Goal: Task Accomplishment & Management: Manage account settings

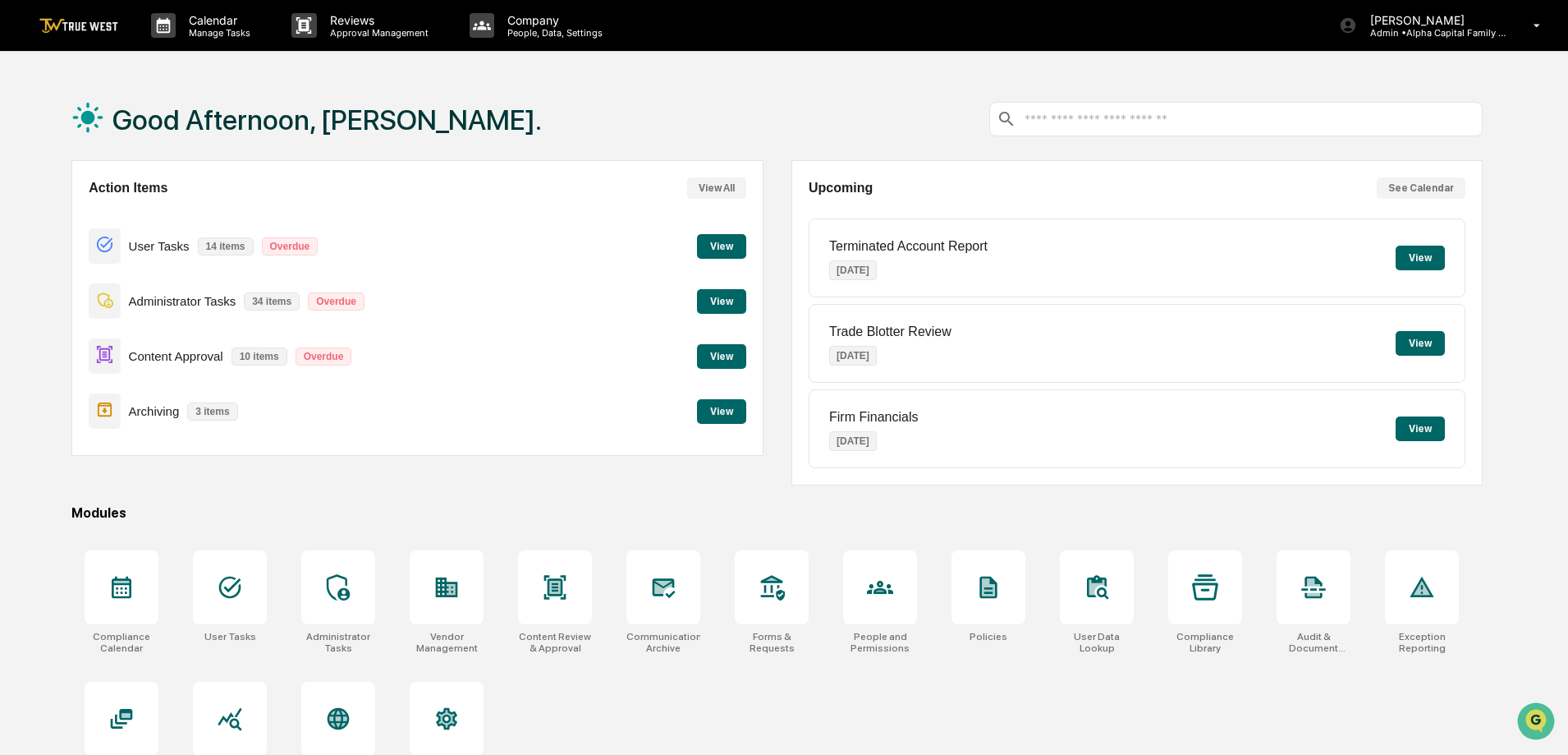
click at [732, 249] on button "View" at bounding box center [721, 247] width 49 height 25
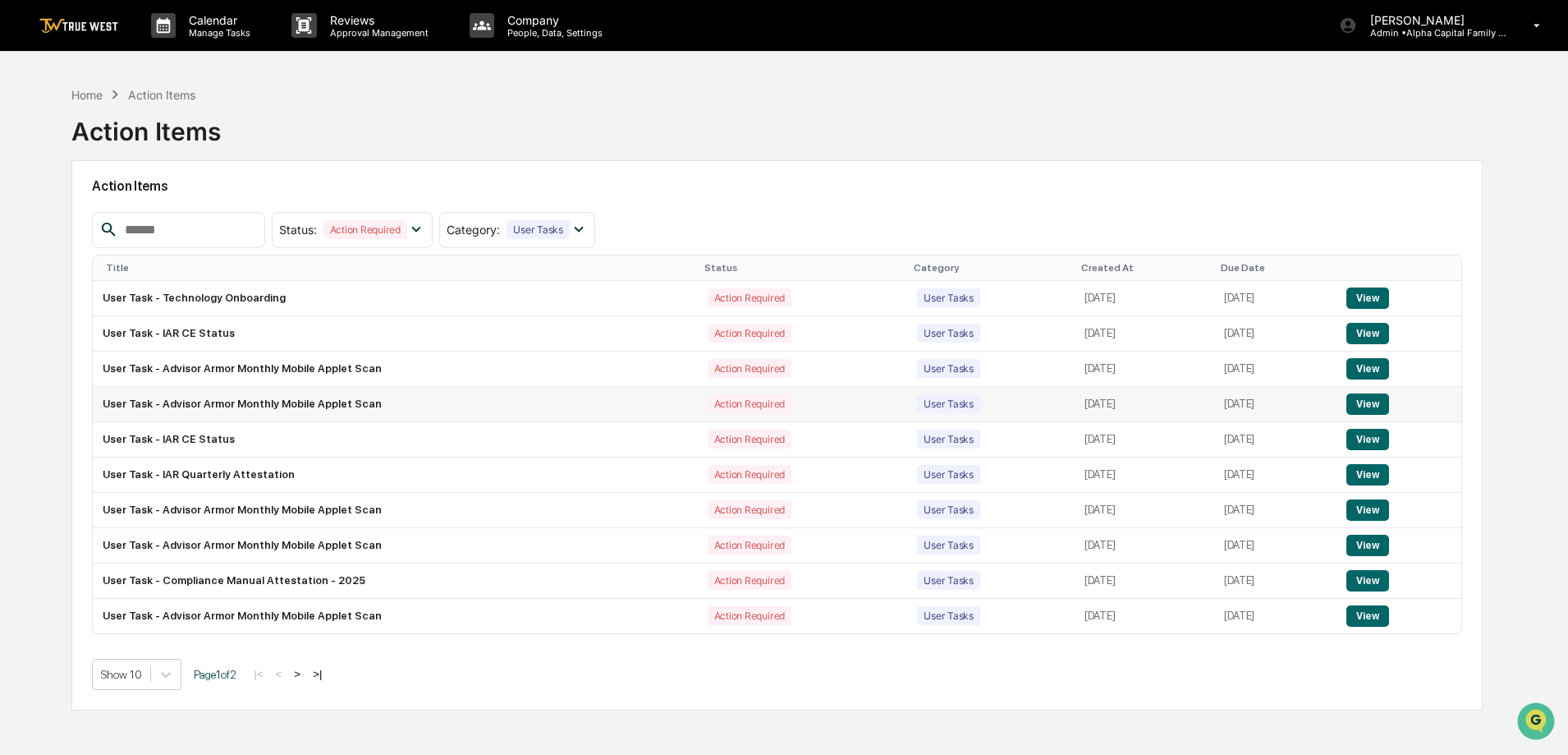
click at [1375, 403] on button "View" at bounding box center [1367, 404] width 42 height 21
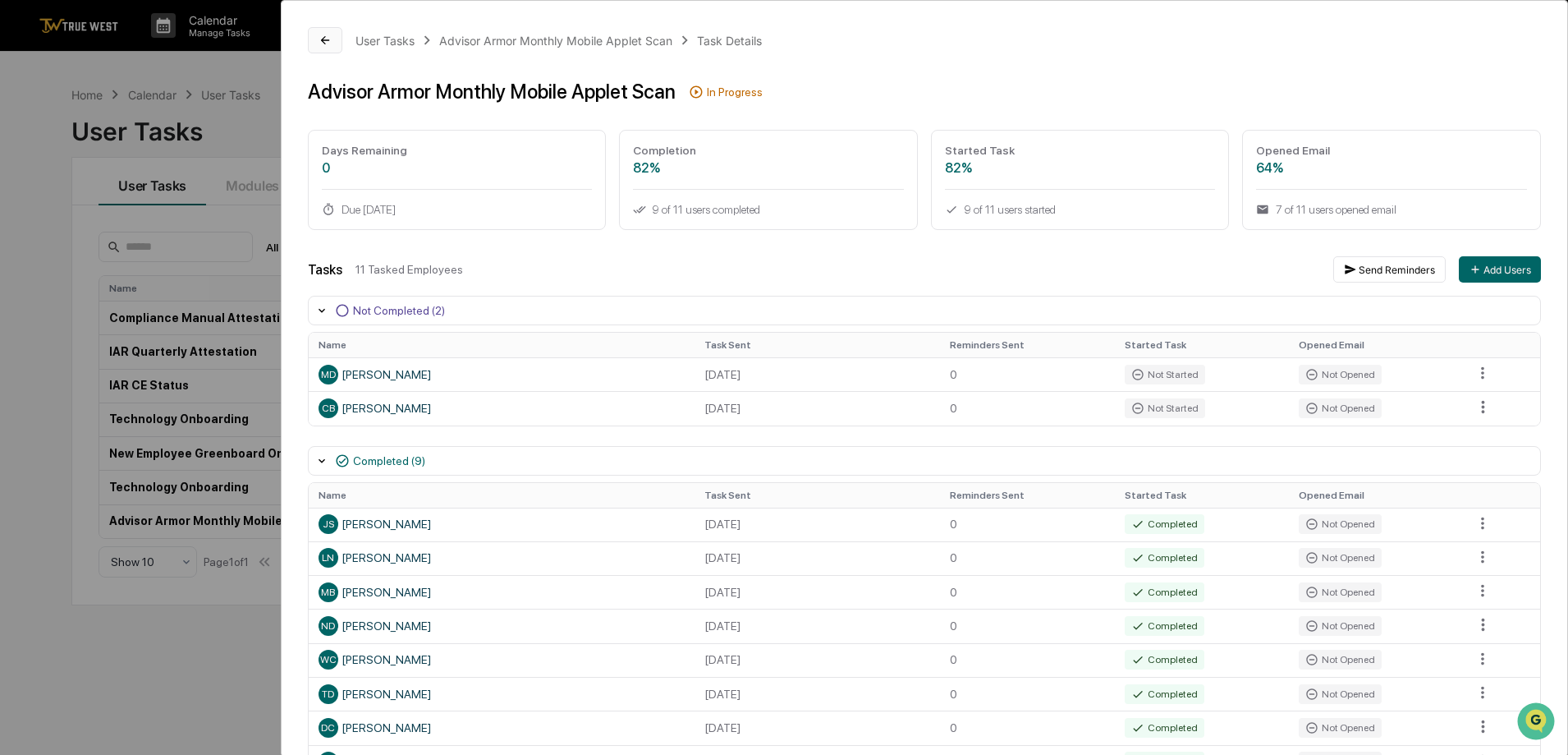
click at [327, 37] on icon at bounding box center [325, 40] width 13 height 13
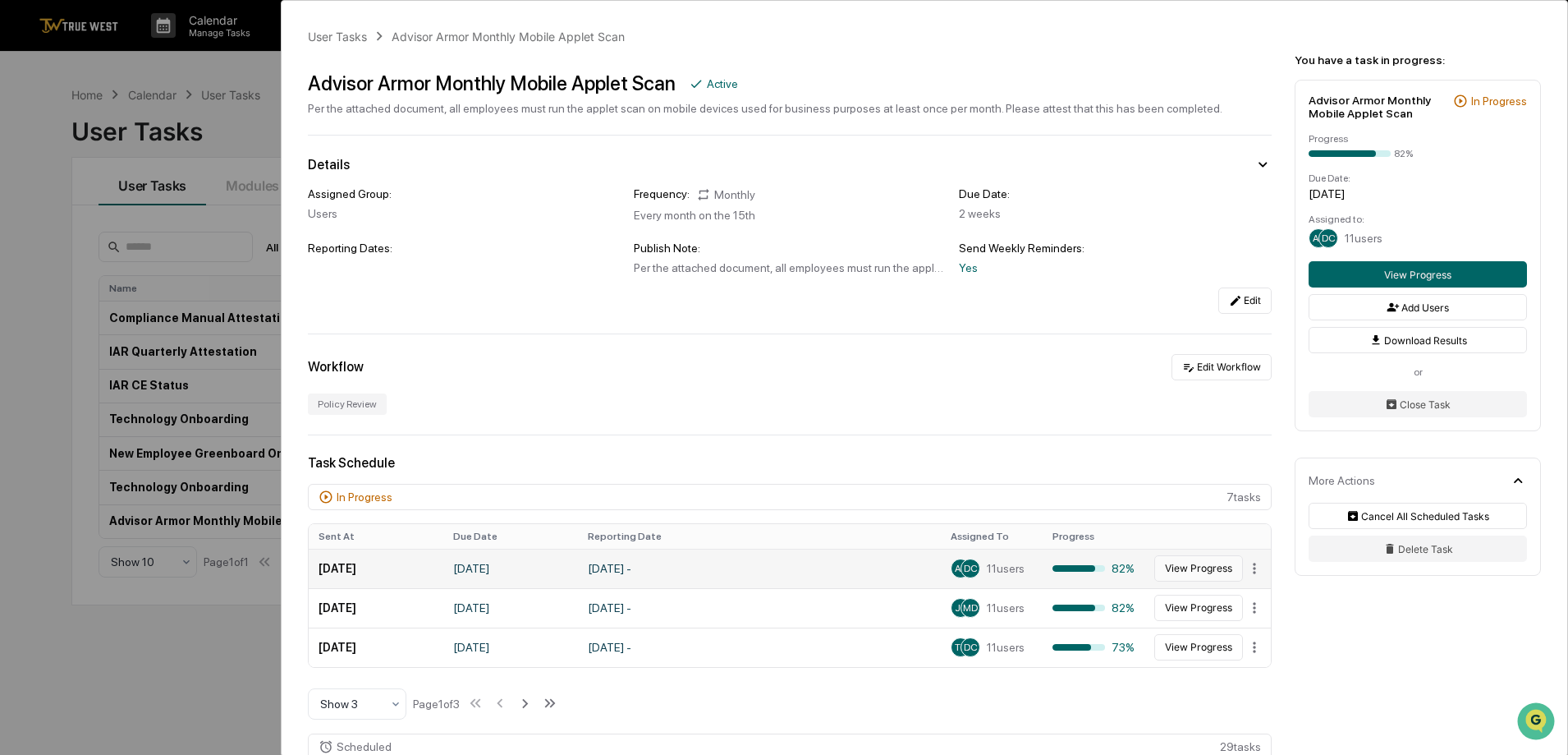
click at [1184, 576] on button "View Progress" at bounding box center [1199, 569] width 89 height 27
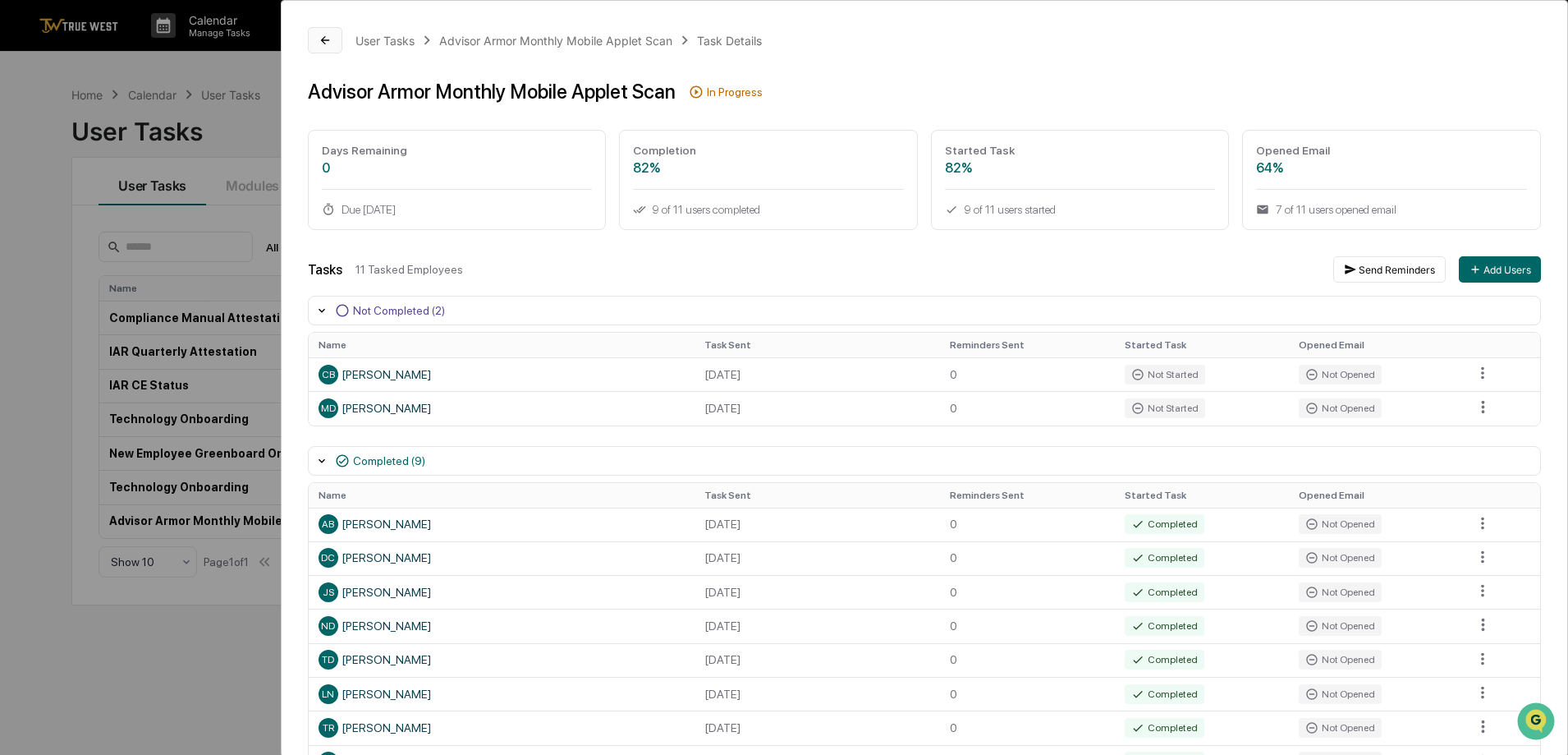
click at [331, 36] on icon at bounding box center [325, 40] width 13 height 13
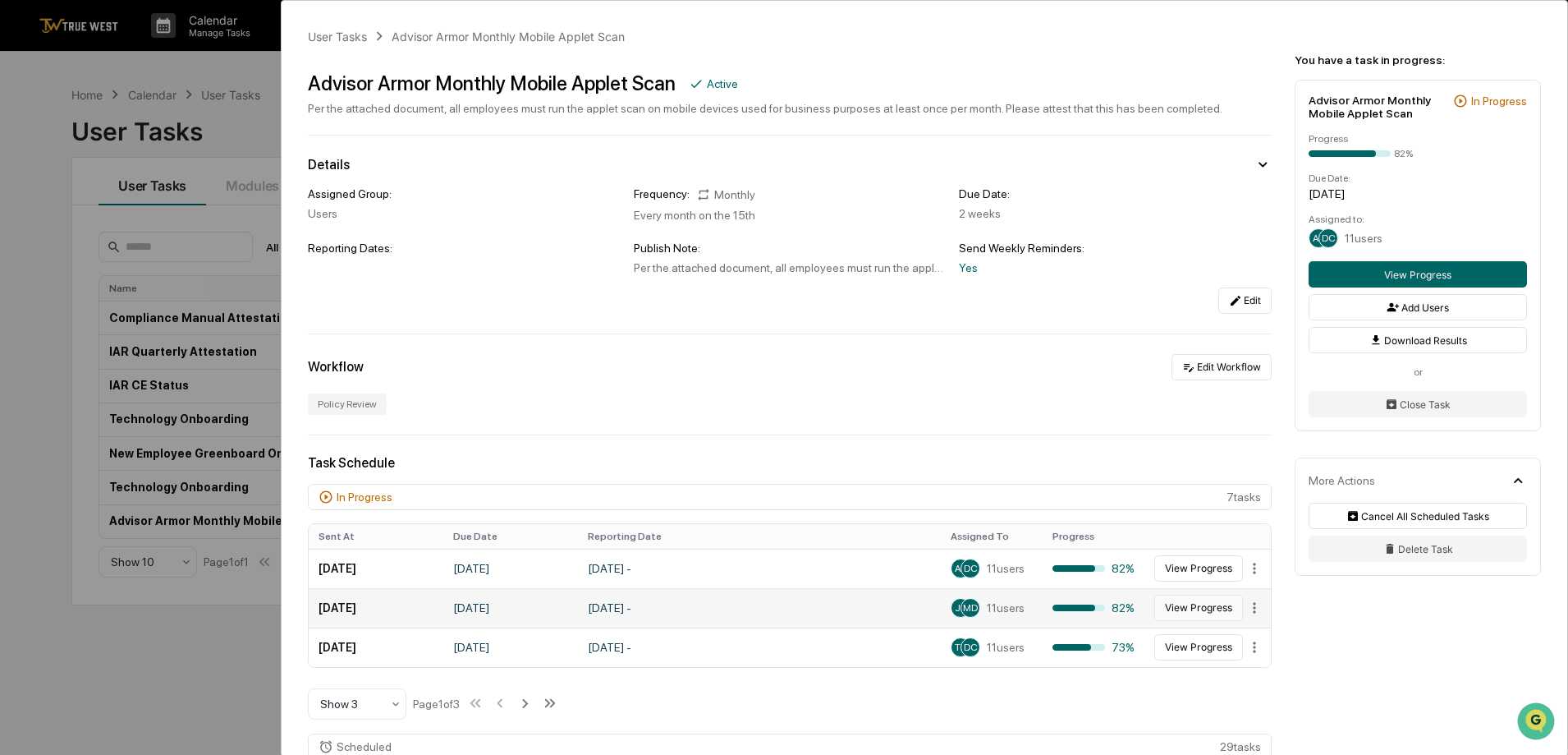
click at [1175, 610] on button "View Progress" at bounding box center [1199, 608] width 89 height 27
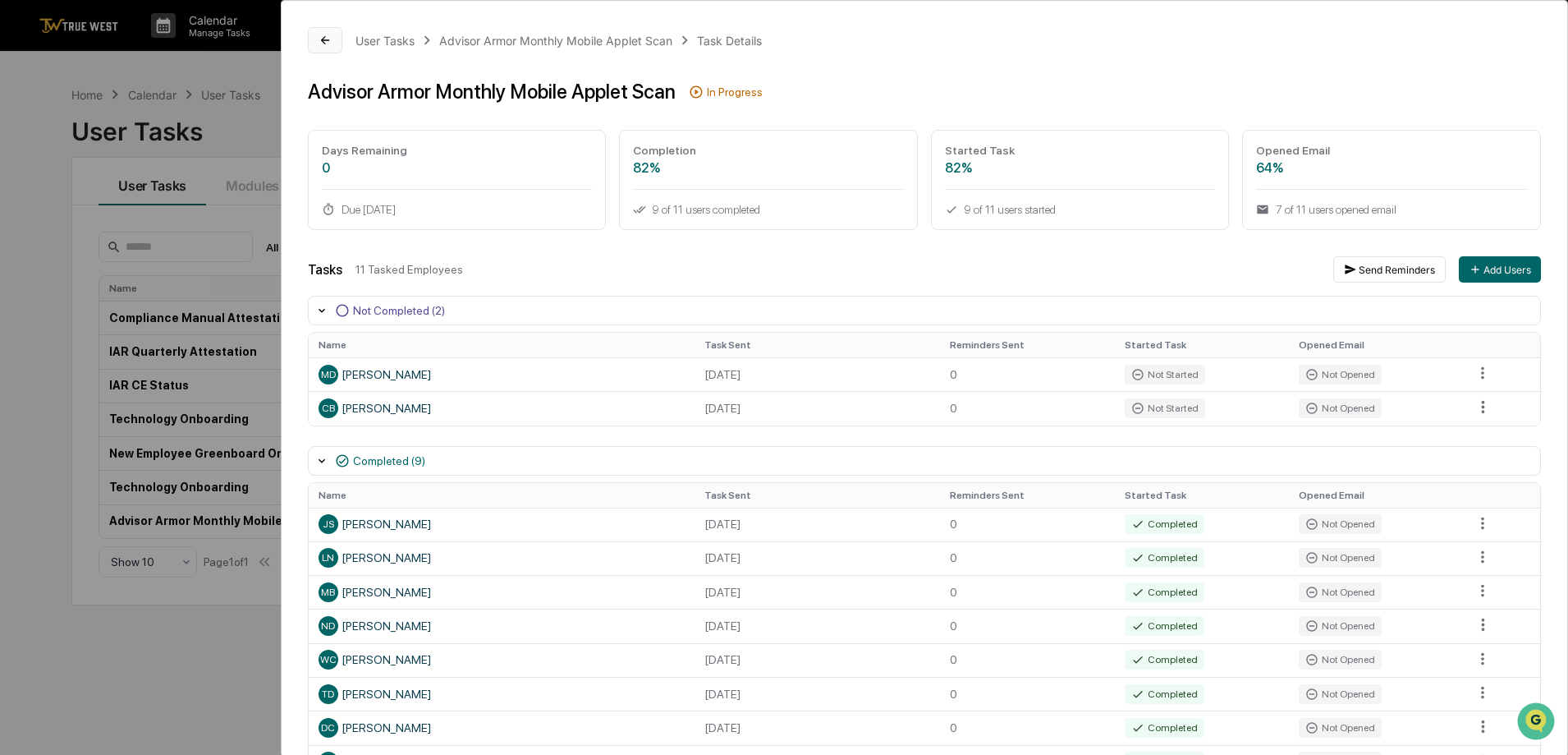
click at [320, 48] on button at bounding box center [325, 40] width 35 height 27
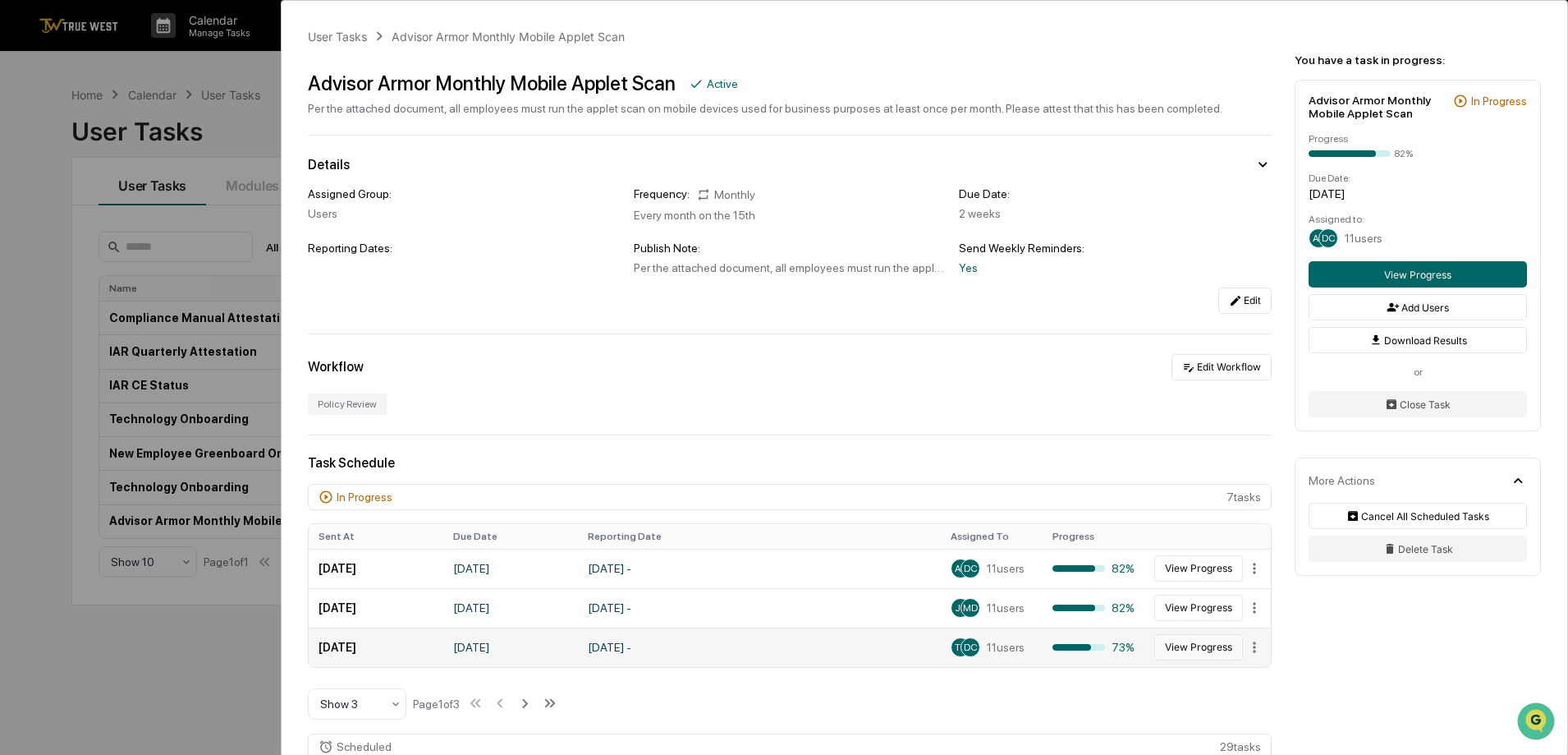
click at [1172, 645] on button "View Progress" at bounding box center [1199, 647] width 89 height 27
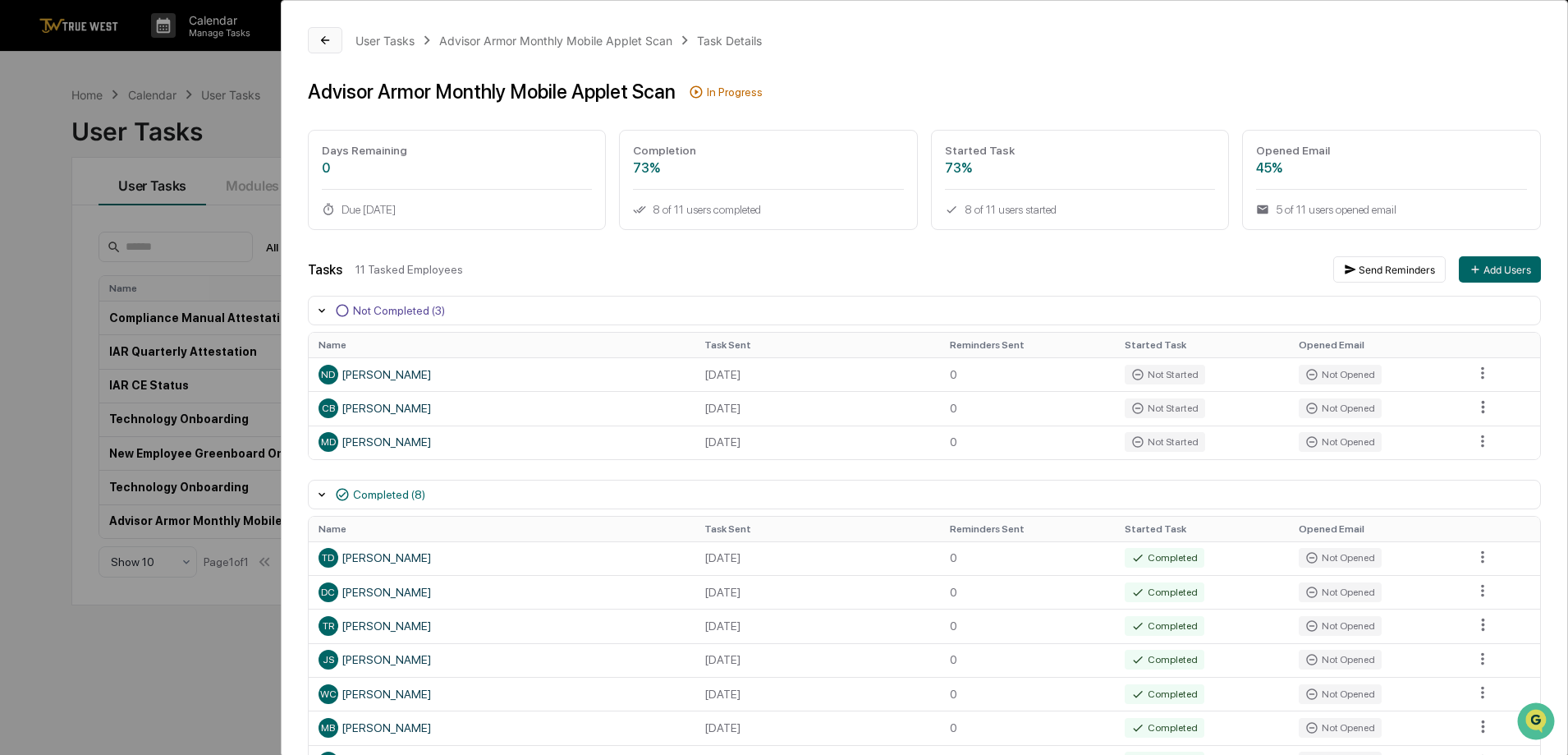
click at [313, 46] on button at bounding box center [325, 40] width 35 height 27
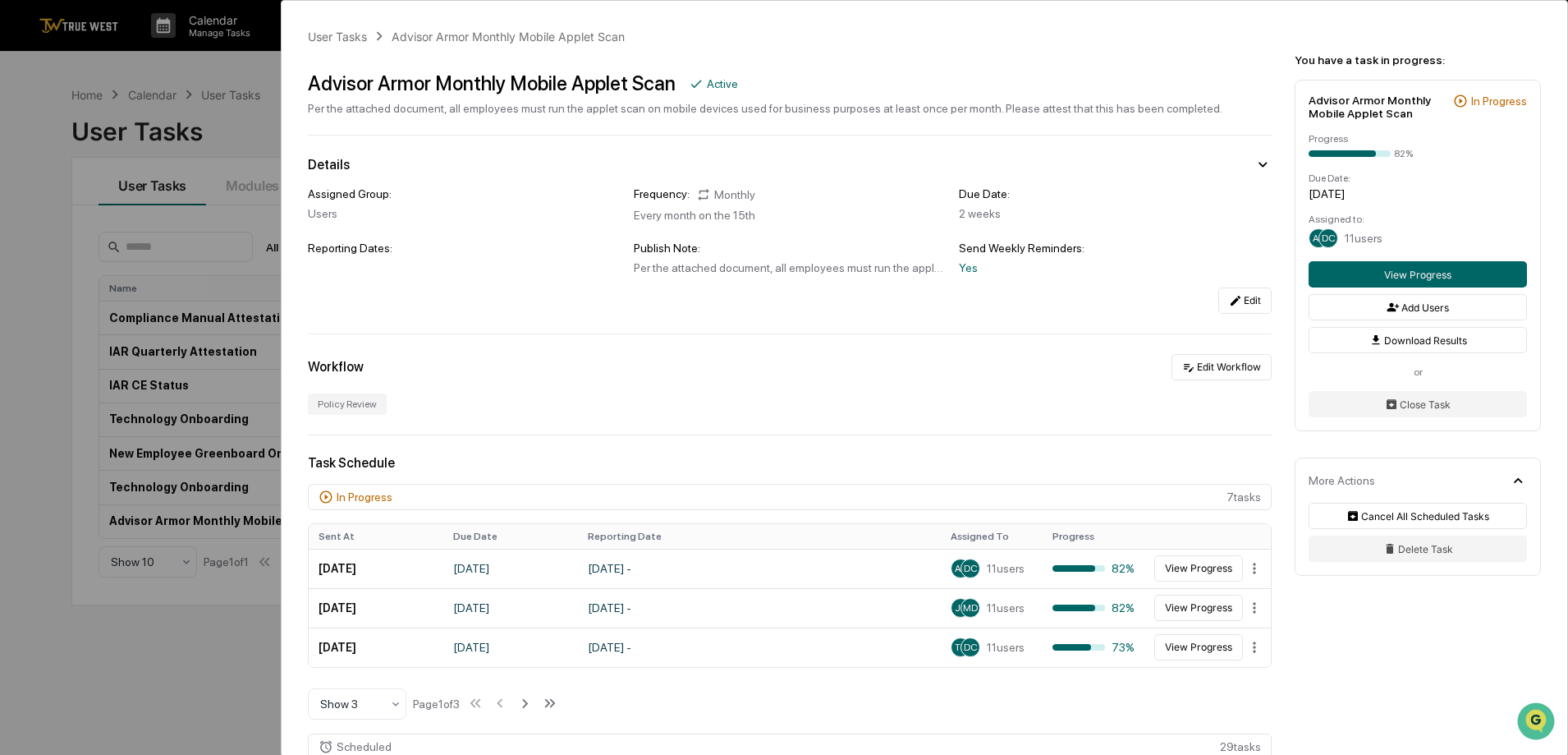
click at [56, 257] on div "User Tasks Advisor Armor Monthly Mobile Applet Scan Advisor Armor Monthly Mobil…" at bounding box center [784, 378] width 1568 height 755
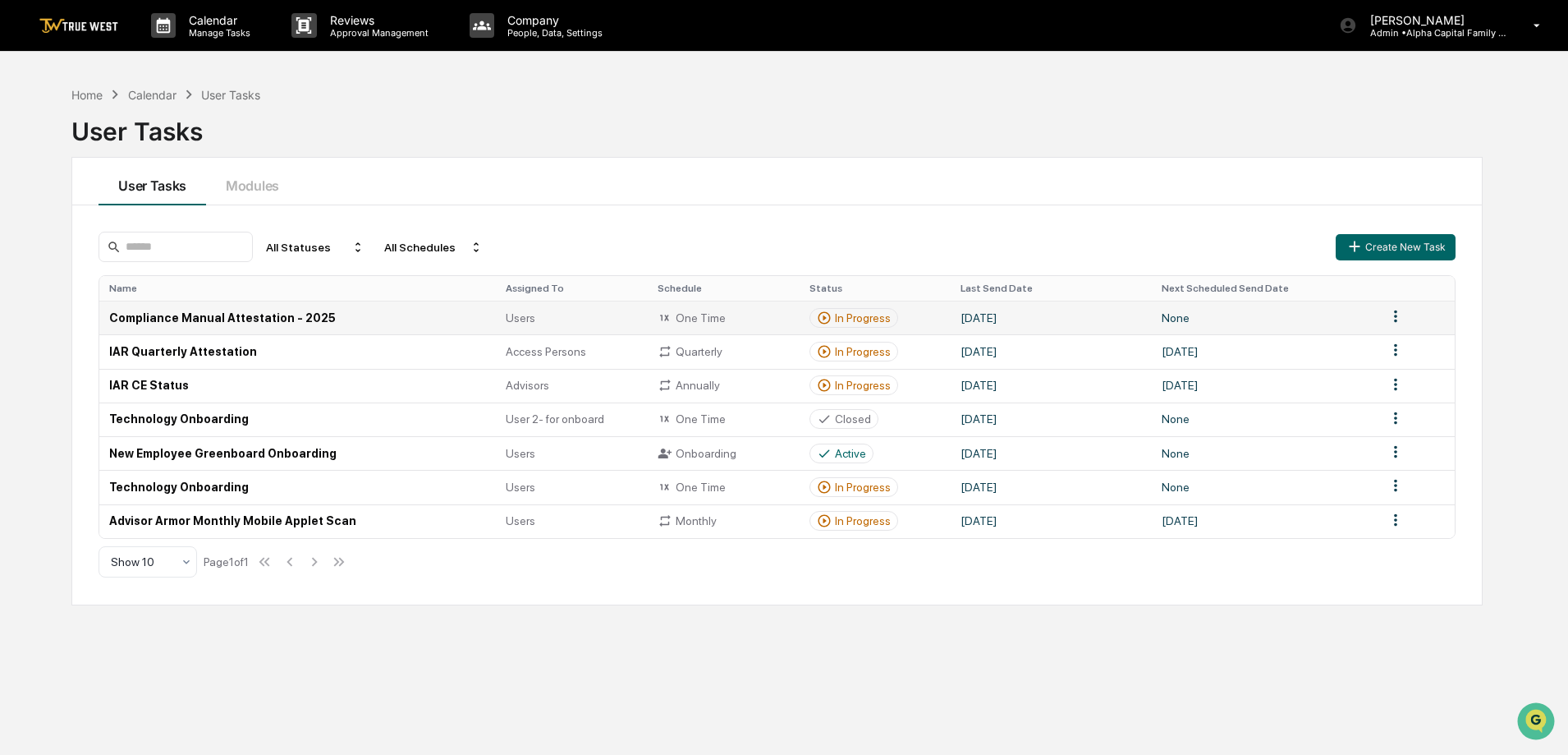
click at [291, 320] on td "Compliance Manual Attestation - 2025" at bounding box center [298, 318] width 397 height 34
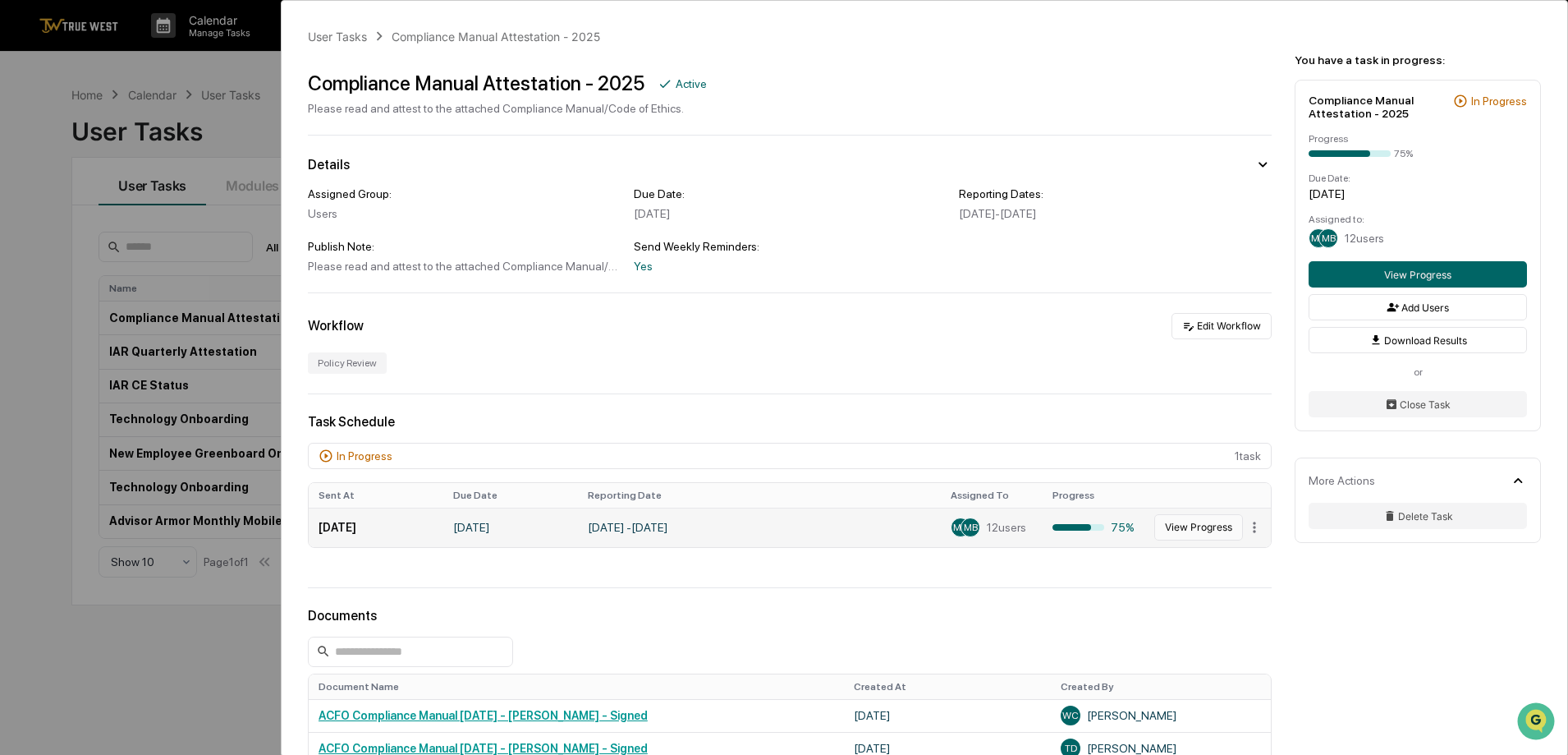
click at [1212, 533] on button "View Progress" at bounding box center [1199, 528] width 89 height 27
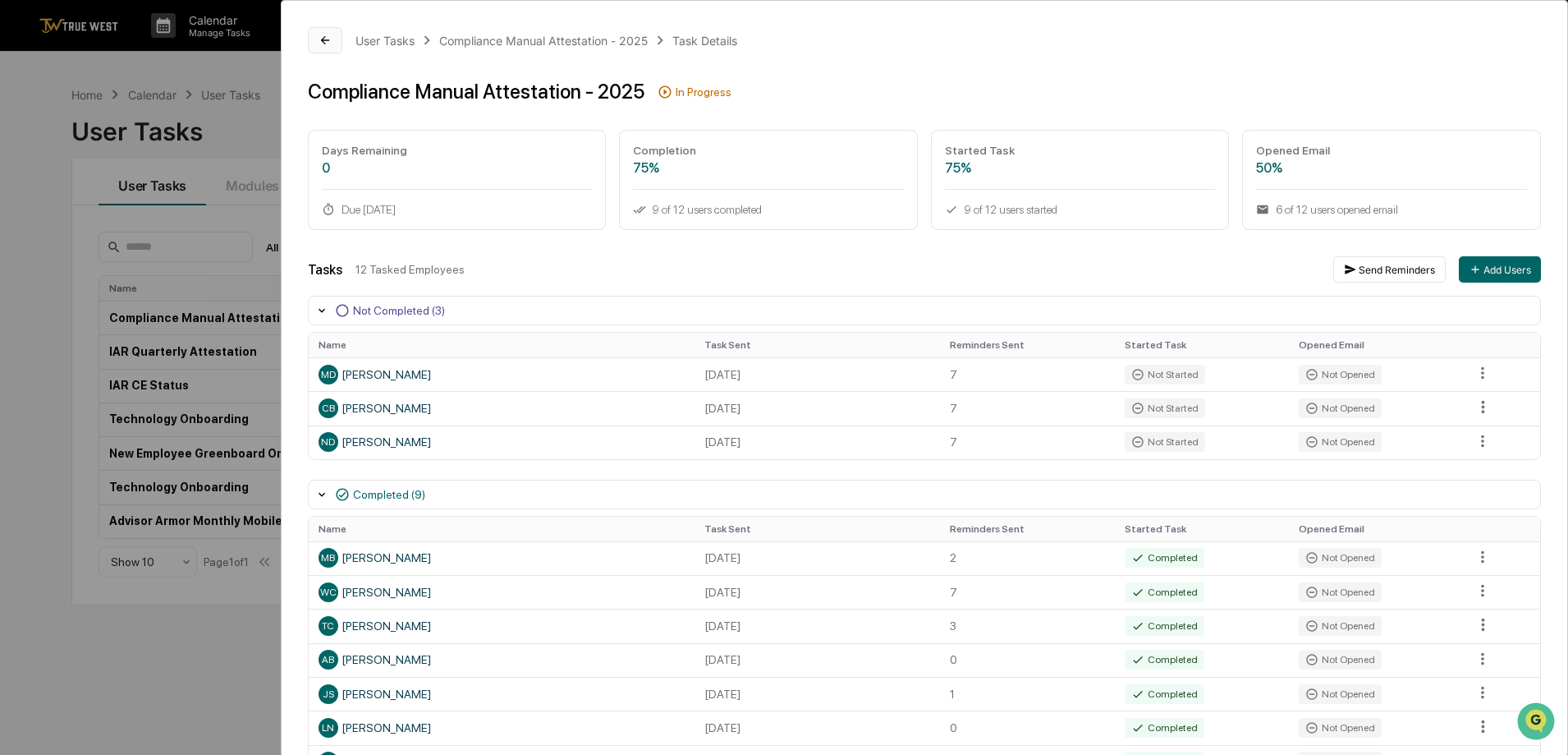
click at [325, 50] on button at bounding box center [325, 40] width 35 height 27
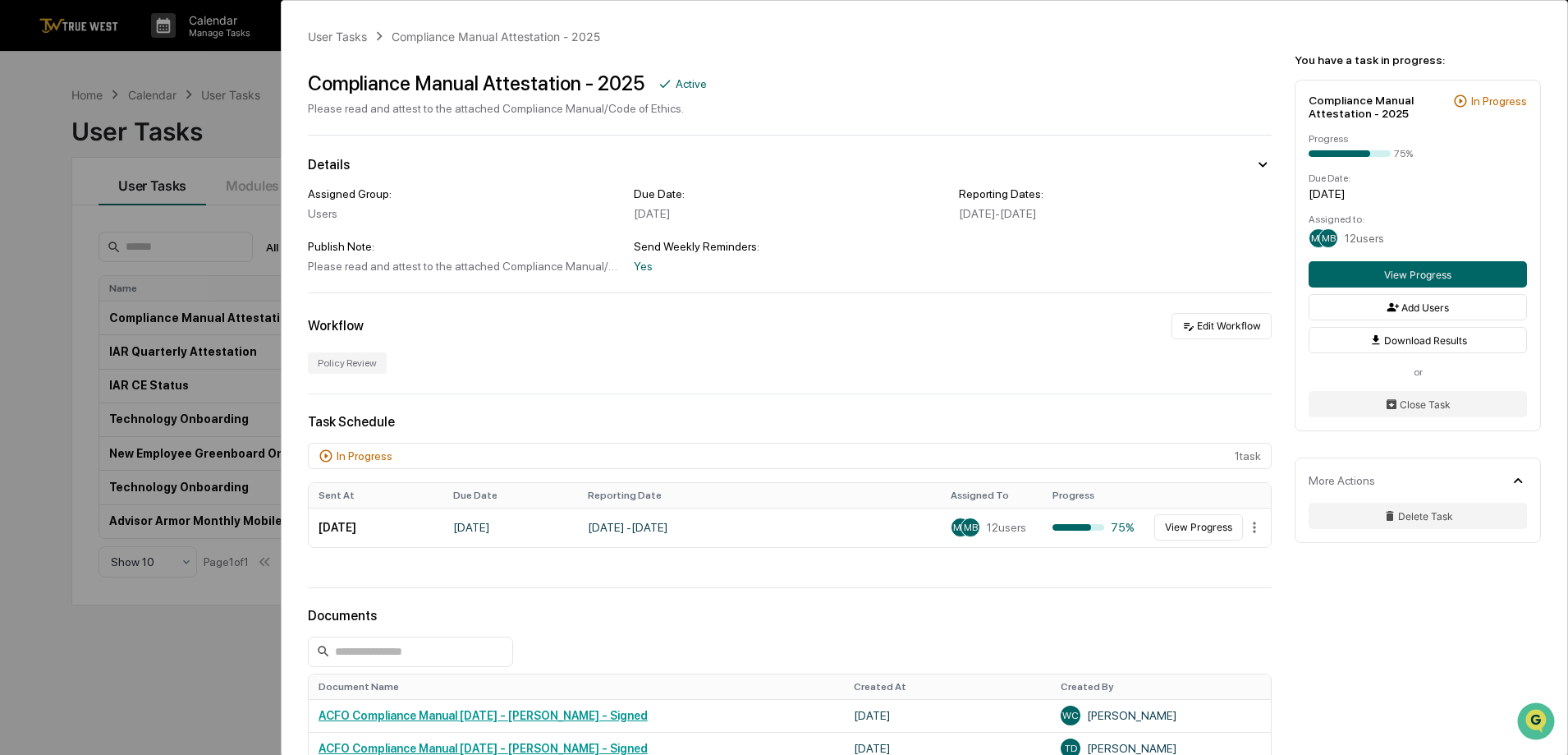
click at [24, 274] on div "User Tasks Compliance Manual Attestation - 2025 Compliance Manual Attestation -…" at bounding box center [784, 378] width 1568 height 755
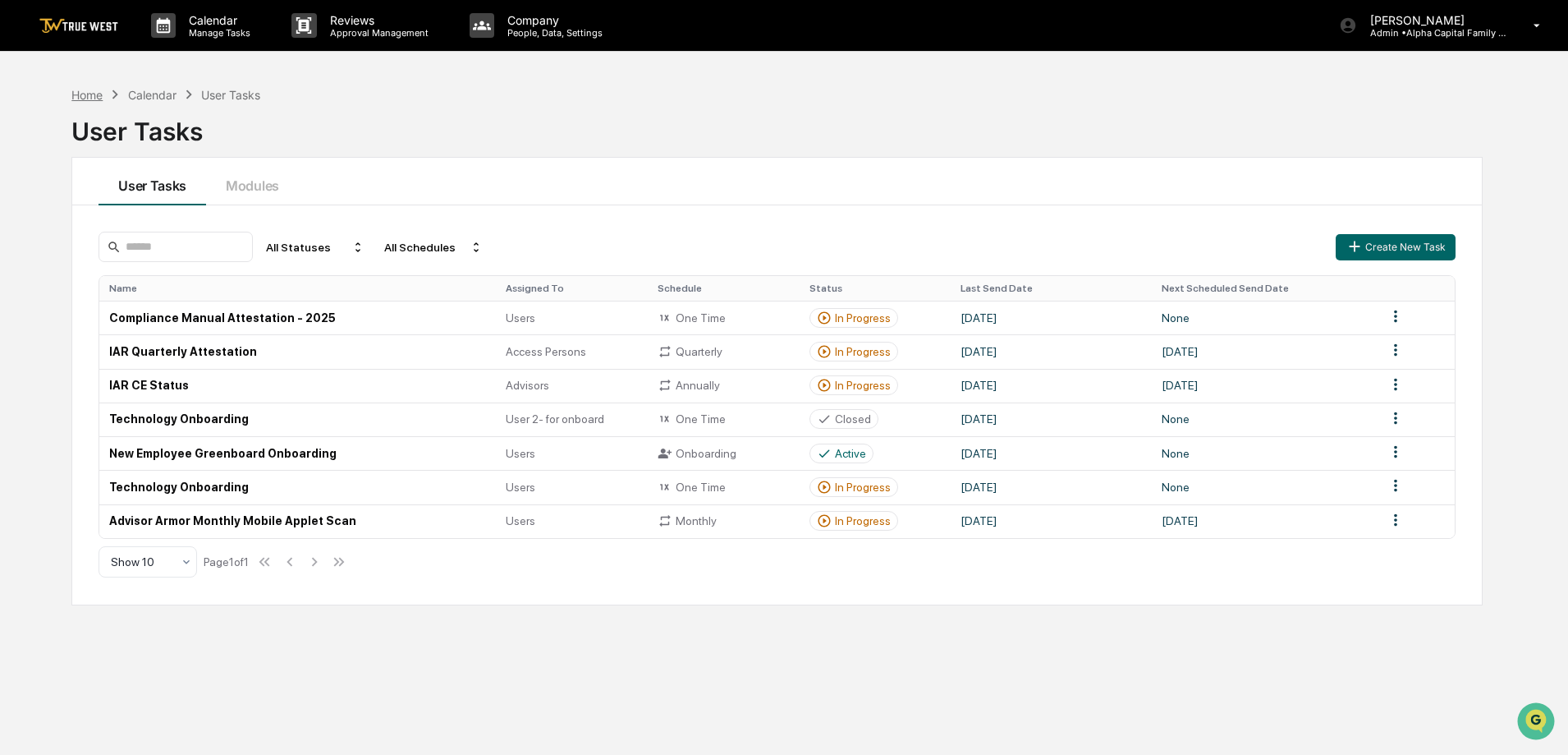
click at [85, 92] on div "Home" at bounding box center [86, 95] width 31 height 14
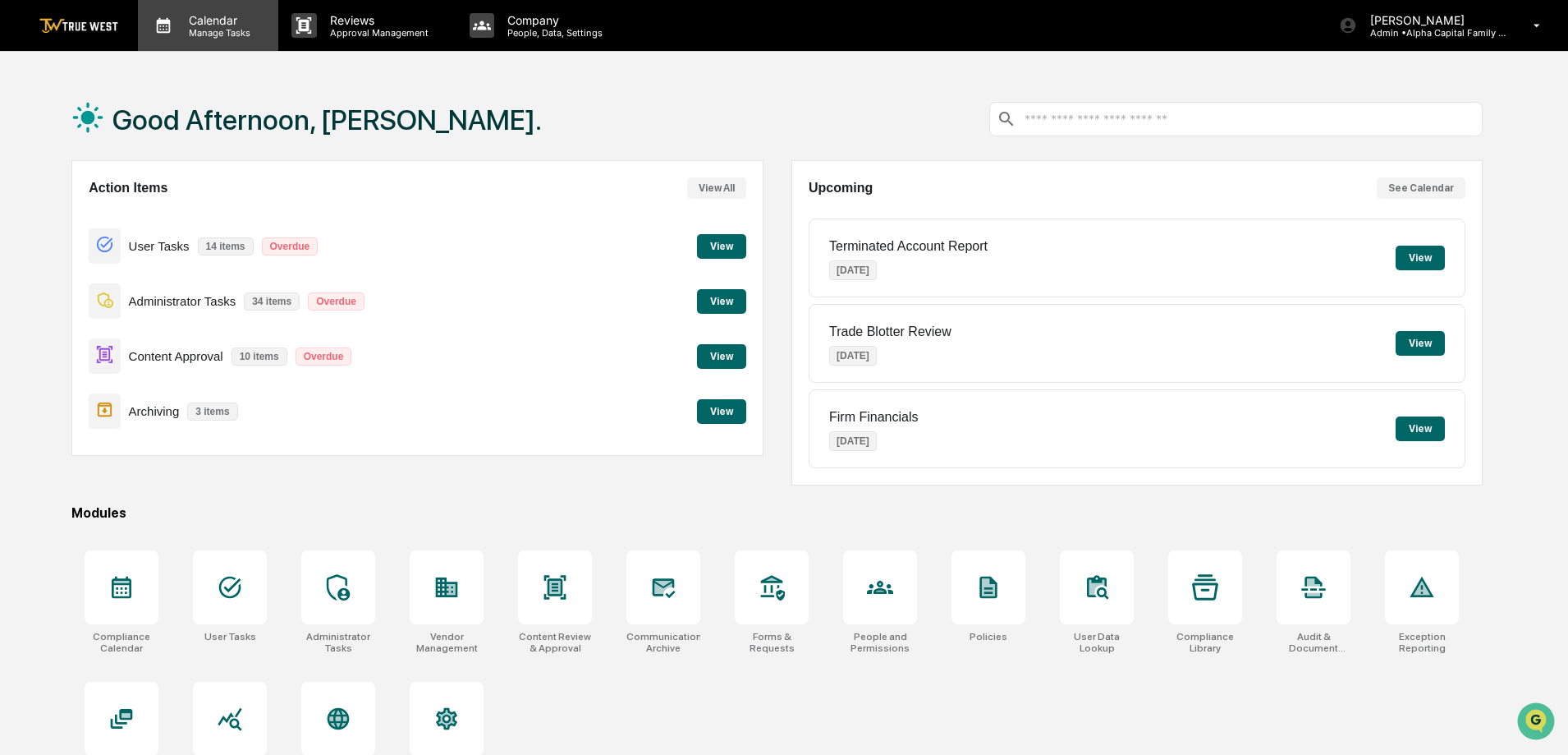
click at [208, 45] on div "Calendar Manage Tasks" at bounding box center [208, 25] width 141 height 51
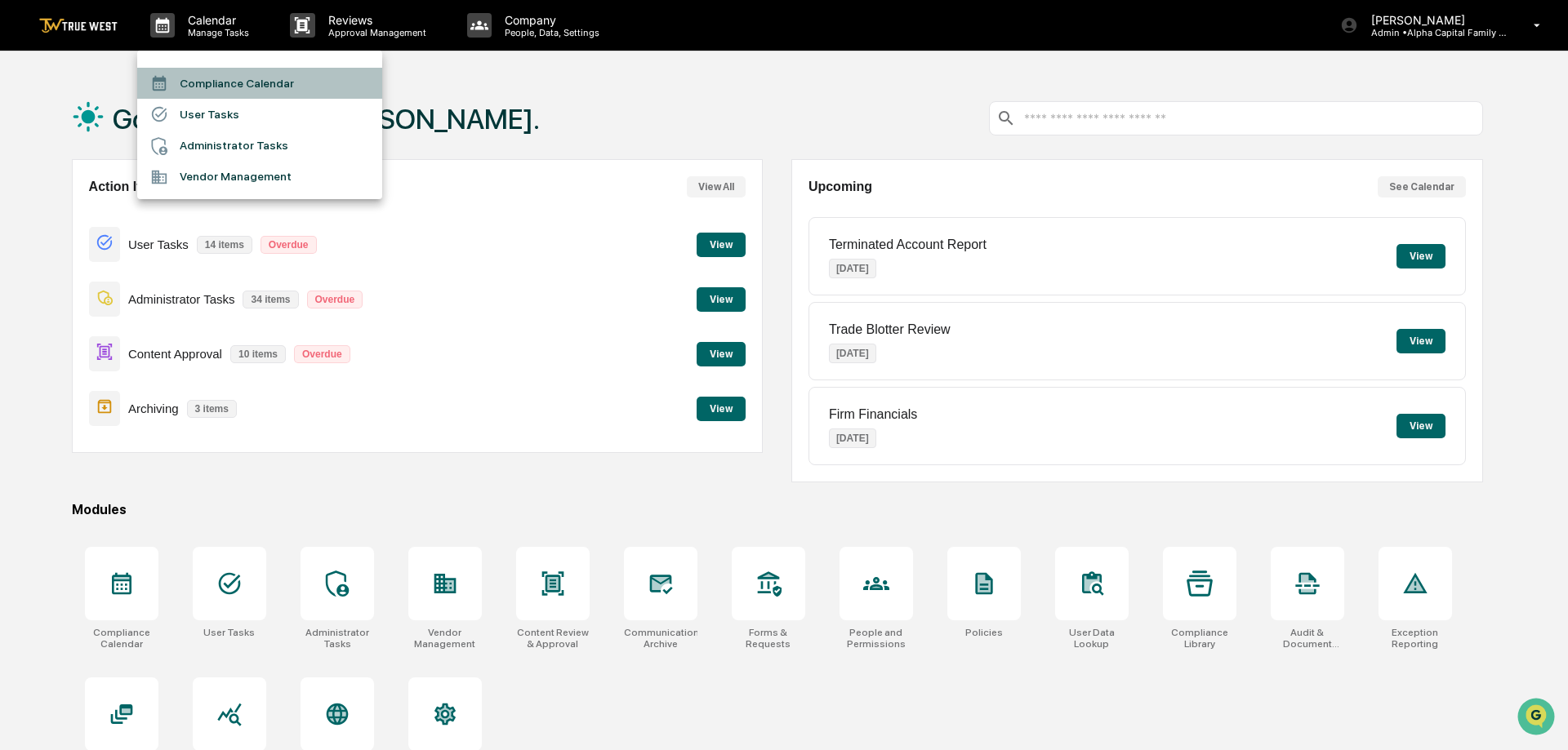
click at [224, 80] on li "Compliance Calendar" at bounding box center [259, 83] width 245 height 31
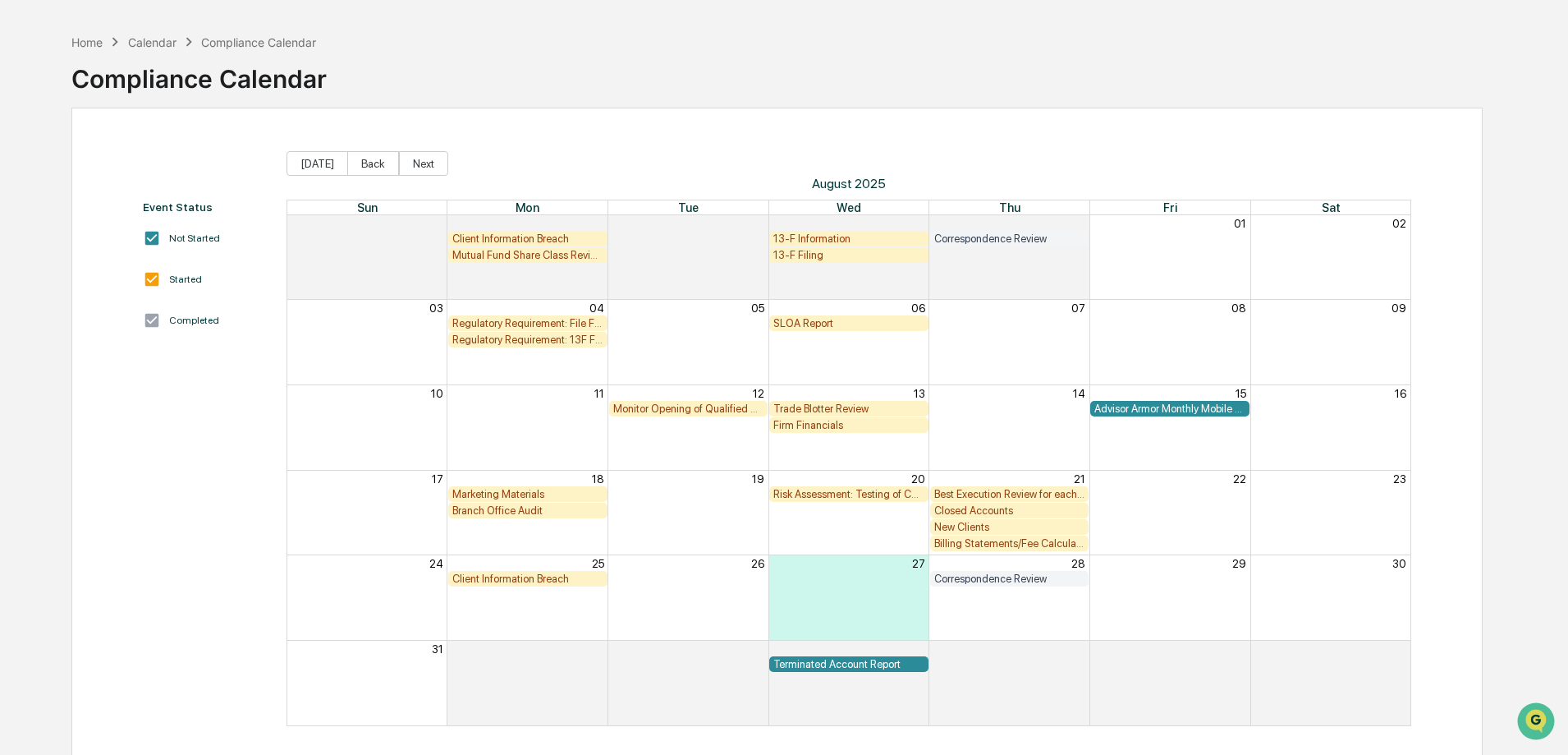
scroll to position [78, 0]
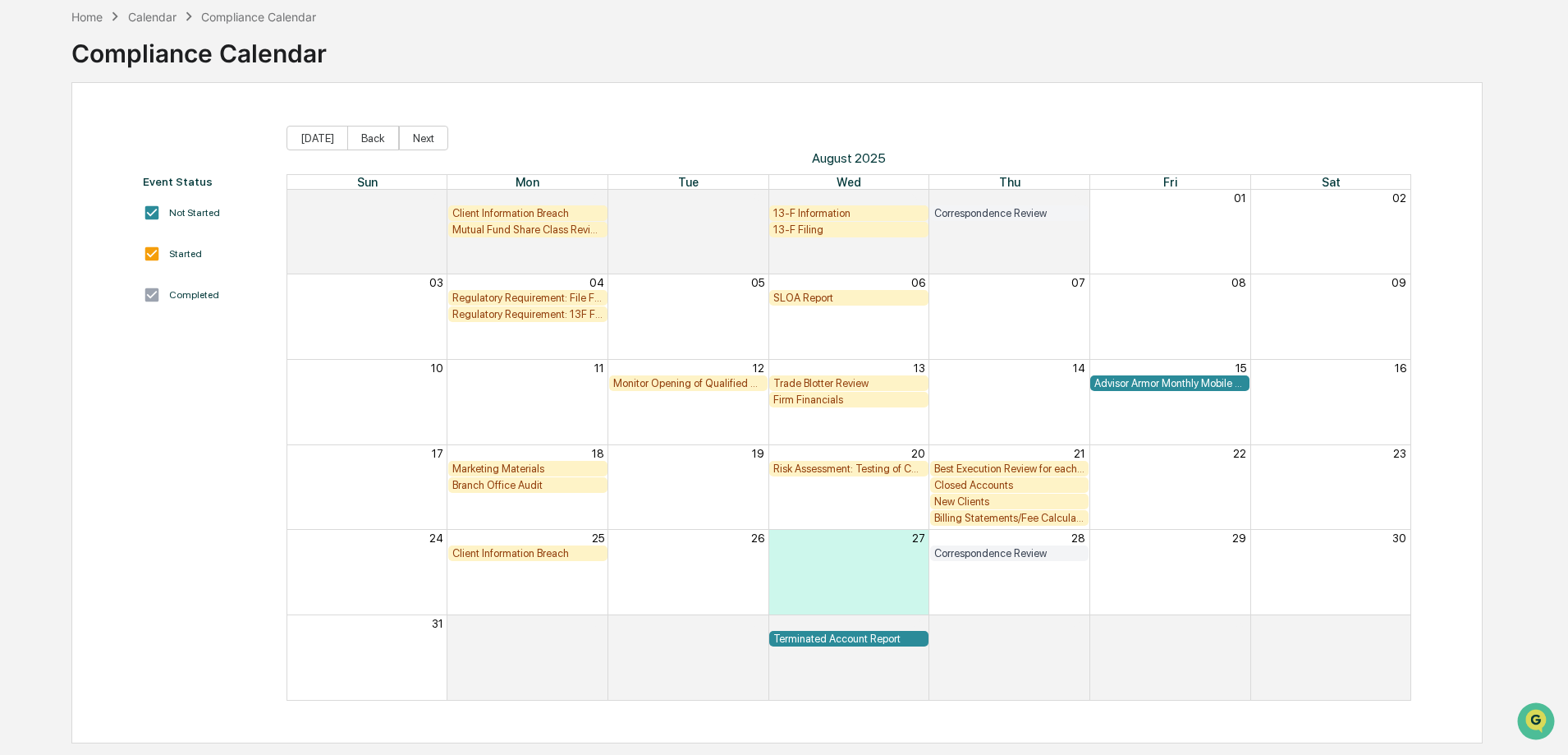
click at [526, 556] on div "Client Information Breach" at bounding box center [528, 554] width 151 height 12
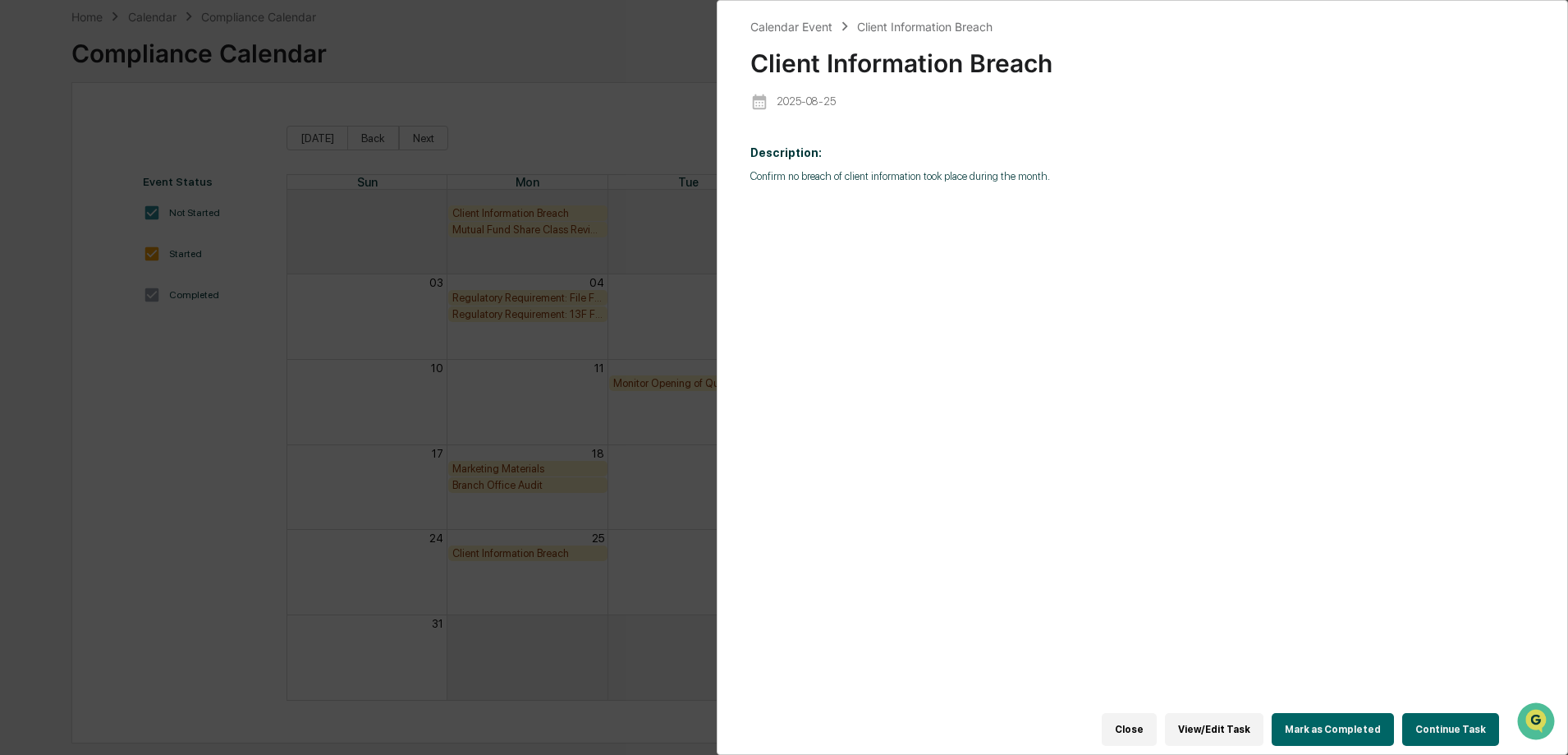
click at [1228, 731] on button "View/Edit Task" at bounding box center [1214, 729] width 99 height 33
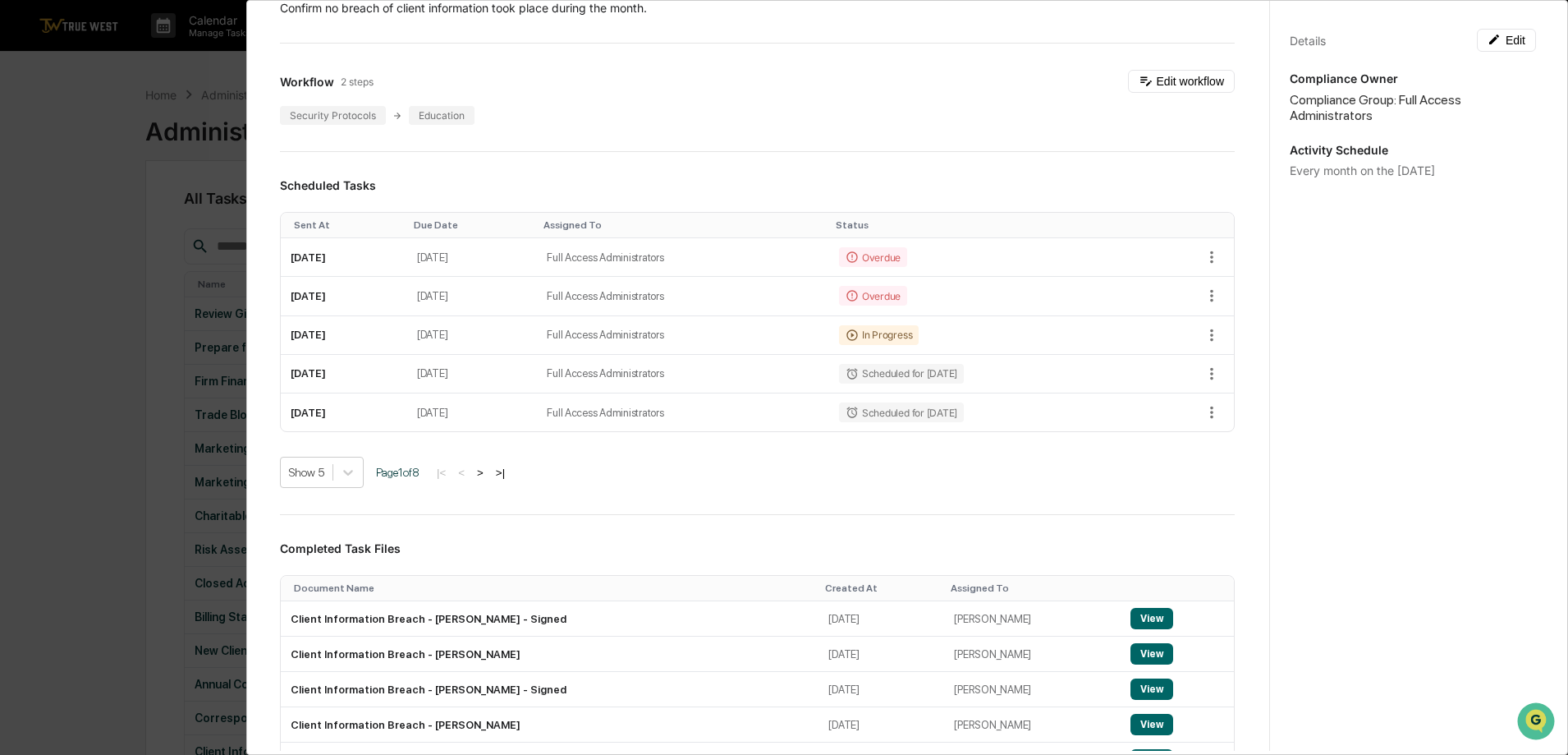
scroll to position [165, 0]
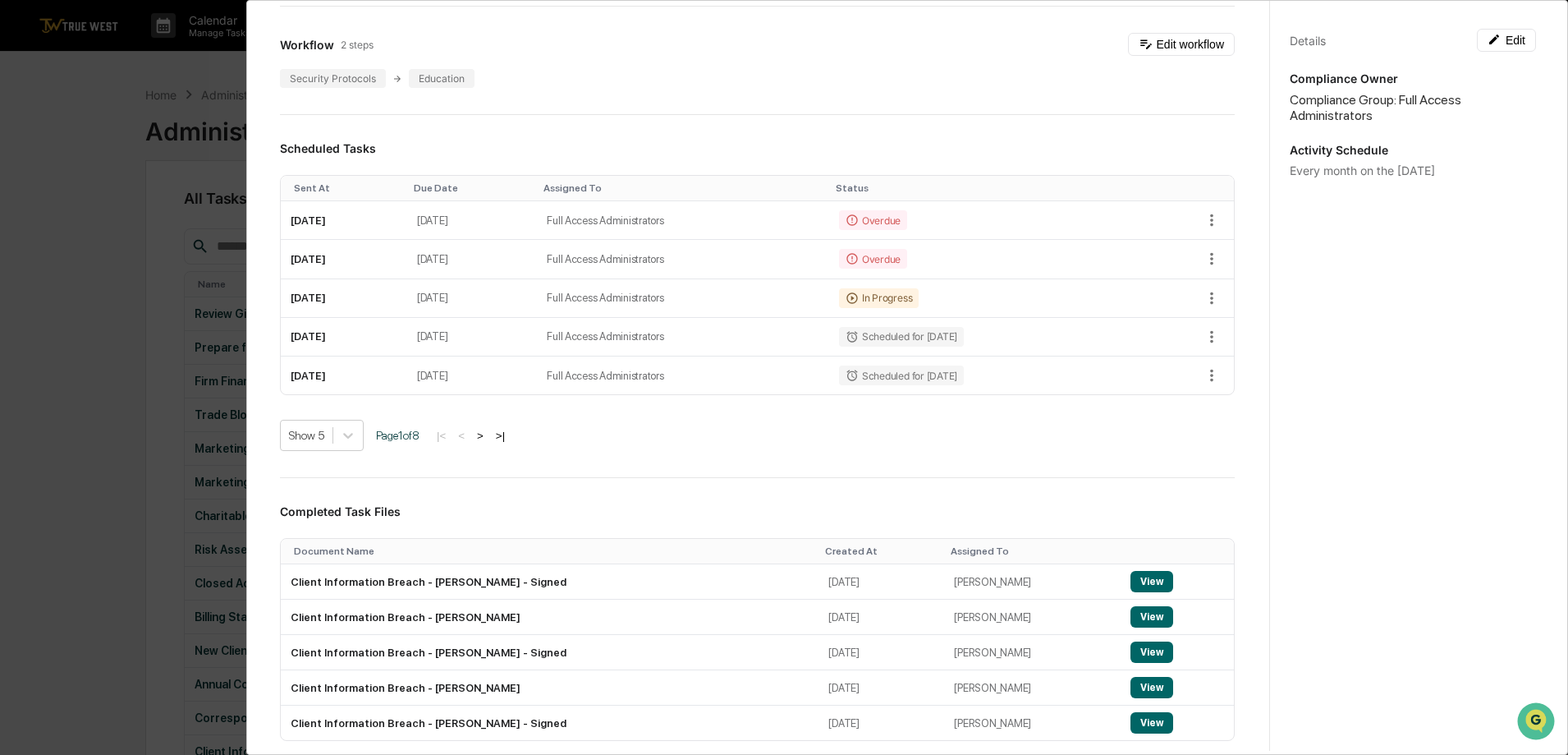
click at [140, 534] on div "Administrator Activity List Client Information Breach Continue Task Spawn Task …" at bounding box center [784, 378] width 1568 height 755
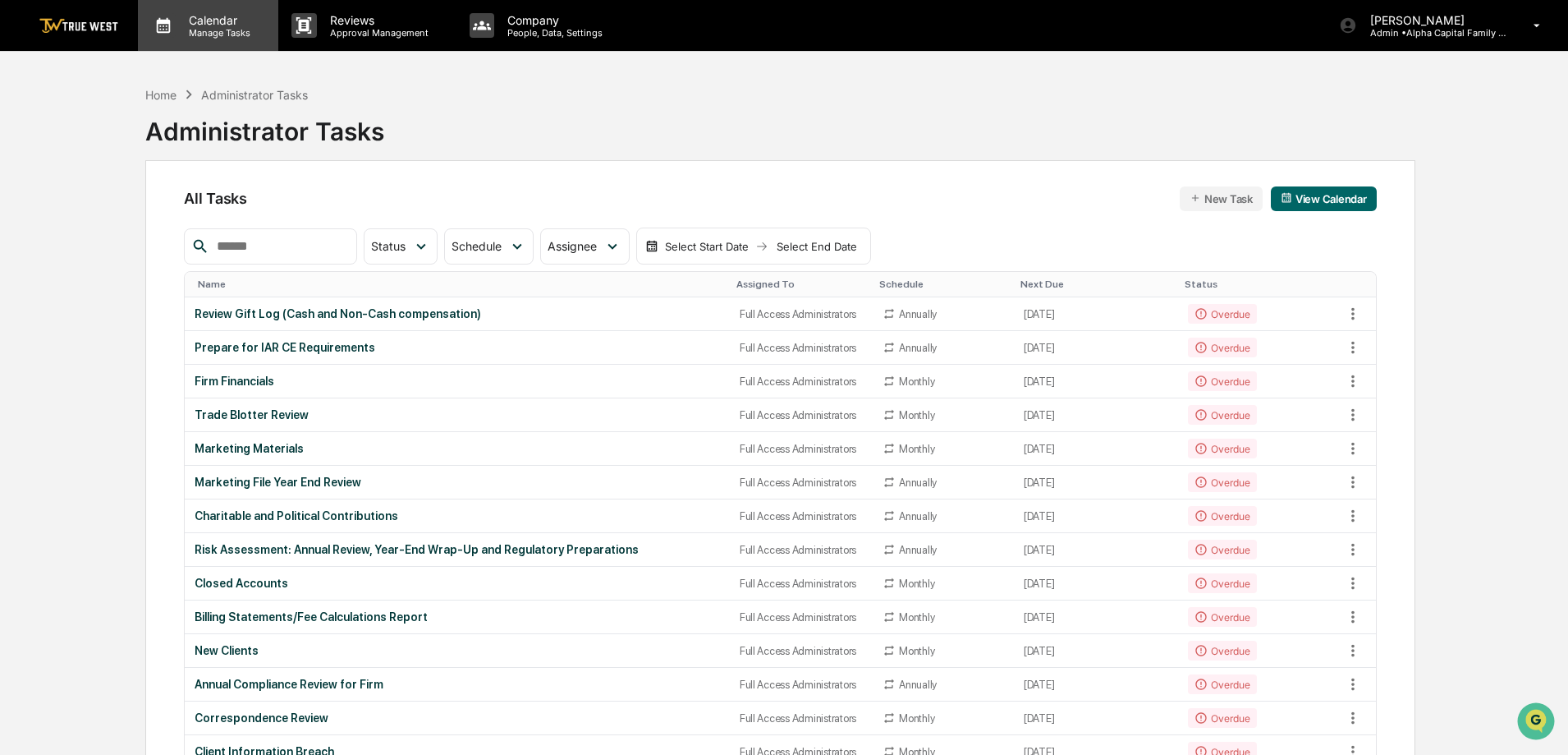
click at [165, 31] on icon at bounding box center [164, 26] width 25 height 25
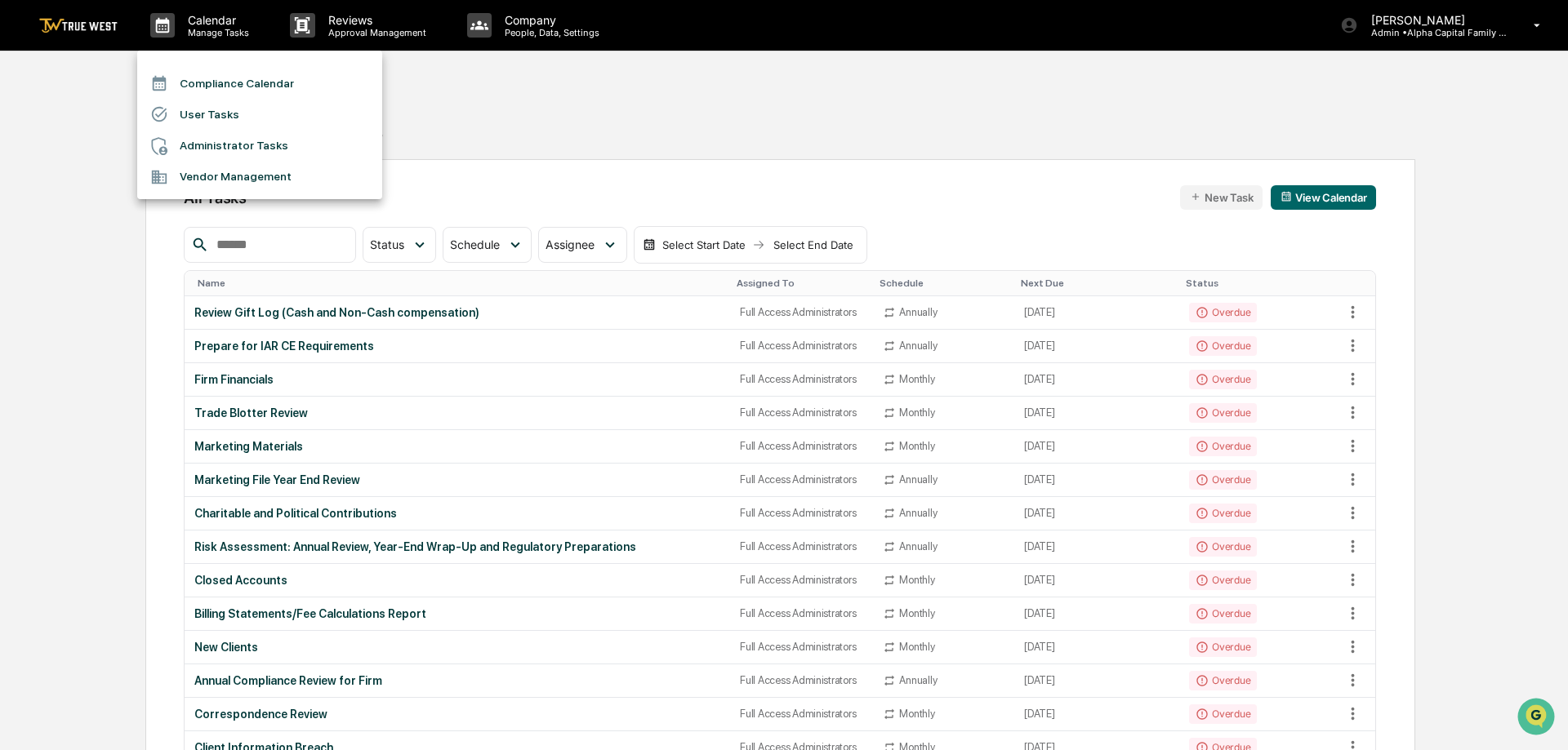
click at [226, 75] on li "Compliance Calendar" at bounding box center [259, 83] width 245 height 31
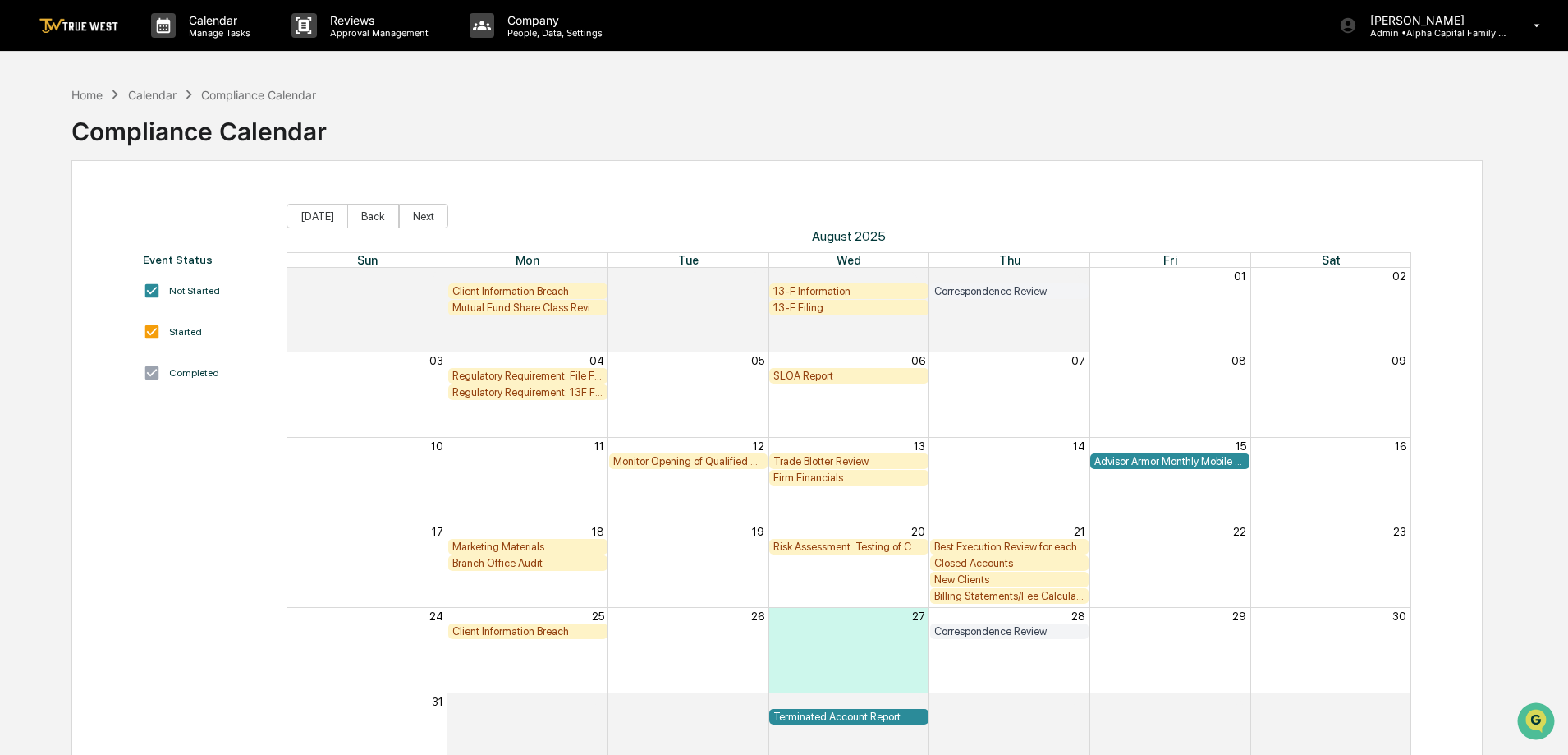
click at [512, 631] on div "Client Information Breach" at bounding box center [528, 631] width 151 height 12
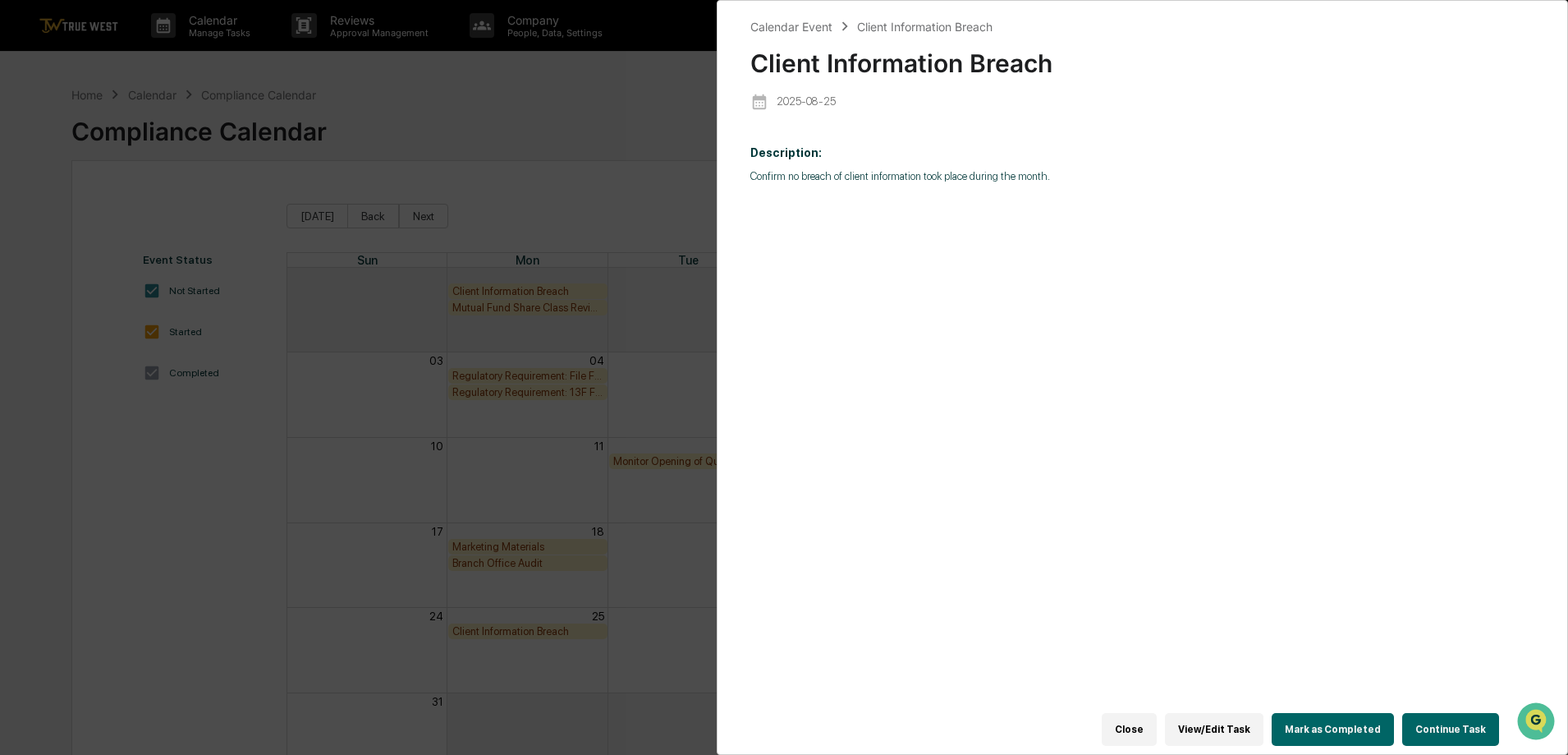
click at [1443, 724] on button "Continue Task" at bounding box center [1451, 729] width 97 height 33
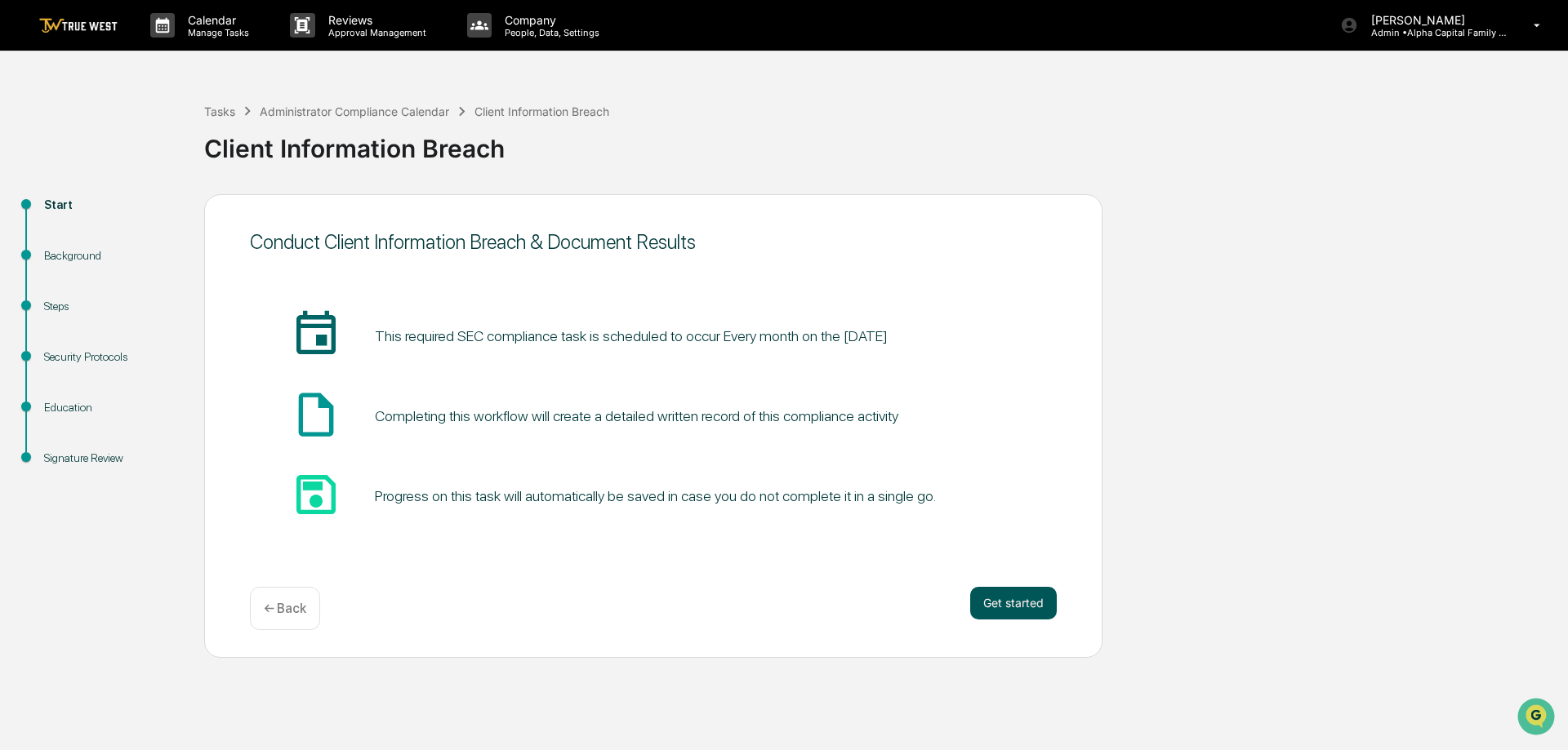
click at [1011, 597] on button "Get started" at bounding box center [1013, 602] width 87 height 33
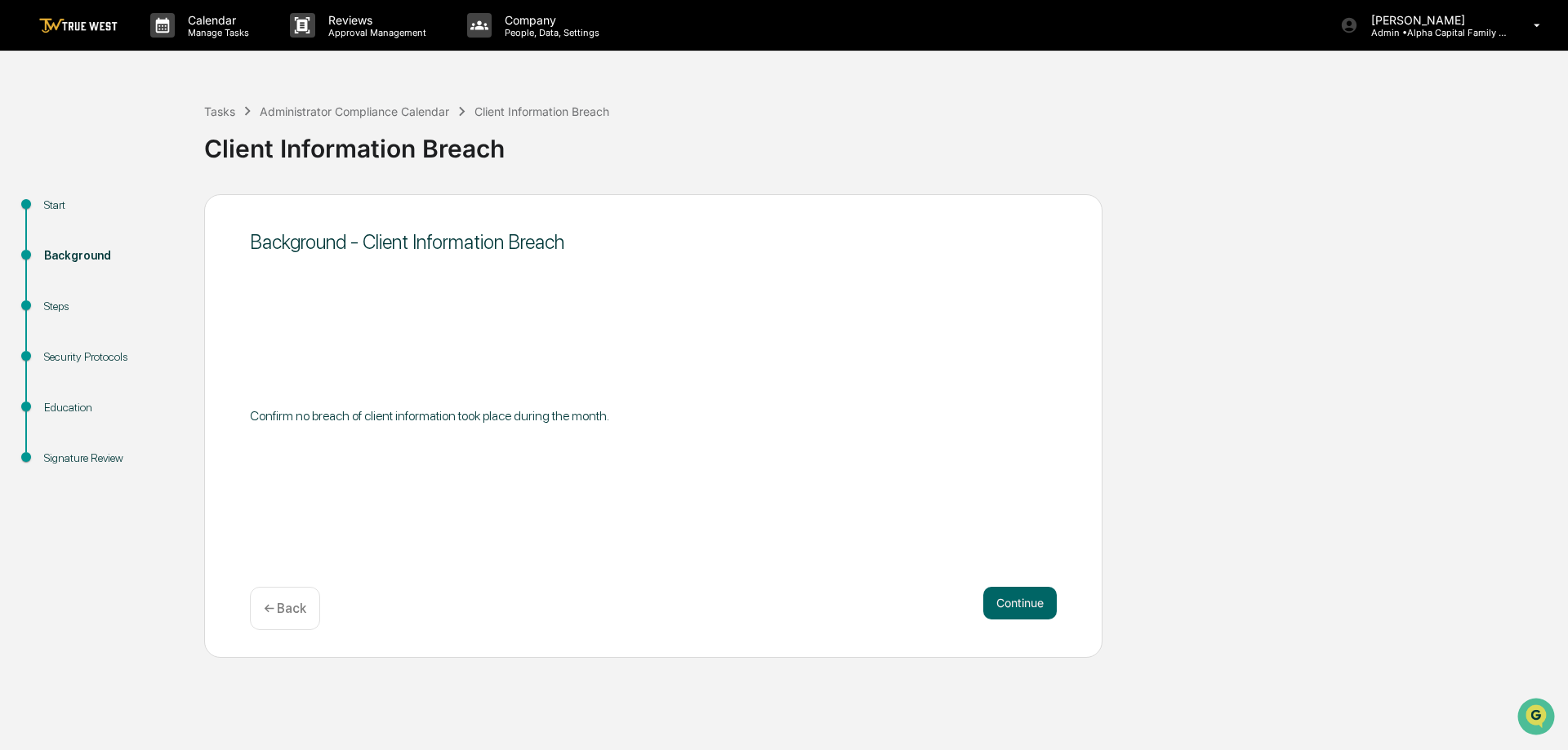
click at [1041, 509] on div "Background - Client Information Breach Confirm no breach of client information …" at bounding box center [653, 426] width 898 height 463
click at [994, 611] on button "Continue" at bounding box center [1019, 602] width 73 height 33
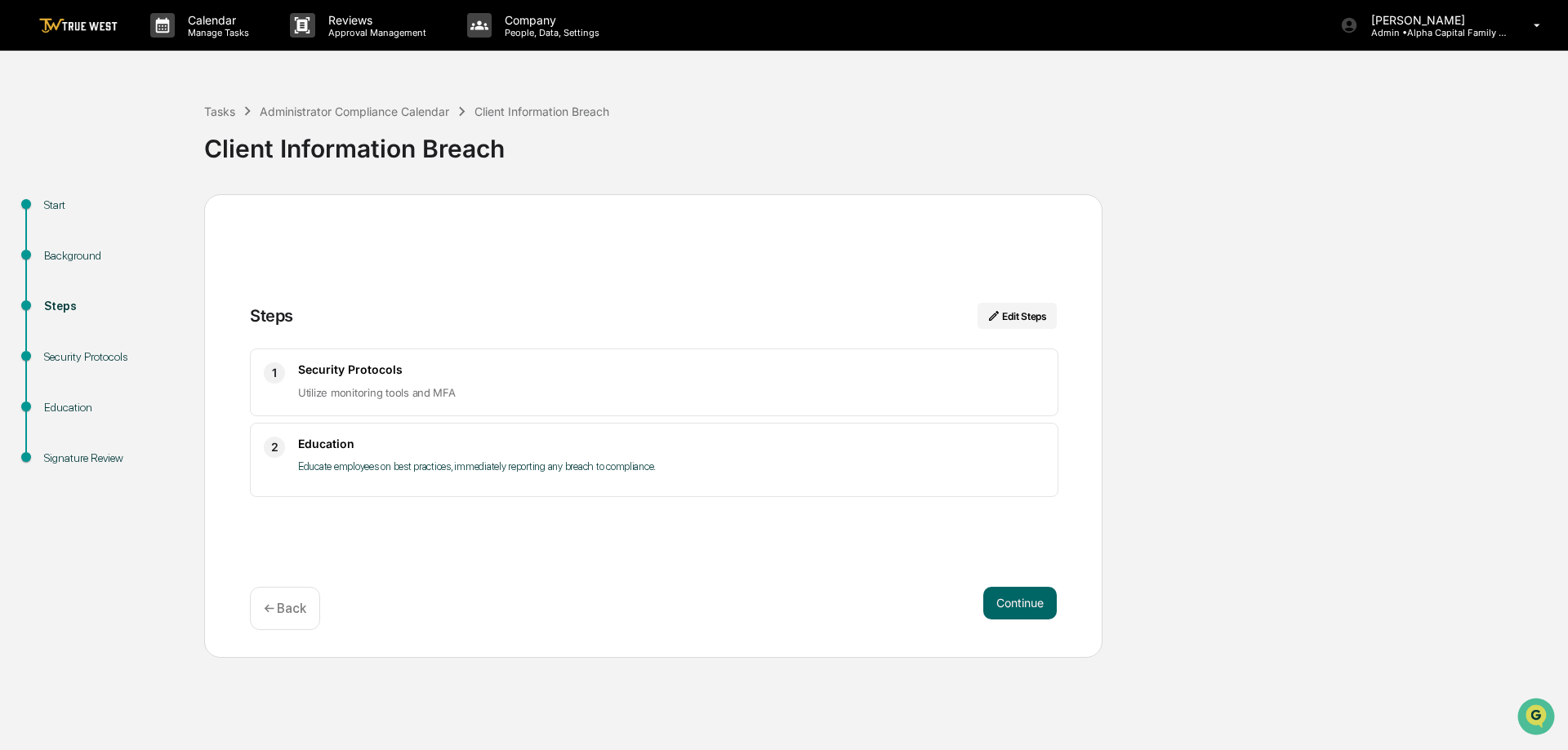
click at [351, 121] on div "Client Information Breach" at bounding box center [882, 142] width 1356 height 42
click at [351, 111] on div "Administrator Compliance Calendar" at bounding box center [354, 111] width 189 height 14
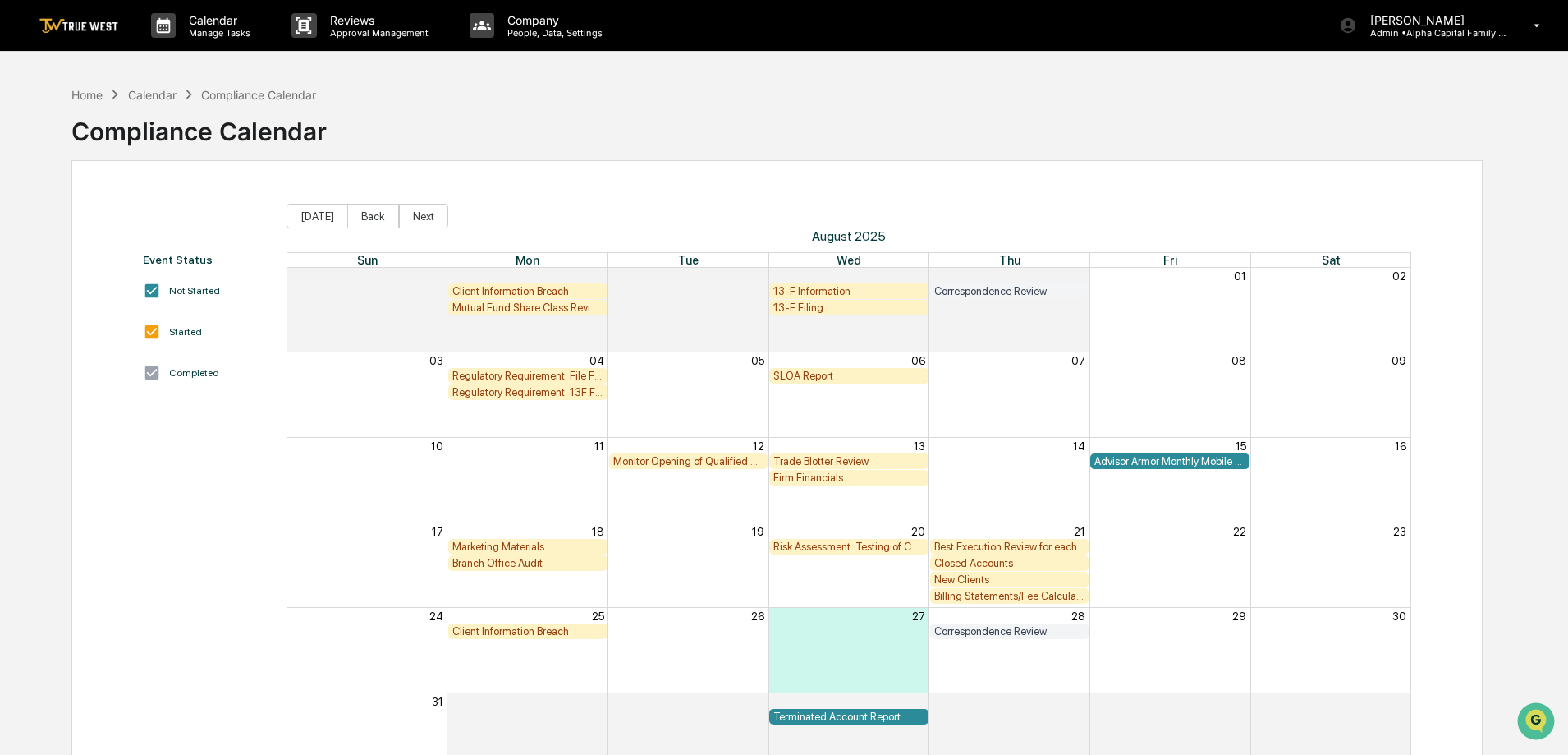
click at [973, 593] on div "Billing Statements/Fee Calculations Report" at bounding box center [1010, 597] width 151 height 12
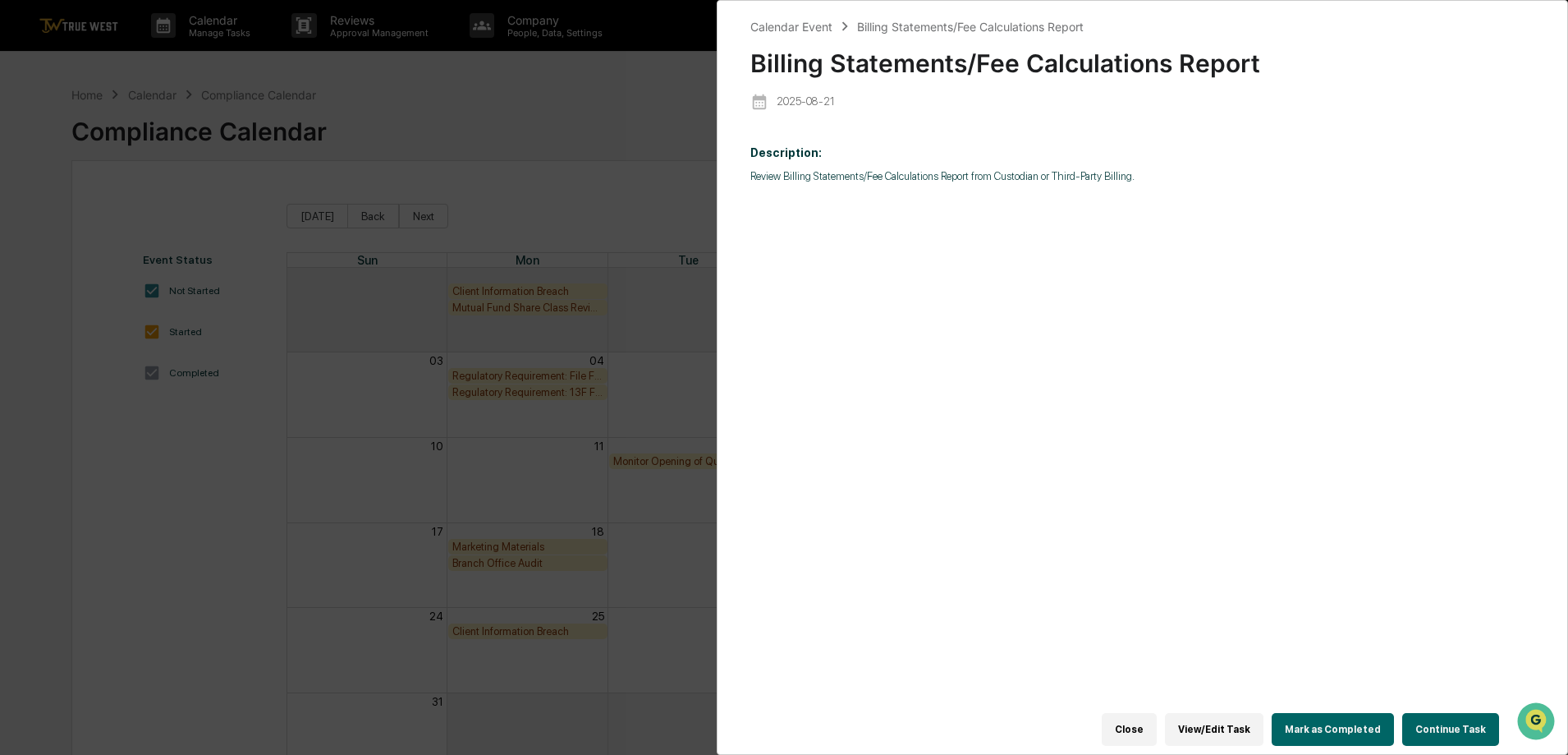
click at [1468, 719] on button "Continue Task" at bounding box center [1451, 729] width 97 height 33
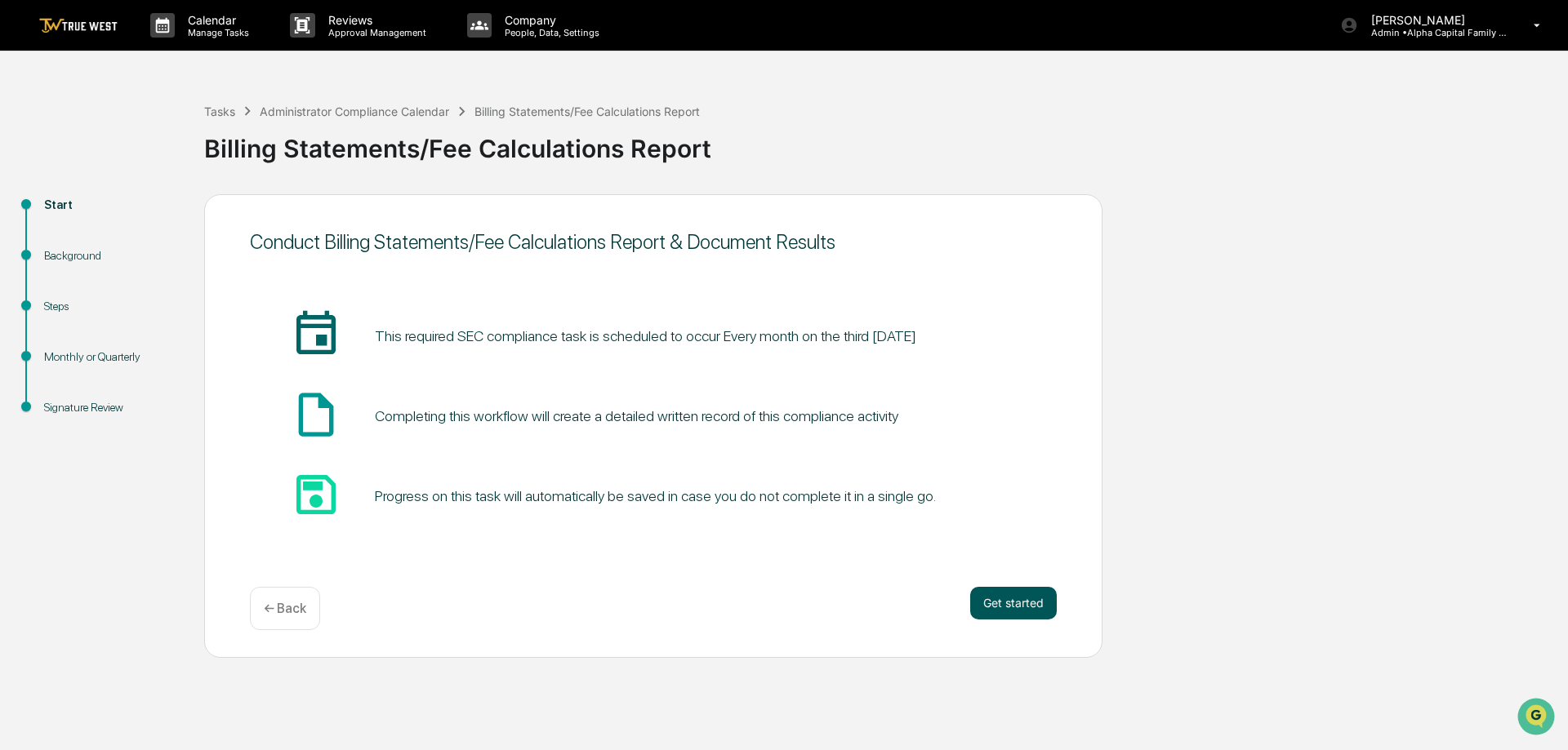
click at [1007, 607] on button "Get started" at bounding box center [1013, 602] width 87 height 33
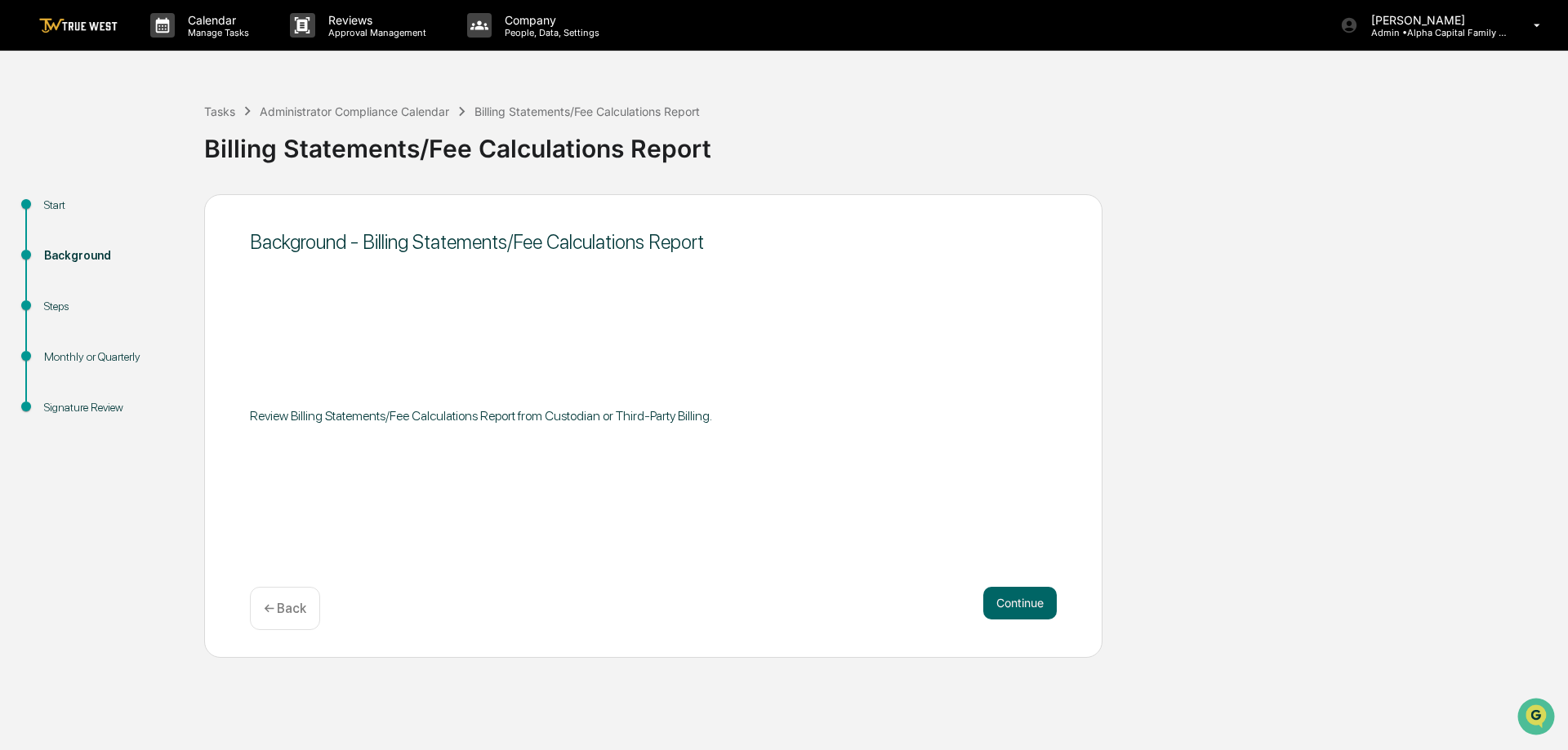
click at [1007, 607] on button "Continue" at bounding box center [1019, 602] width 73 height 33
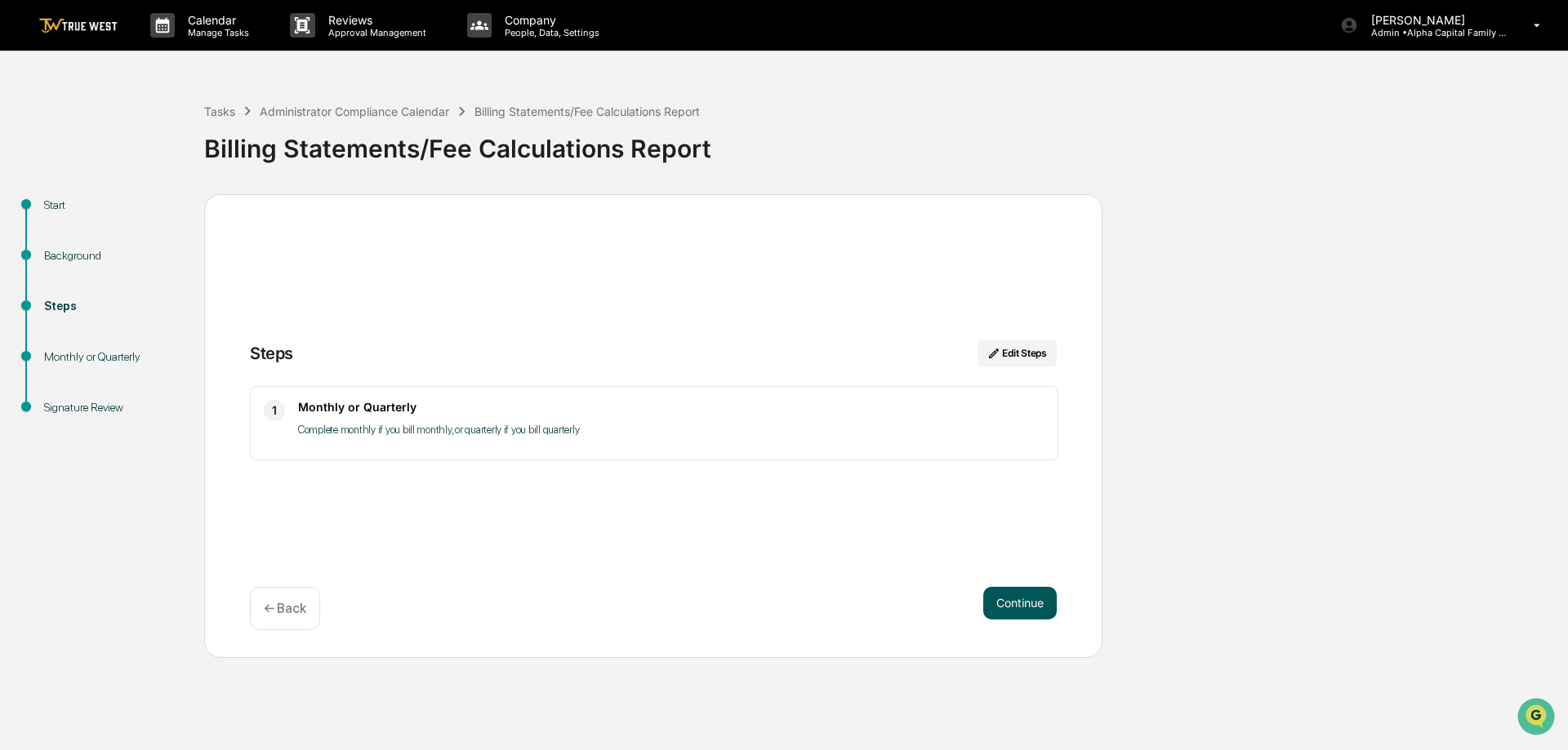
click at [1011, 604] on button "Continue" at bounding box center [1019, 602] width 73 height 33
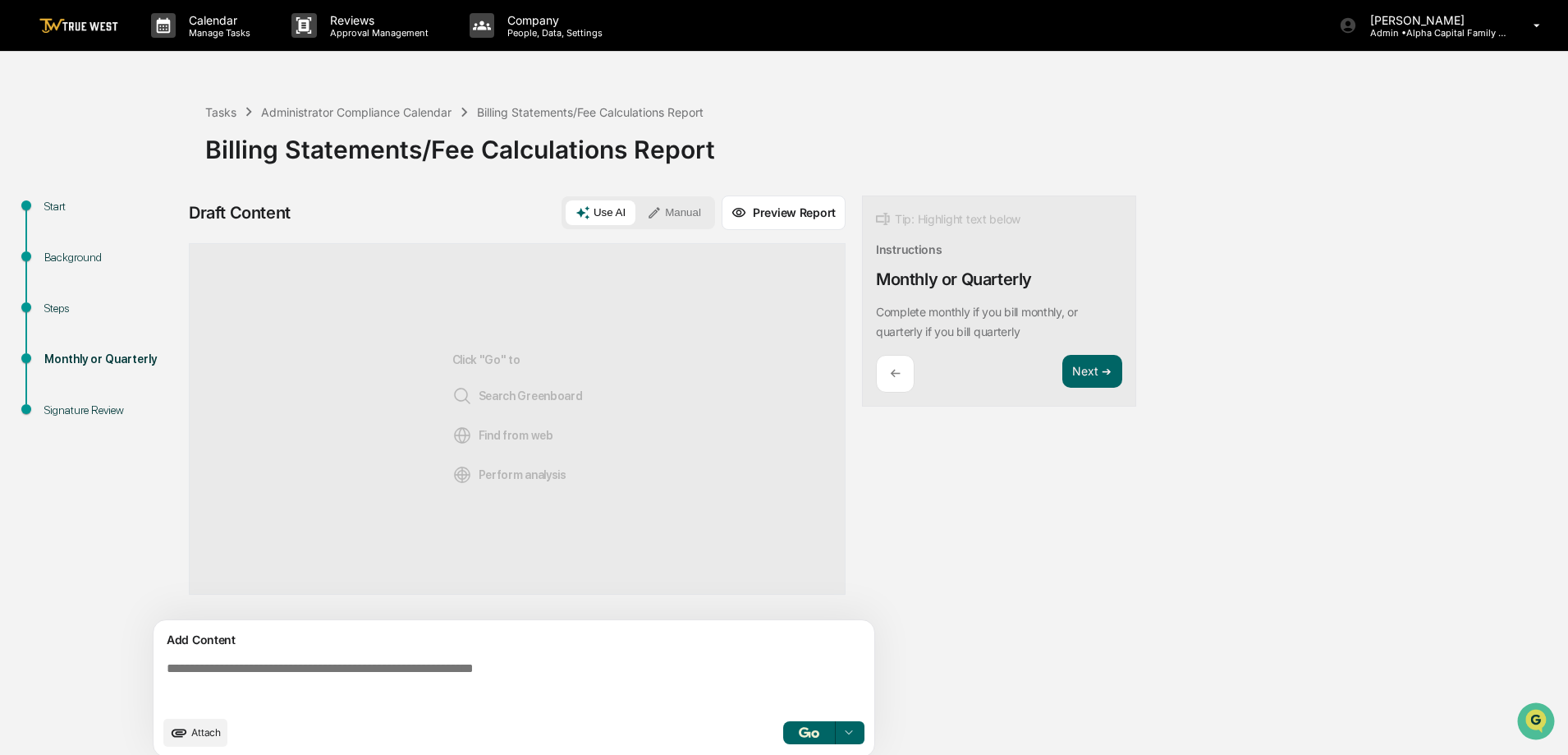
click at [706, 204] on button "Manual" at bounding box center [674, 213] width 74 height 25
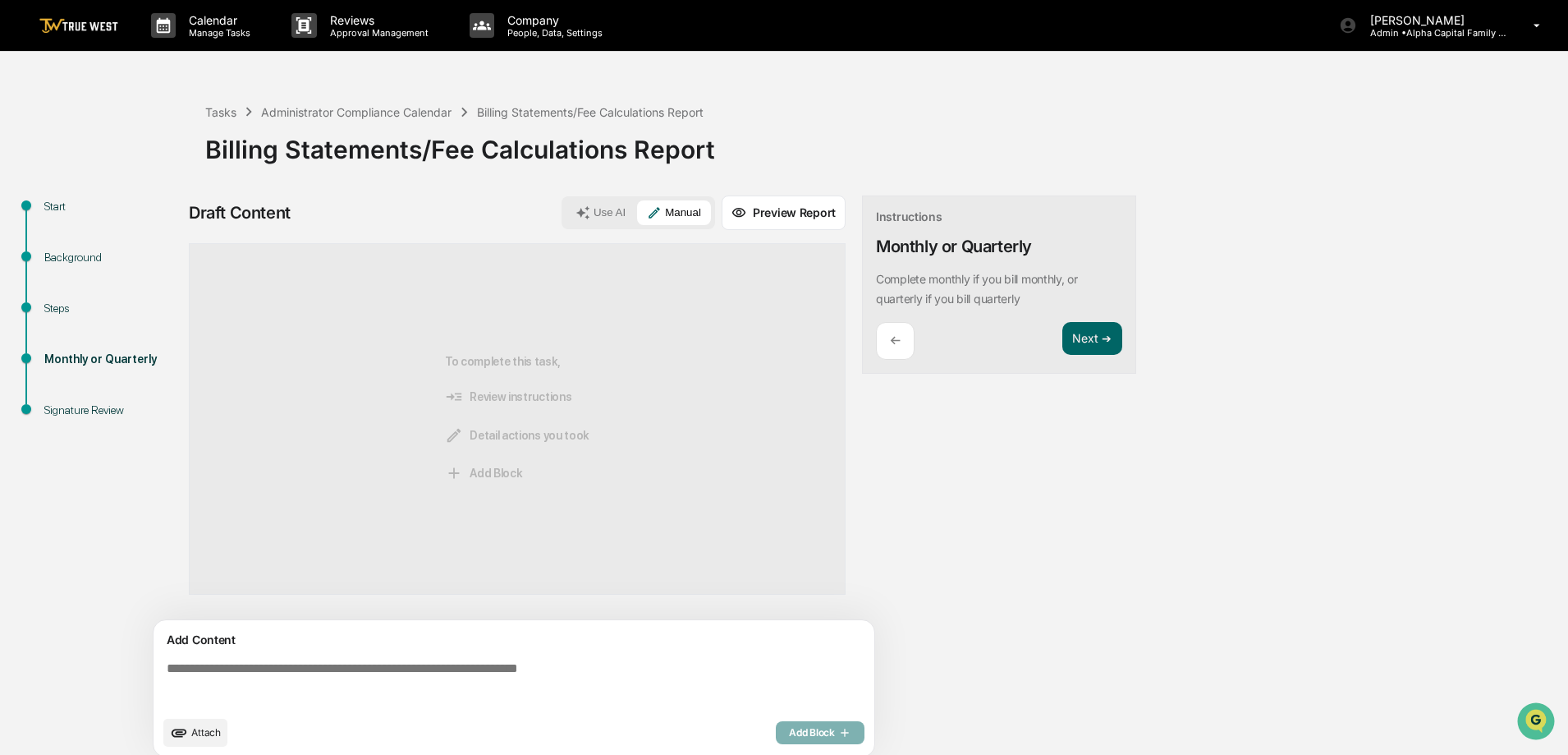
click at [377, 684] on textarea at bounding box center [517, 684] width 715 height 59
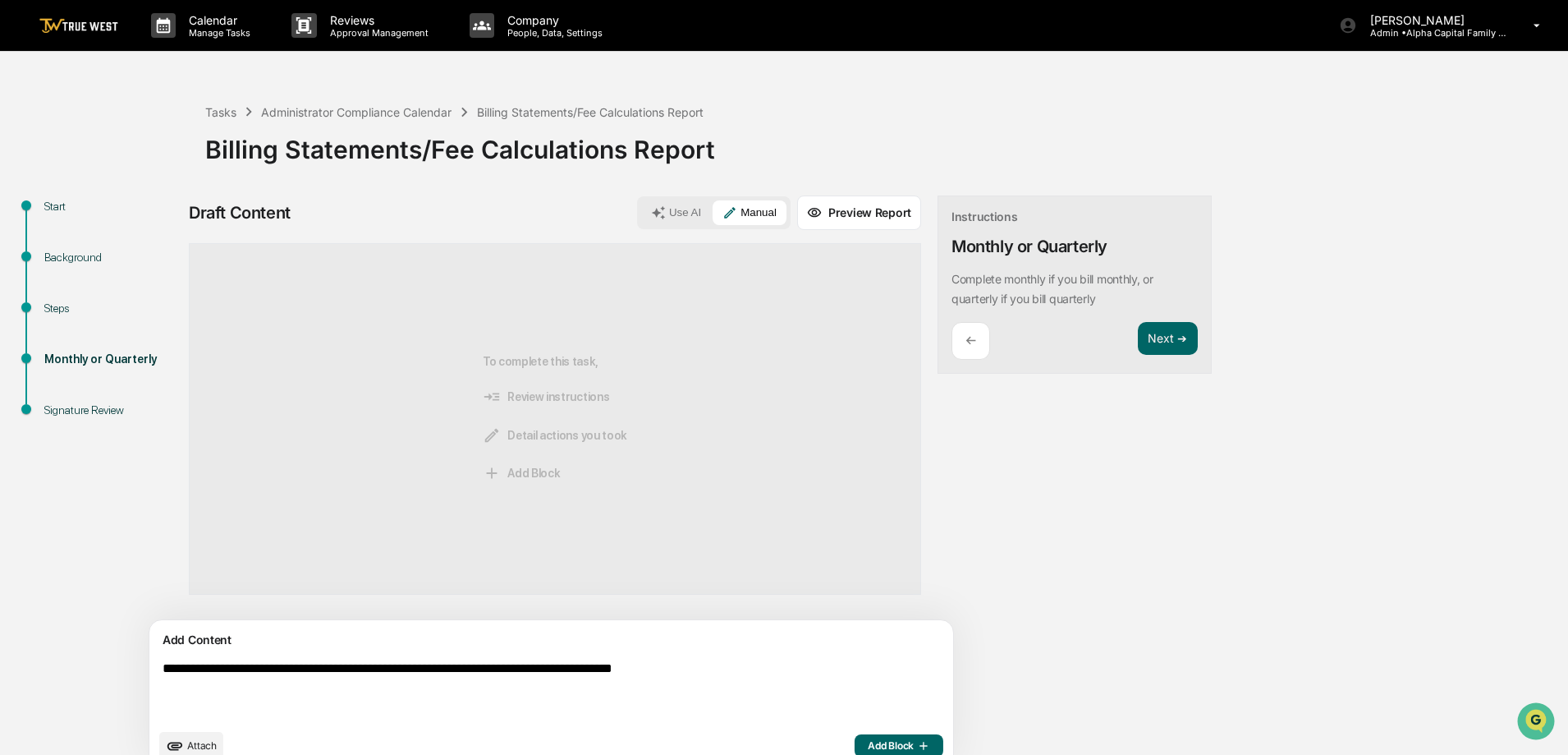
type textarea "**********"
click at [868, 749] on span "Add Block" at bounding box center [899, 745] width 62 height 13
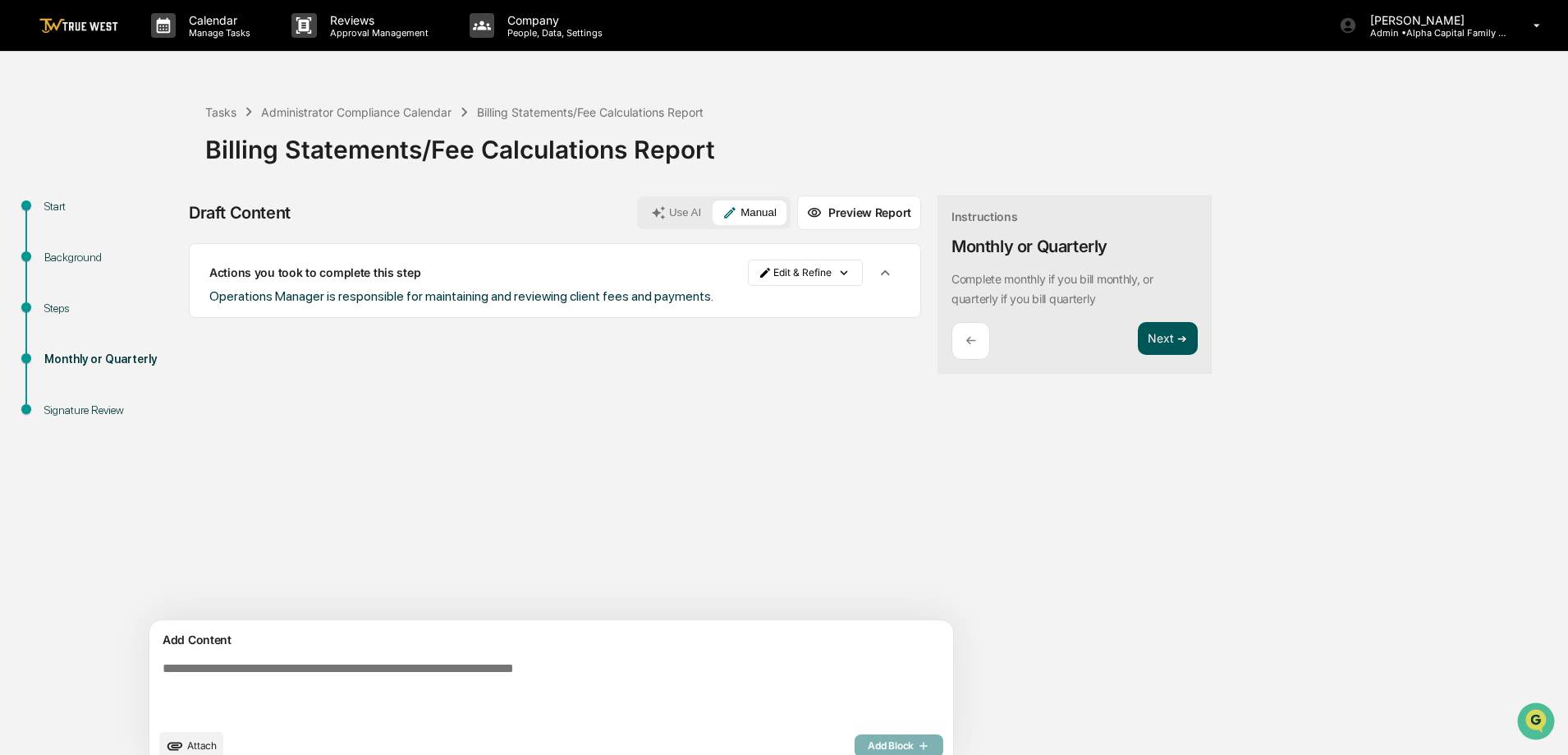
click at [1138, 345] on button "Next ➔" at bounding box center [1168, 339] width 60 height 34
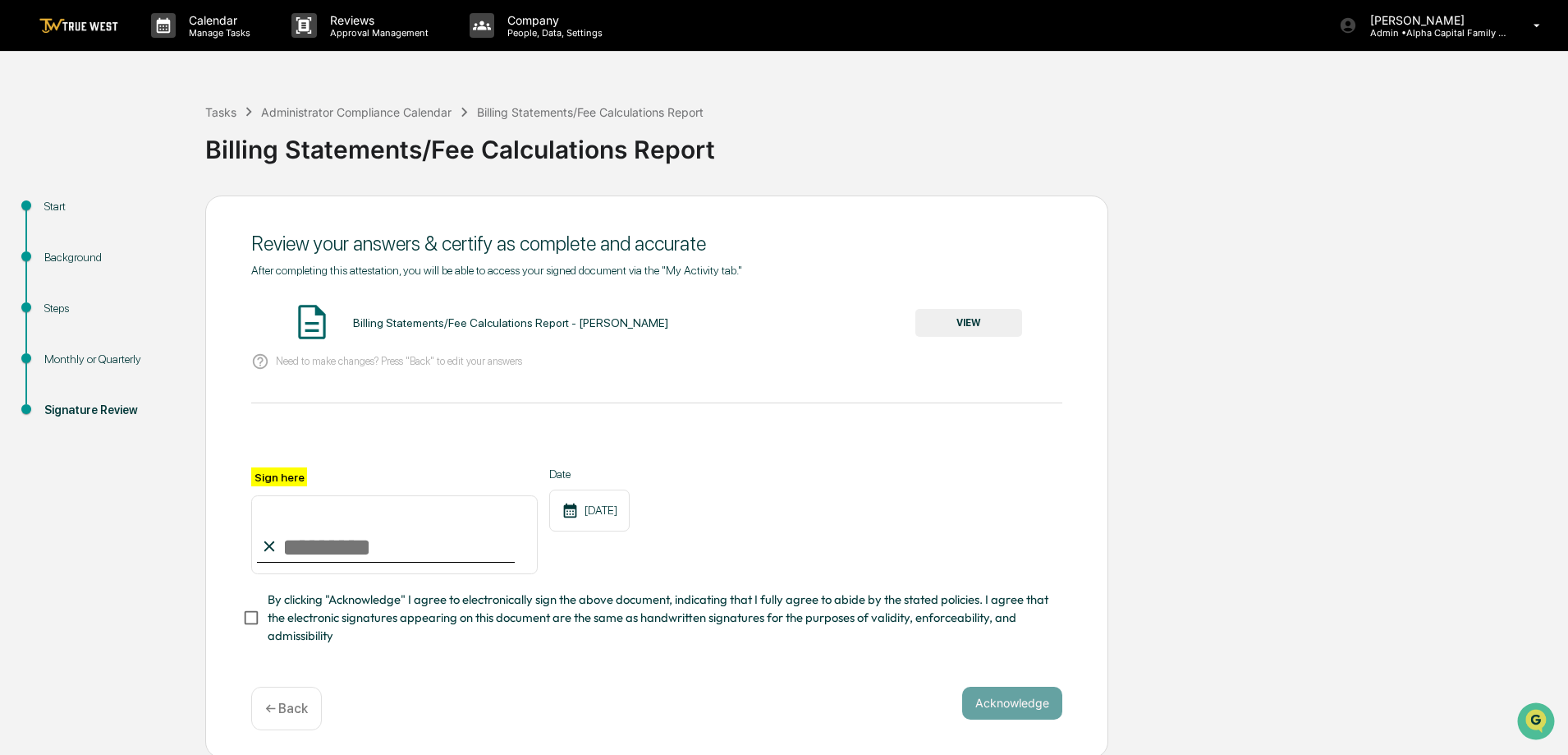
click at [981, 321] on button "VIEW" at bounding box center [969, 322] width 107 height 28
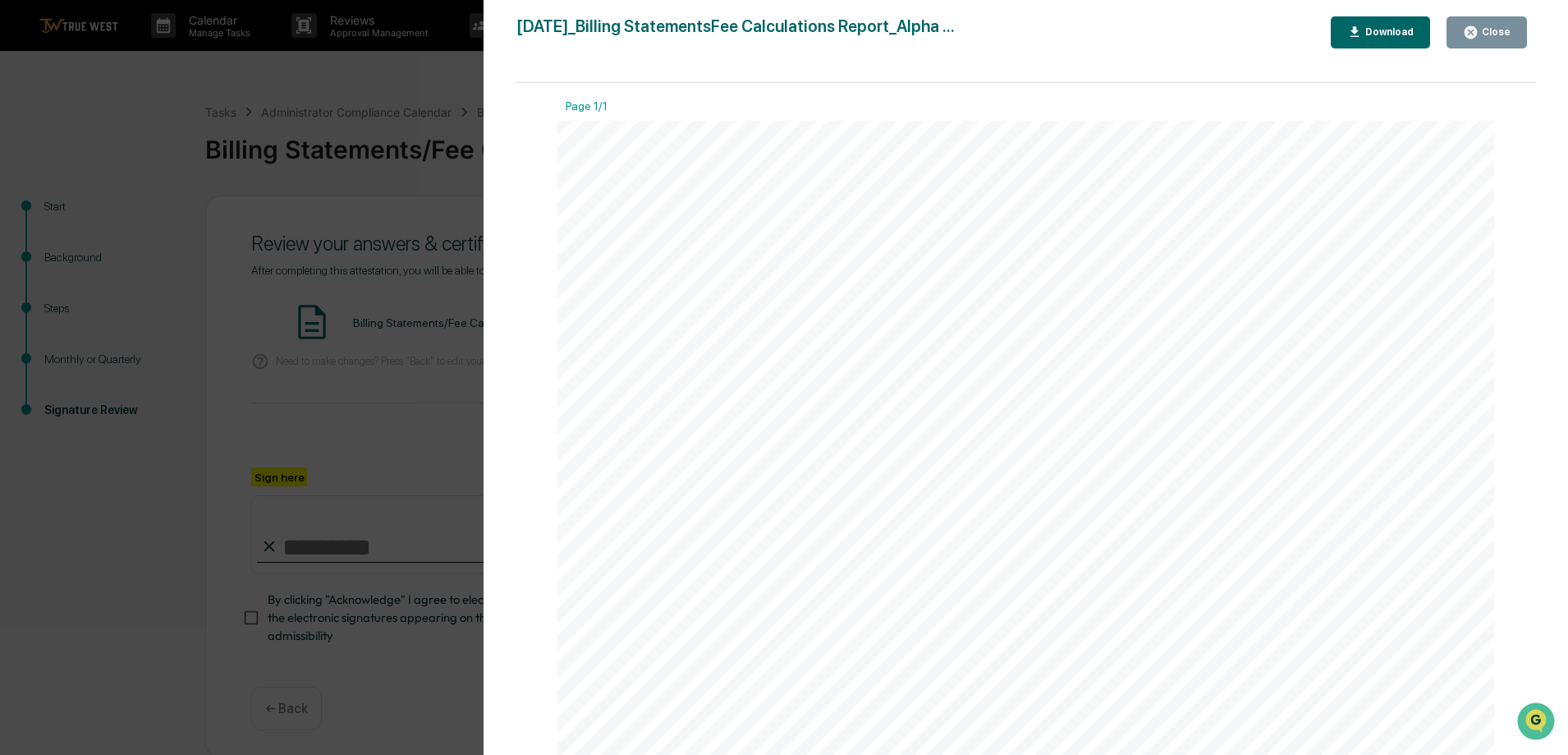
click at [1468, 34] on icon "button" at bounding box center [1471, 33] width 16 height 16
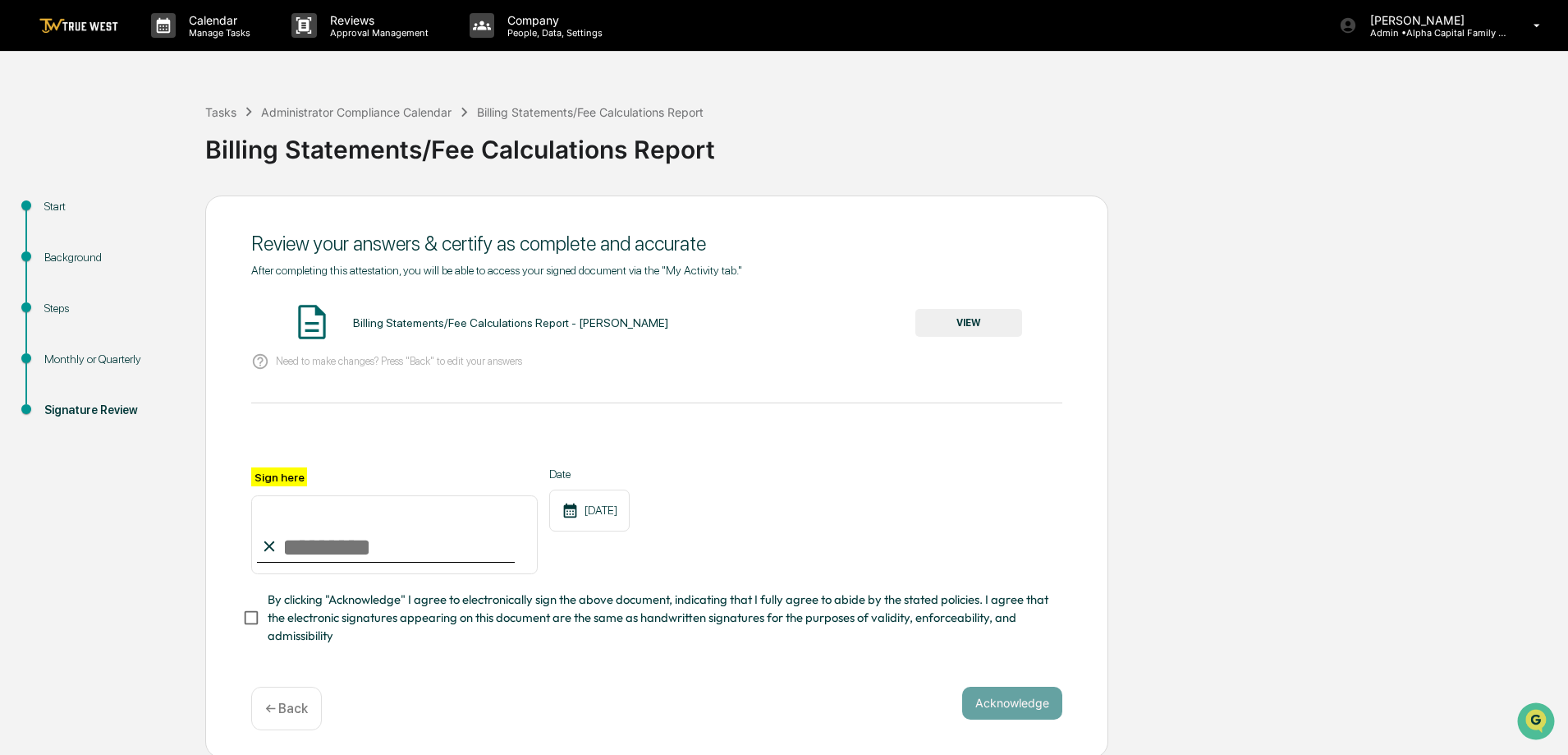
click at [348, 547] on input "Sign here" at bounding box center [394, 534] width 287 height 79
type input "**********"
click at [1001, 710] on button "Acknowledge" at bounding box center [1012, 702] width 101 height 33
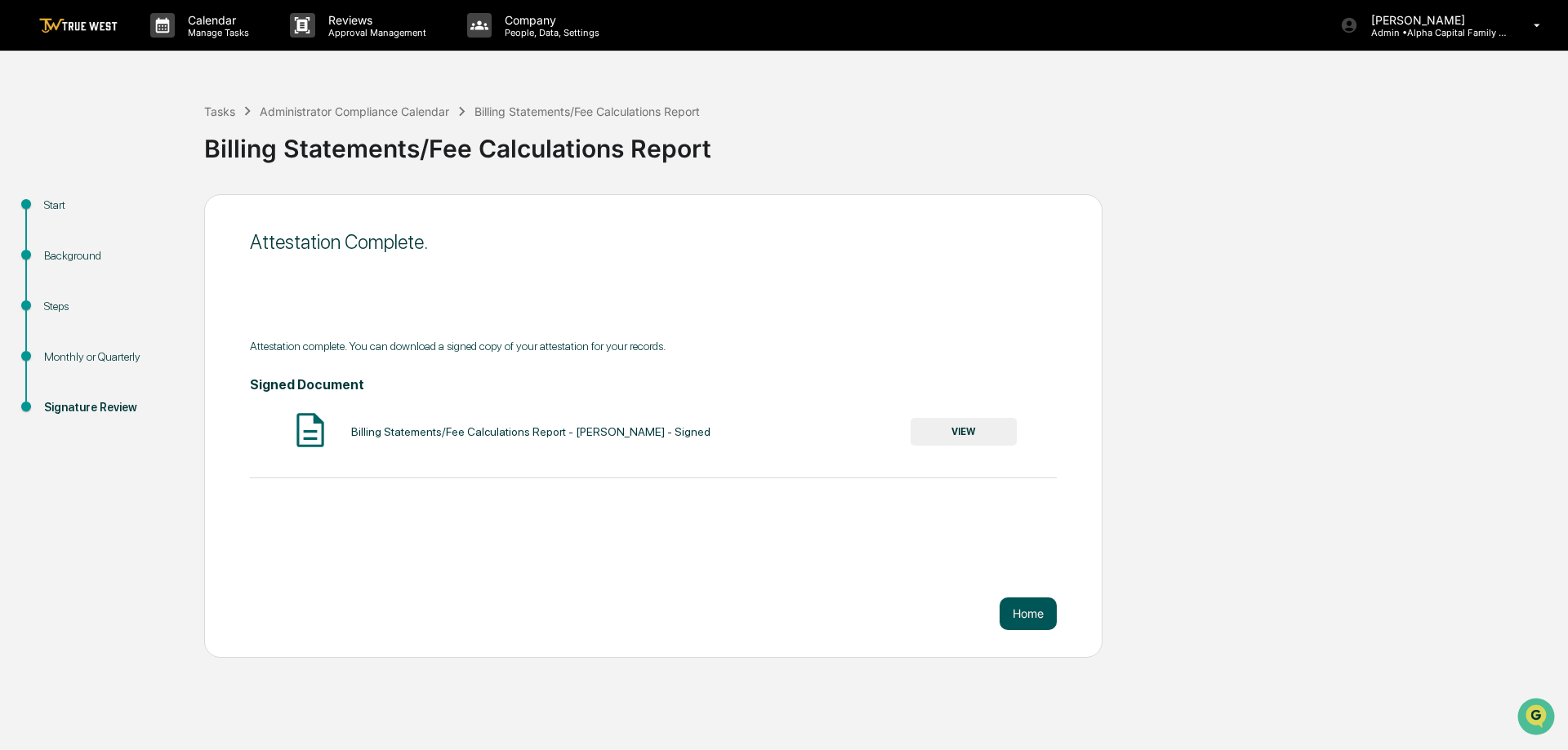
click at [1019, 618] on button "Home" at bounding box center [1027, 613] width 58 height 33
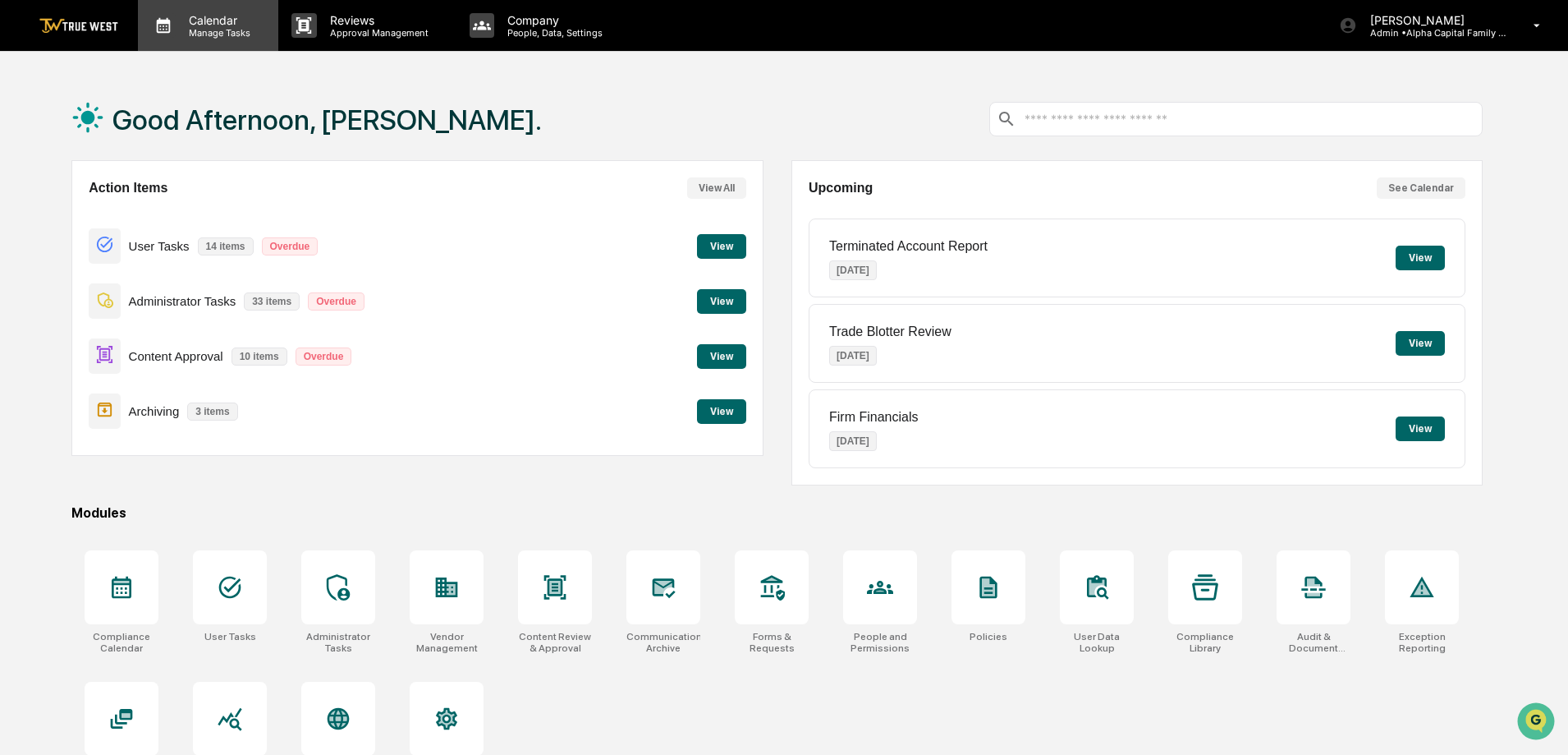
click at [209, 17] on p "Calendar" at bounding box center [216, 20] width 83 height 14
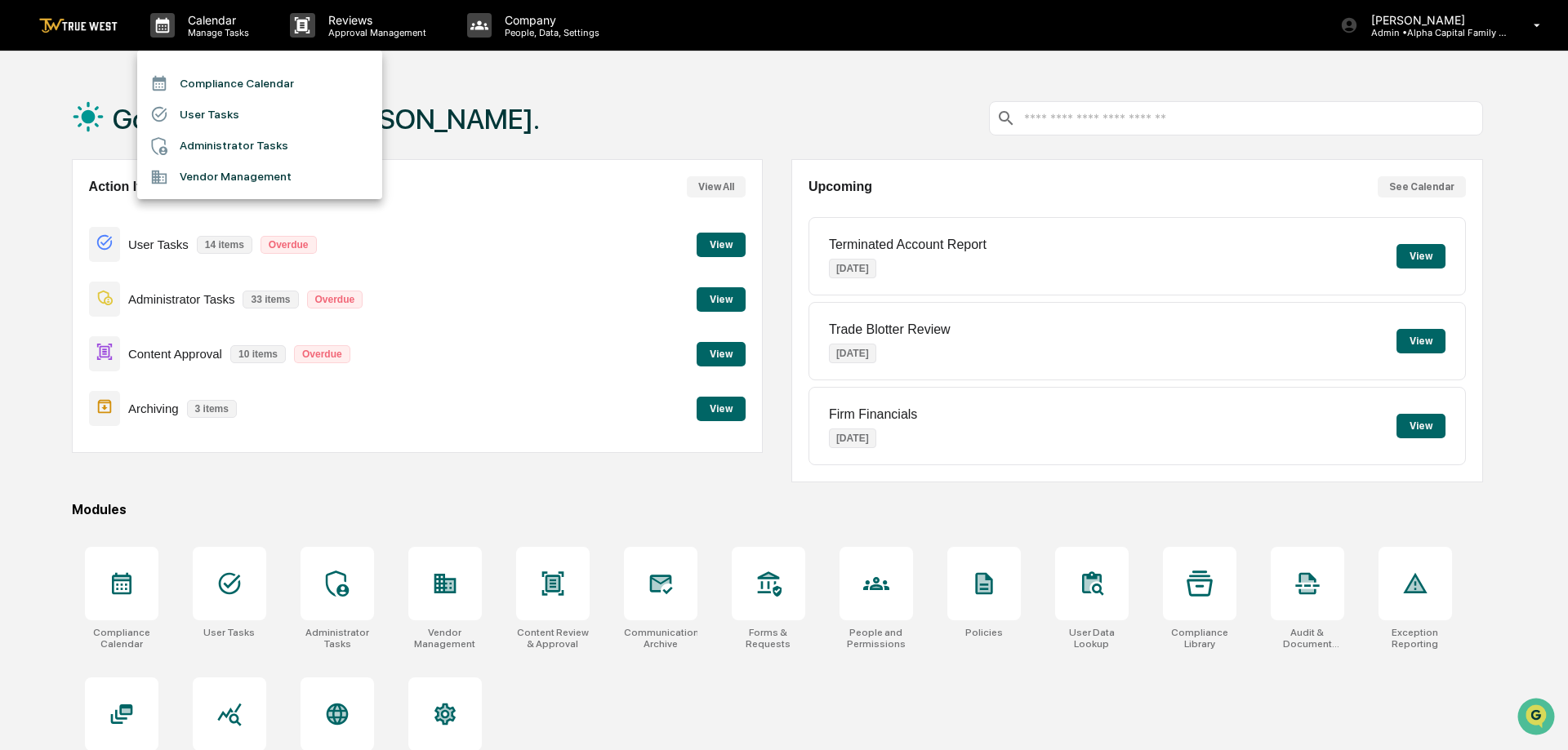
click at [237, 73] on li "Compliance Calendar" at bounding box center [259, 83] width 245 height 31
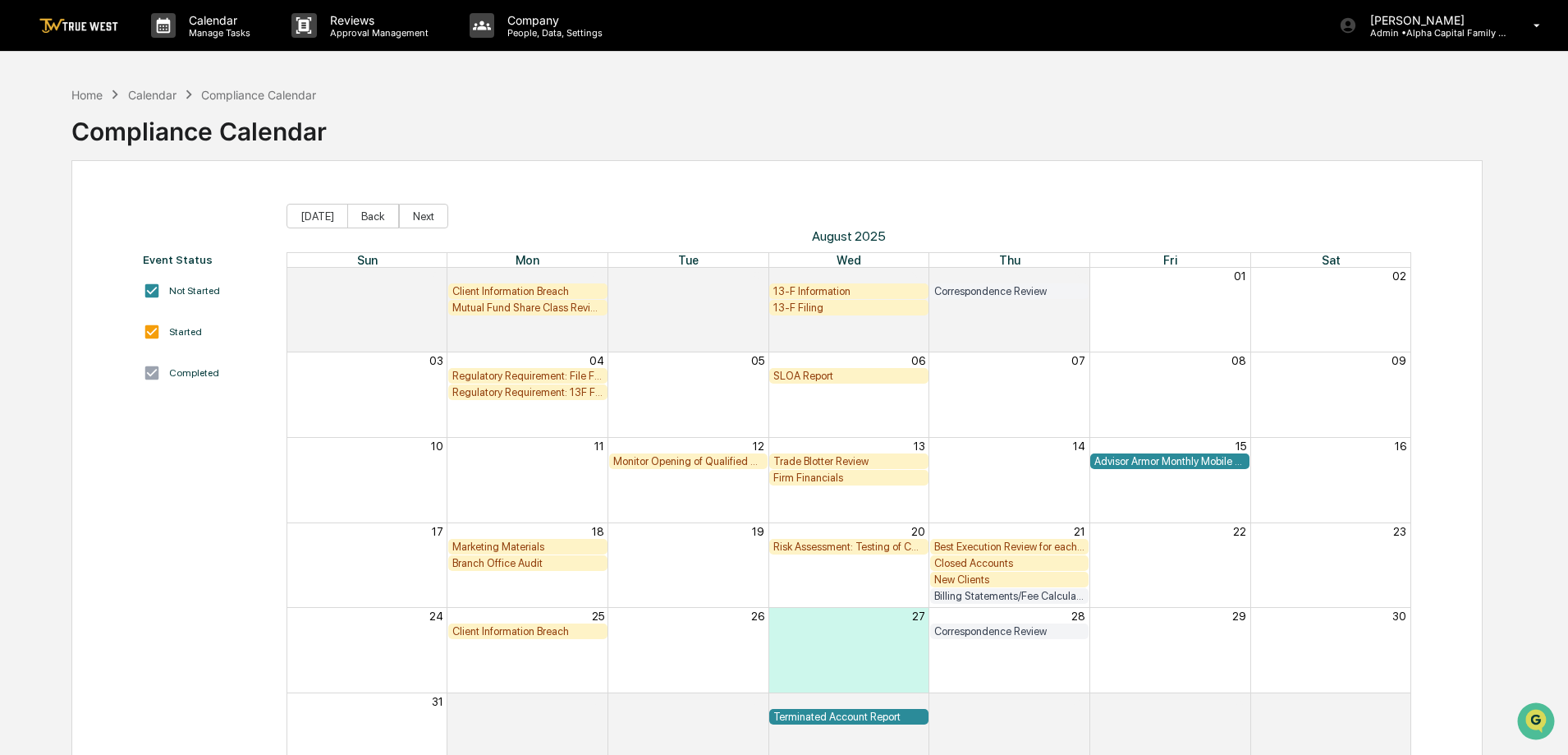
click at [1056, 580] on div "New Clients" at bounding box center [1010, 580] width 151 height 12
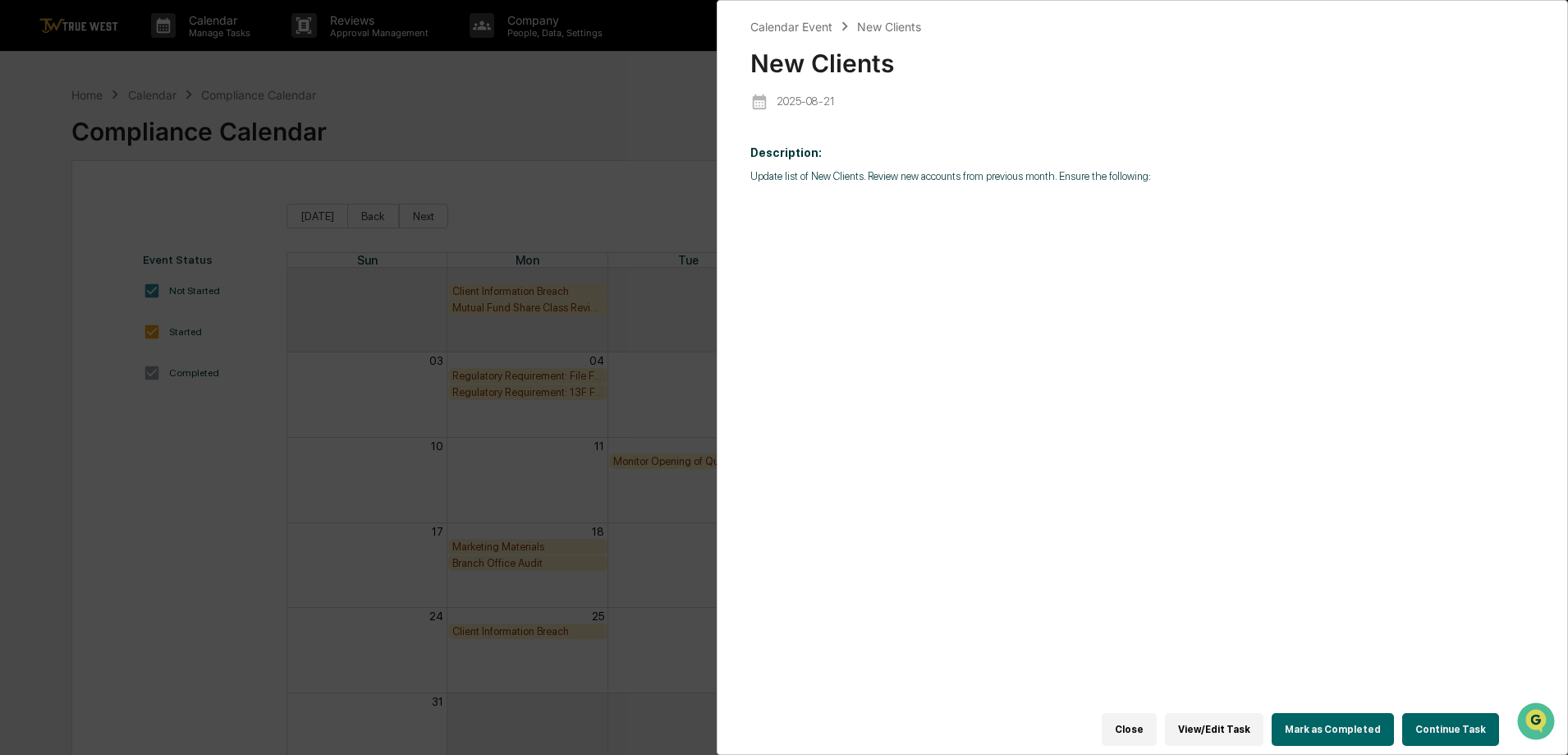
click at [1442, 720] on button "Continue Task" at bounding box center [1451, 729] width 97 height 33
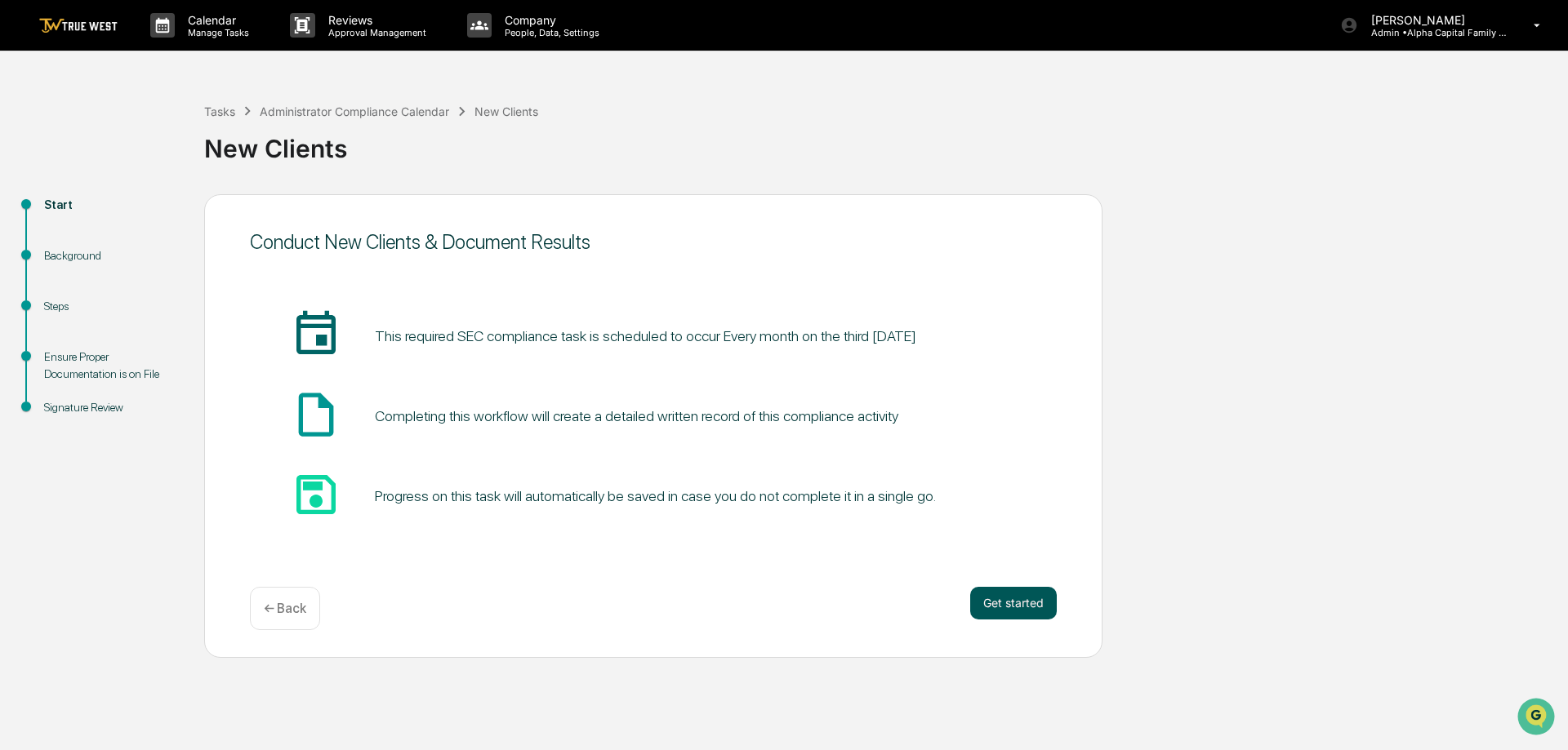
click at [995, 591] on button "Get started" at bounding box center [1013, 602] width 87 height 33
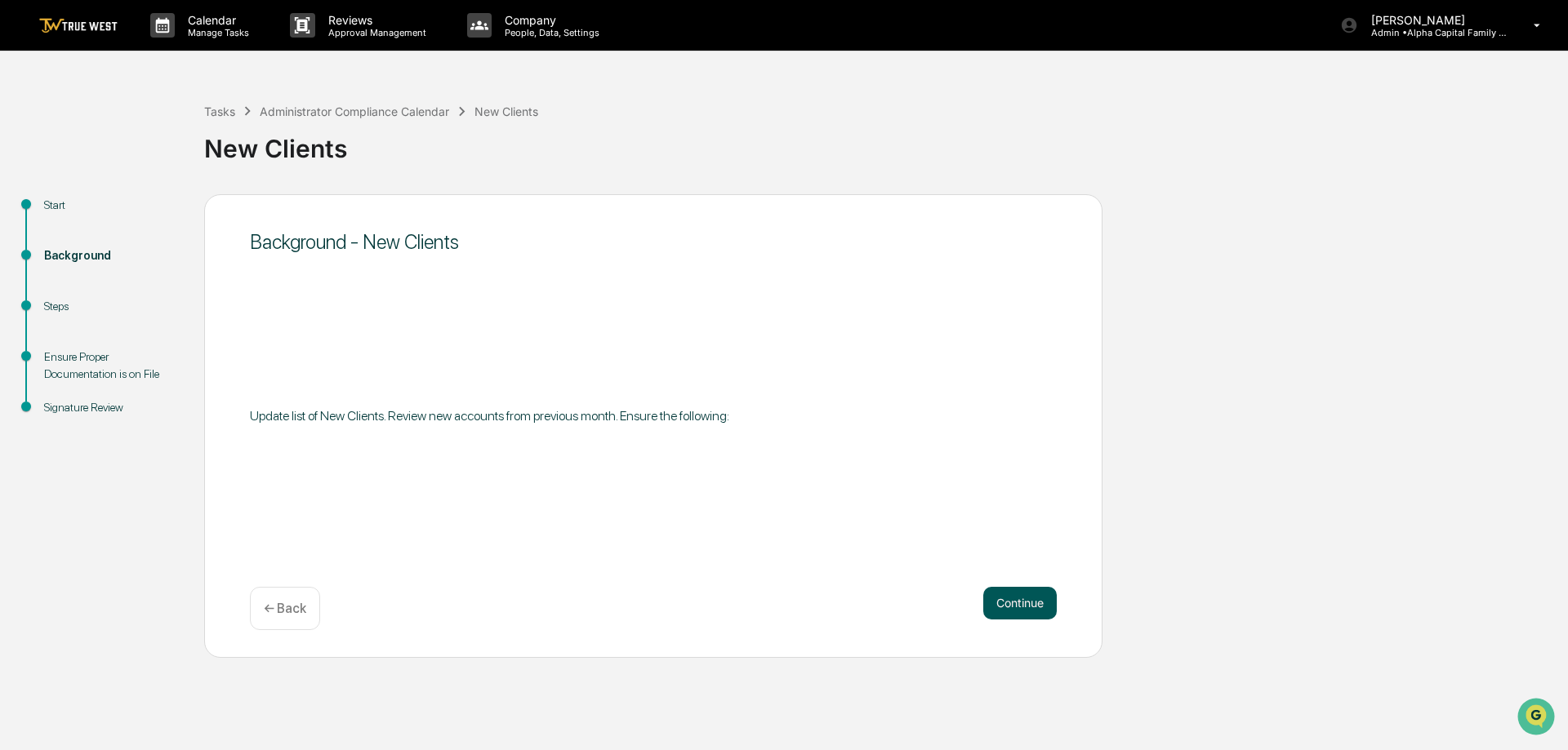
click at [1041, 608] on button "Continue" at bounding box center [1019, 602] width 73 height 33
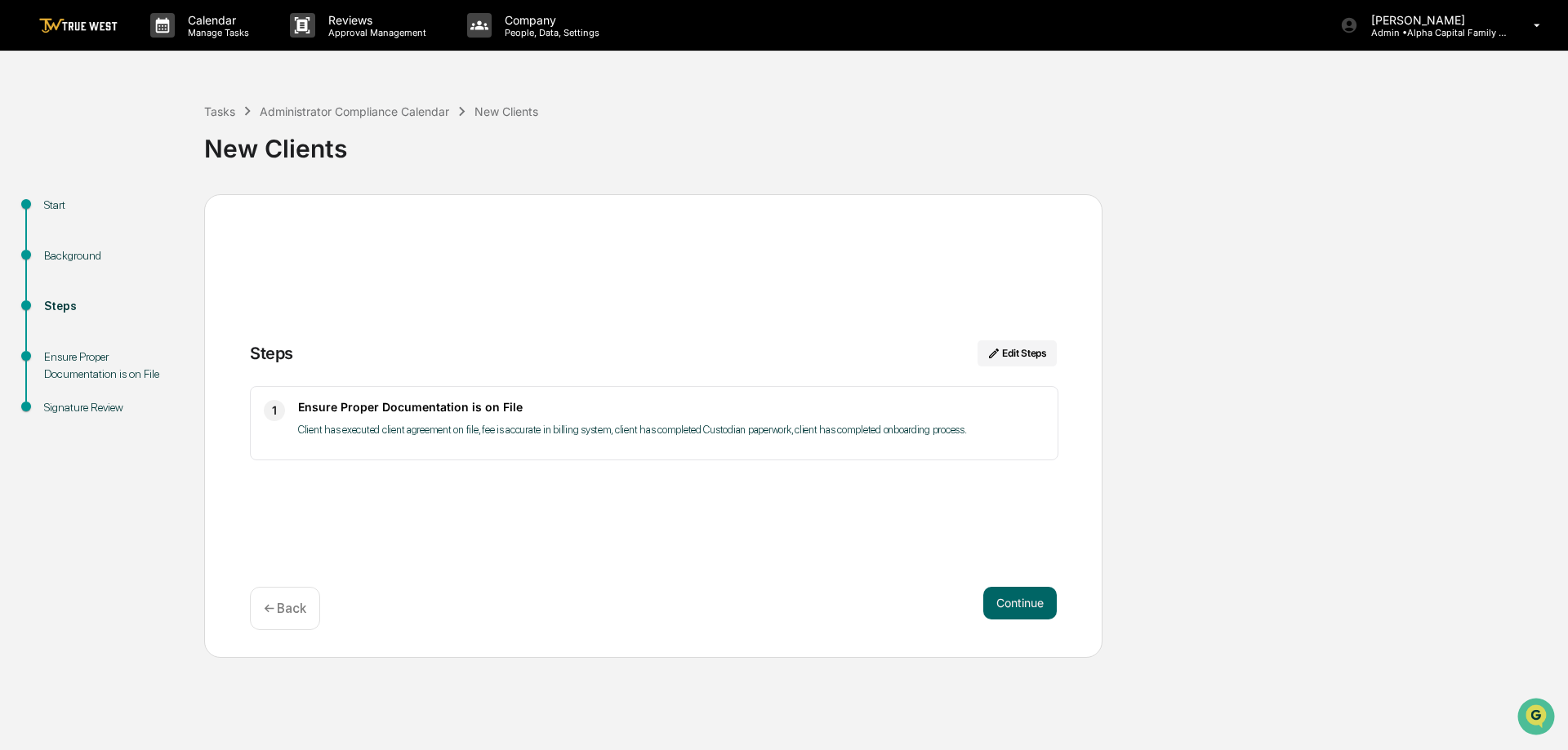
click at [1219, 546] on div "Start Background Steps Ensure Proper Documentation is on File Signature Review …" at bounding box center [783, 426] width 1551 height 463
click at [984, 605] on button "Continue" at bounding box center [1019, 602] width 73 height 33
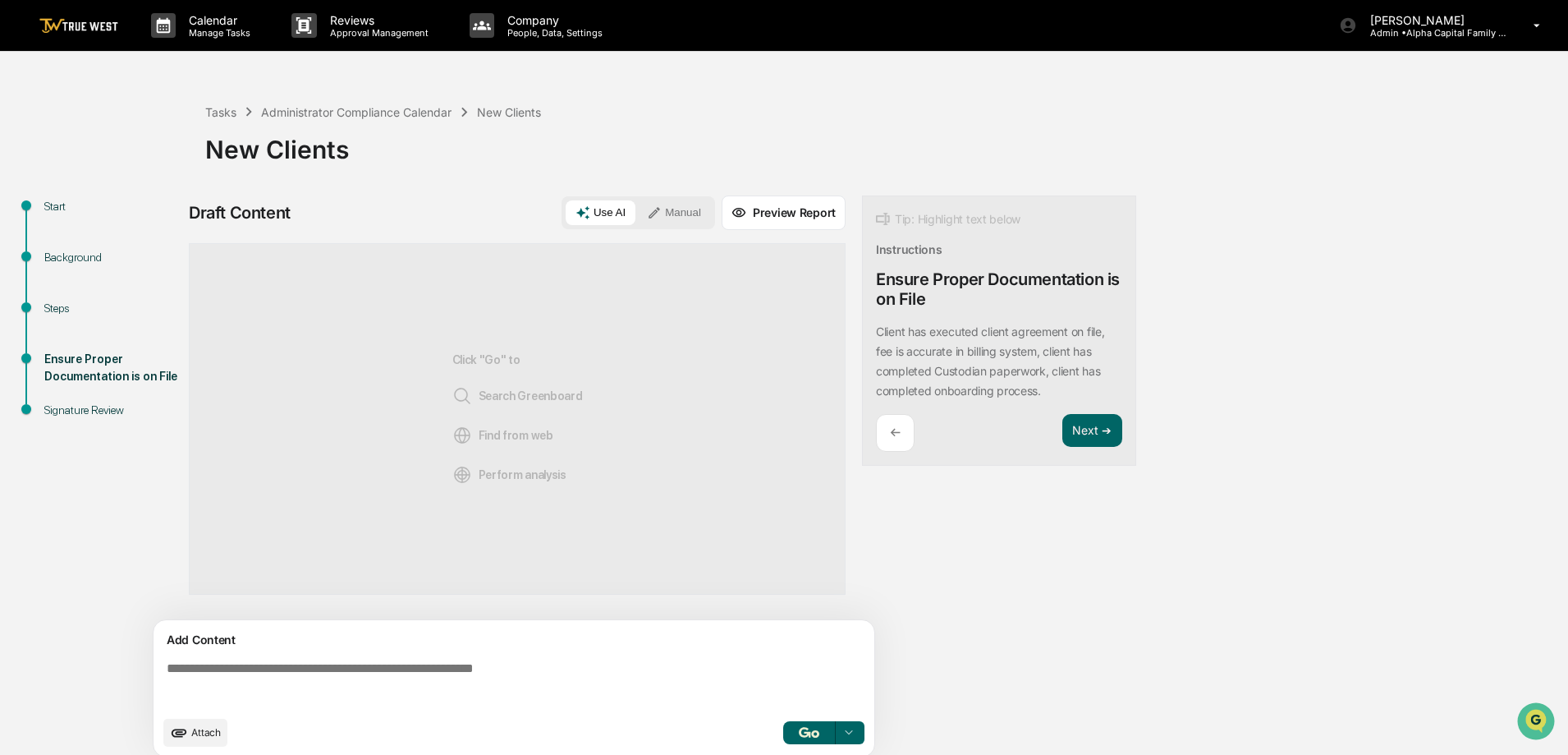
click at [688, 214] on button "Manual" at bounding box center [674, 213] width 74 height 25
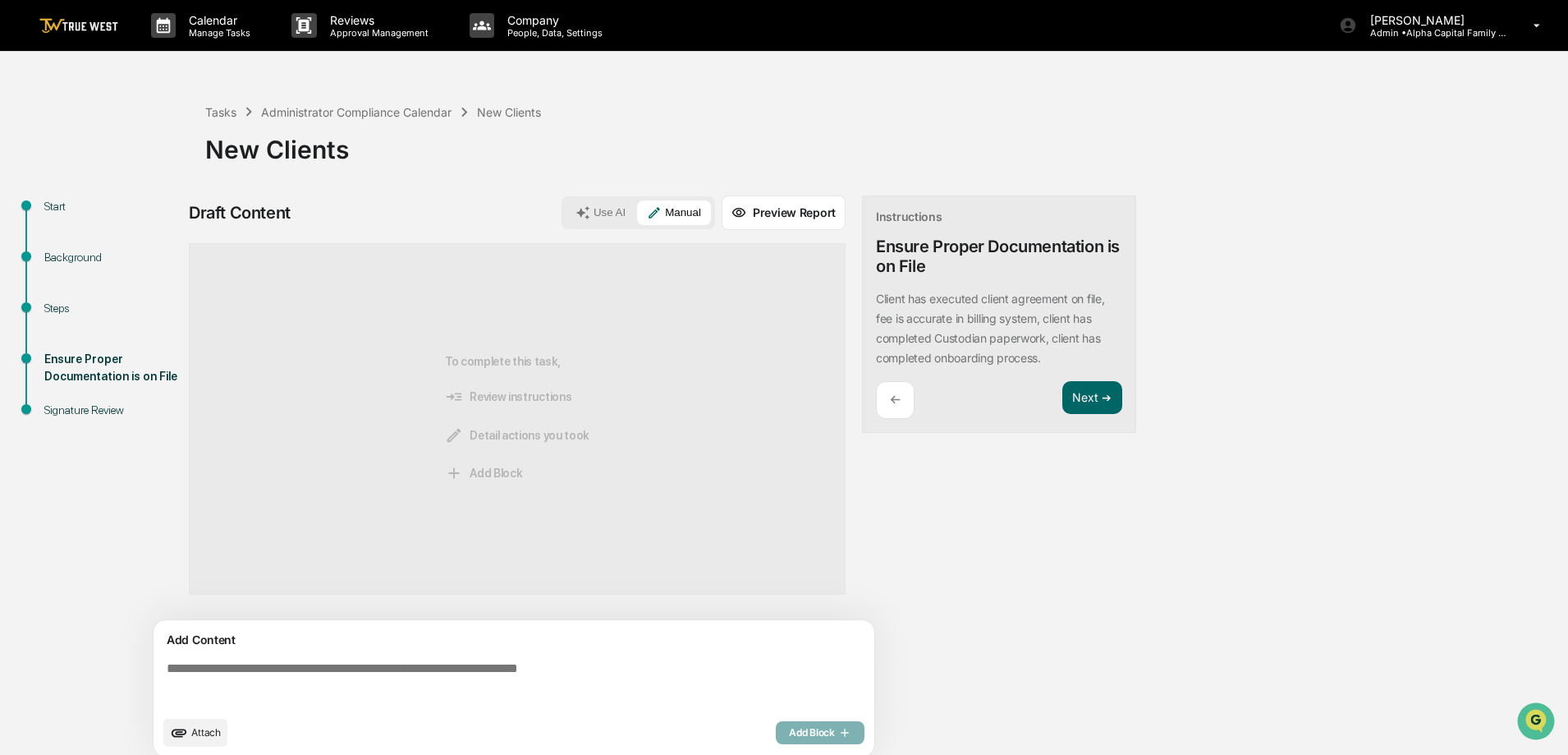
click at [456, 665] on textarea at bounding box center [517, 684] width 715 height 59
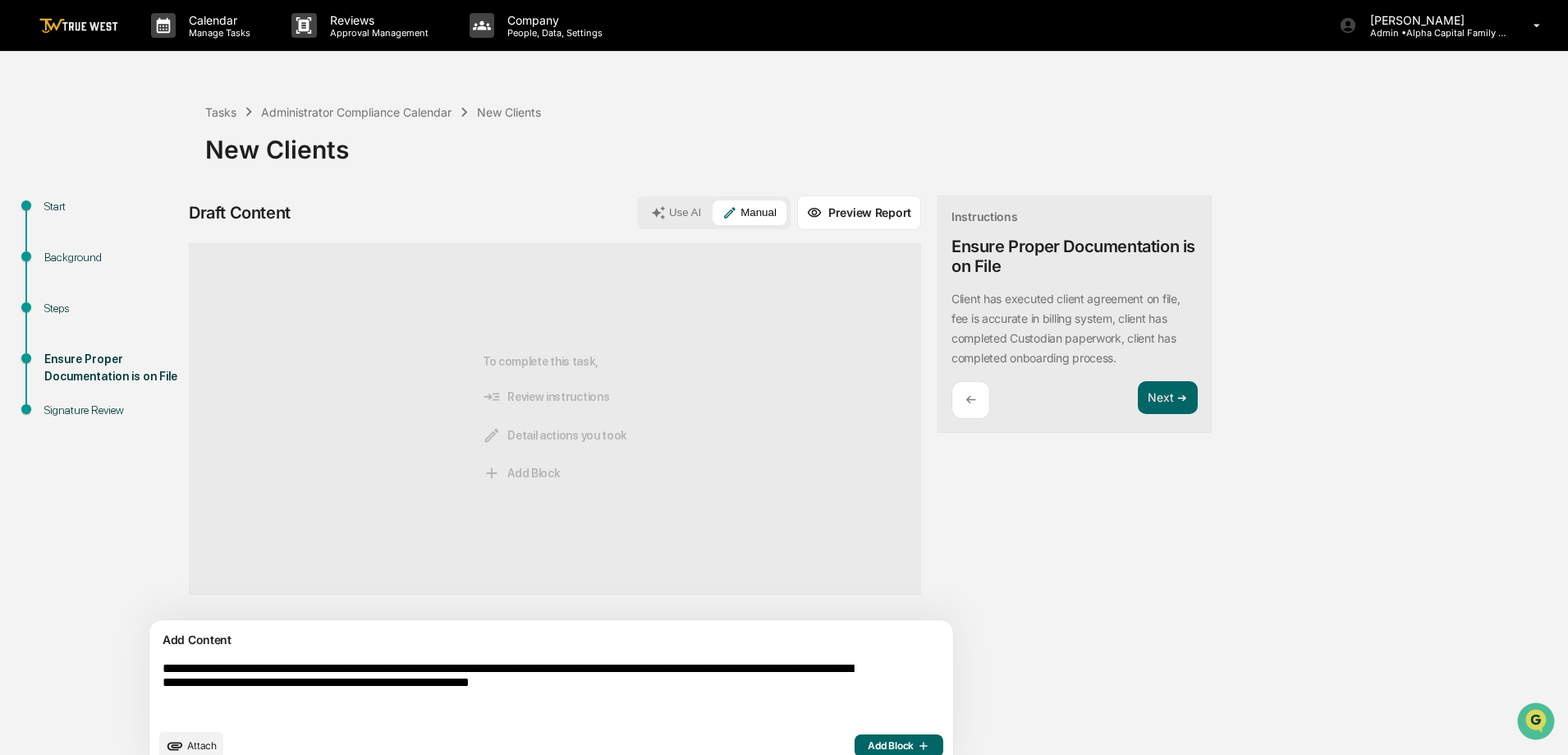
type textarea "**********"
click at [868, 744] on span "Add Block" at bounding box center [899, 745] width 62 height 13
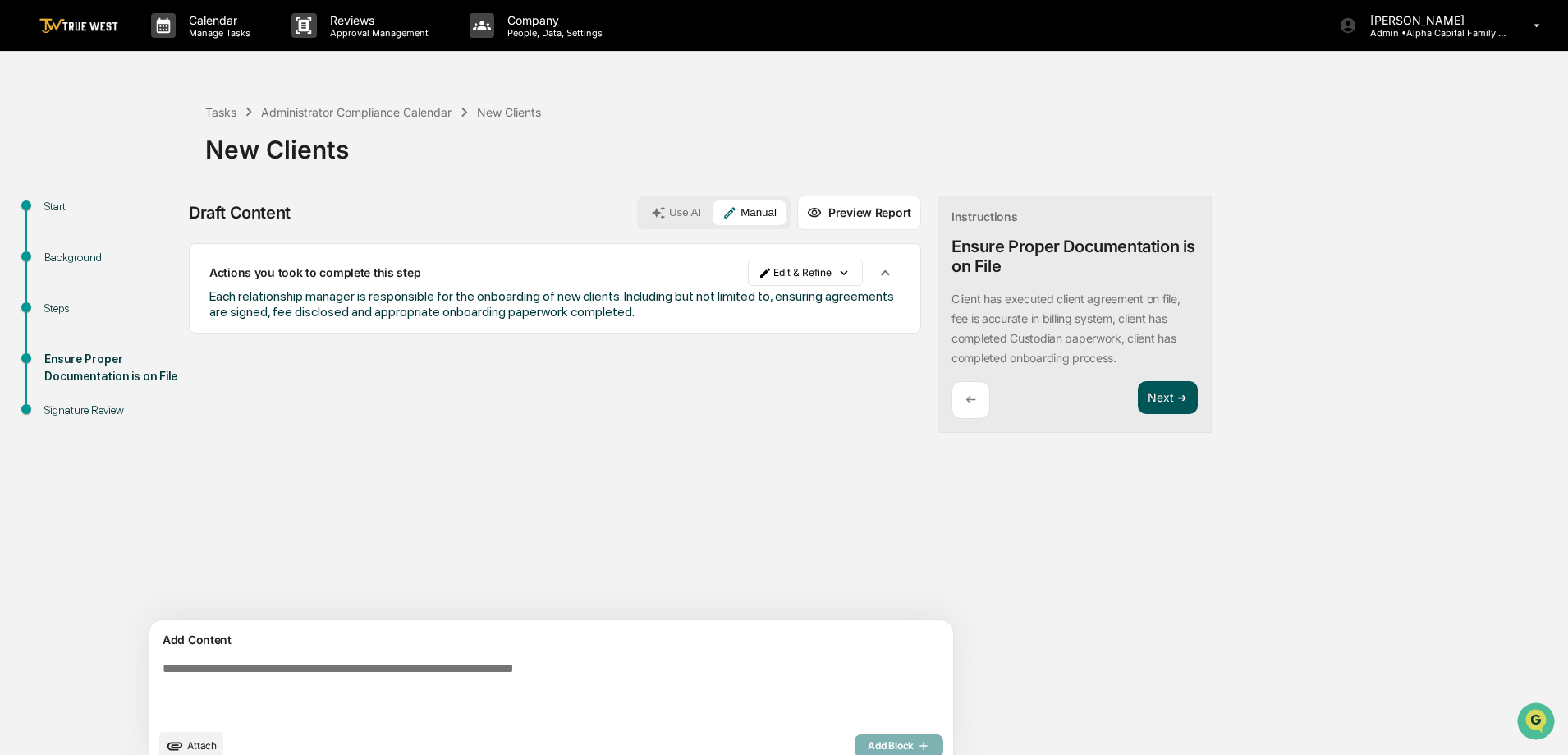
click at [1138, 384] on button "Next ➔" at bounding box center [1168, 398] width 60 height 34
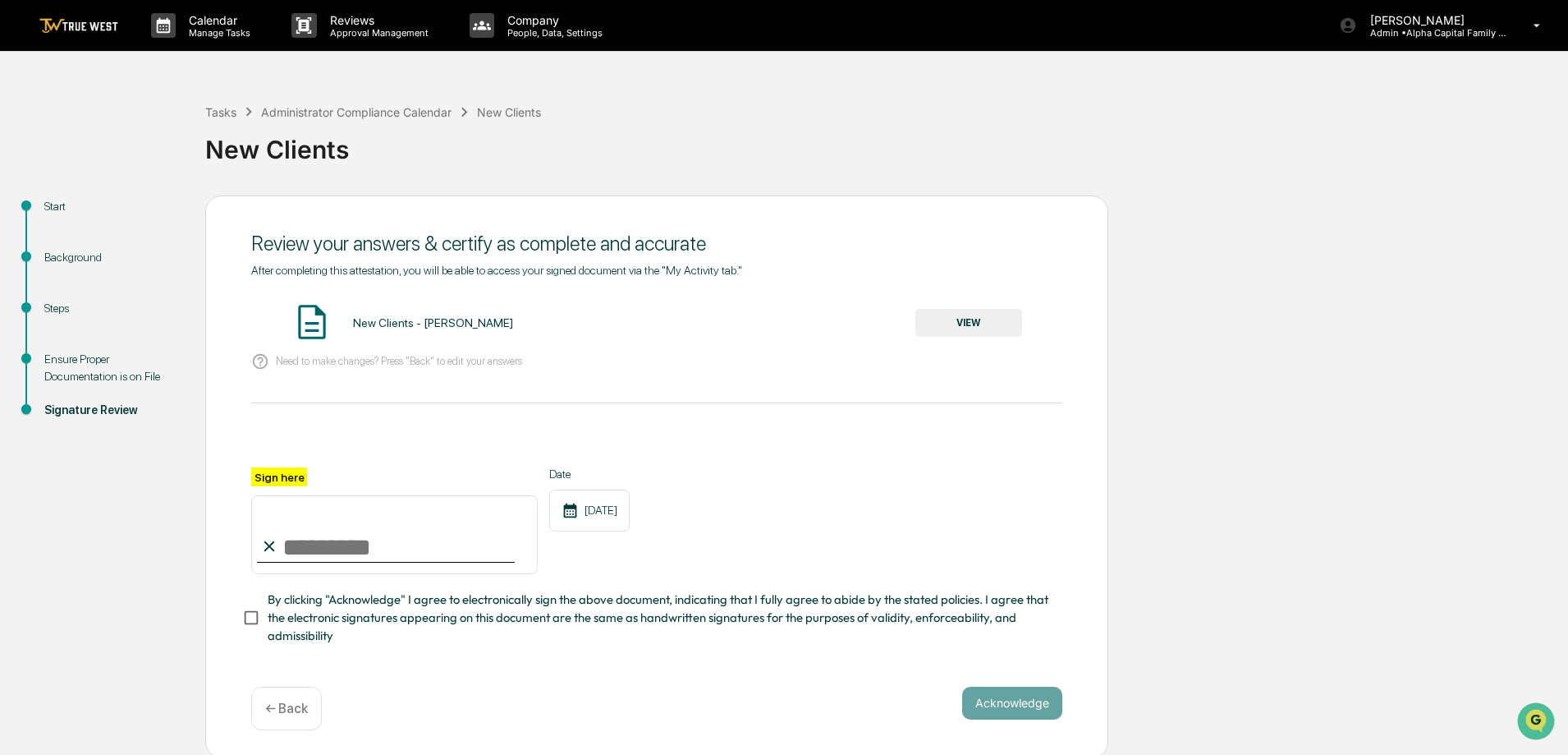
click at [958, 324] on button "VIEW" at bounding box center [969, 322] width 107 height 28
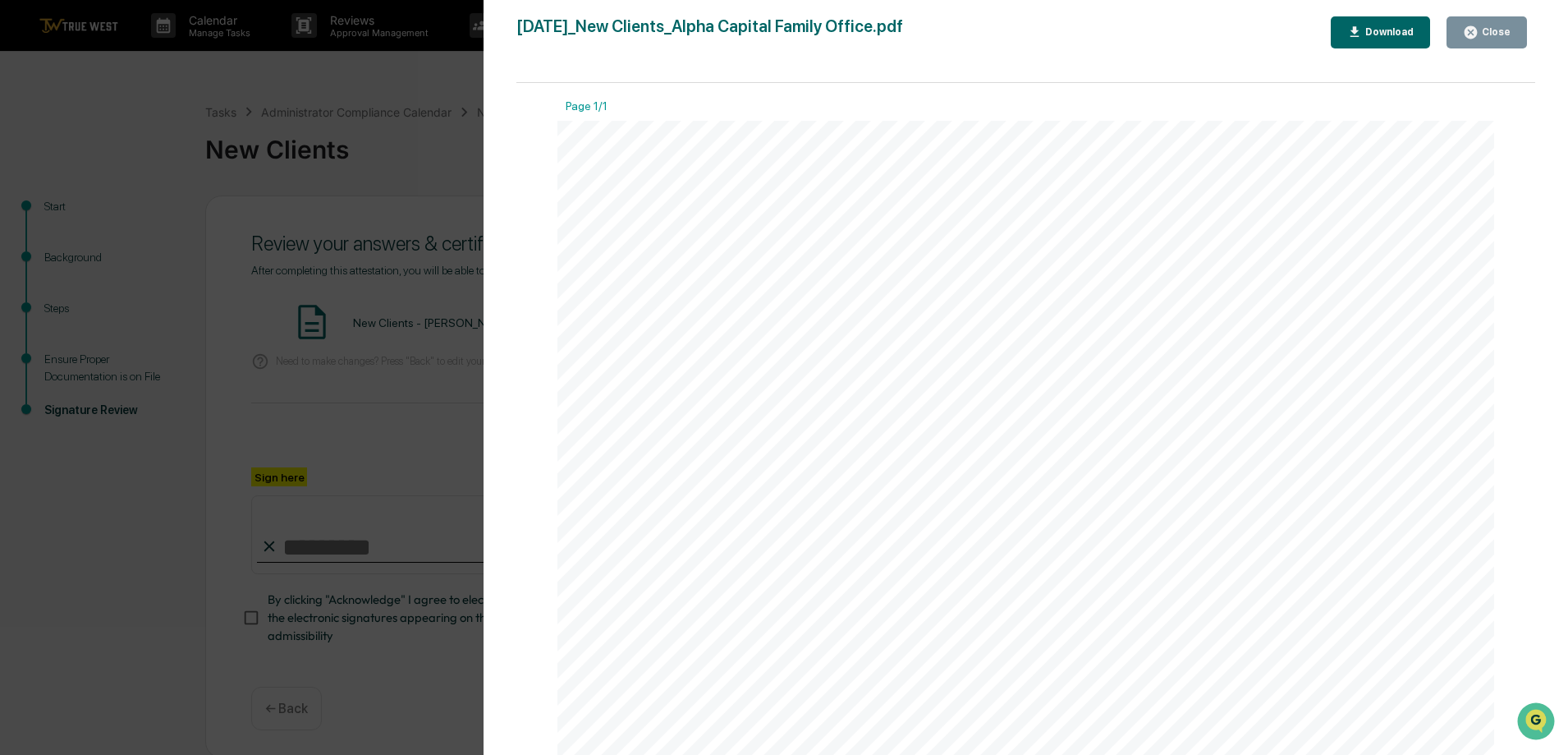
click at [1503, 30] on div "Close" at bounding box center [1495, 32] width 32 height 12
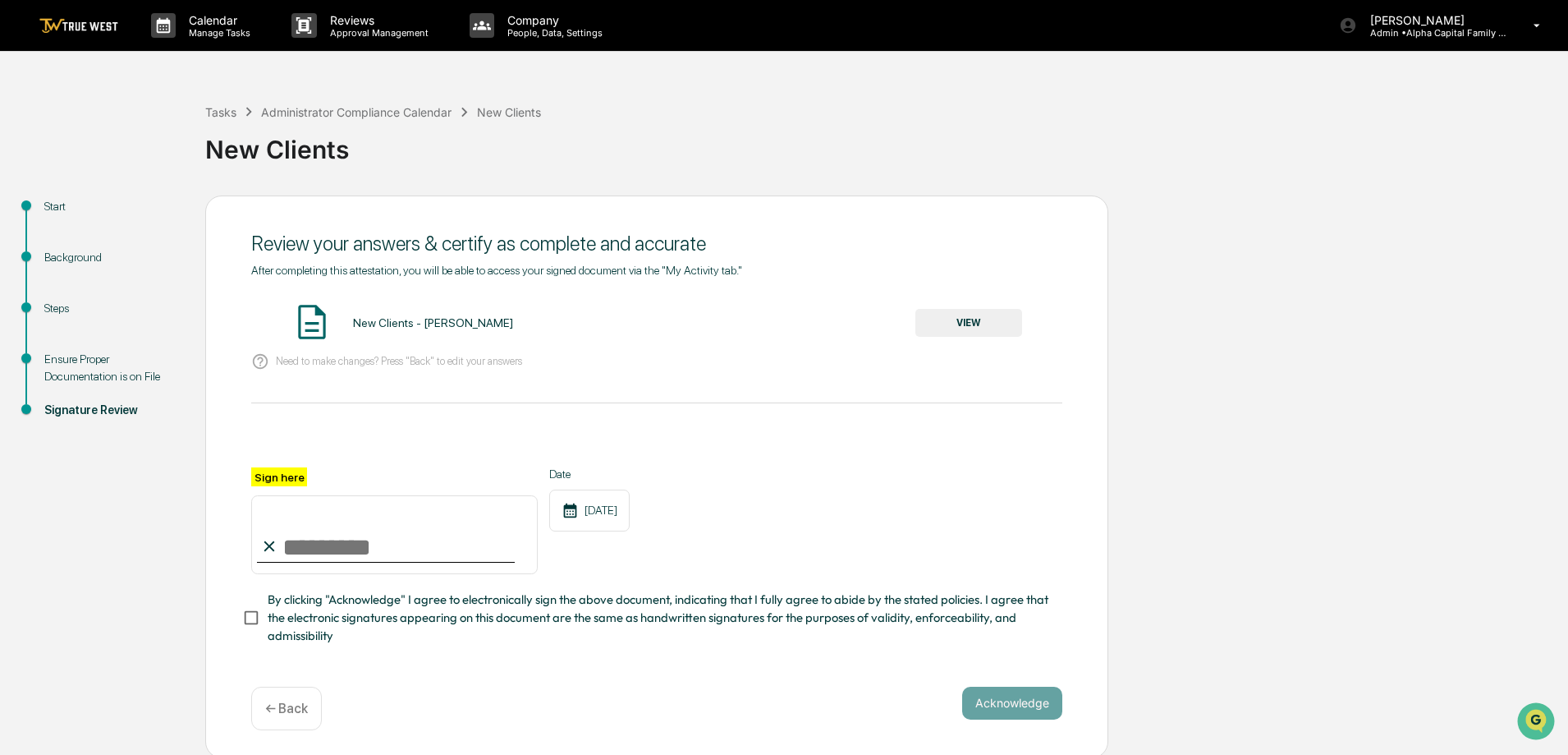
click at [348, 564] on input "Sign here" at bounding box center [394, 534] width 287 height 79
type input "**********"
click at [1026, 714] on button "Acknowledge" at bounding box center [1012, 702] width 101 height 33
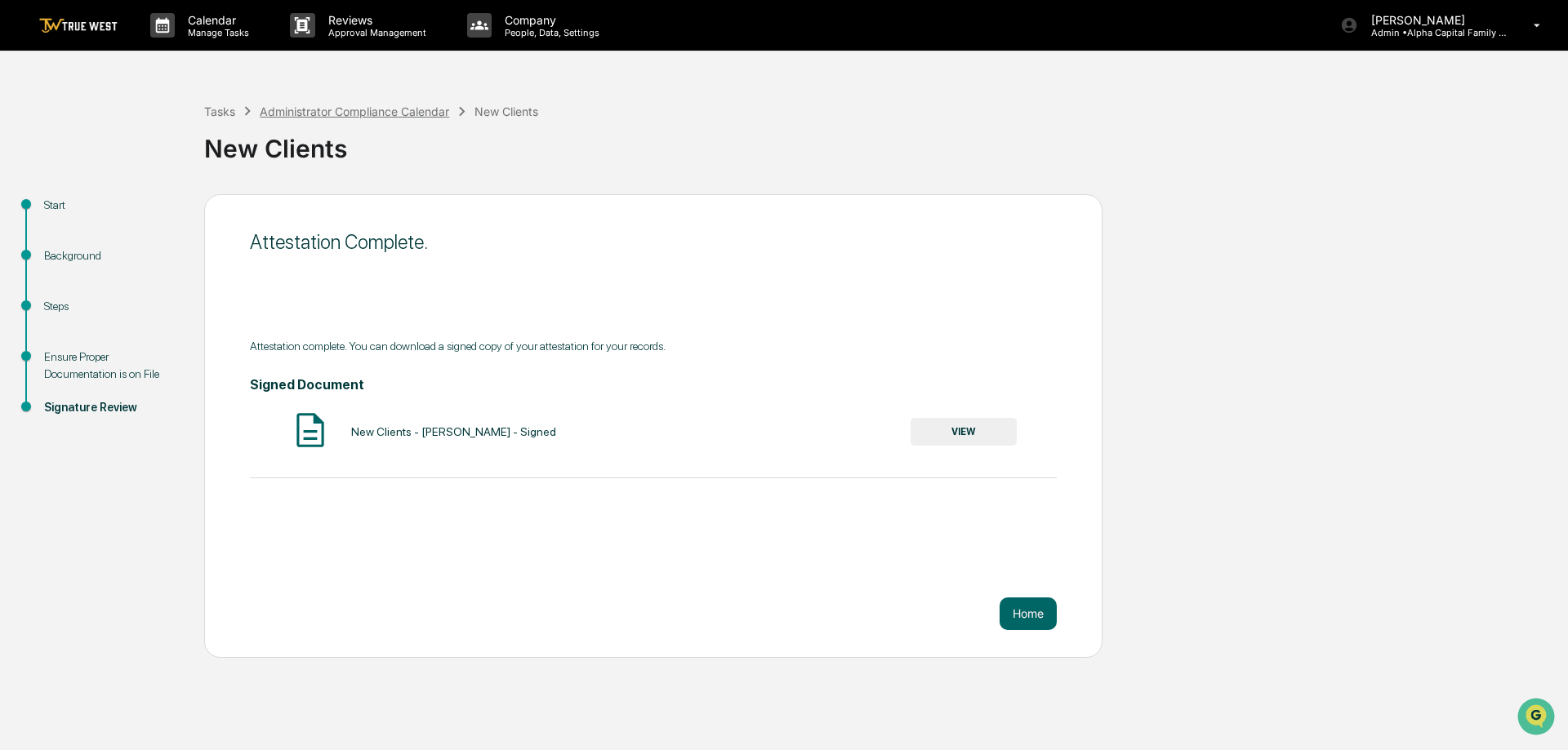
click at [288, 110] on div "Administrator Compliance Calendar" at bounding box center [354, 111] width 189 height 14
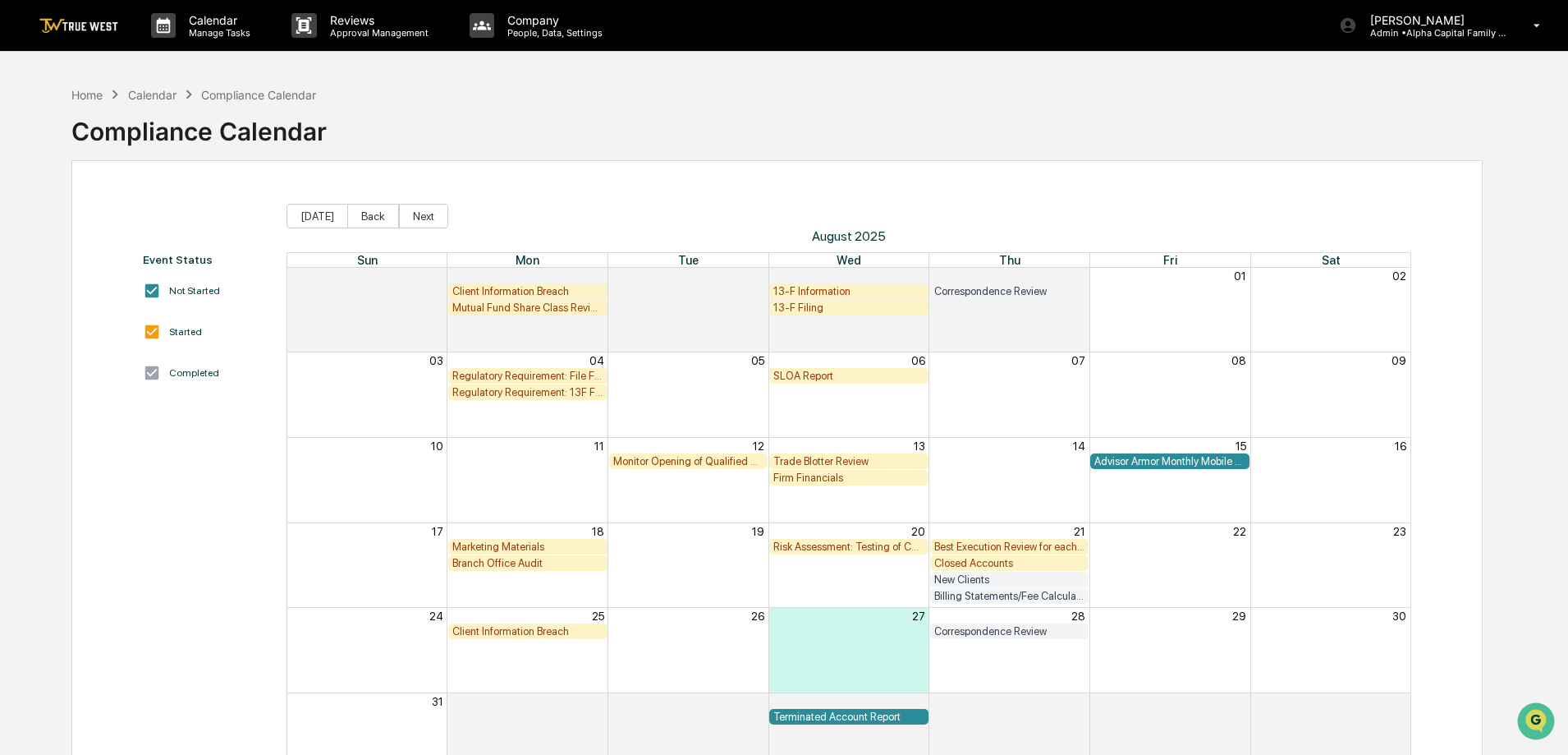
click at [1006, 564] on div "Closed Accounts" at bounding box center [1010, 564] width 151 height 12
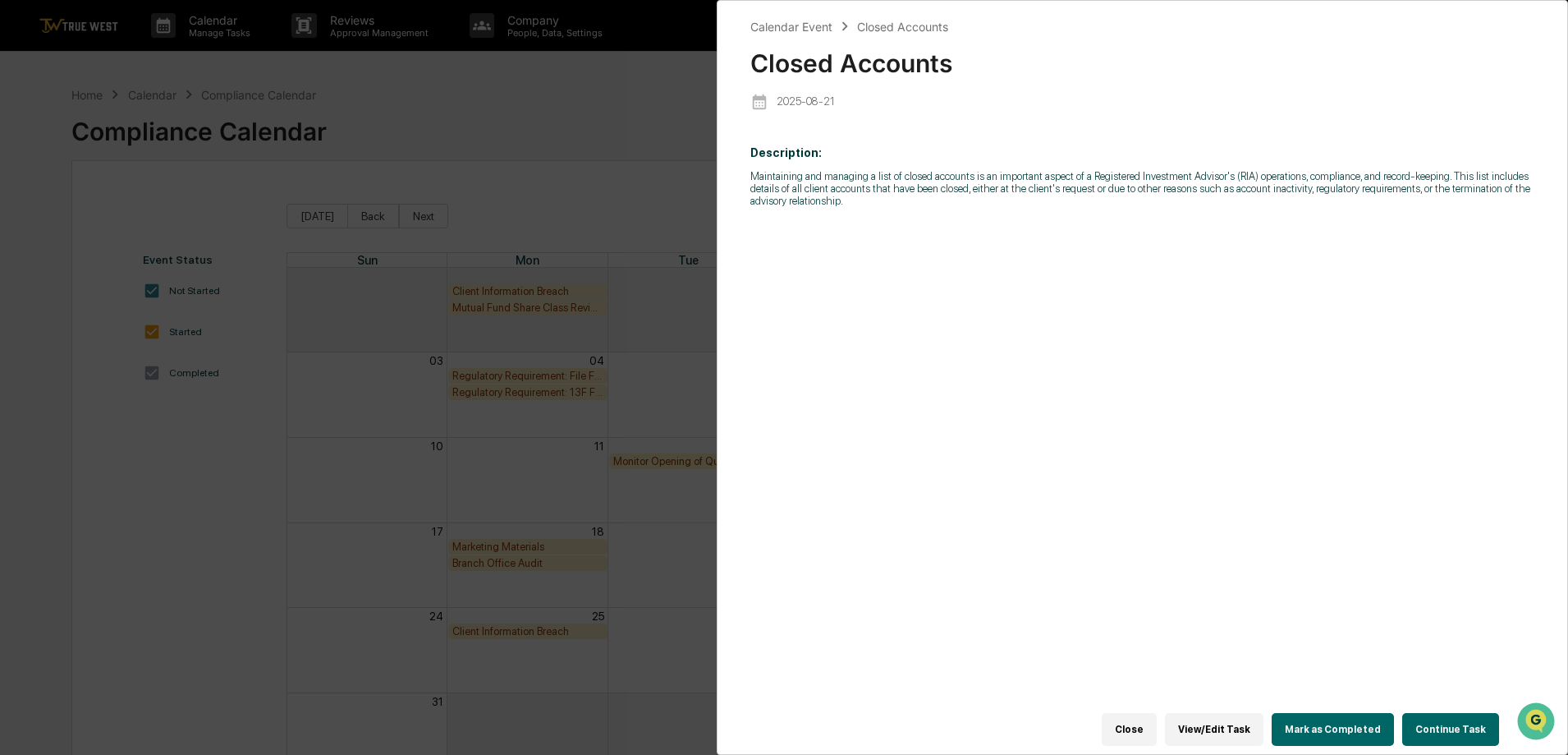
click at [1456, 722] on button "Continue Task" at bounding box center [1451, 729] width 97 height 33
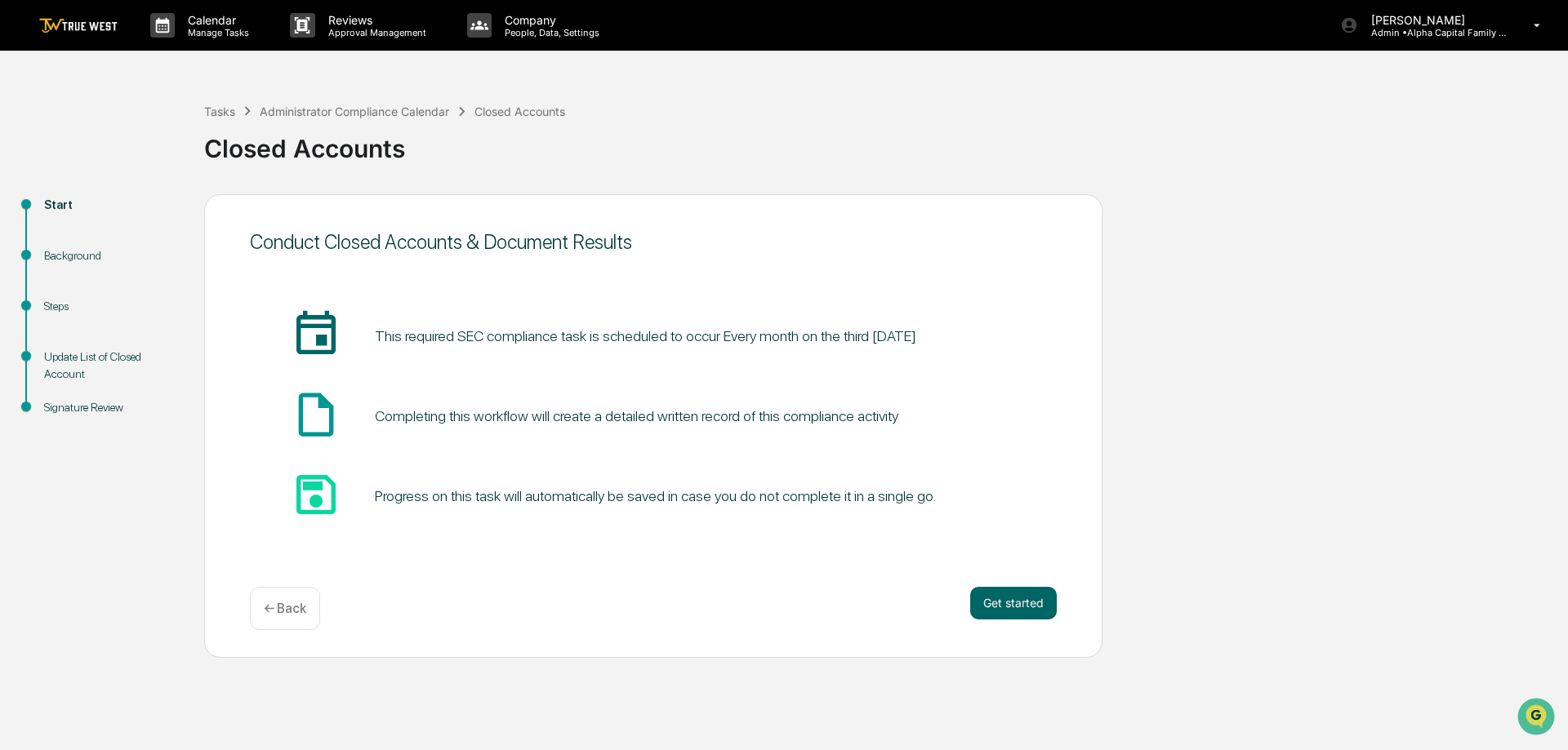
click at [1392, 534] on div "Start Background Steps Update List of Closed Account Signature Review Conduct C…" at bounding box center [783, 426] width 1551 height 463
click at [1016, 595] on button "Get started" at bounding box center [1013, 602] width 87 height 33
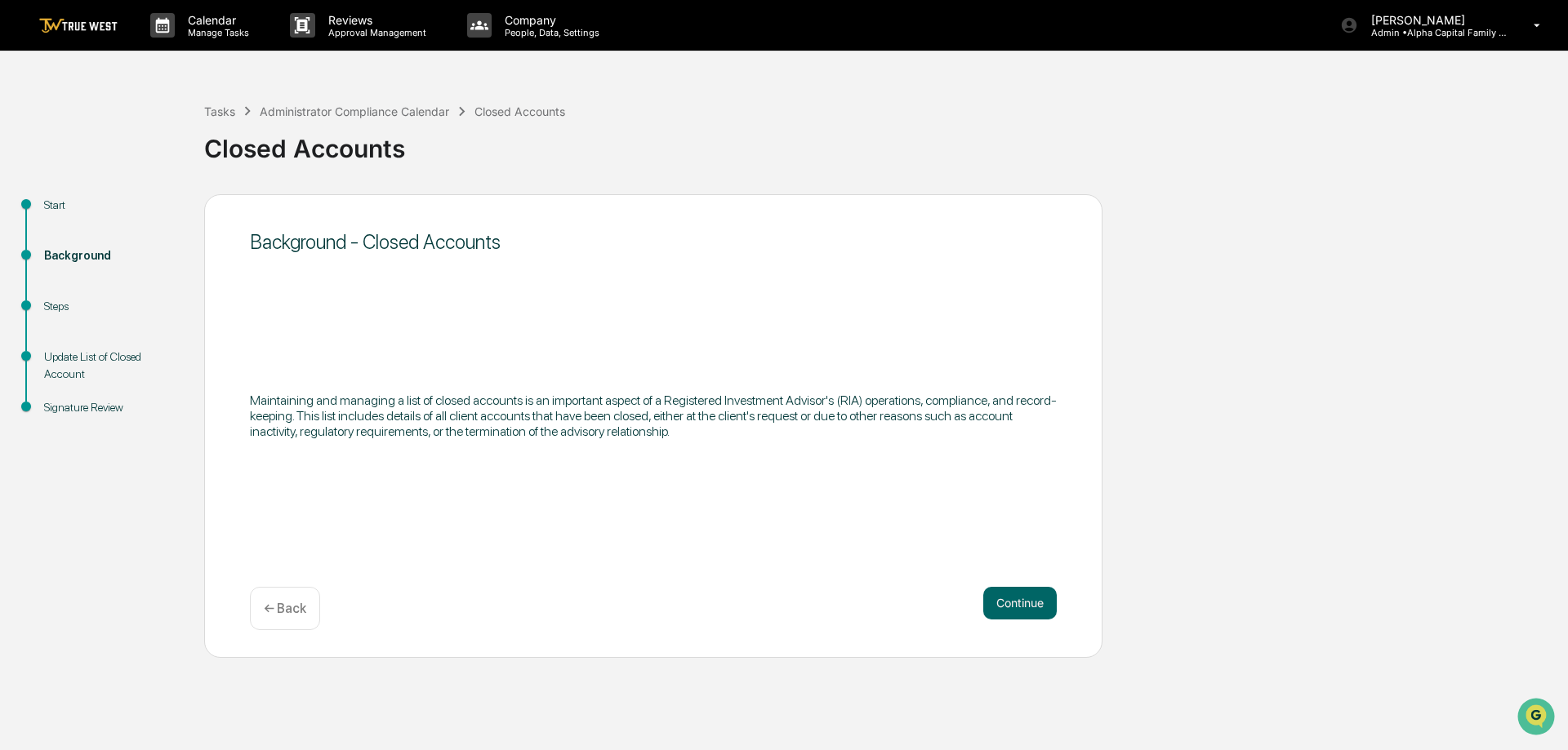
drag, startPoint x: 1304, startPoint y: 132, endPoint x: 1212, endPoint y: 240, distance: 141.9
click at [1304, 132] on div "Closed Accounts" at bounding box center [882, 142] width 1356 height 42
click at [1018, 586] on button "Continue" at bounding box center [1019, 602] width 73 height 33
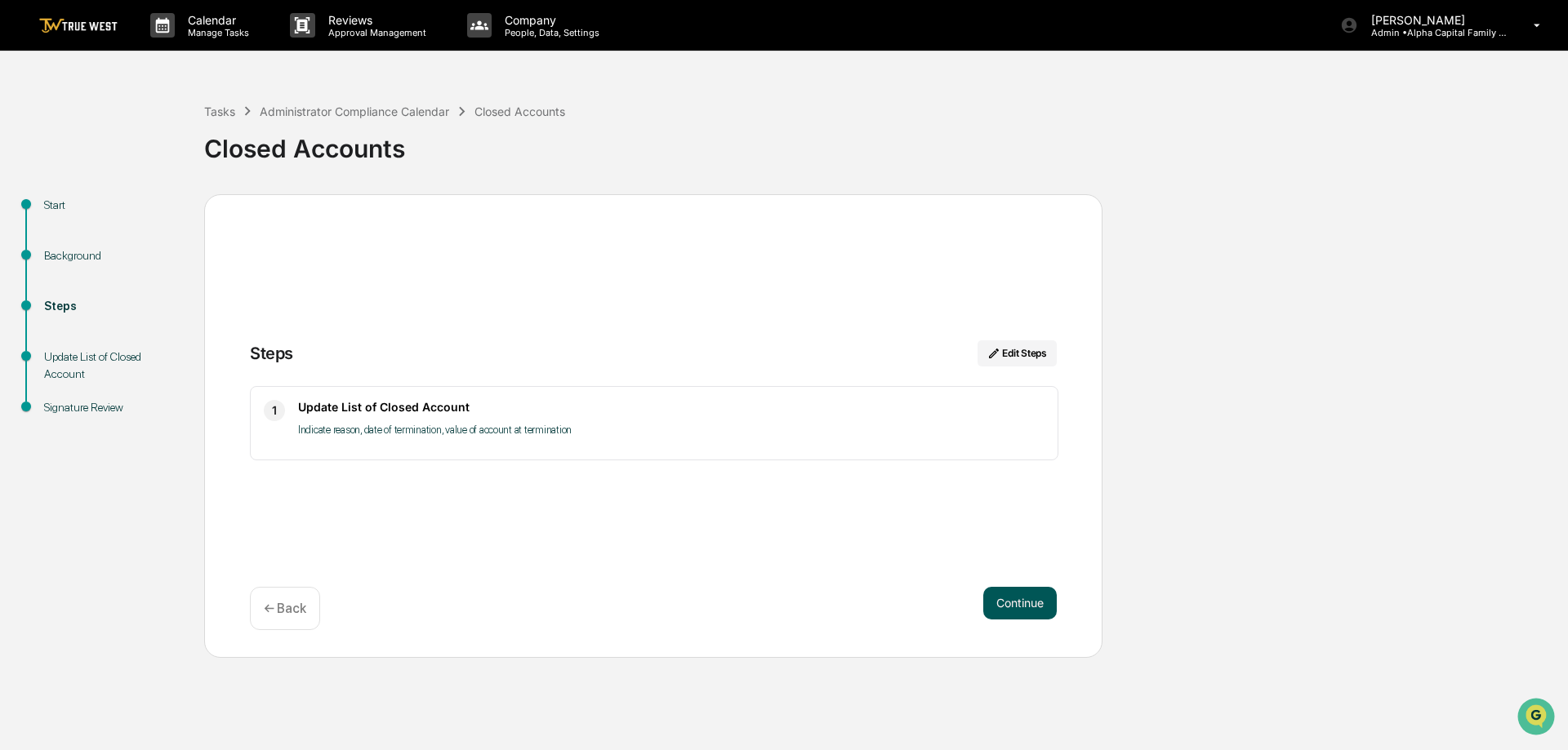
click at [1018, 607] on button "Continue" at bounding box center [1019, 602] width 73 height 33
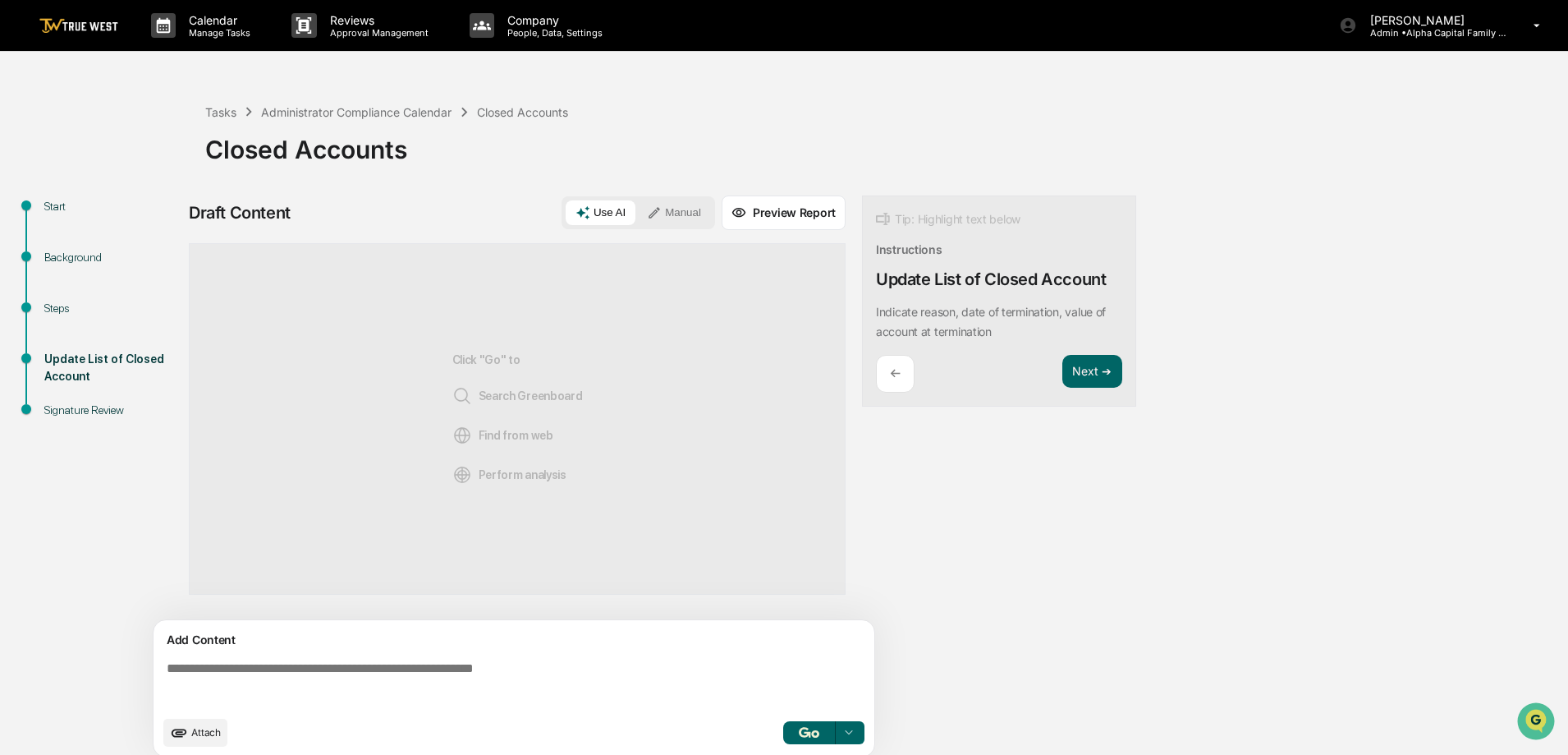
click at [680, 218] on button "Manual" at bounding box center [674, 213] width 74 height 25
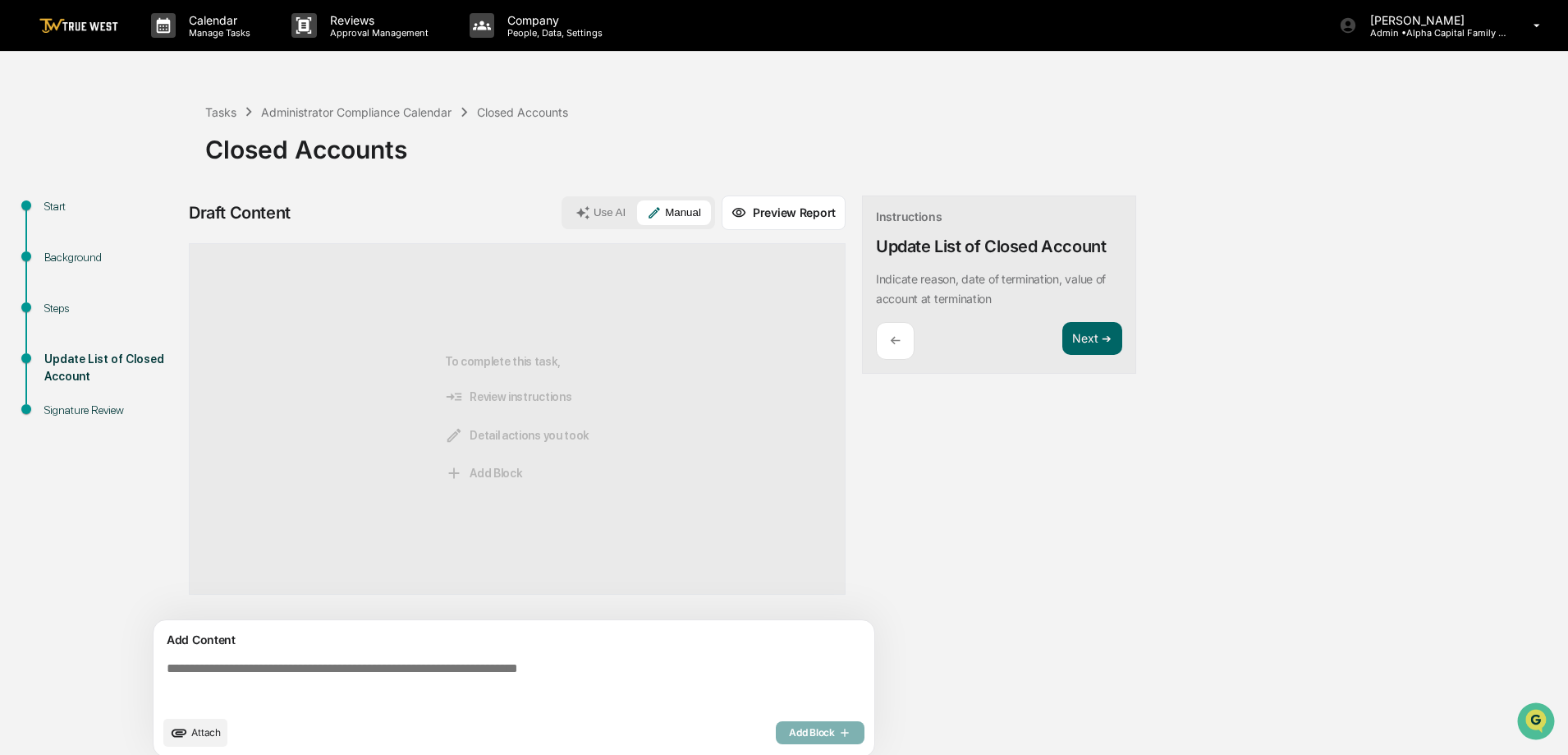
click at [534, 678] on textarea at bounding box center [517, 684] width 715 height 59
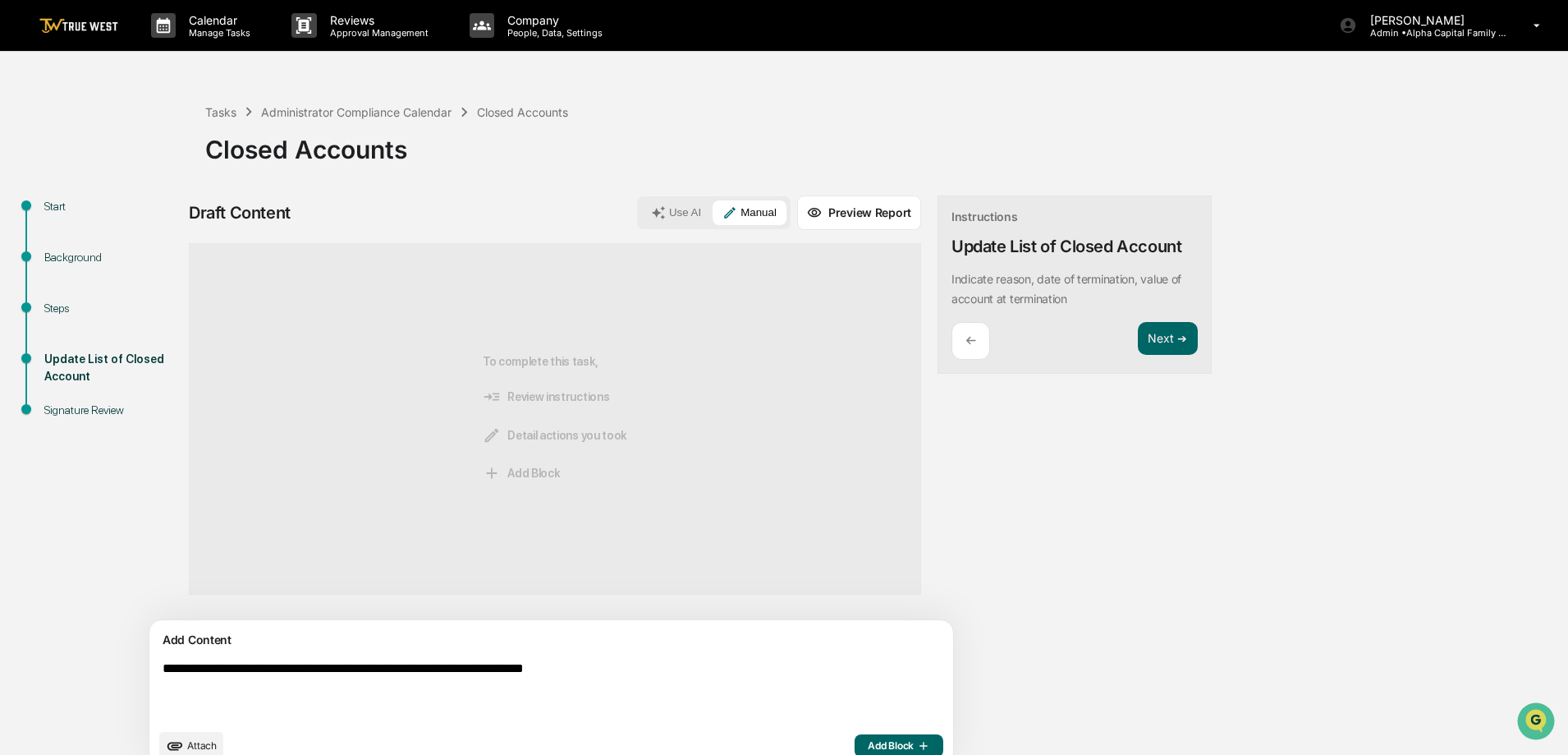
type textarea "**********"
click at [868, 745] on span "Add Block" at bounding box center [899, 745] width 62 height 13
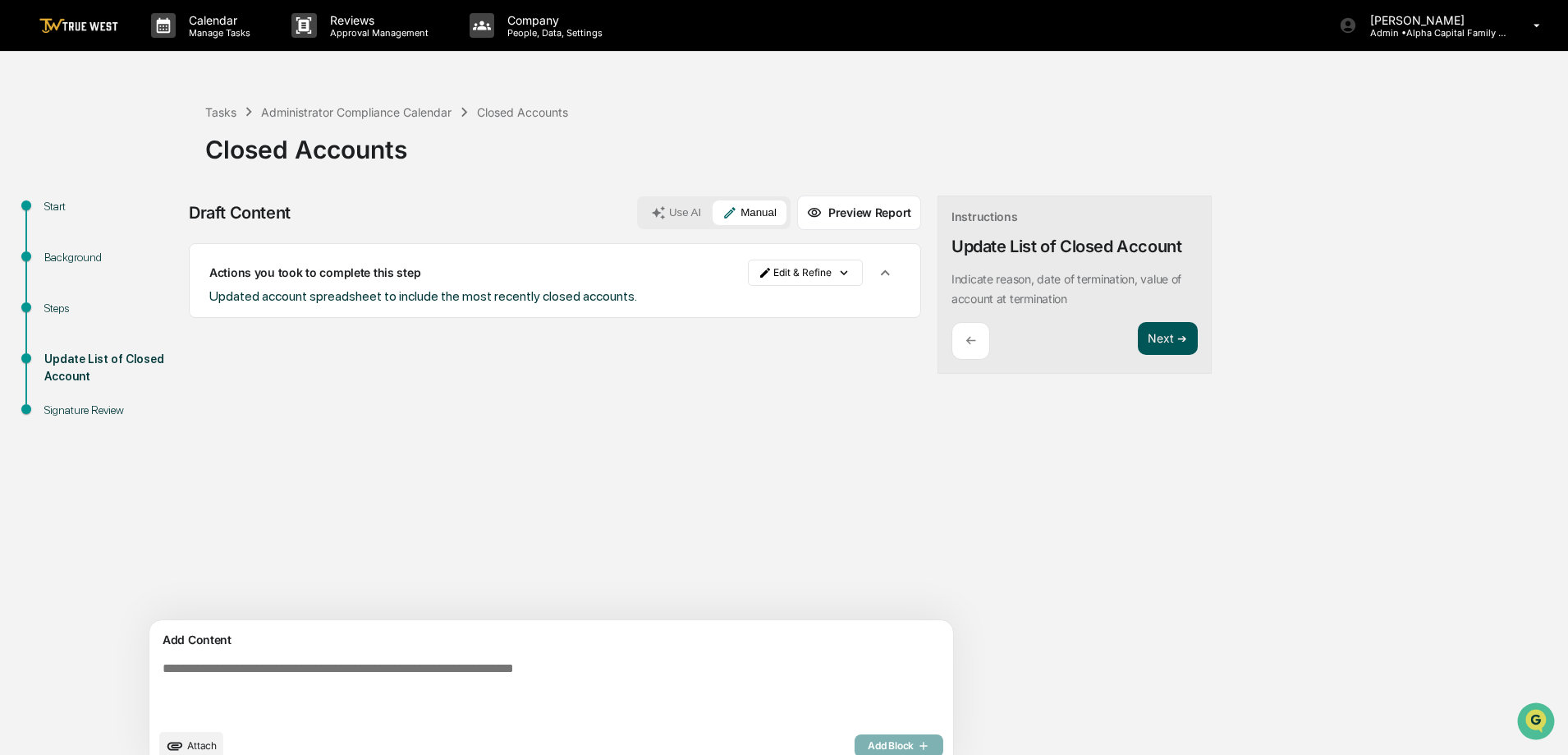
click at [1138, 346] on button "Next ➔" at bounding box center [1168, 339] width 60 height 34
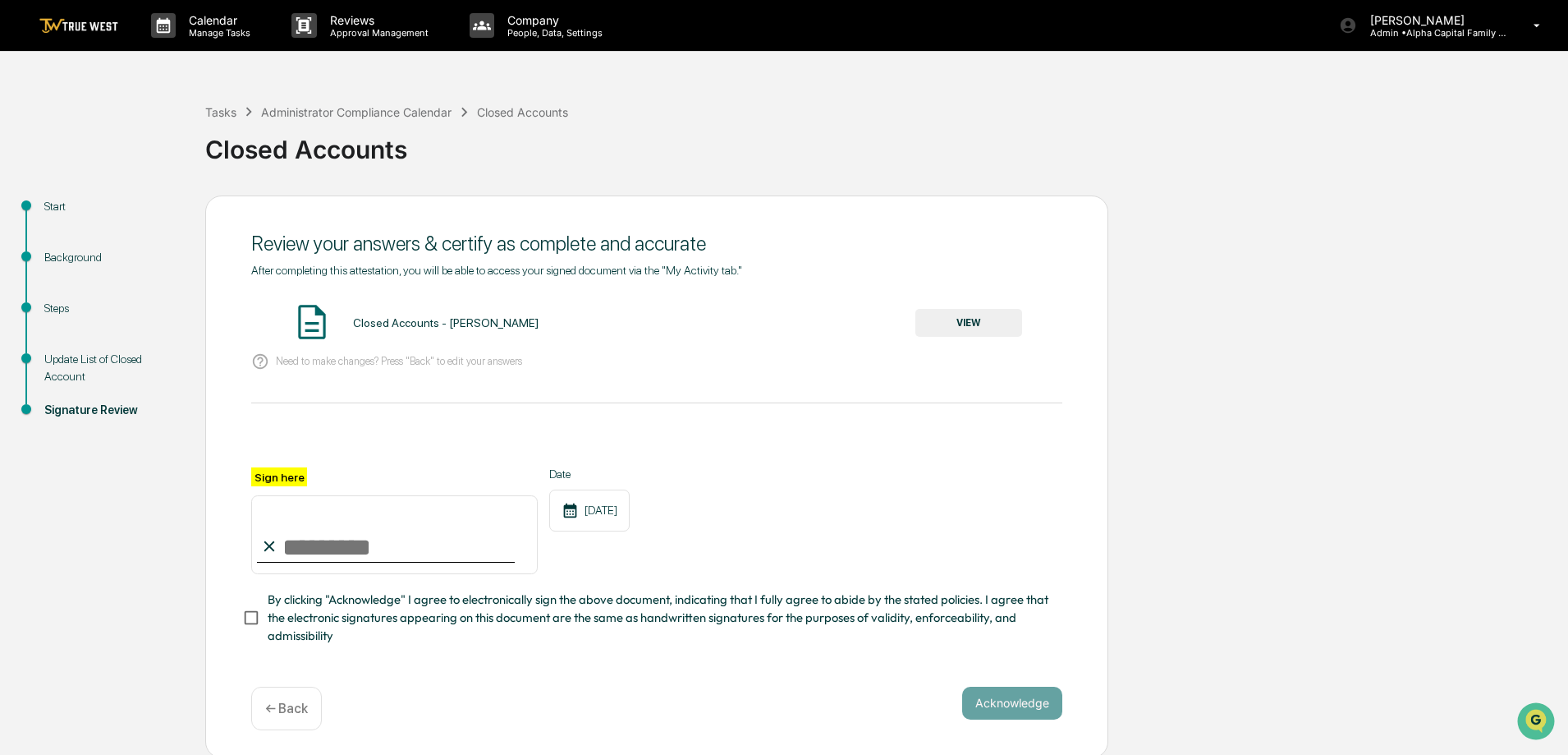
click at [995, 320] on button "VIEW" at bounding box center [969, 322] width 107 height 28
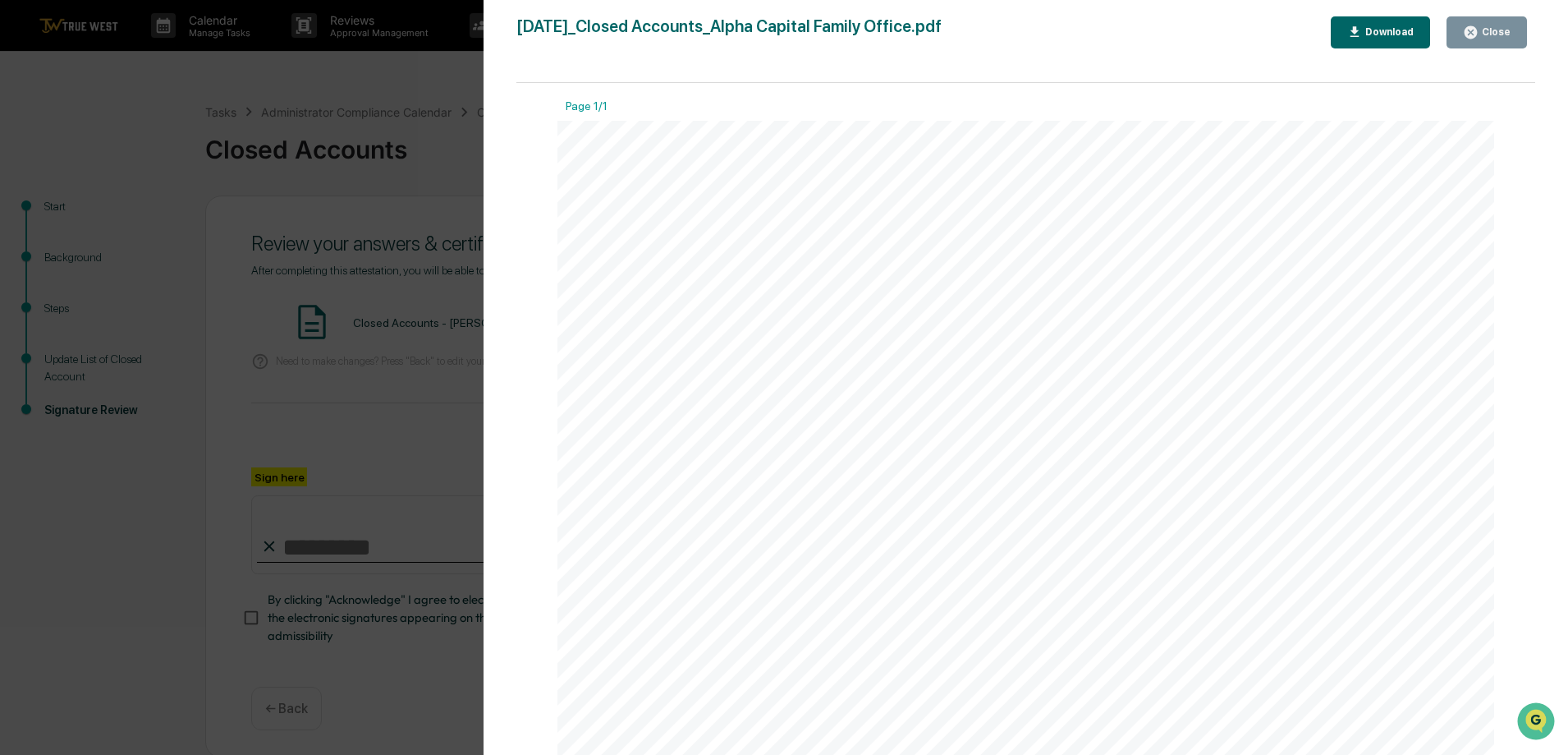
click at [1467, 33] on icon "button" at bounding box center [1471, 33] width 16 height 16
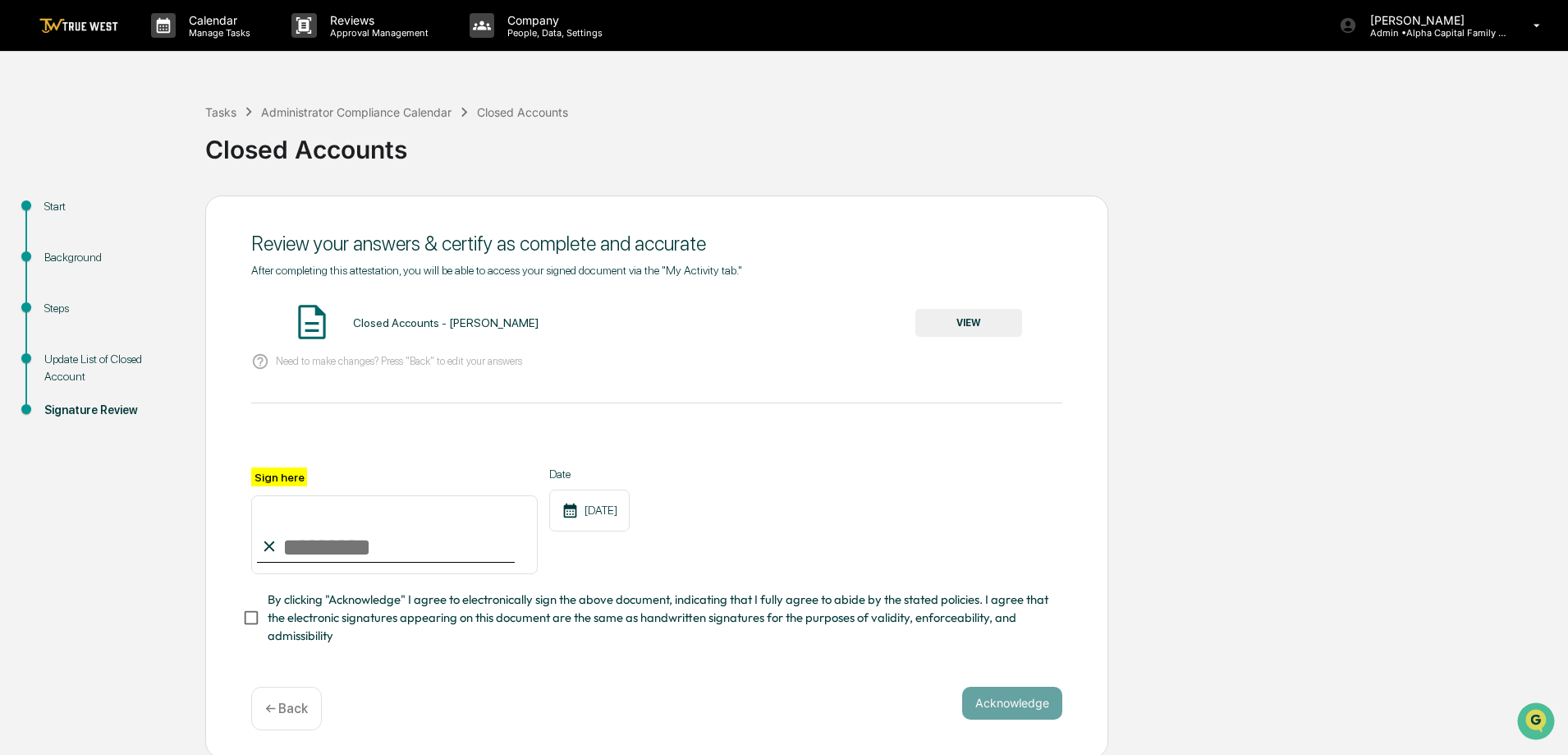
click at [350, 537] on input "Sign here" at bounding box center [394, 534] width 287 height 79
type input "**********"
click at [1009, 711] on button "Acknowledge" at bounding box center [1012, 702] width 101 height 33
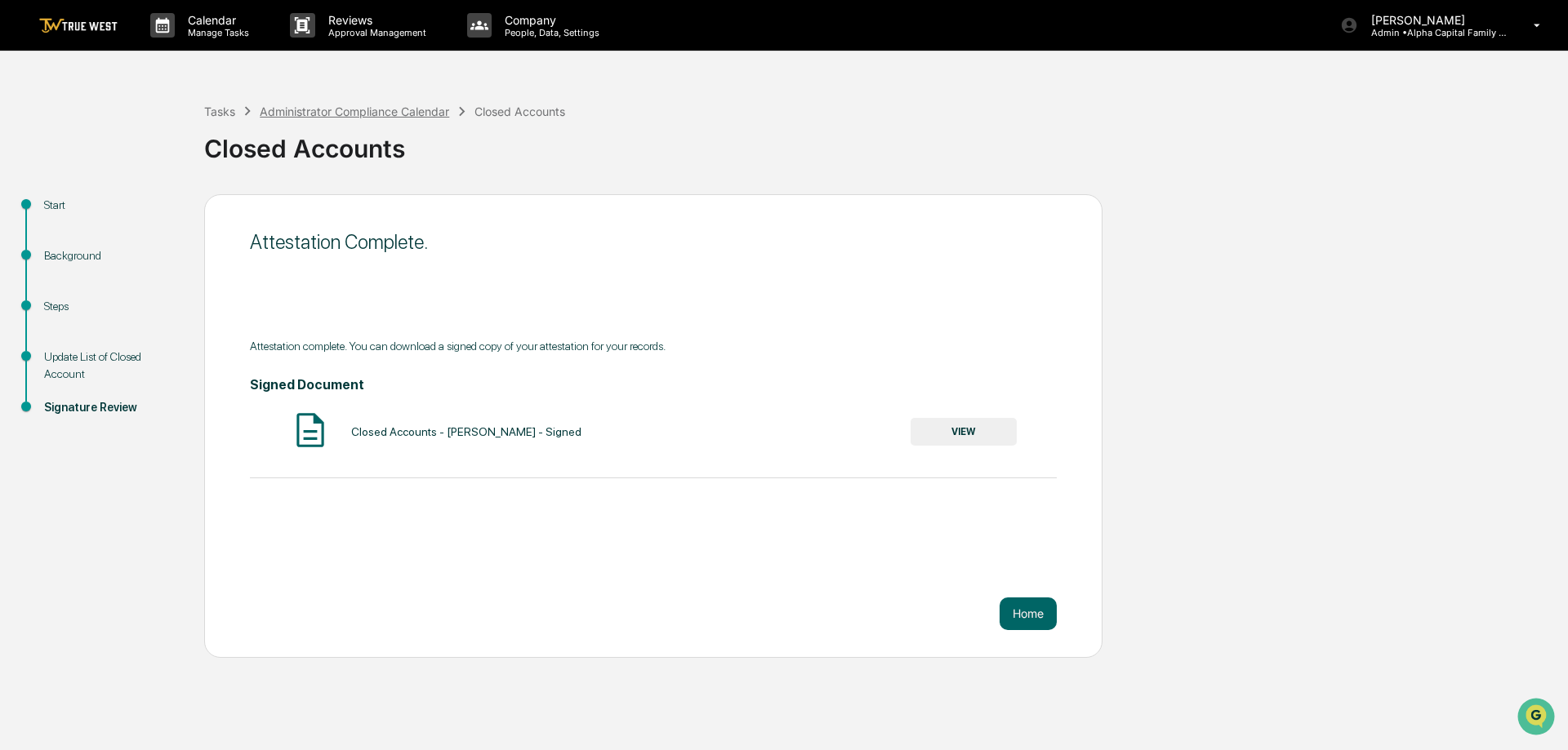
click at [339, 106] on div "Administrator Compliance Calendar" at bounding box center [354, 111] width 189 height 14
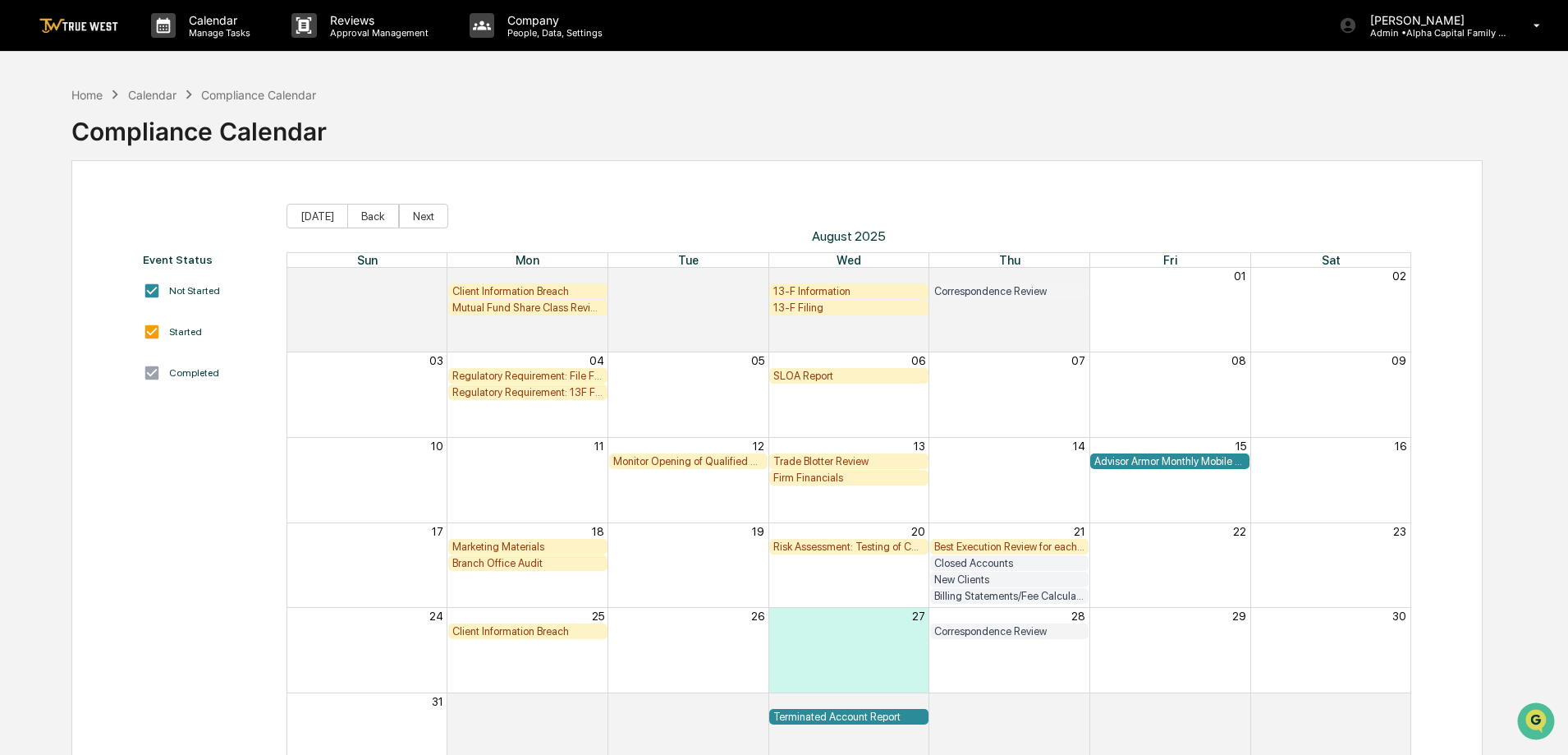
click at [1047, 546] on div "Best Execution Review for each Custodian" at bounding box center [1010, 547] width 151 height 12
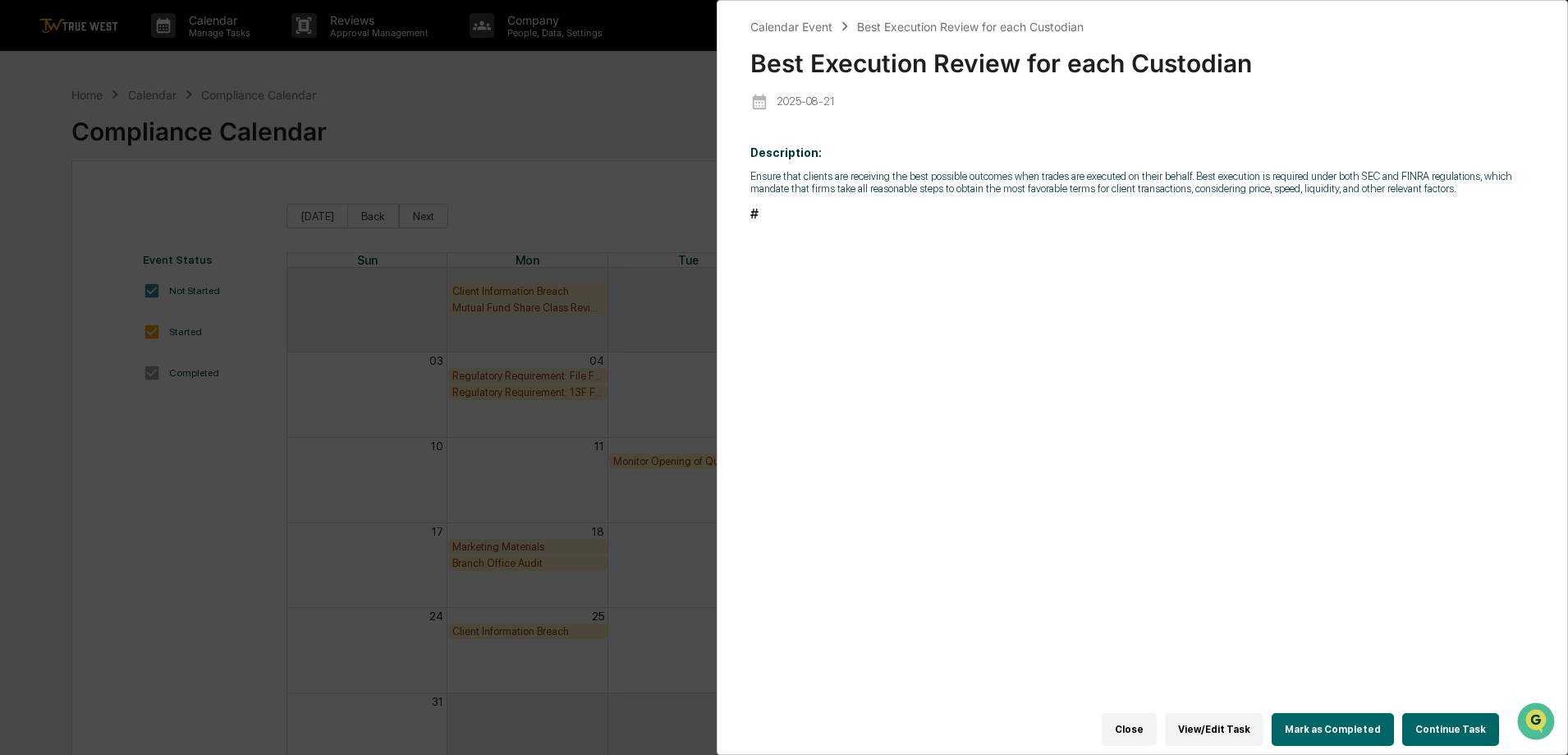
click at [1470, 720] on button "Continue Task" at bounding box center [1451, 729] width 97 height 33
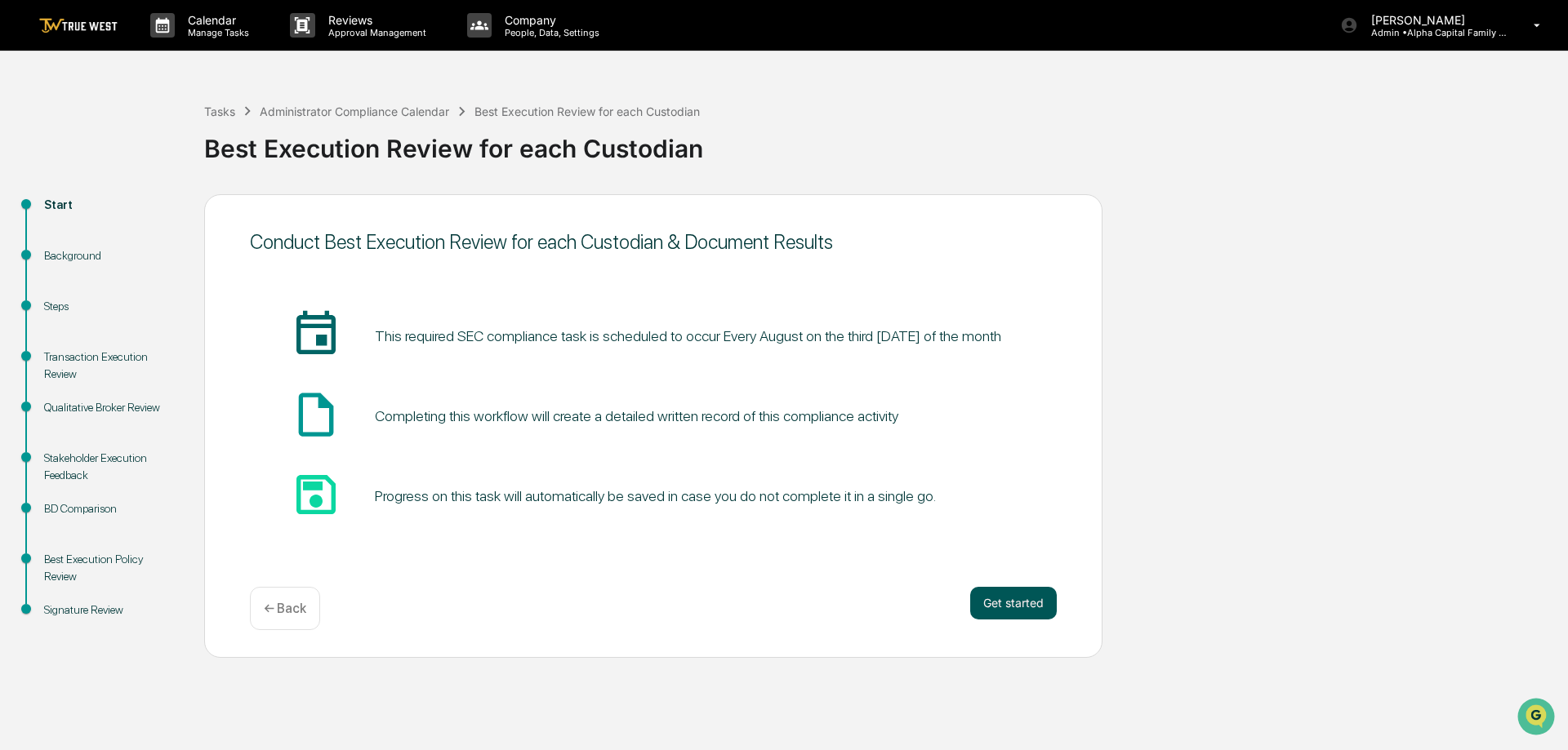
click at [1016, 600] on button "Get started" at bounding box center [1013, 602] width 87 height 33
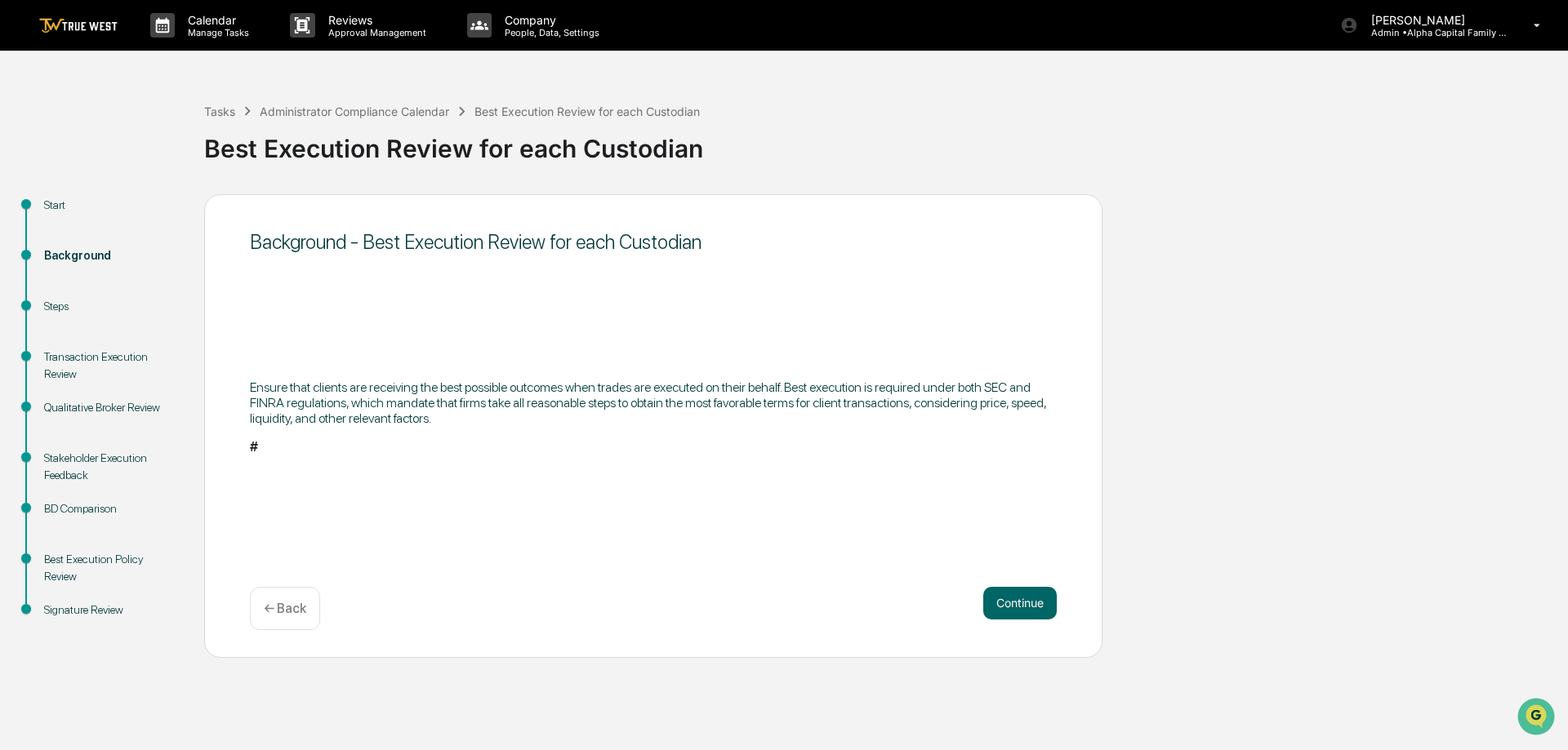
click at [1016, 600] on button "Continue" at bounding box center [1019, 602] width 73 height 33
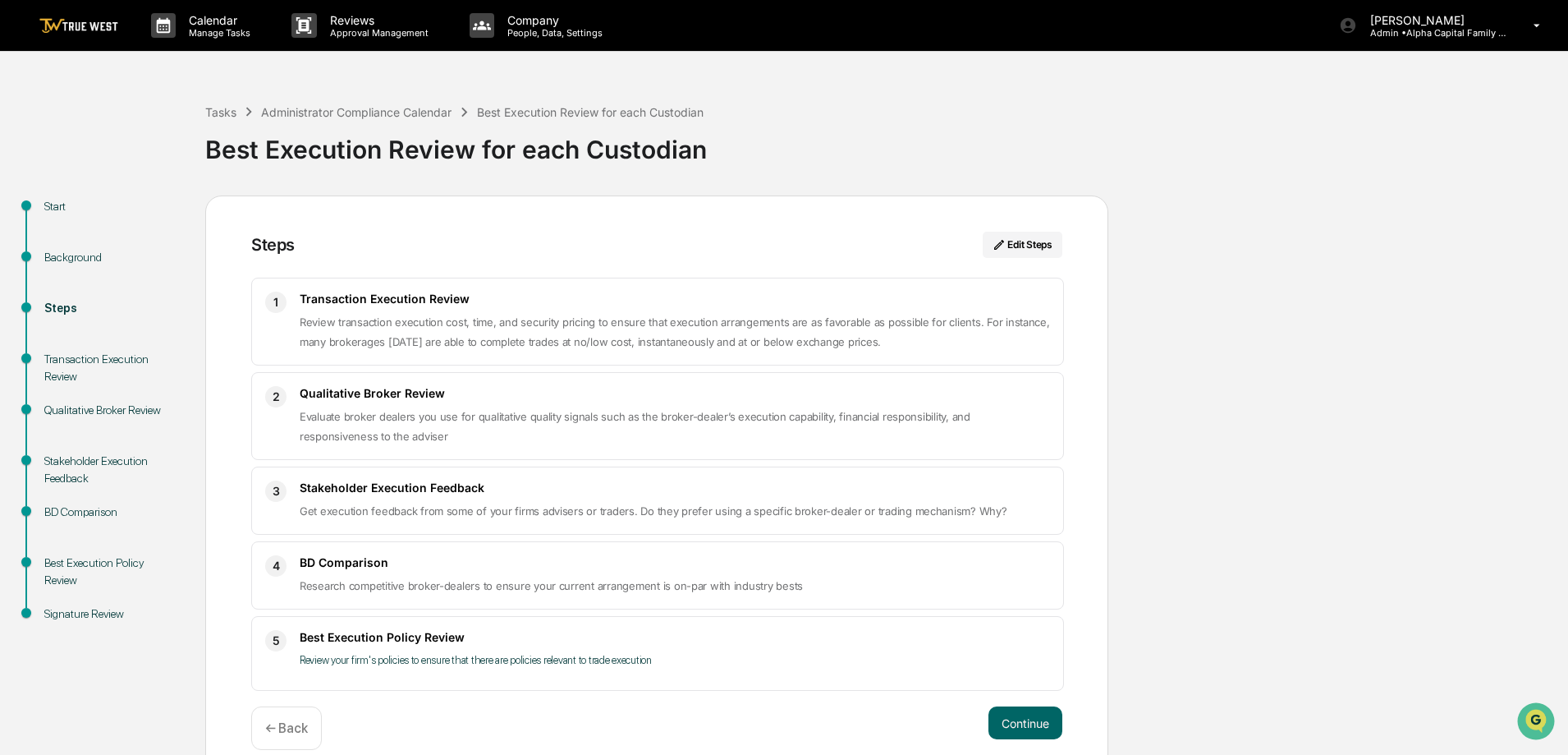
click at [417, 119] on div "Tasks Administrator Compliance Calendar Best Execution Review for each Custodian" at bounding box center [455, 111] width 498 height 18
click at [416, 111] on div "Administrator Compliance Calendar" at bounding box center [356, 112] width 190 height 14
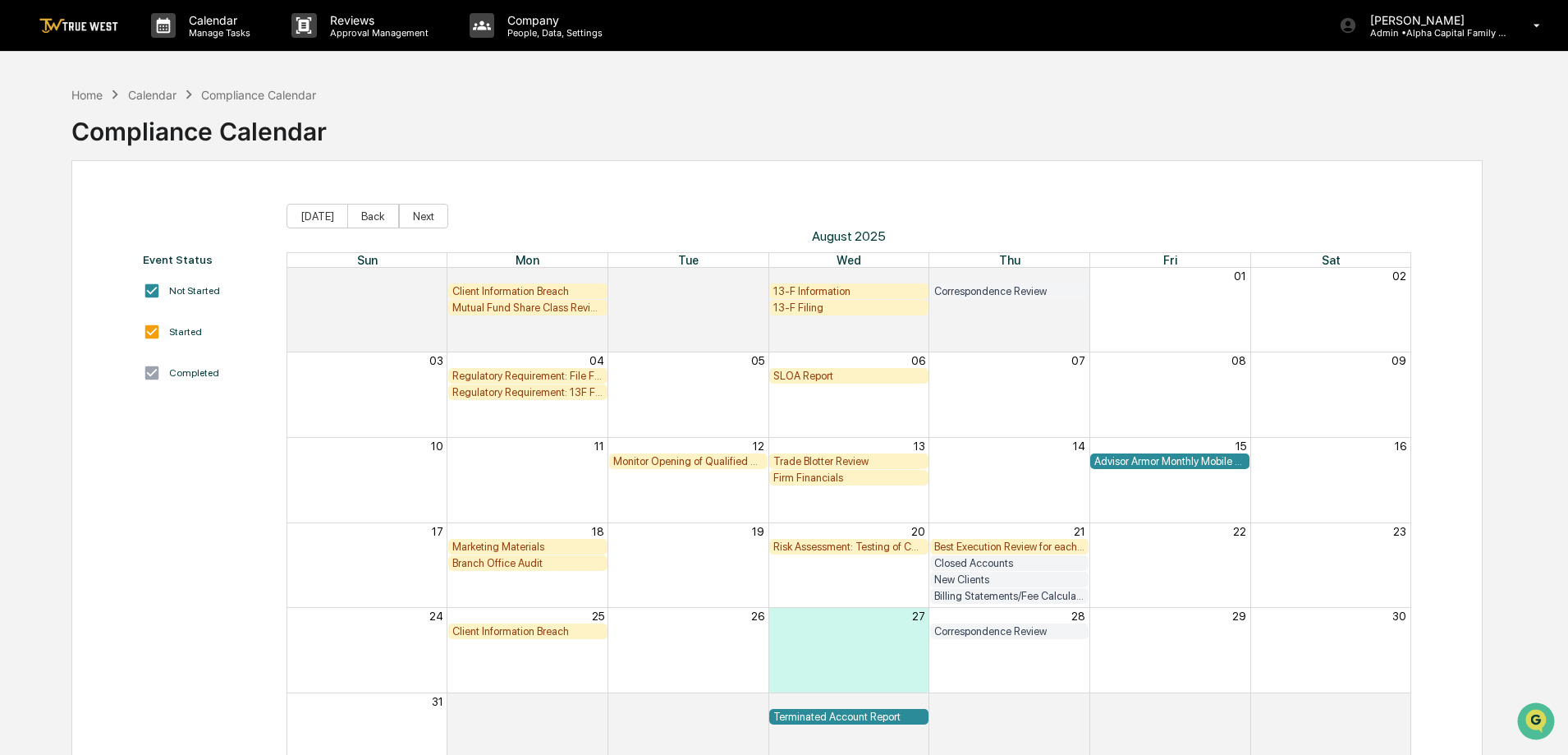
click at [526, 568] on div "Branch Office Audit" at bounding box center [528, 564] width 151 height 12
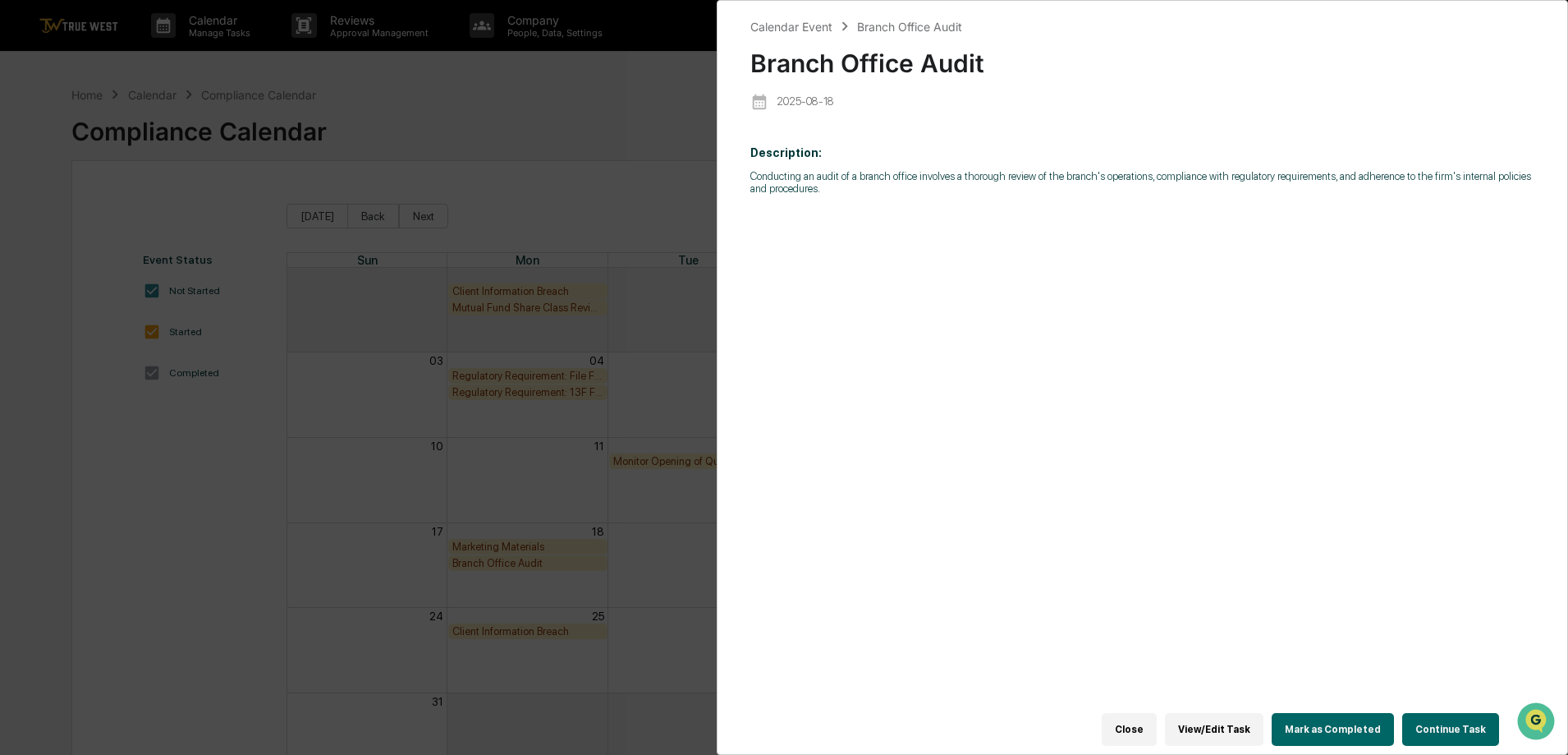
click at [1444, 736] on button "Continue Task" at bounding box center [1451, 729] width 97 height 33
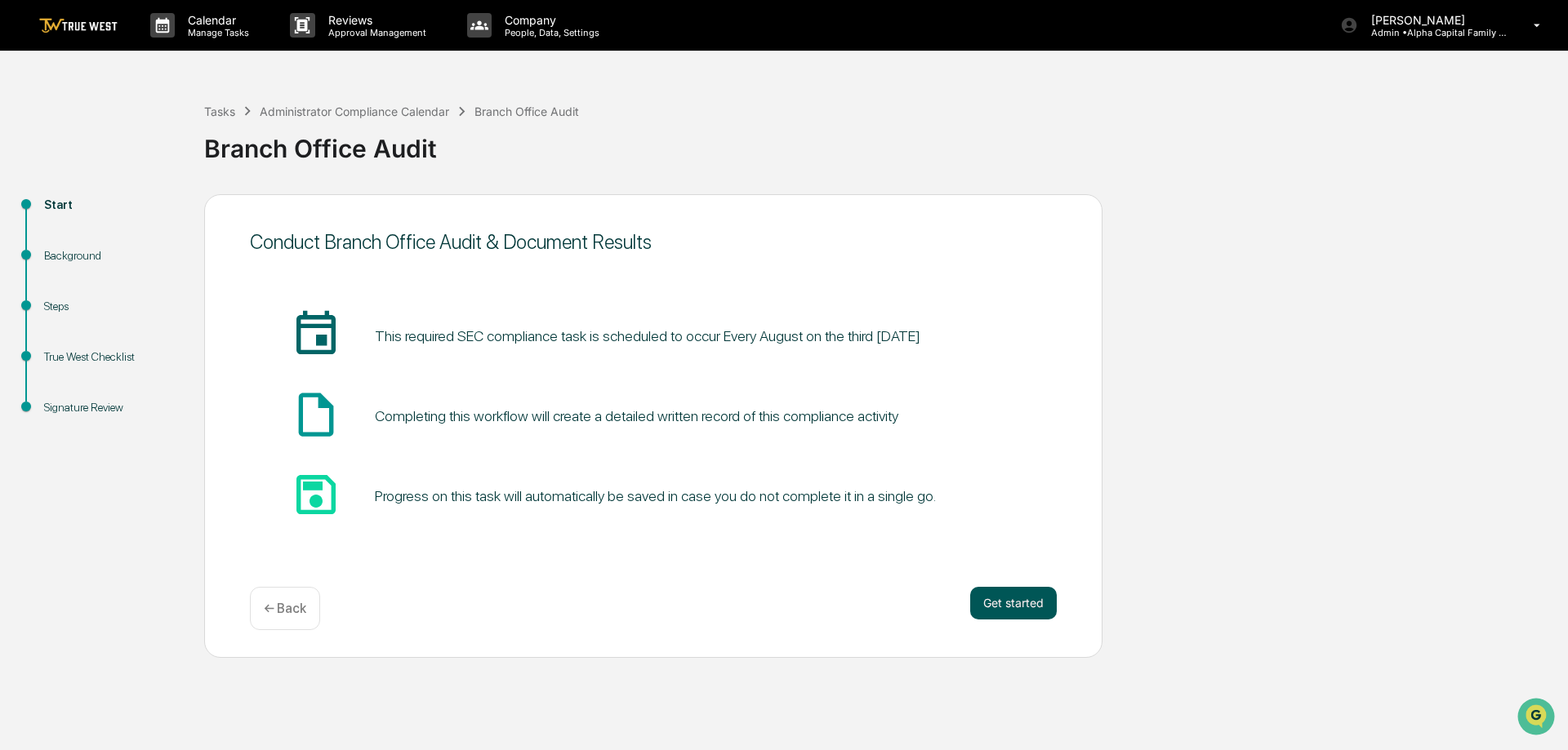
click at [1026, 600] on button "Get started" at bounding box center [1013, 602] width 87 height 33
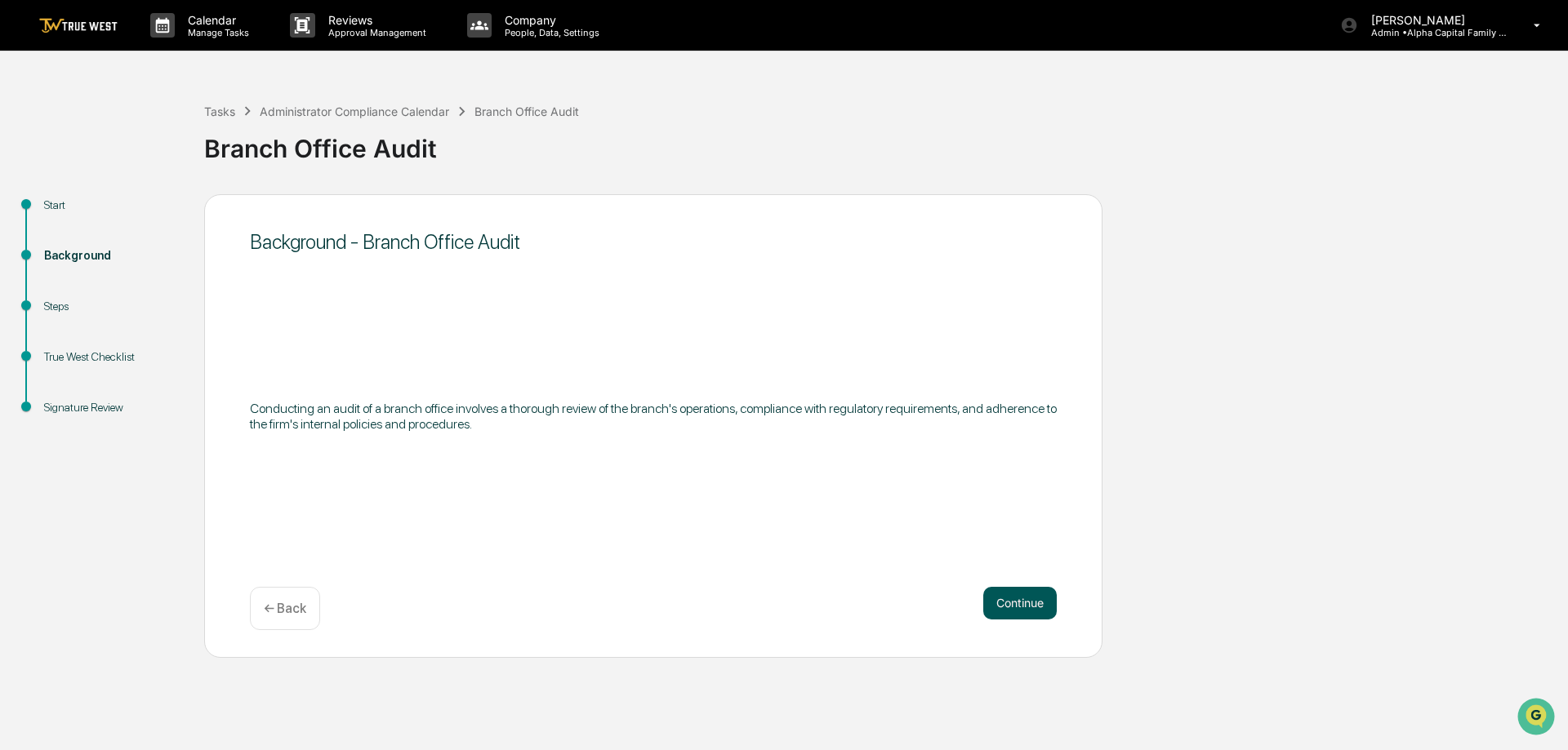
click at [1026, 588] on button "Continue" at bounding box center [1019, 602] width 73 height 33
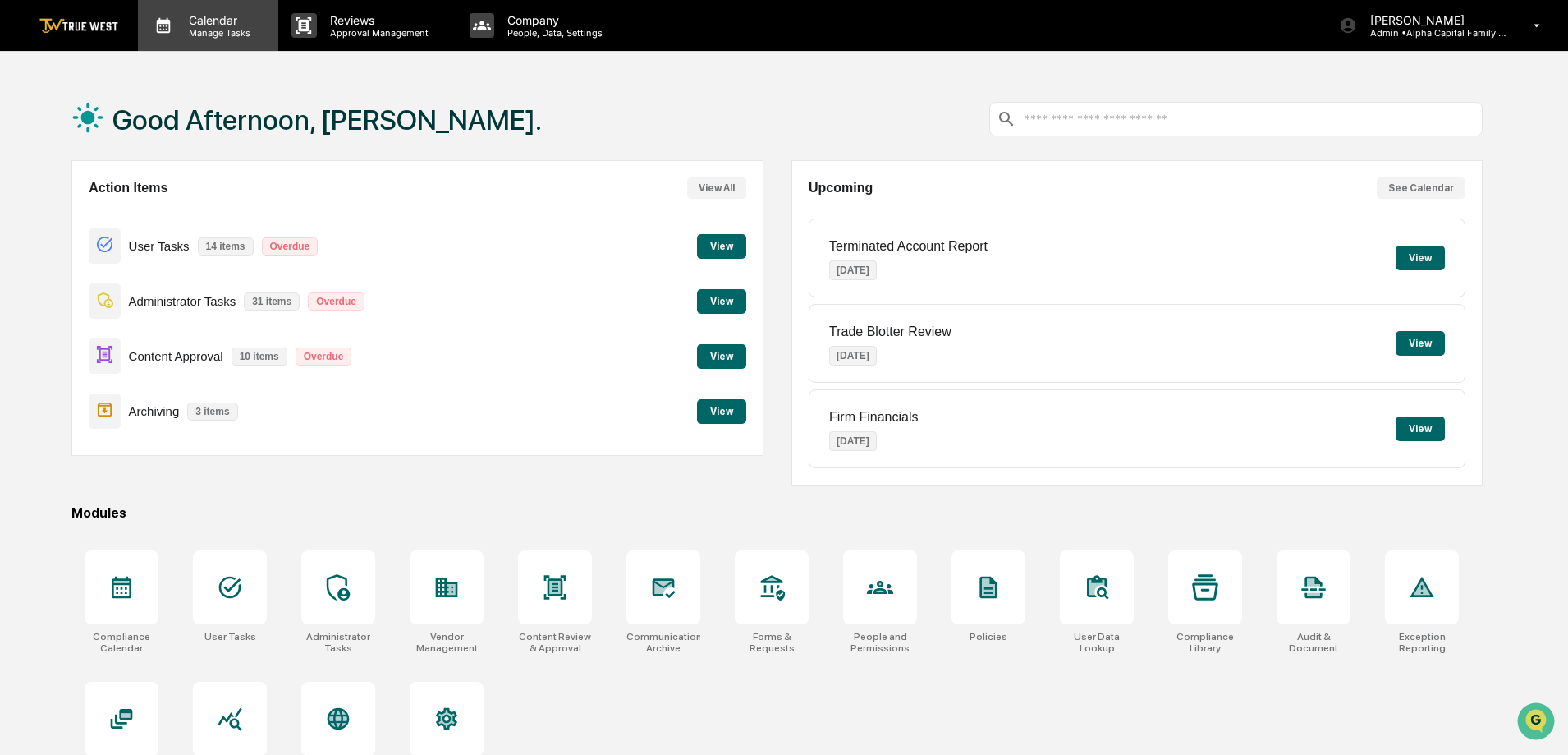
click at [198, 19] on p "Calendar" at bounding box center [216, 20] width 83 height 14
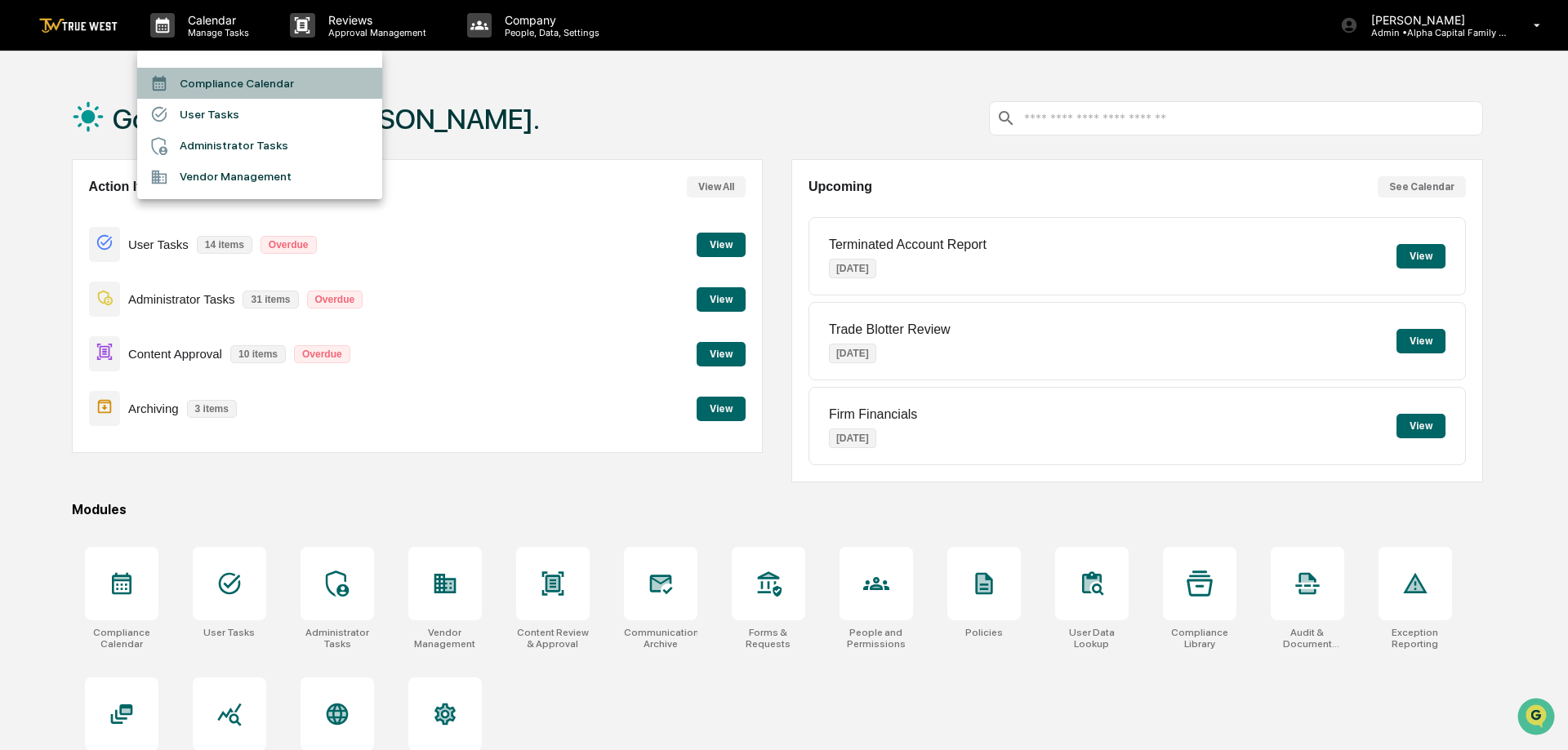
click at [319, 79] on li "Compliance Calendar" at bounding box center [259, 83] width 245 height 31
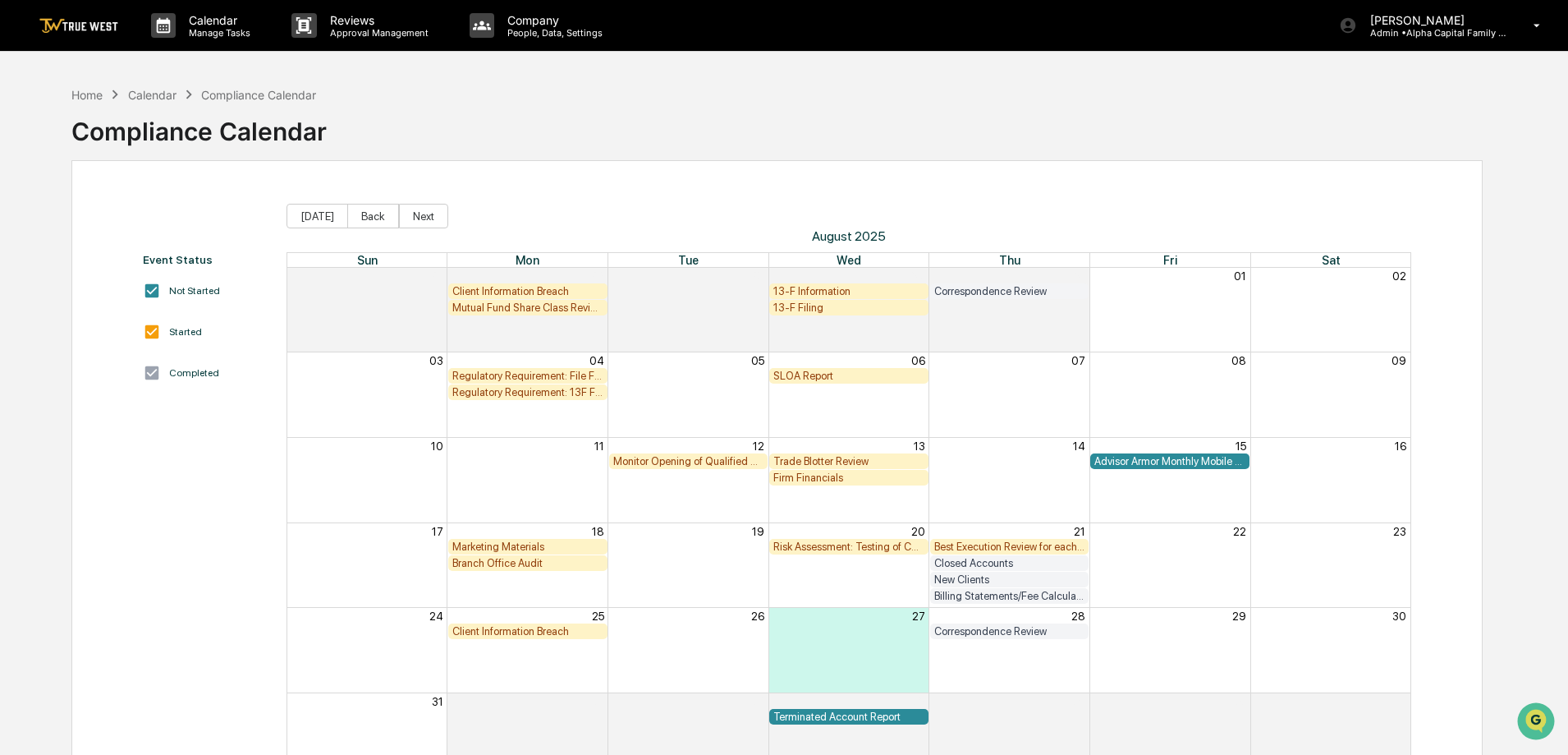
click at [559, 569] on div "Branch Office Audit" at bounding box center [528, 564] width 151 height 12
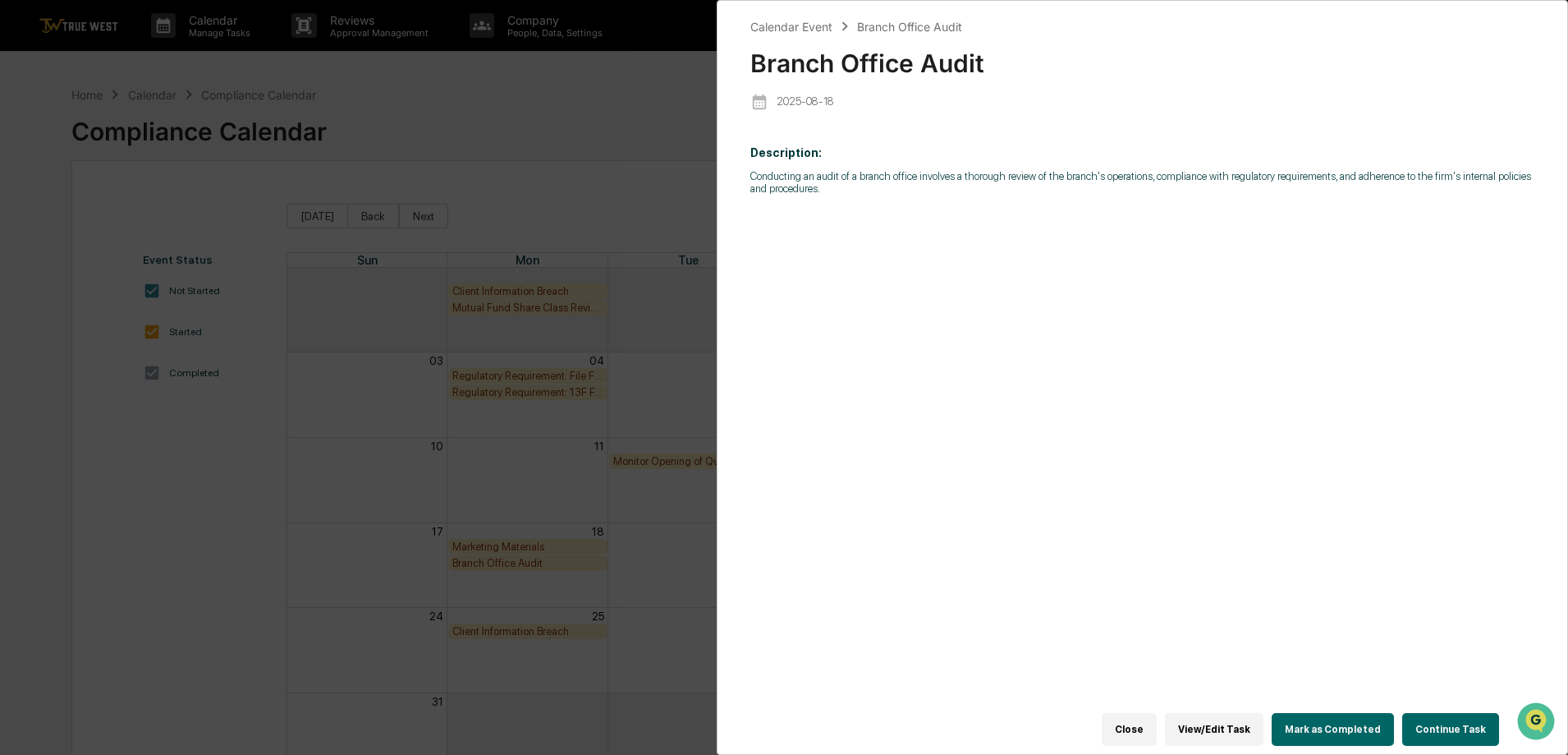
click at [1440, 718] on button "Continue Task" at bounding box center [1451, 729] width 97 height 33
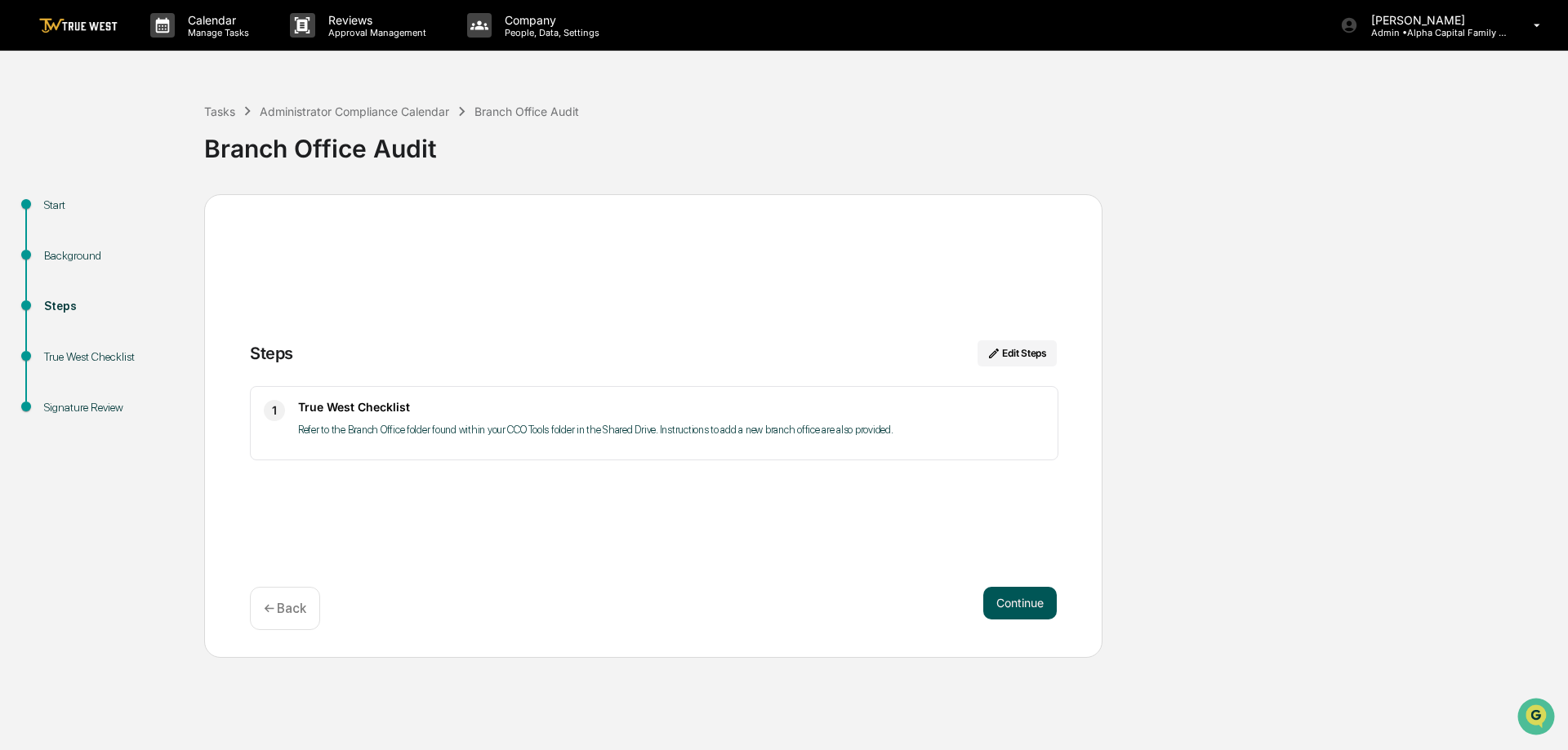
click at [1022, 599] on button "Continue" at bounding box center [1019, 602] width 73 height 33
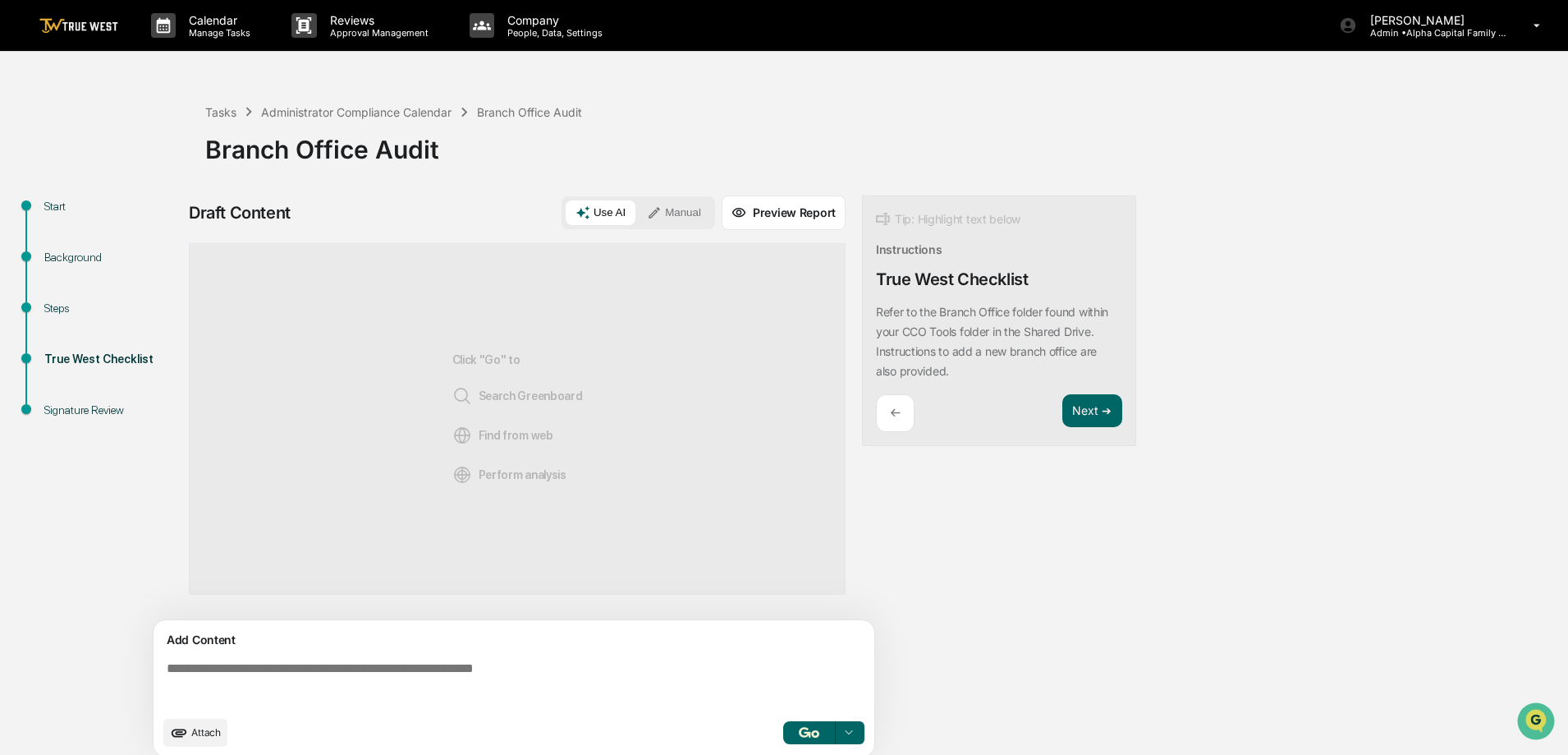
click at [1205, 150] on div "Branch Office Audit" at bounding box center [883, 143] width 1355 height 43
click at [311, 106] on div "Administrator Compliance Calendar" at bounding box center [356, 112] width 190 height 14
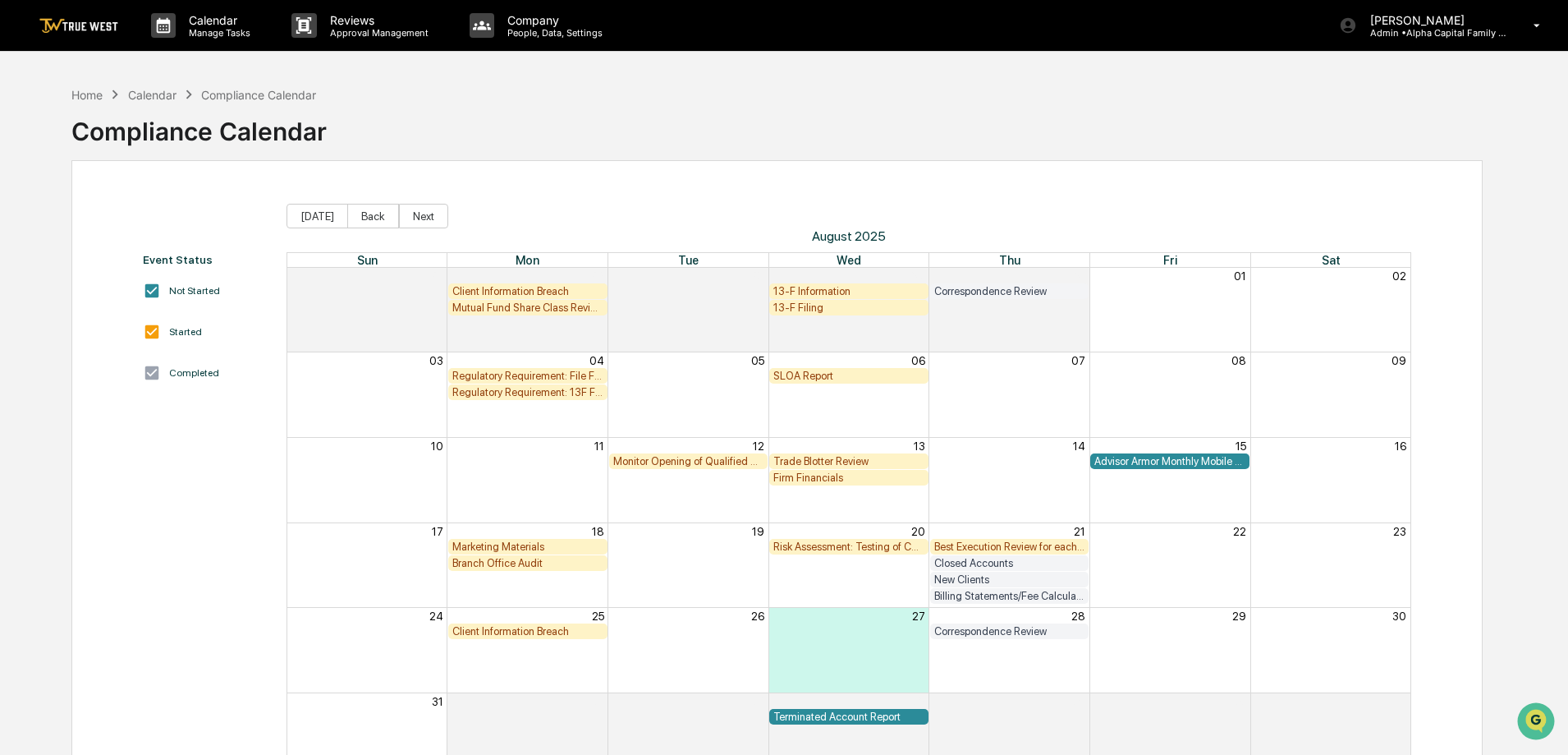
click at [560, 550] on div "Marketing Materials" at bounding box center [528, 547] width 151 height 12
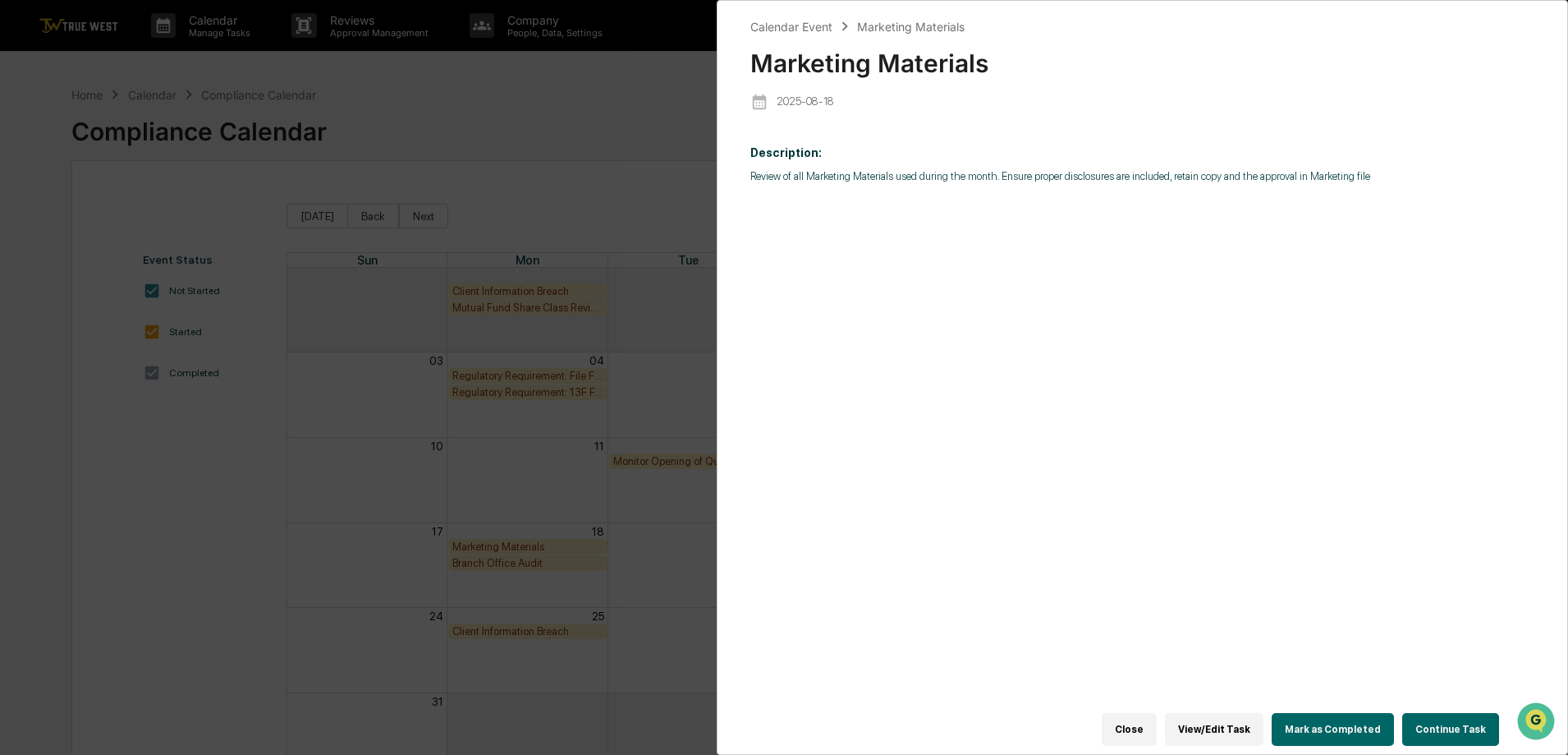
click at [1435, 713] on button "Continue Task" at bounding box center [1451, 729] width 97 height 33
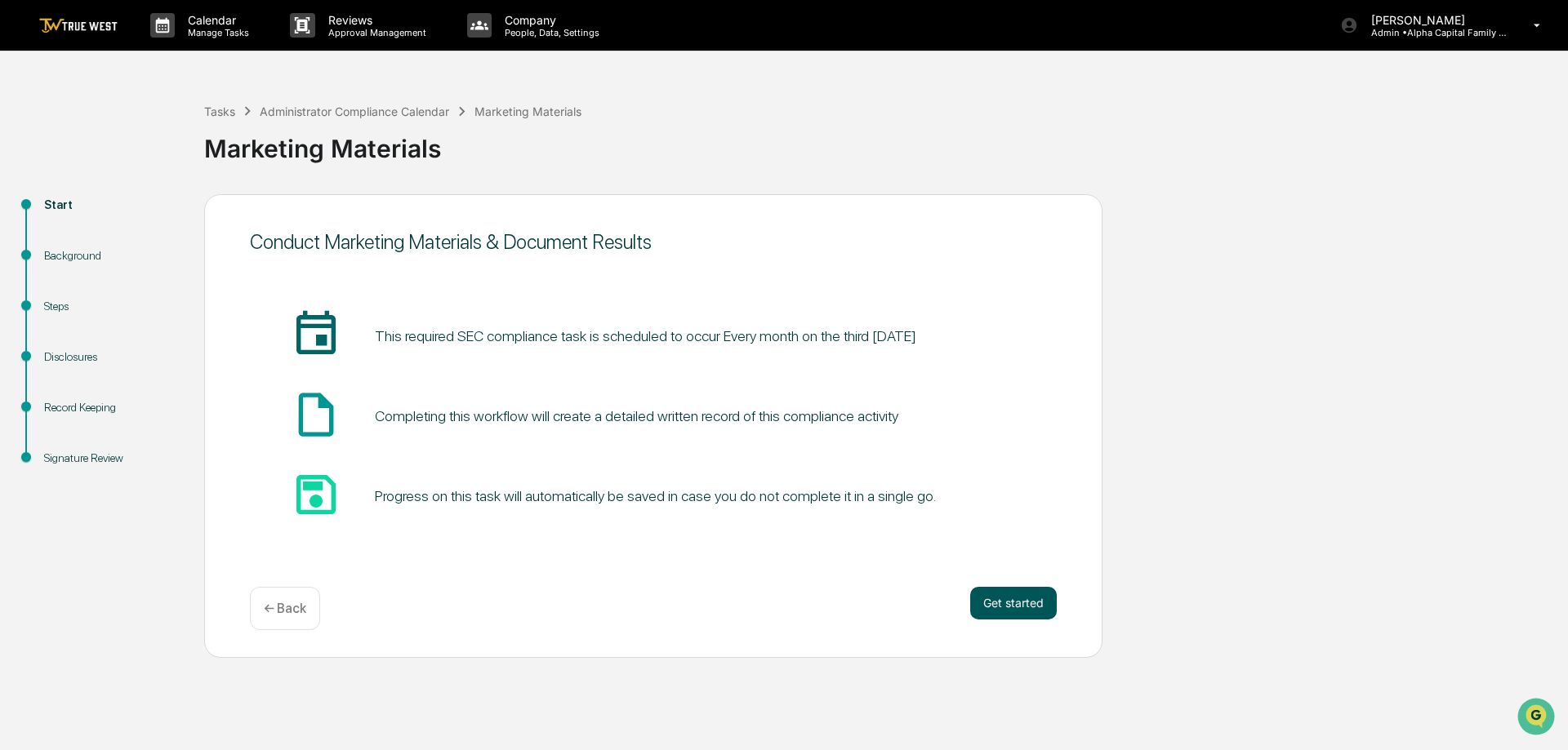
click at [1036, 603] on button "Get started" at bounding box center [1013, 602] width 87 height 33
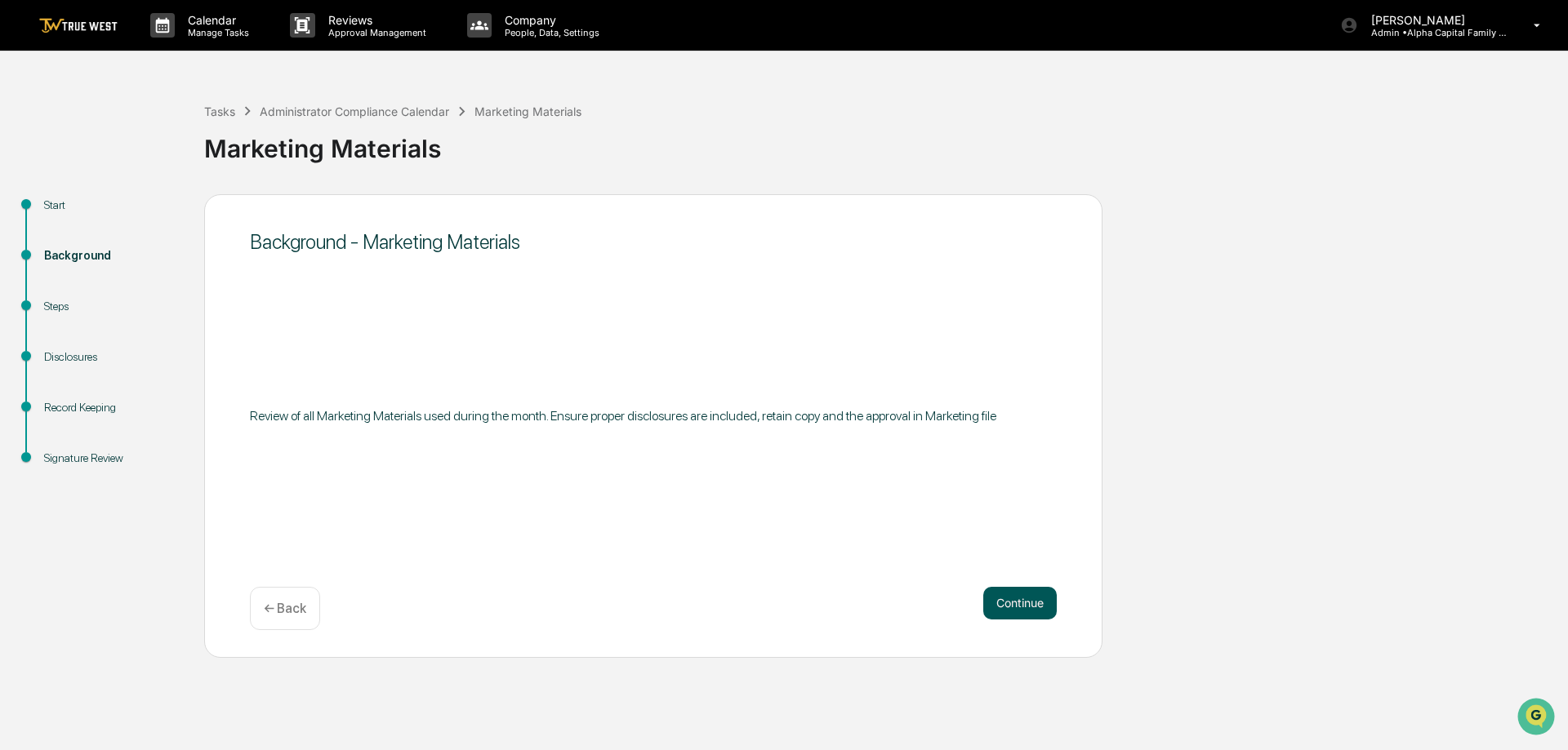
click at [1007, 596] on button "Continue" at bounding box center [1019, 602] width 73 height 33
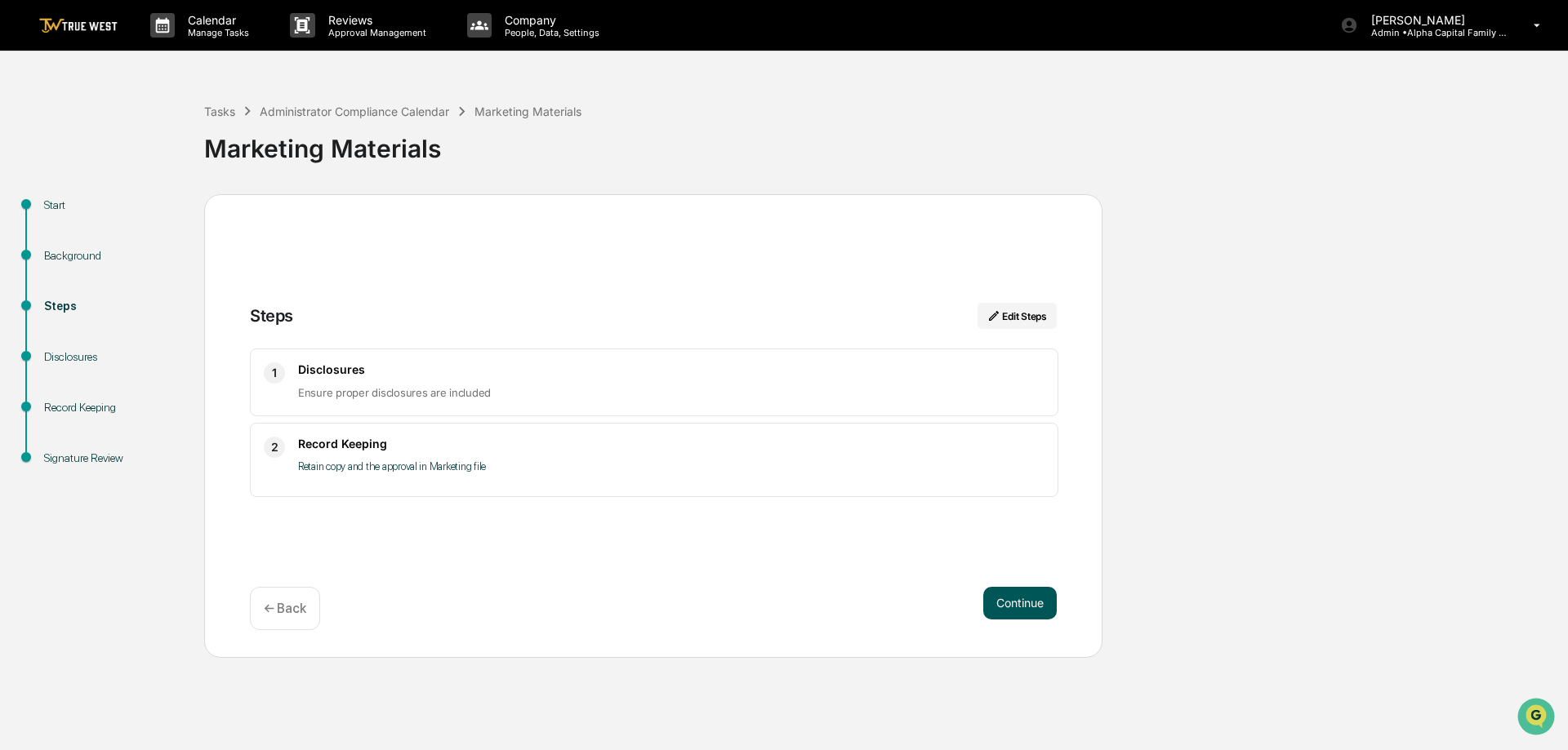
click at [1016, 595] on button "Continue" at bounding box center [1019, 602] width 73 height 33
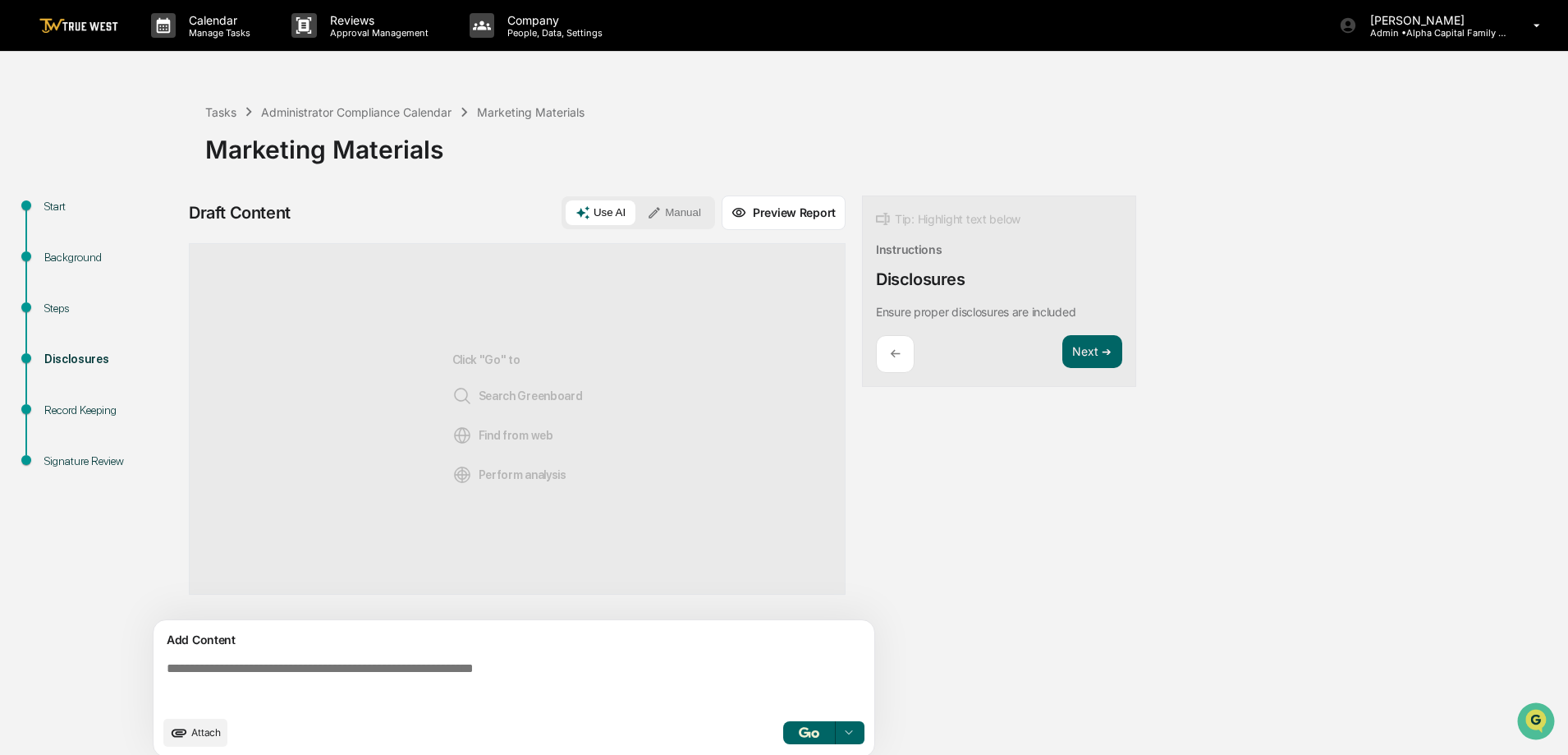
click at [671, 198] on div "Use AI Manual" at bounding box center [638, 213] width 154 height 33
click at [658, 213] on icon at bounding box center [654, 213] width 12 height 12
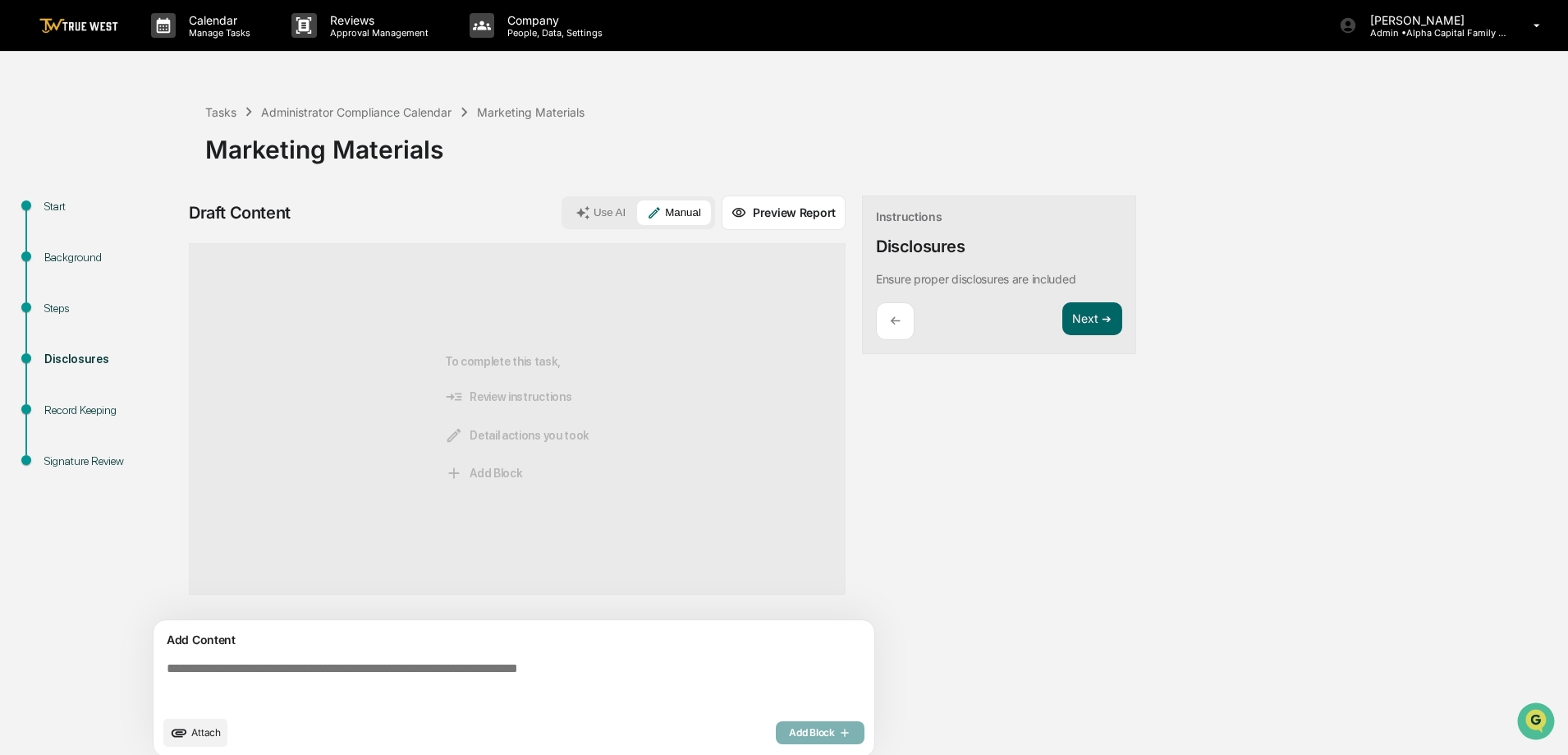
click at [546, 675] on textarea at bounding box center [517, 684] width 715 height 59
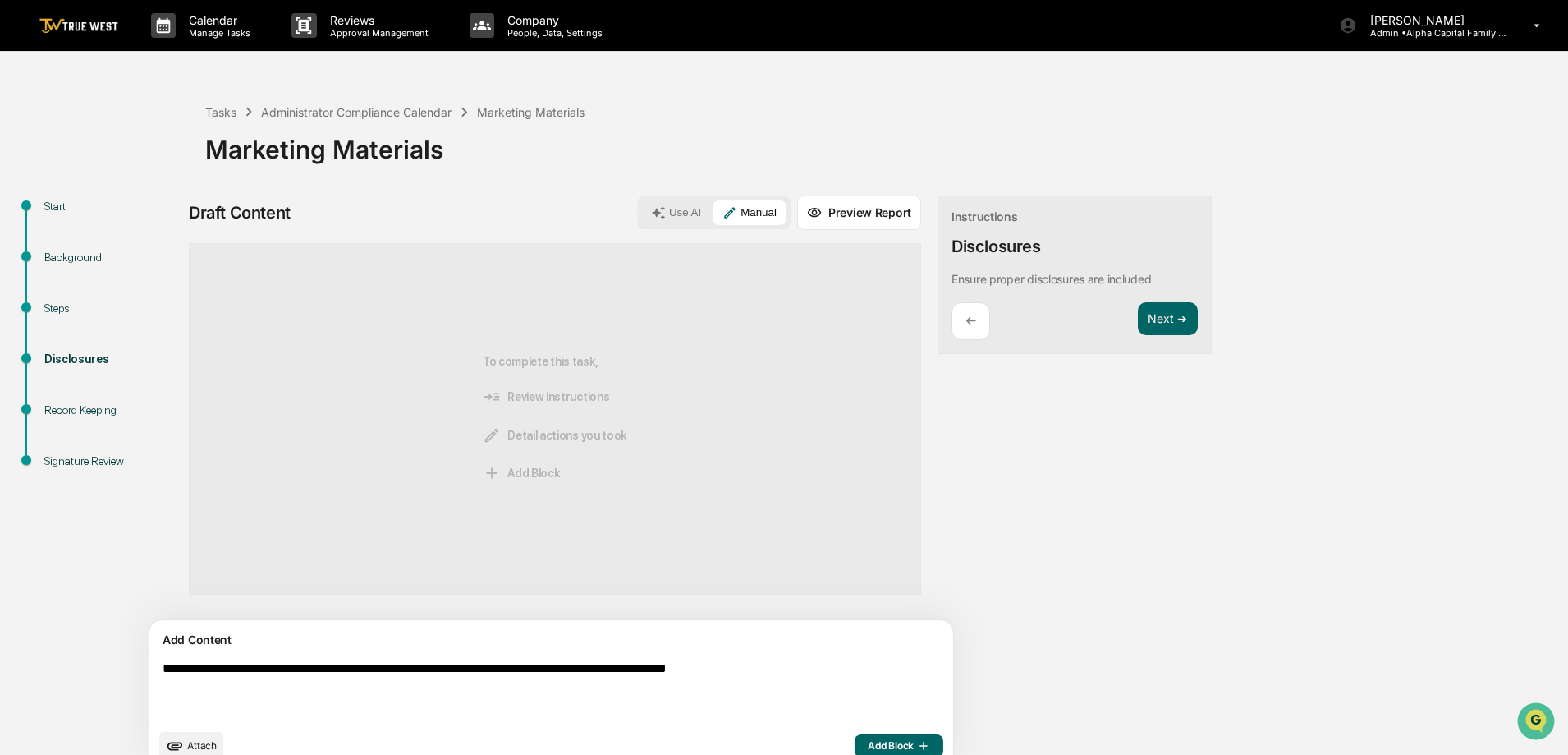
type textarea "**********"
click at [868, 746] on span "Add Block" at bounding box center [899, 745] width 62 height 13
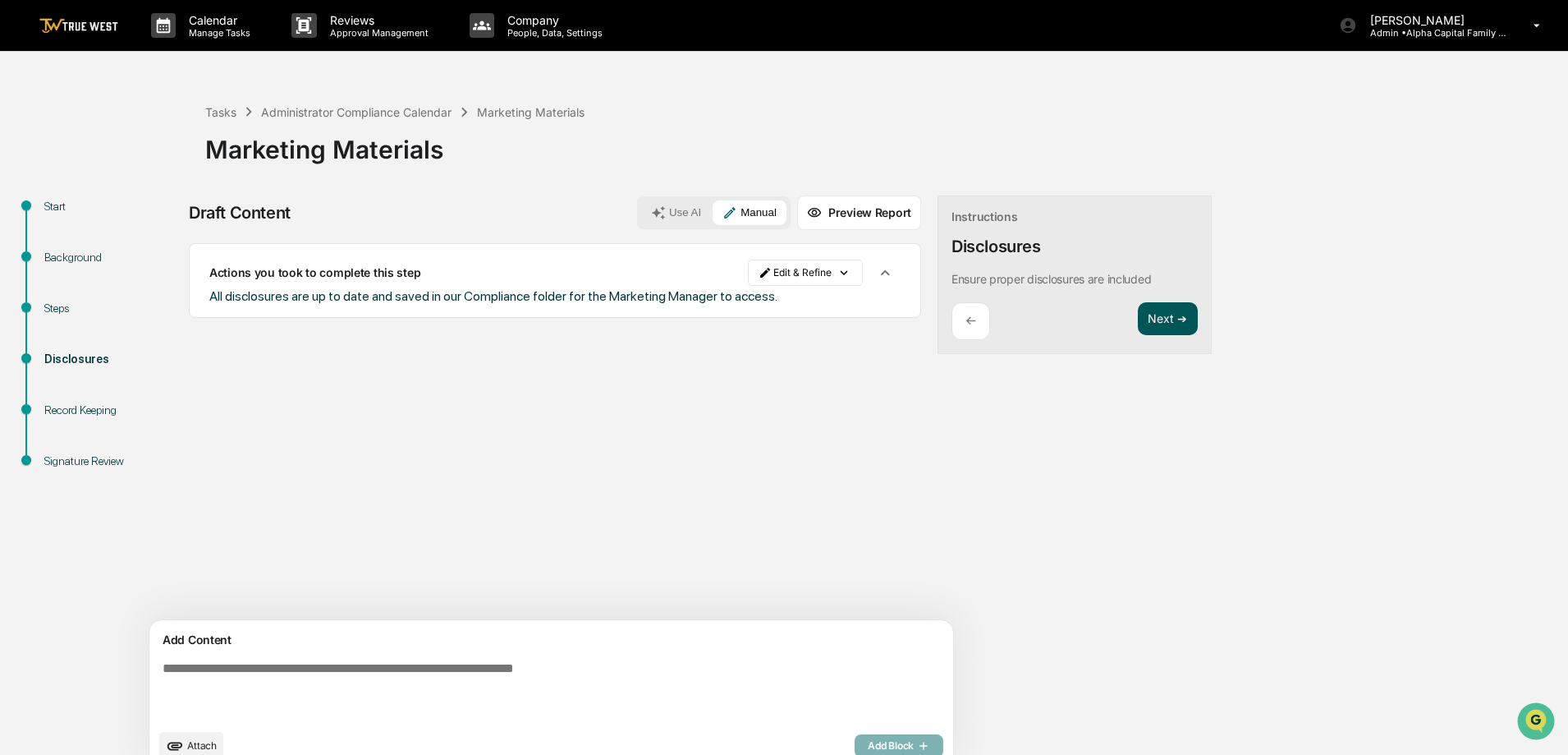
click at [1138, 329] on button "Next ➔" at bounding box center [1168, 320] width 60 height 34
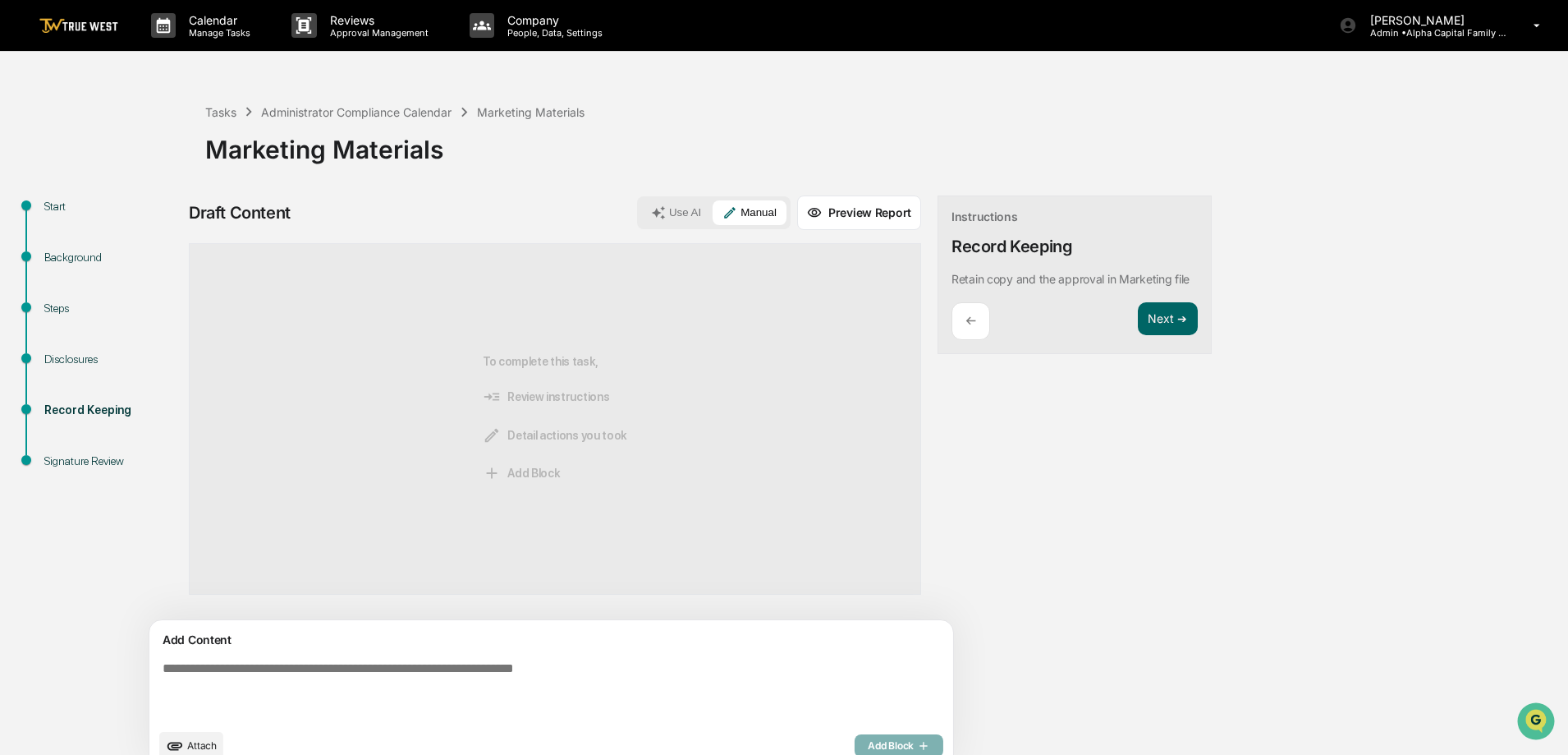
click at [412, 696] on textarea at bounding box center [513, 690] width 715 height 72
type textarea "**********"
click at [868, 750] on span "Add Block" at bounding box center [899, 745] width 62 height 13
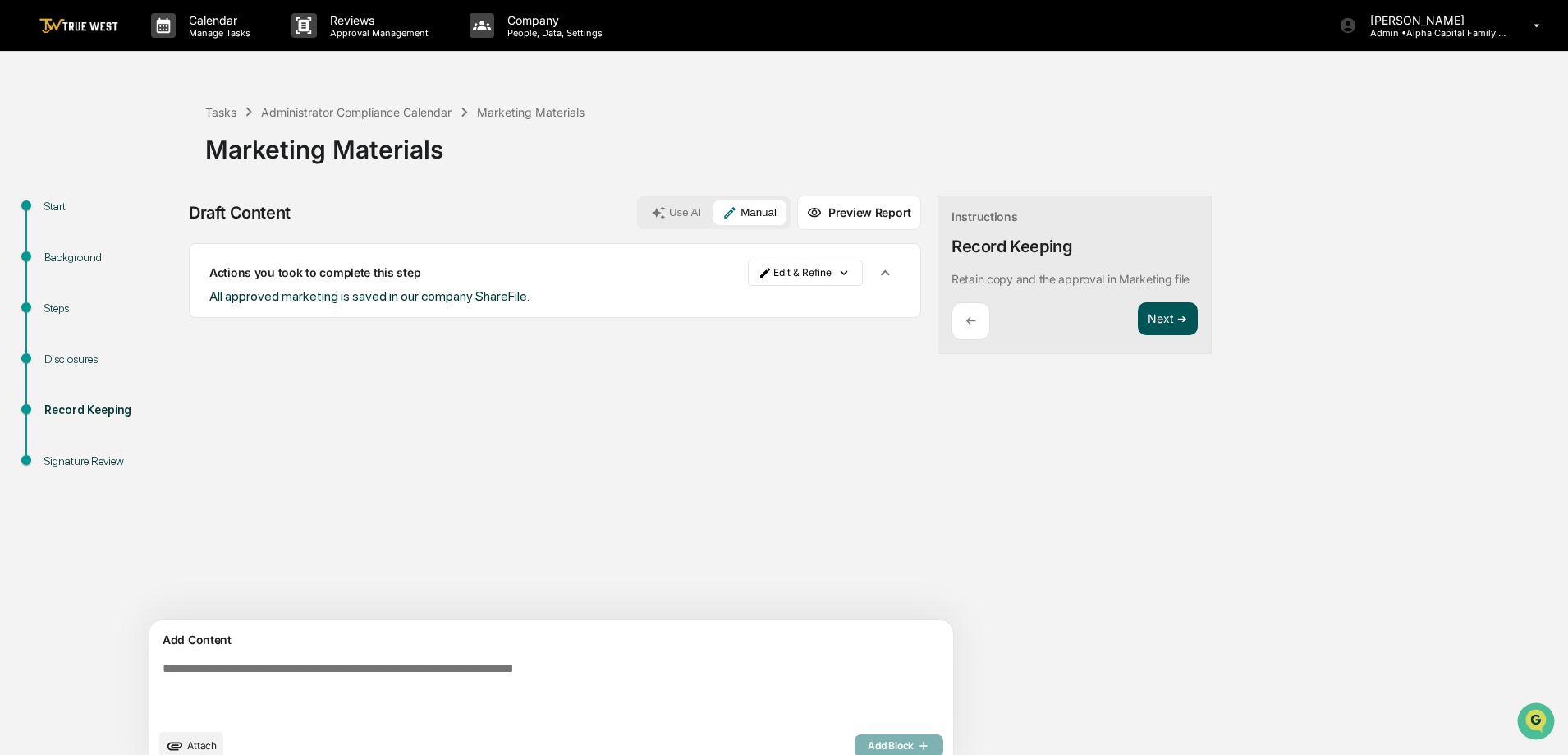
click at [1138, 323] on button "Next ➔" at bounding box center [1168, 320] width 60 height 34
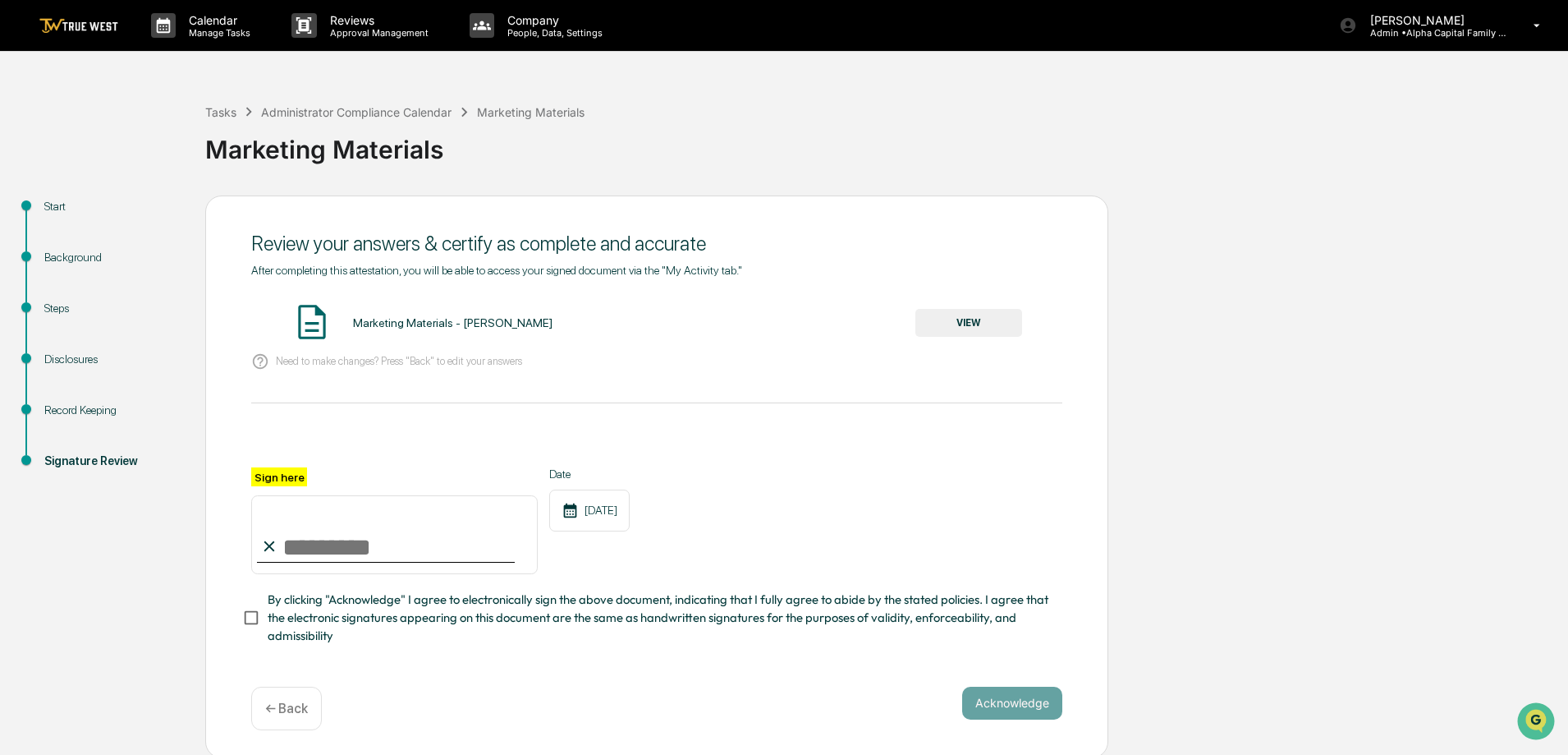
click at [303, 555] on input "Sign here" at bounding box center [394, 534] width 287 height 79
click at [986, 324] on button "VIEW" at bounding box center [969, 322] width 107 height 28
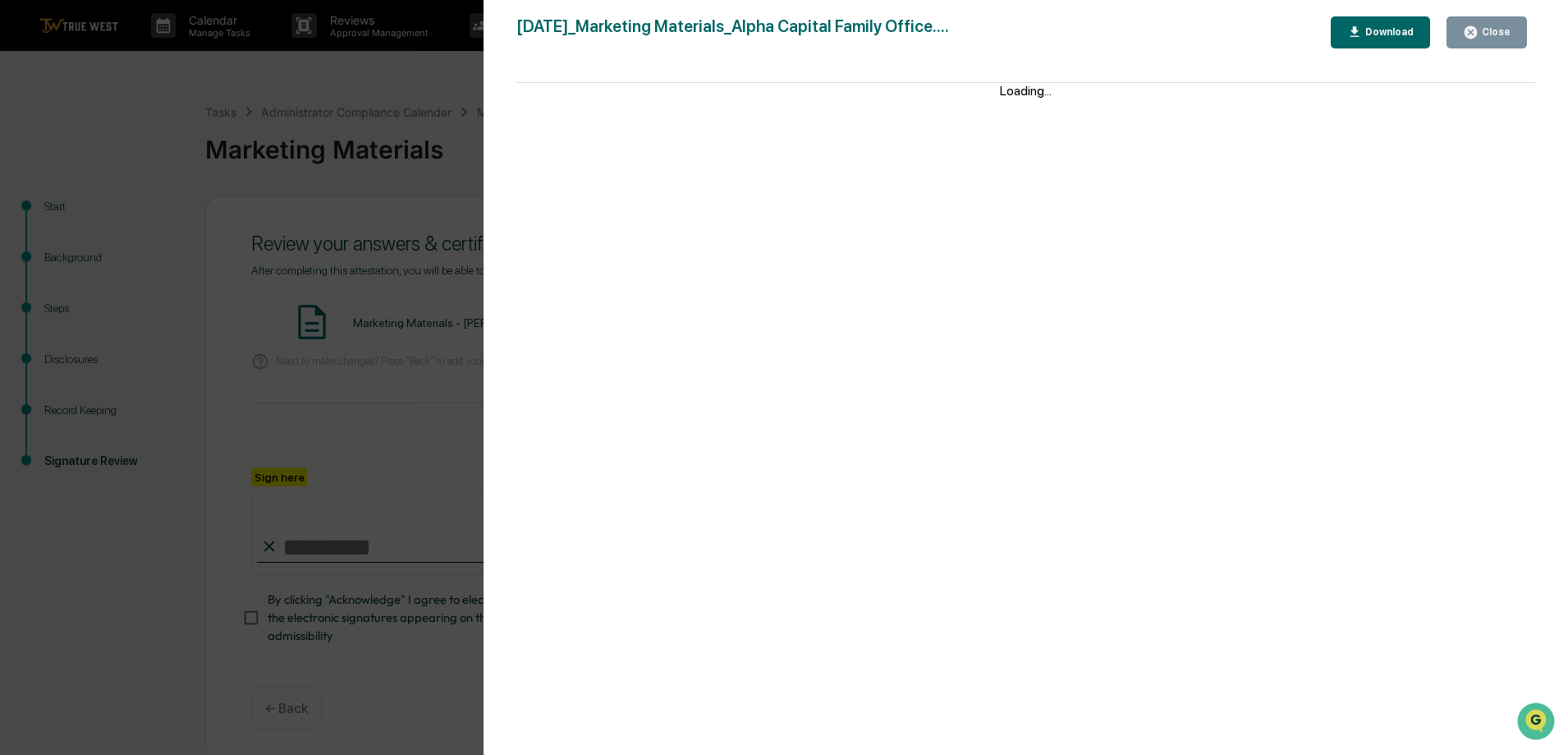
click at [1511, 26] on button "Close" at bounding box center [1487, 32] width 80 height 32
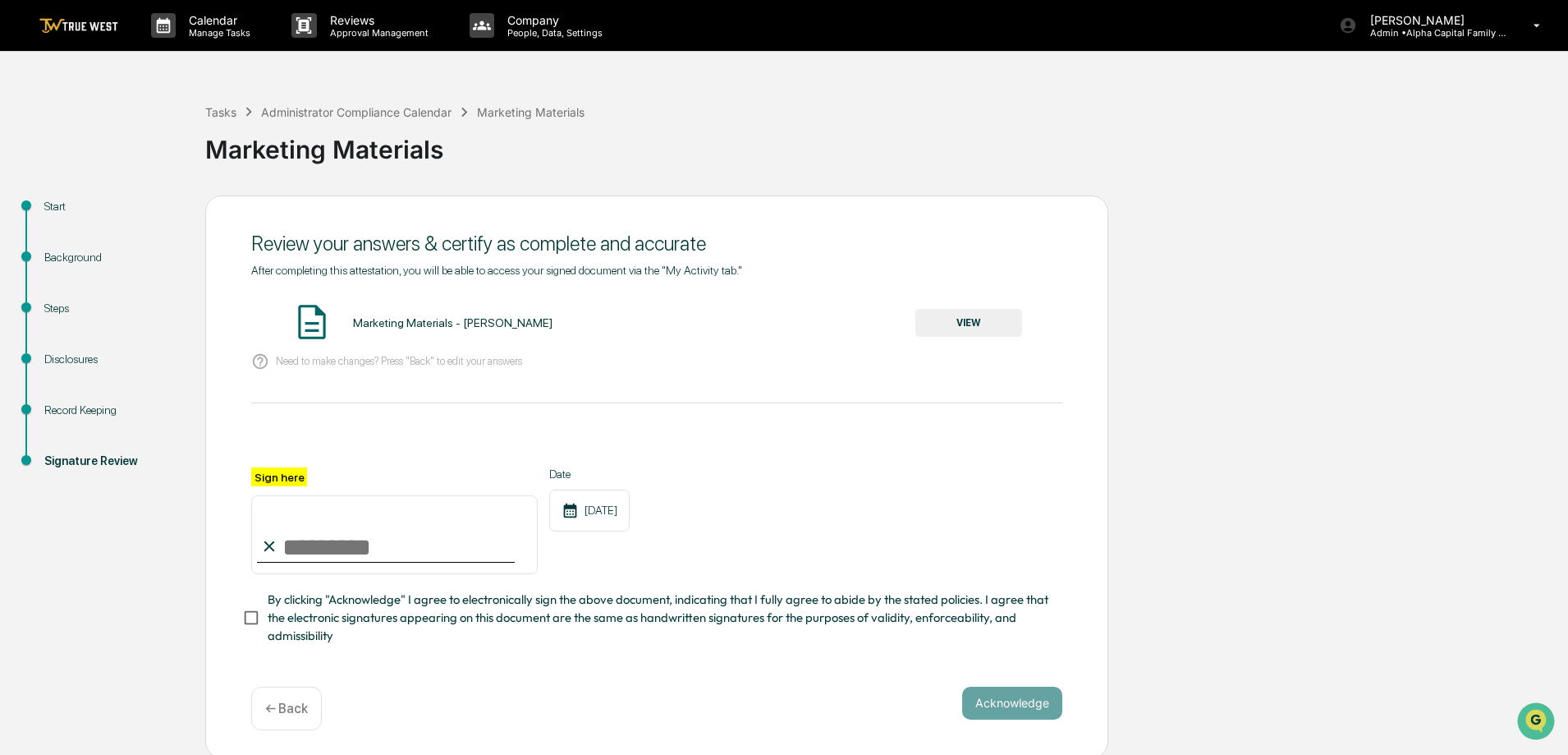
click at [359, 549] on input "Sign here" at bounding box center [394, 534] width 287 height 79
type input "**********"
click at [1054, 703] on button "Acknowledge" at bounding box center [1012, 702] width 101 height 33
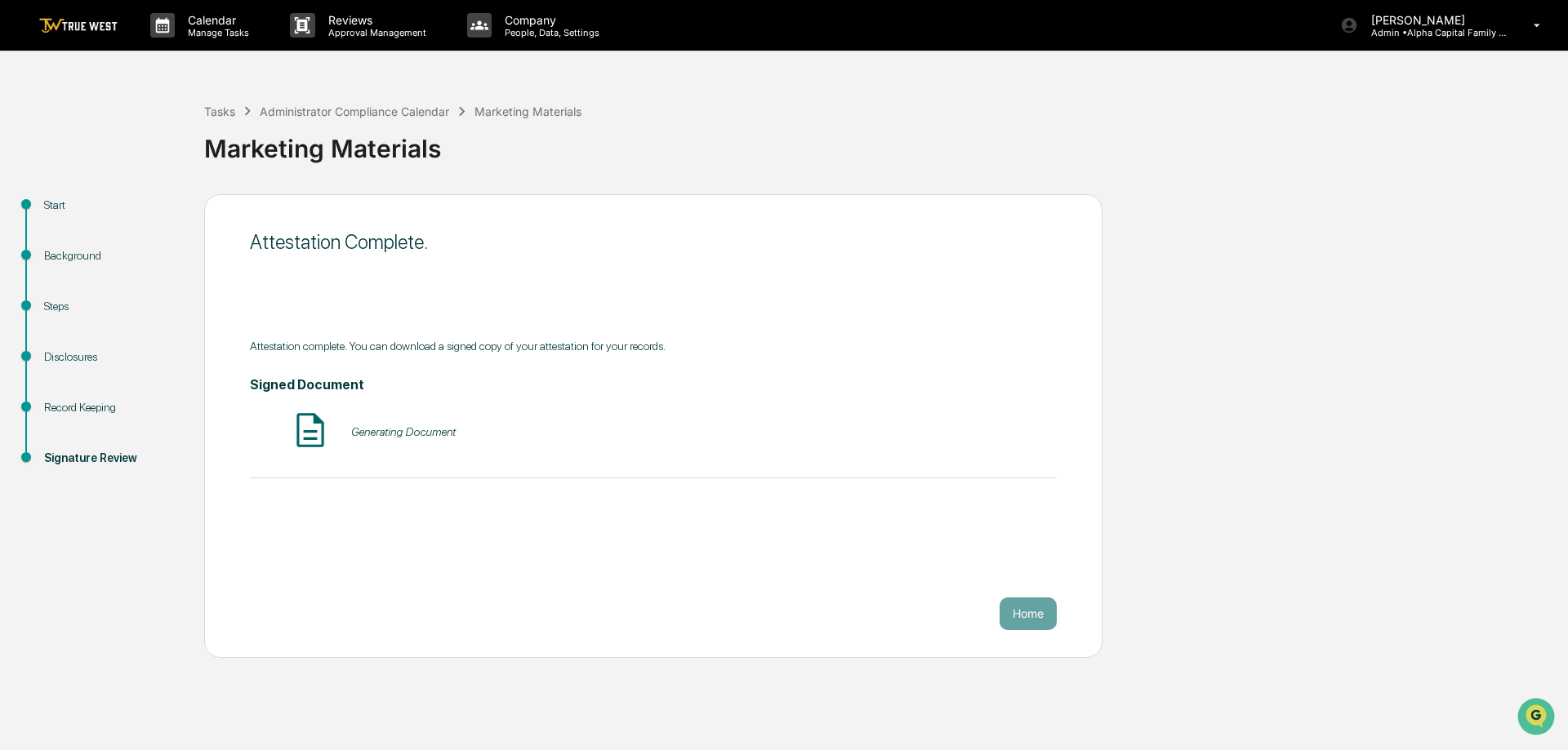
click at [1176, 480] on div "Start Background Steps Disclosures Record Keeping Signature Review Attestation …" at bounding box center [783, 426] width 1551 height 463
click at [342, 117] on div "Administrator Compliance Calendar" at bounding box center [354, 111] width 189 height 14
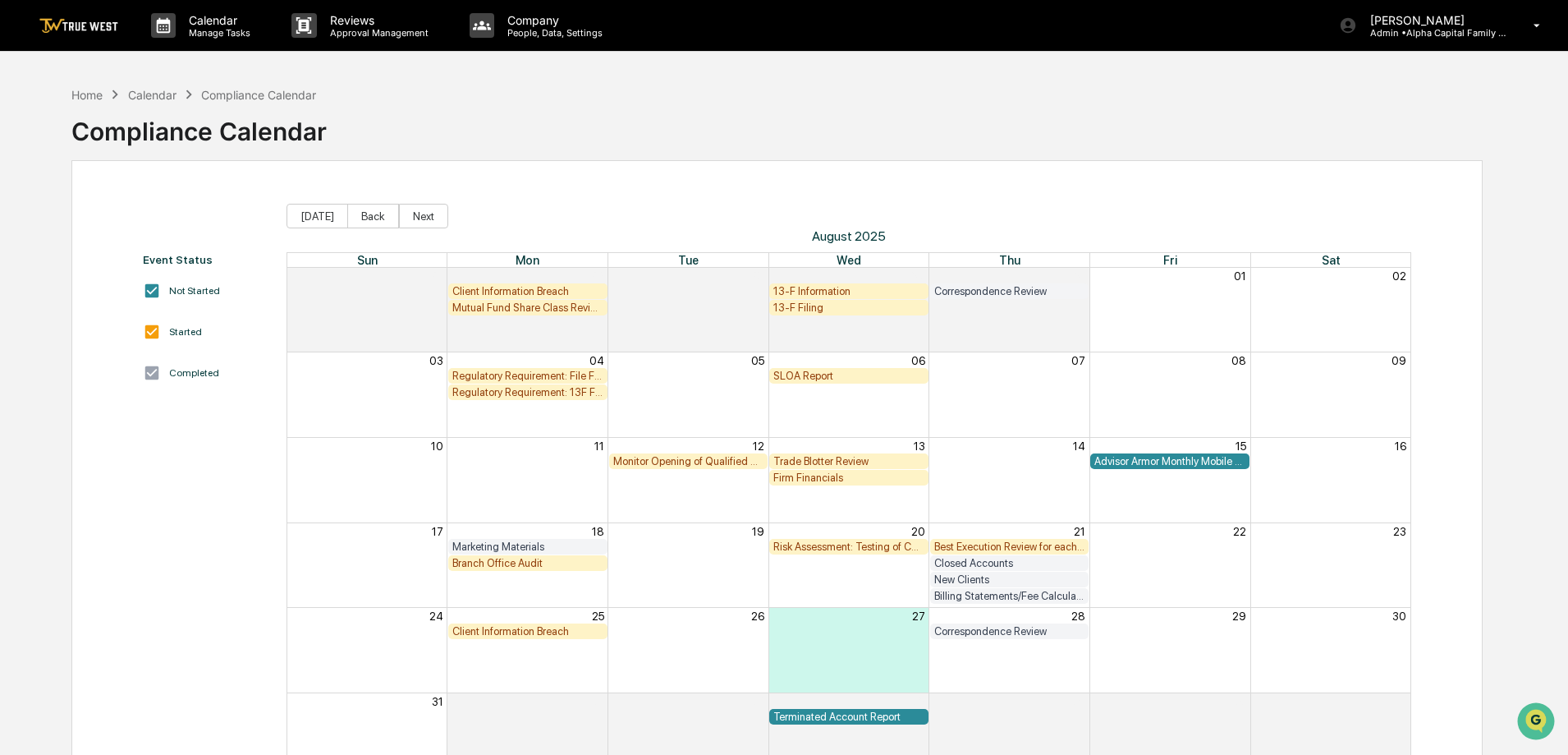
click at [240, 601] on div "Event Status Not Started Started Completed" at bounding box center [206, 516] width 127 height 526
click at [1148, 459] on div "Advisor Armor Monthly Mobile Applet Scan" at bounding box center [1170, 461] width 151 height 12
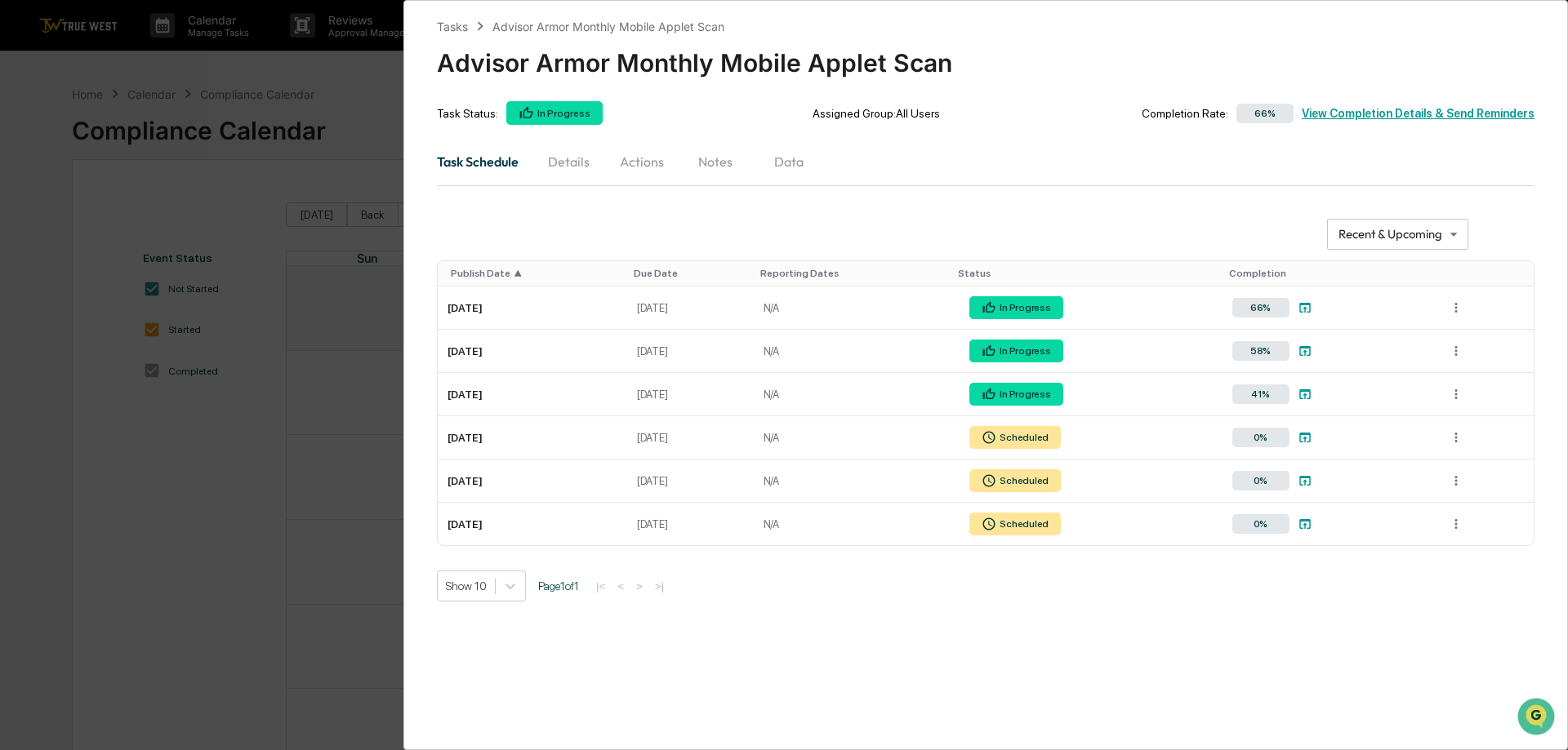
click at [125, 592] on div "**********" at bounding box center [784, 375] width 1568 height 750
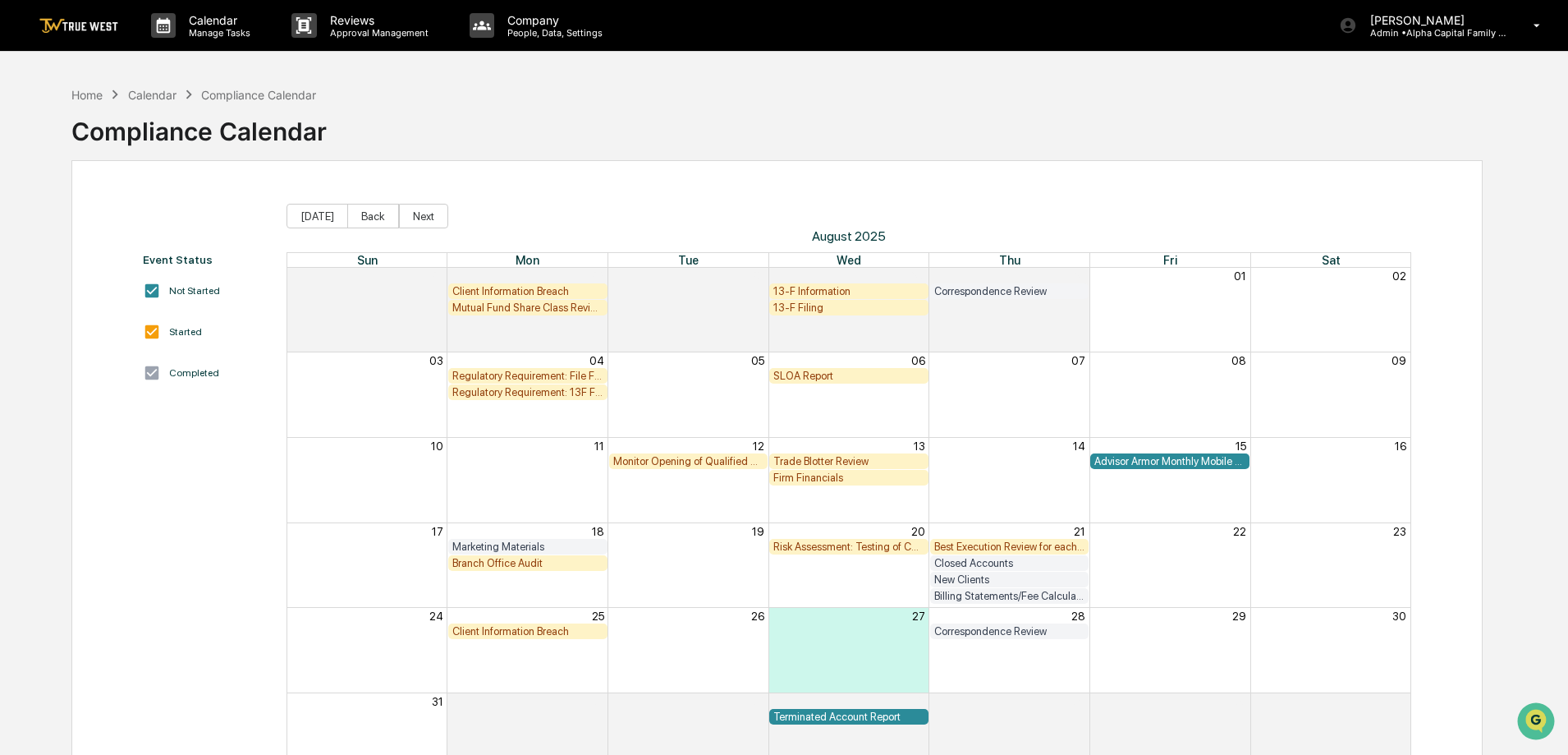
click at [832, 478] on div "Firm Financials" at bounding box center [849, 478] width 151 height 12
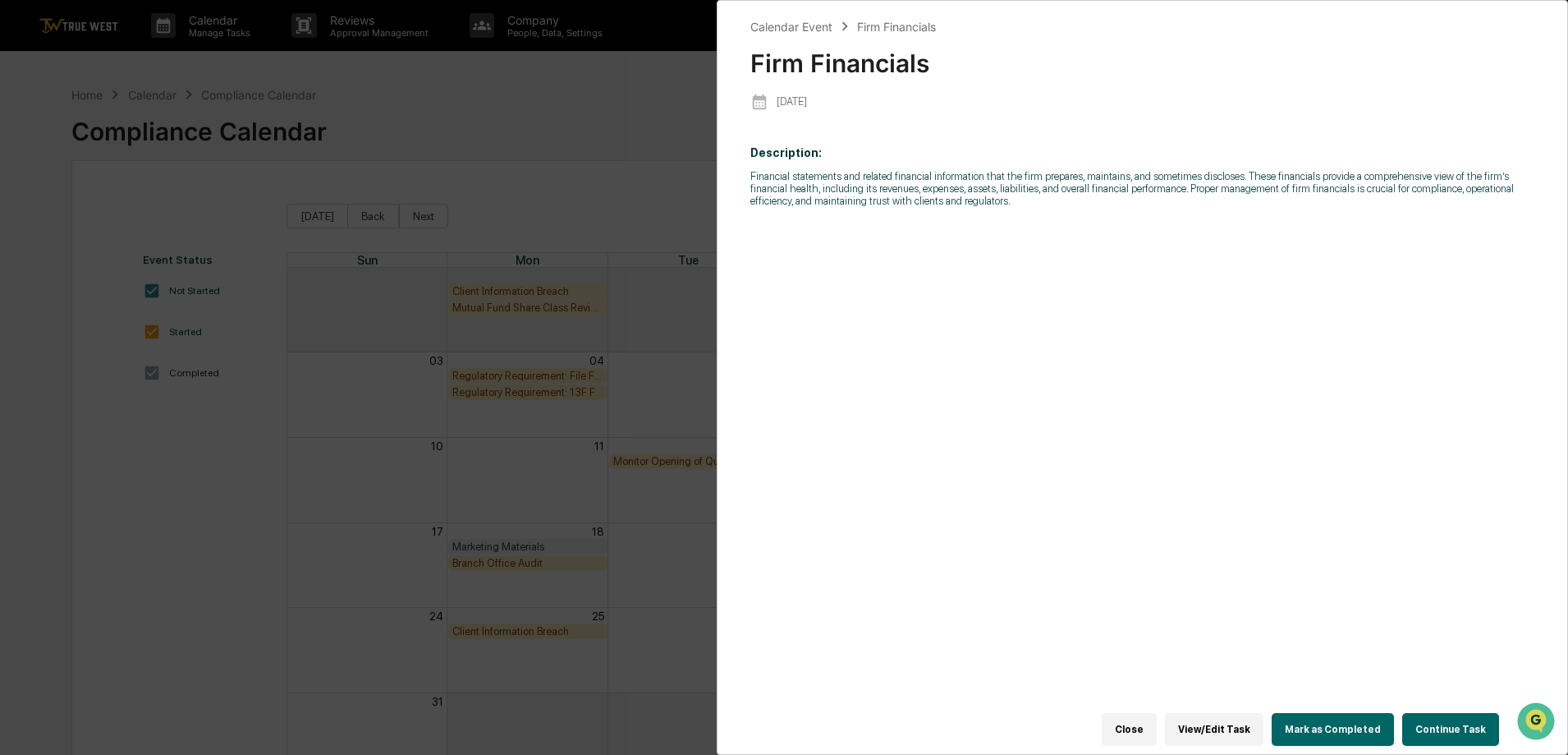
click at [1421, 713] on button "Continue Task" at bounding box center [1451, 729] width 97 height 33
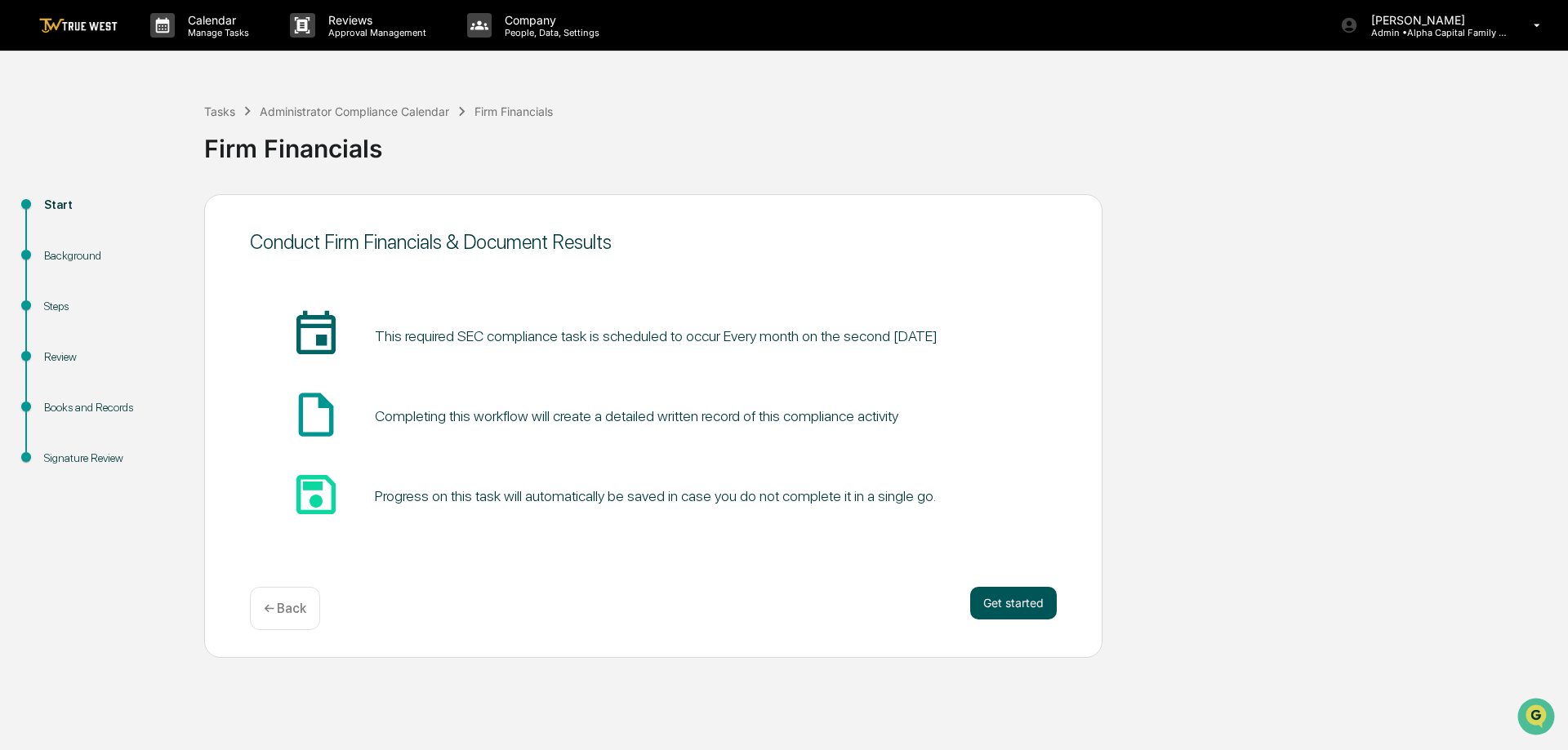
click at [1018, 597] on button "Get started" at bounding box center [1013, 602] width 87 height 33
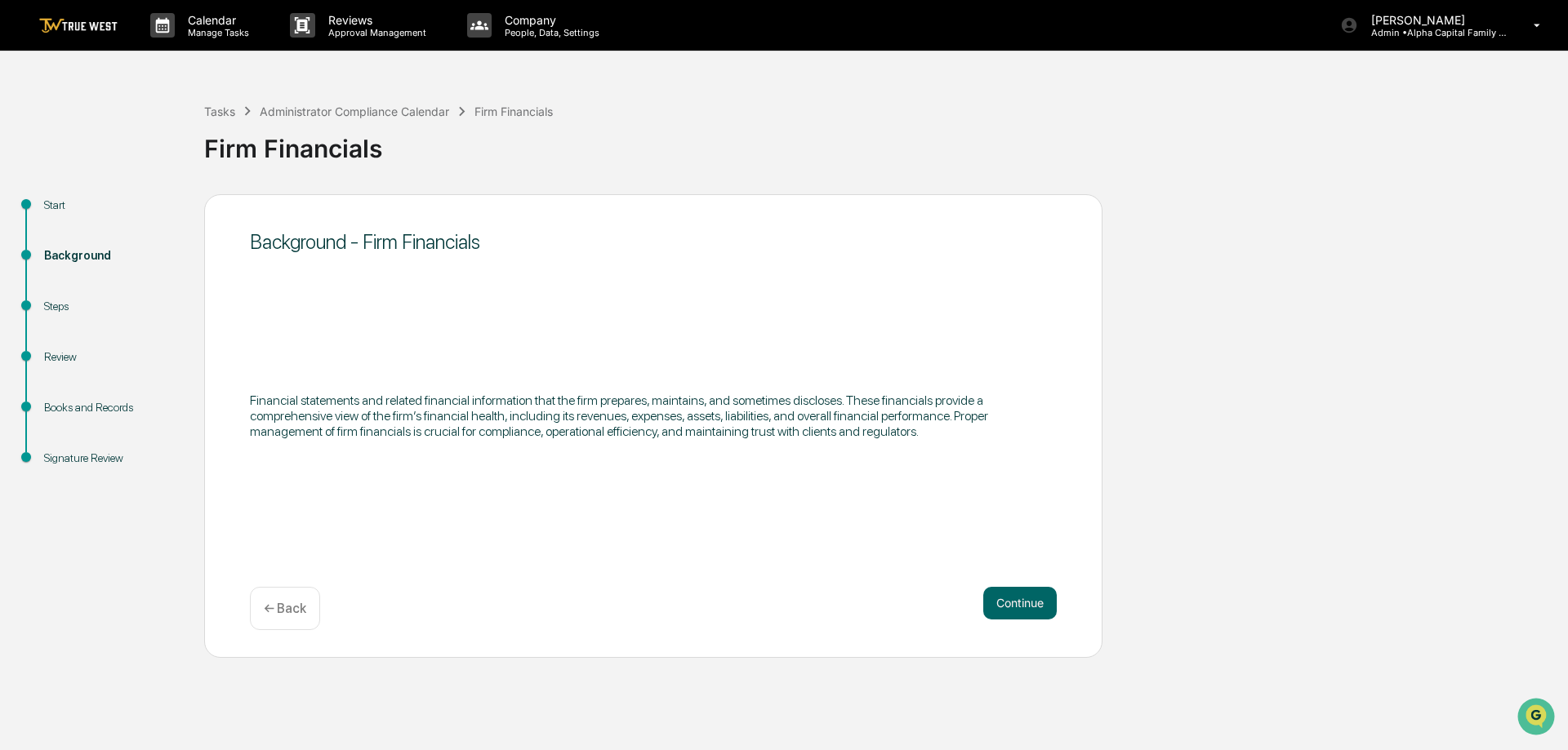
click at [1018, 597] on button "Continue" at bounding box center [1019, 602] width 73 height 33
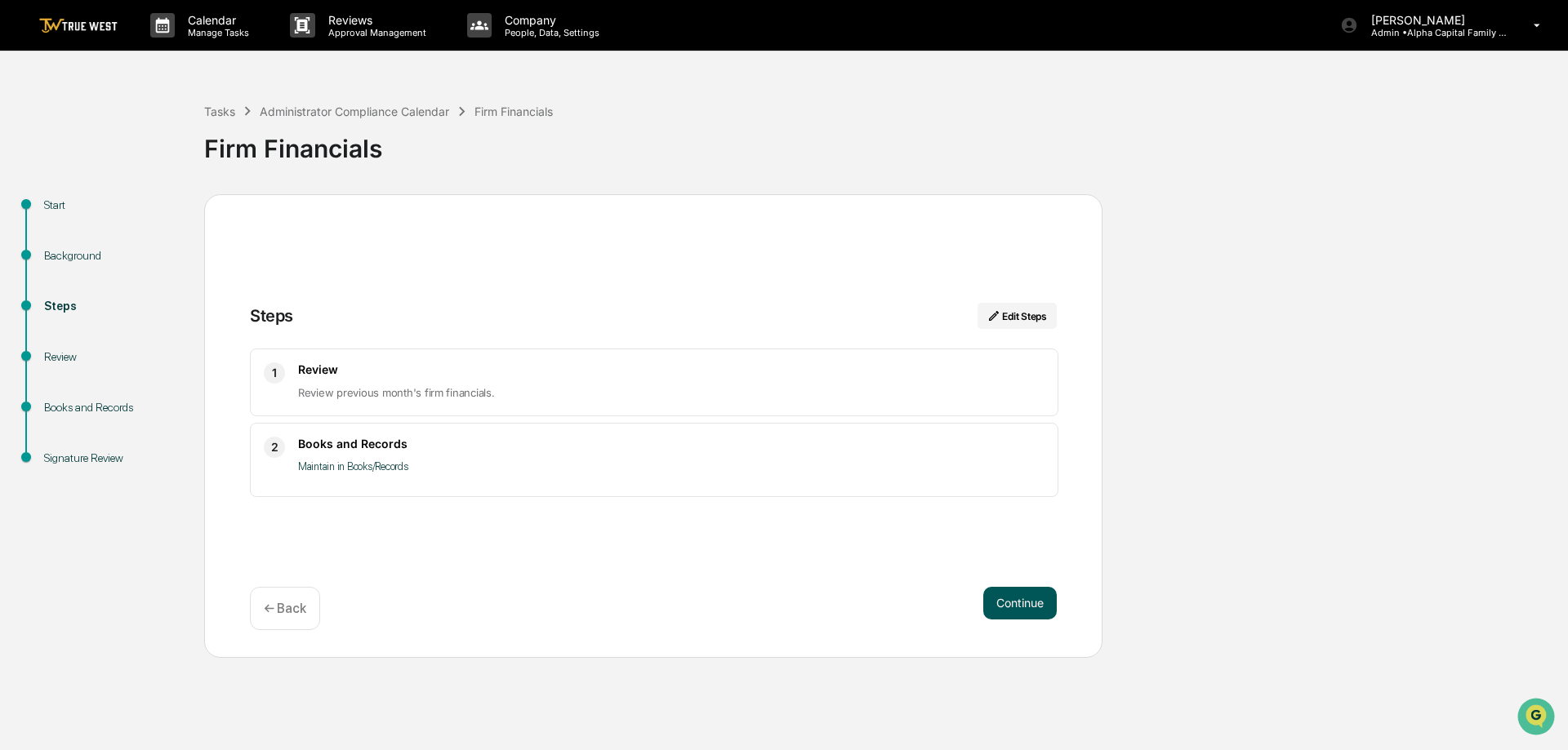
click at [1029, 587] on button "Continue" at bounding box center [1019, 602] width 73 height 33
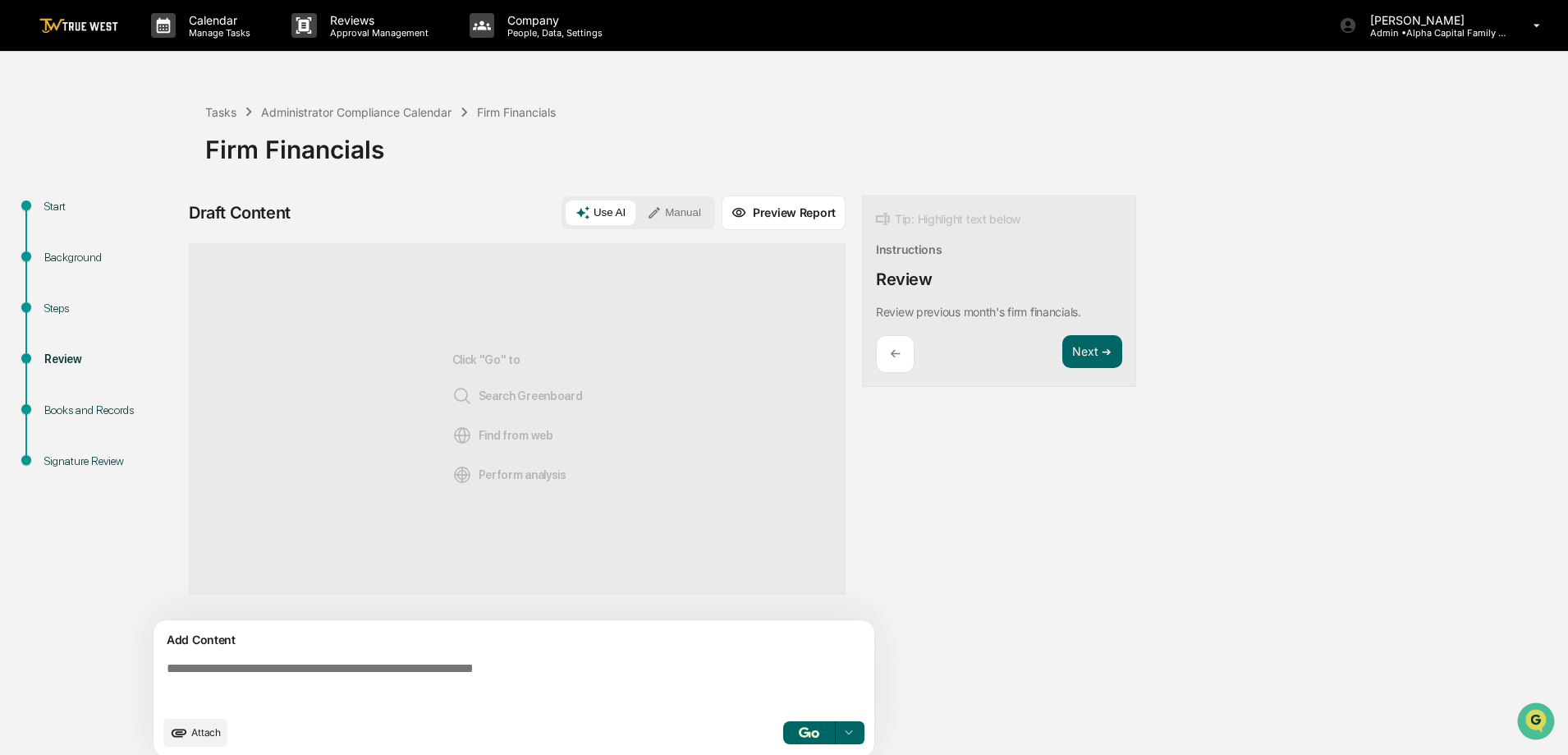
click at [662, 184] on div "Tasks Administrator Compliance Calendar Firm Financials Firm Financials" at bounding box center [883, 137] width 1355 height 118
click at [671, 210] on button "Manual" at bounding box center [674, 213] width 74 height 25
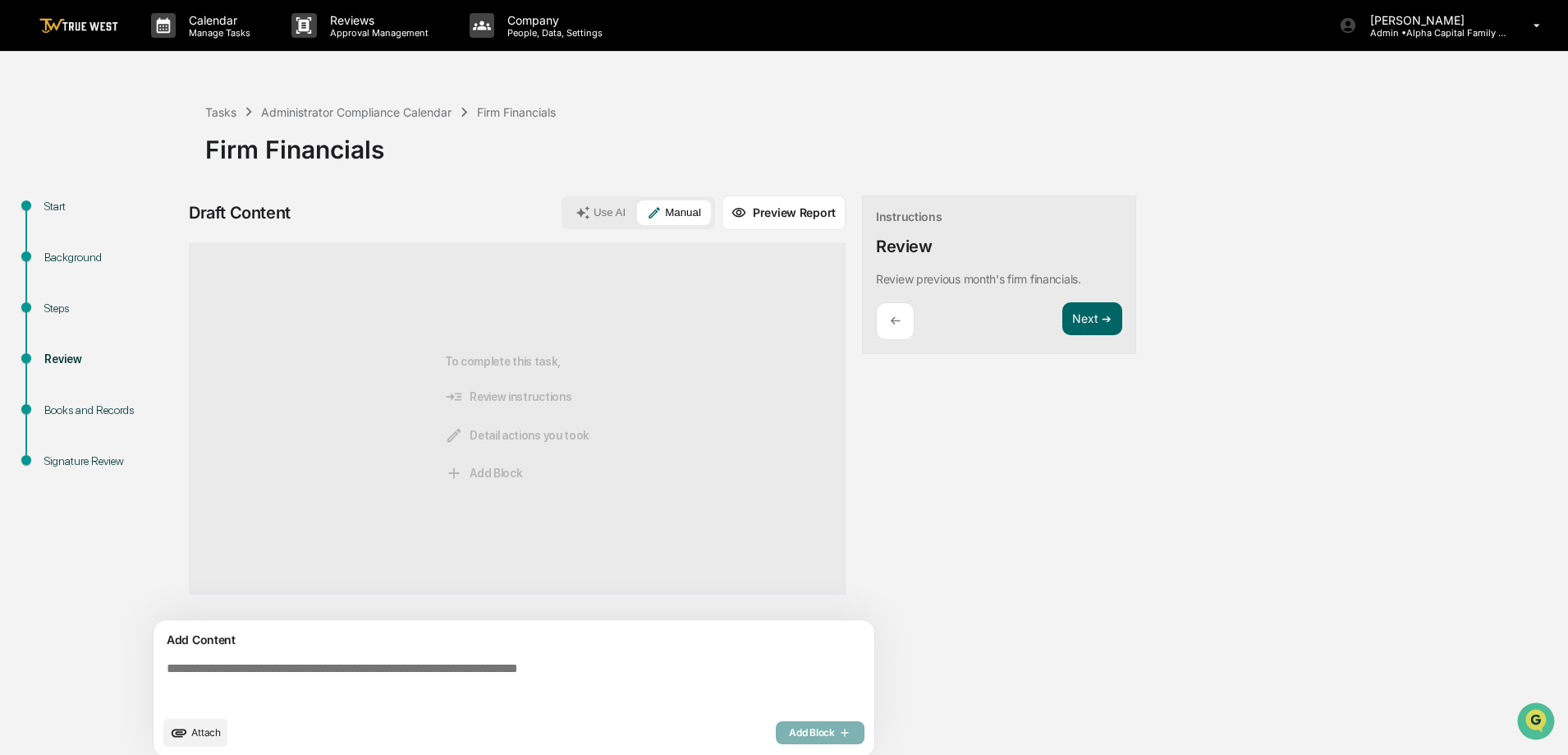
click at [1184, 525] on div "Start Background Steps Review Books and Records Signature Review Draft Content …" at bounding box center [784, 482] width 1552 height 572
click at [1177, 561] on div "Start Background Steps Review Books and Records Signature Review Draft Content …" at bounding box center [784, 482] width 1552 height 572
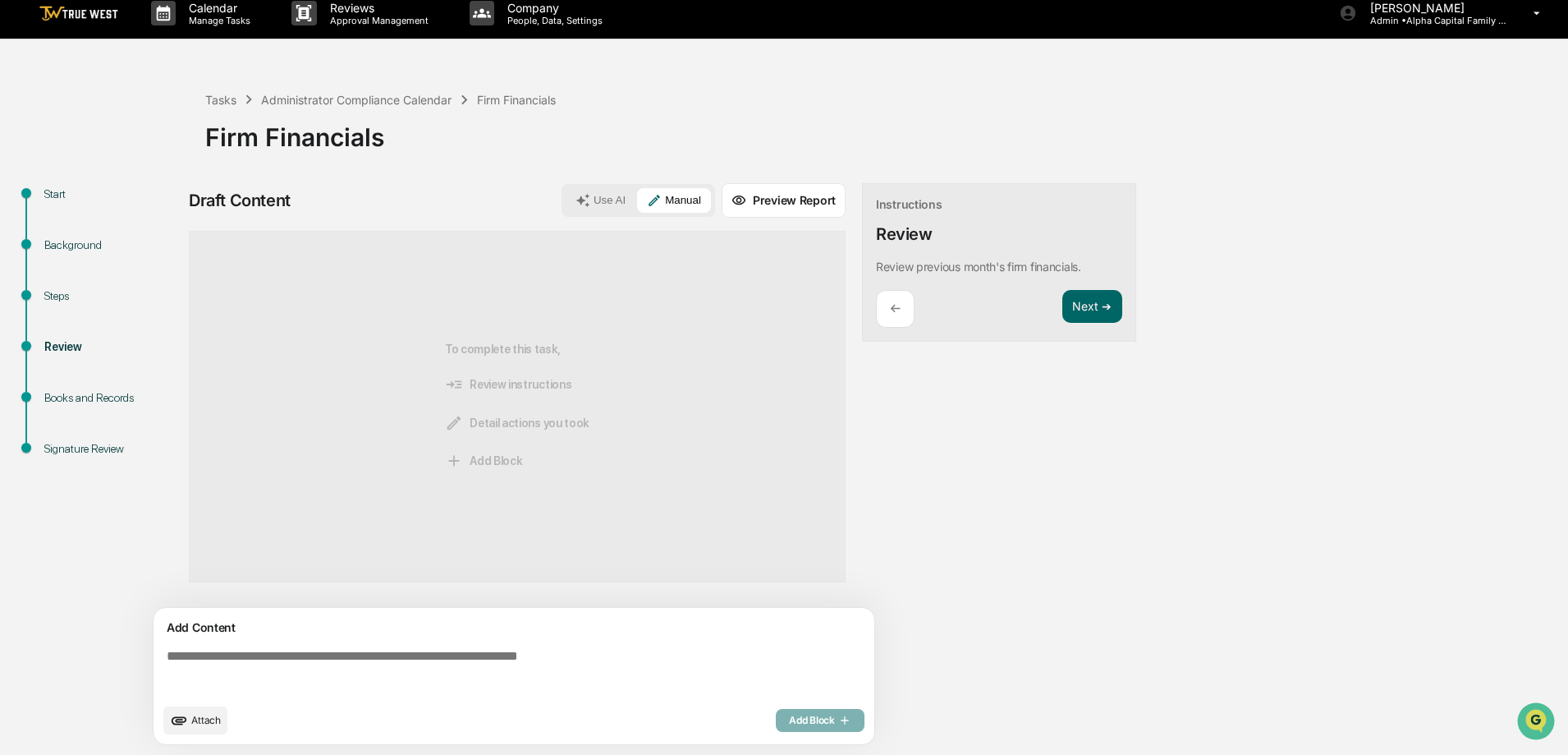
click at [505, 670] on textarea at bounding box center [517, 672] width 715 height 59
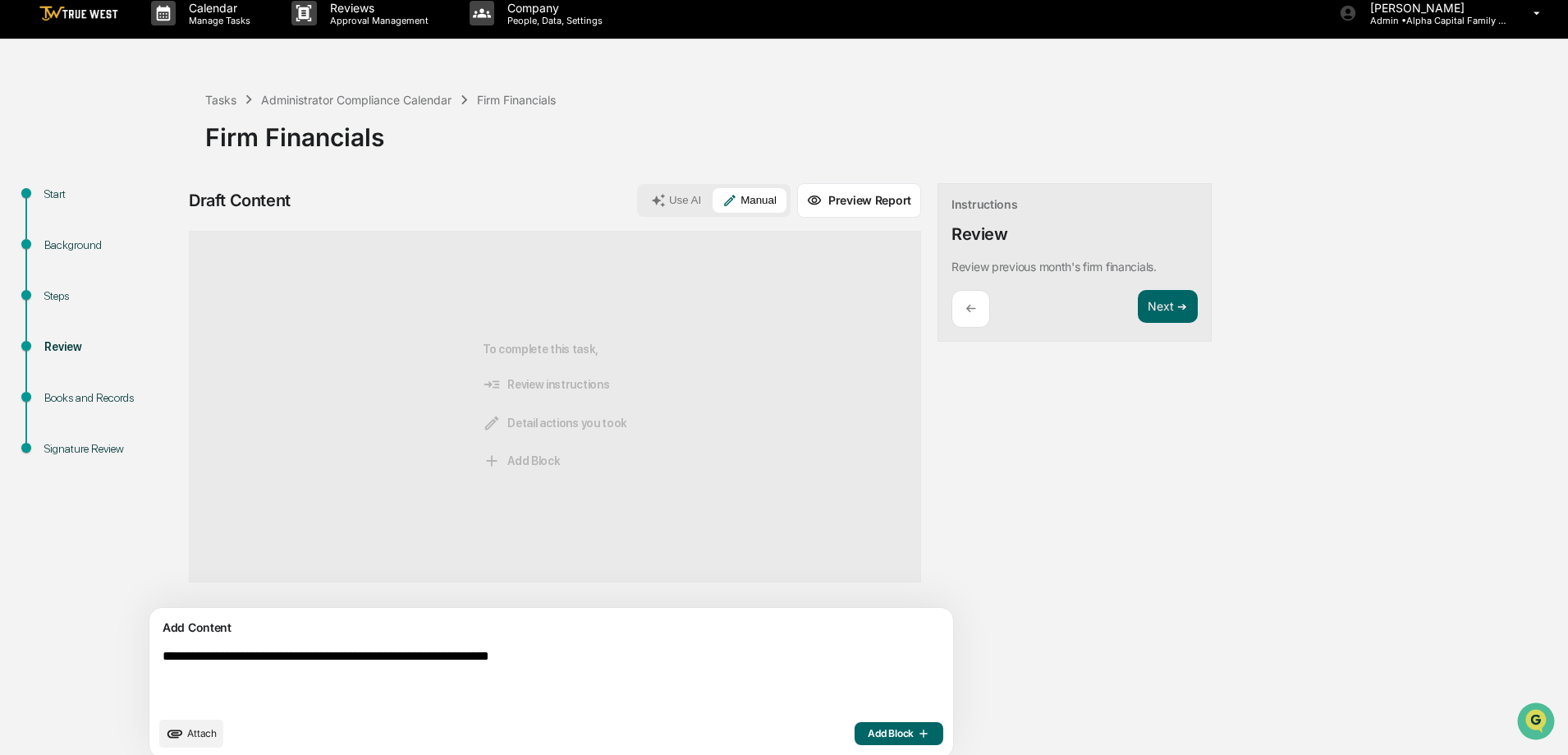
type textarea "**********"
click at [868, 727] on span "Add Block" at bounding box center [899, 734] width 62 height 13
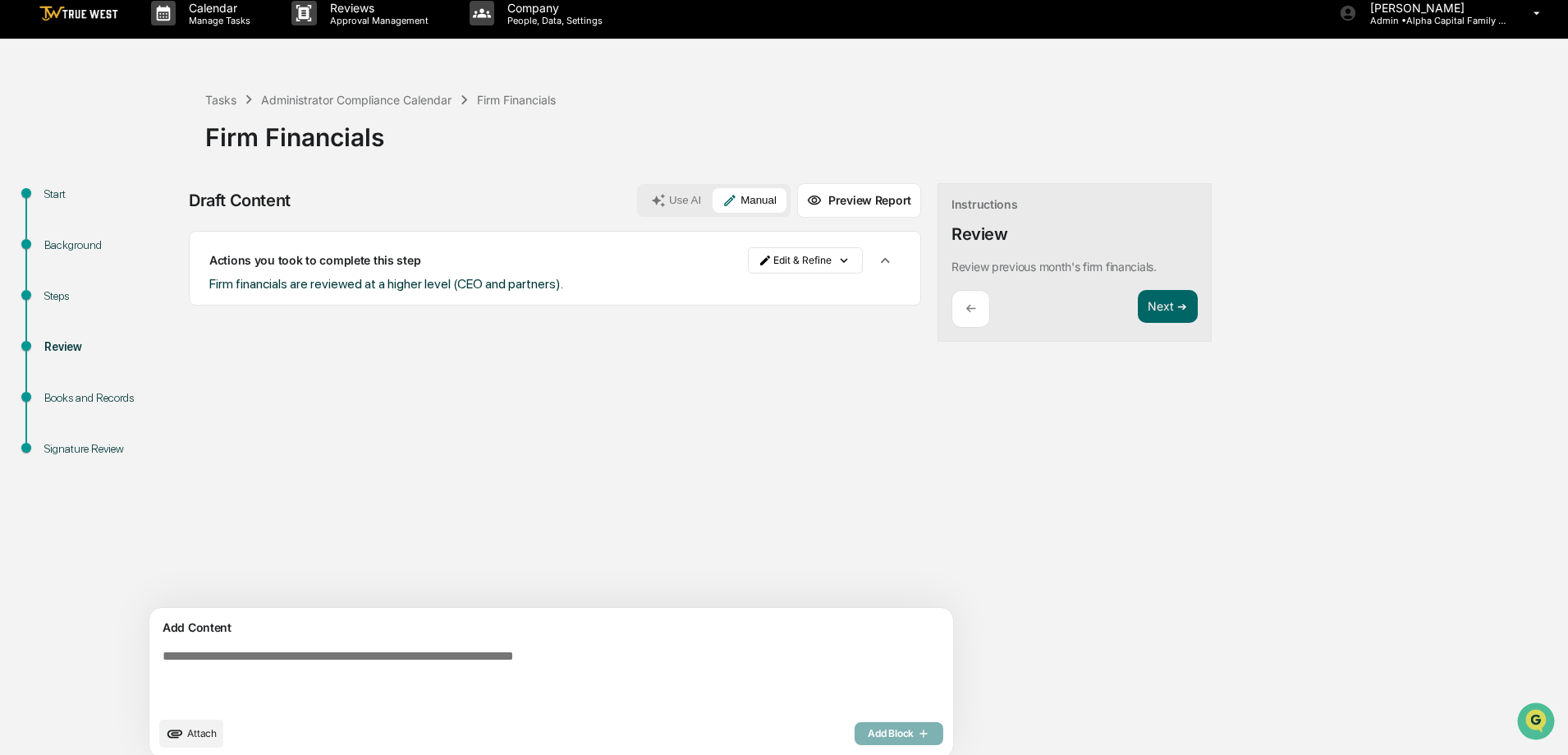
click at [1138, 325] on div "Next ➔" at bounding box center [1168, 309] width 60 height 38
click at [1138, 316] on button "Next ➔" at bounding box center [1168, 307] width 60 height 34
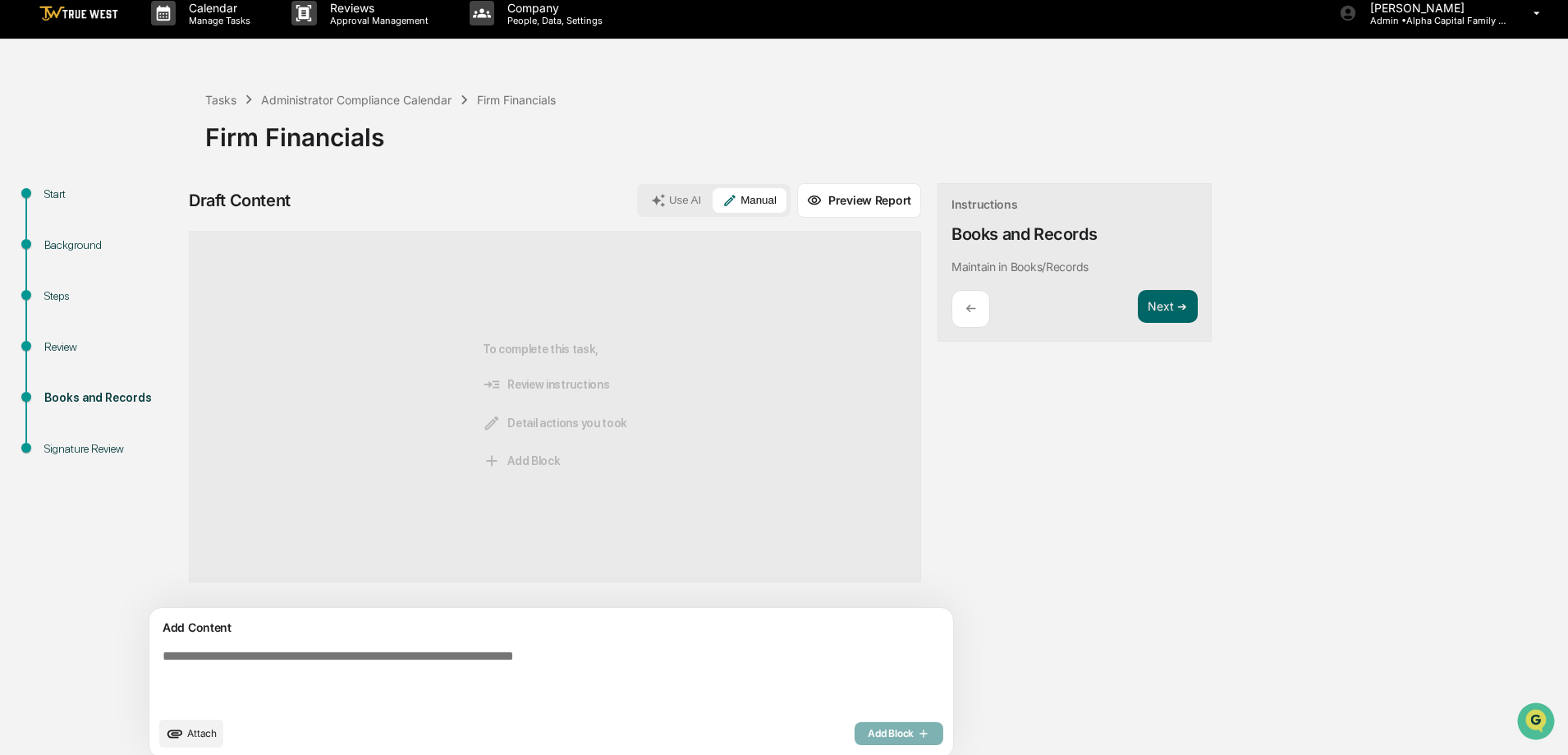
click at [436, 647] on textarea at bounding box center [513, 678] width 715 height 72
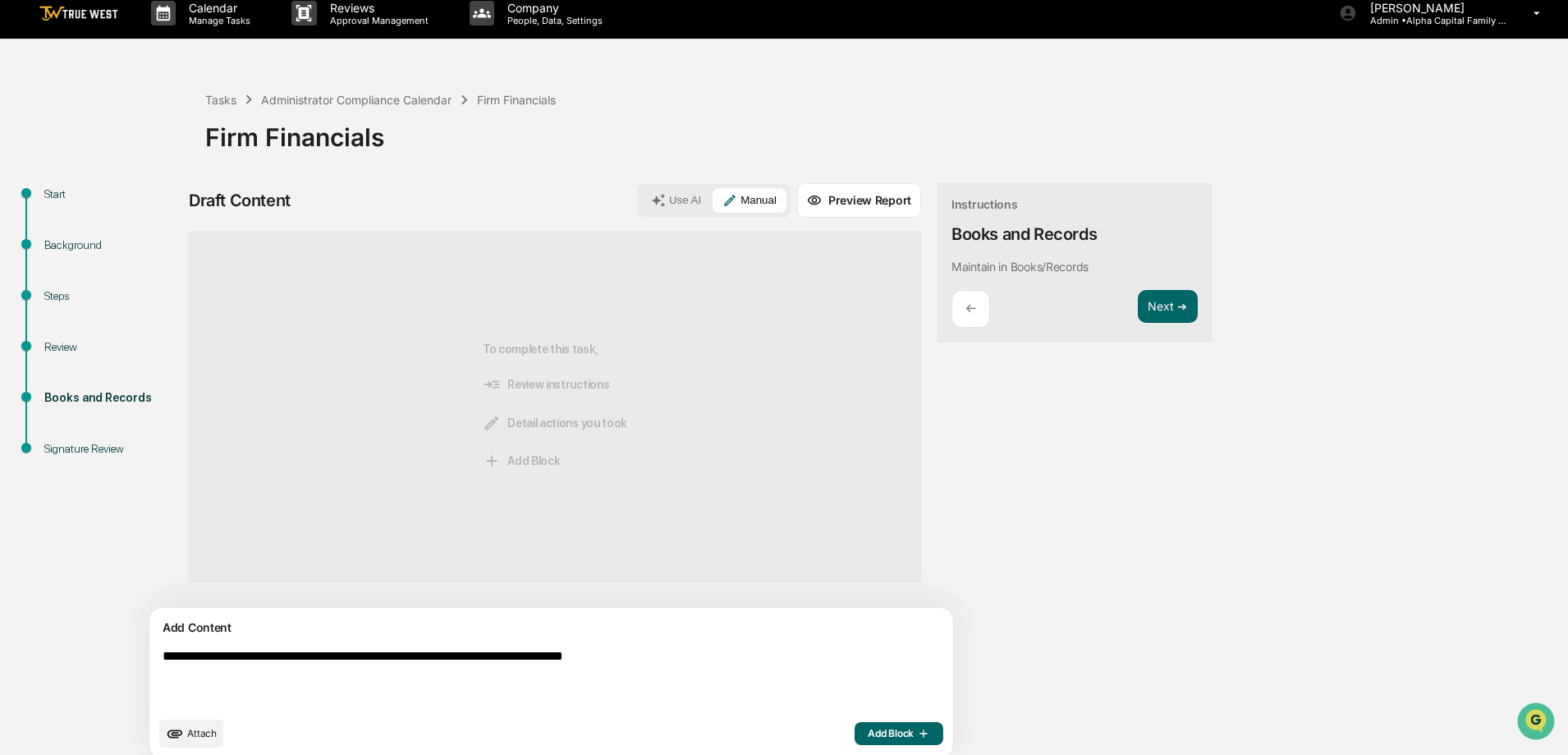
type textarea "**********"
click at [868, 737] on span "Add Block" at bounding box center [899, 734] width 62 height 13
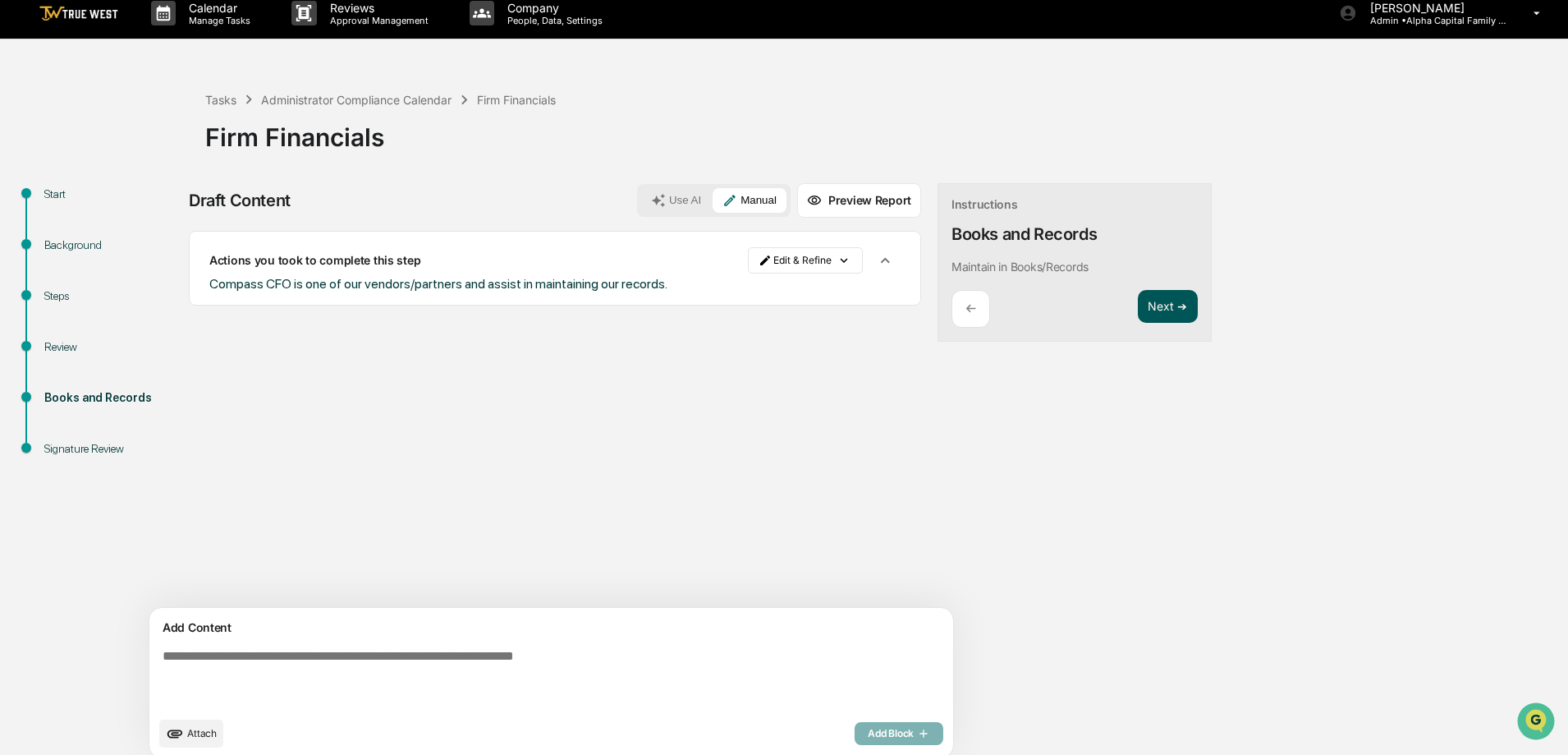
click at [1138, 317] on button "Next ➔" at bounding box center [1168, 307] width 60 height 34
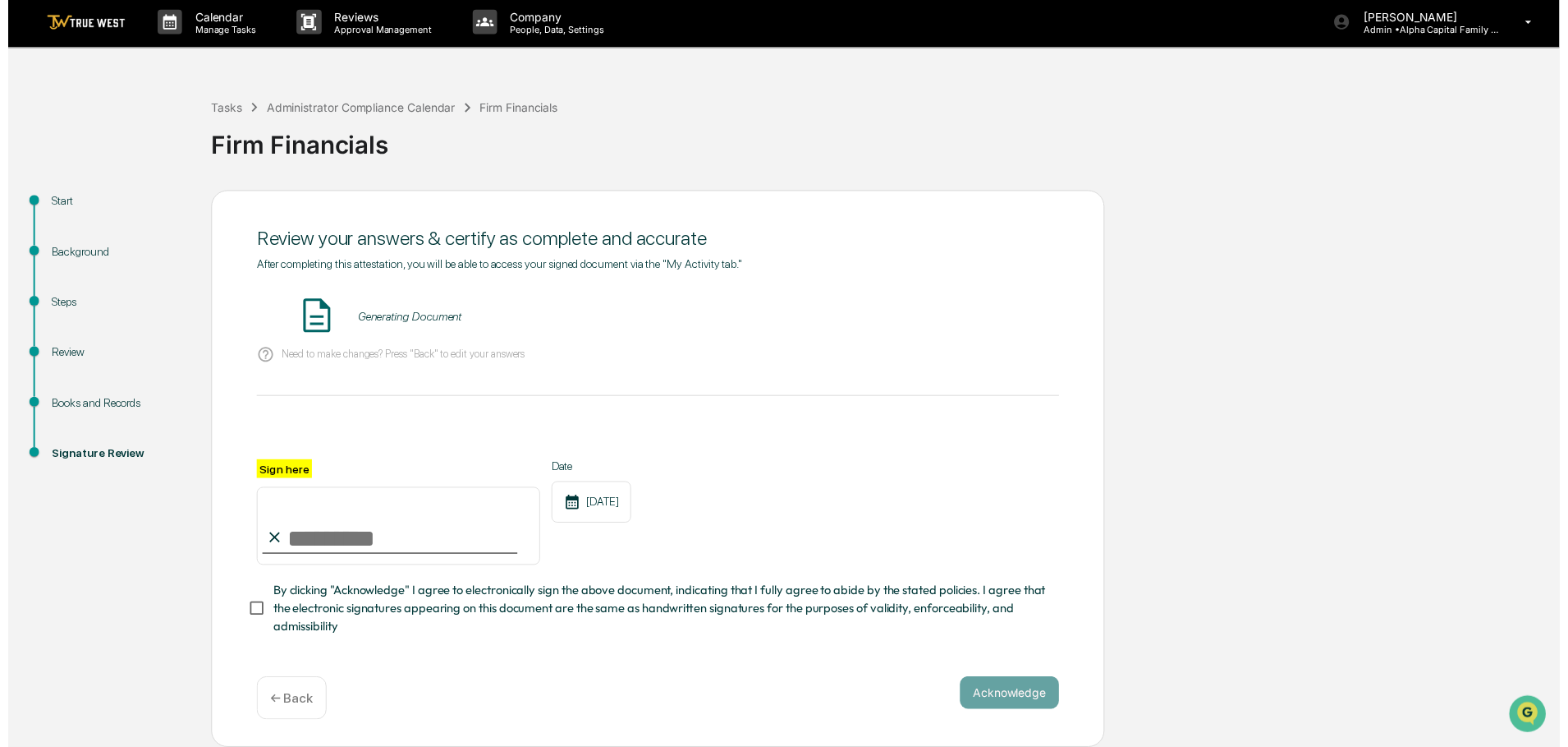
scroll to position [8, 0]
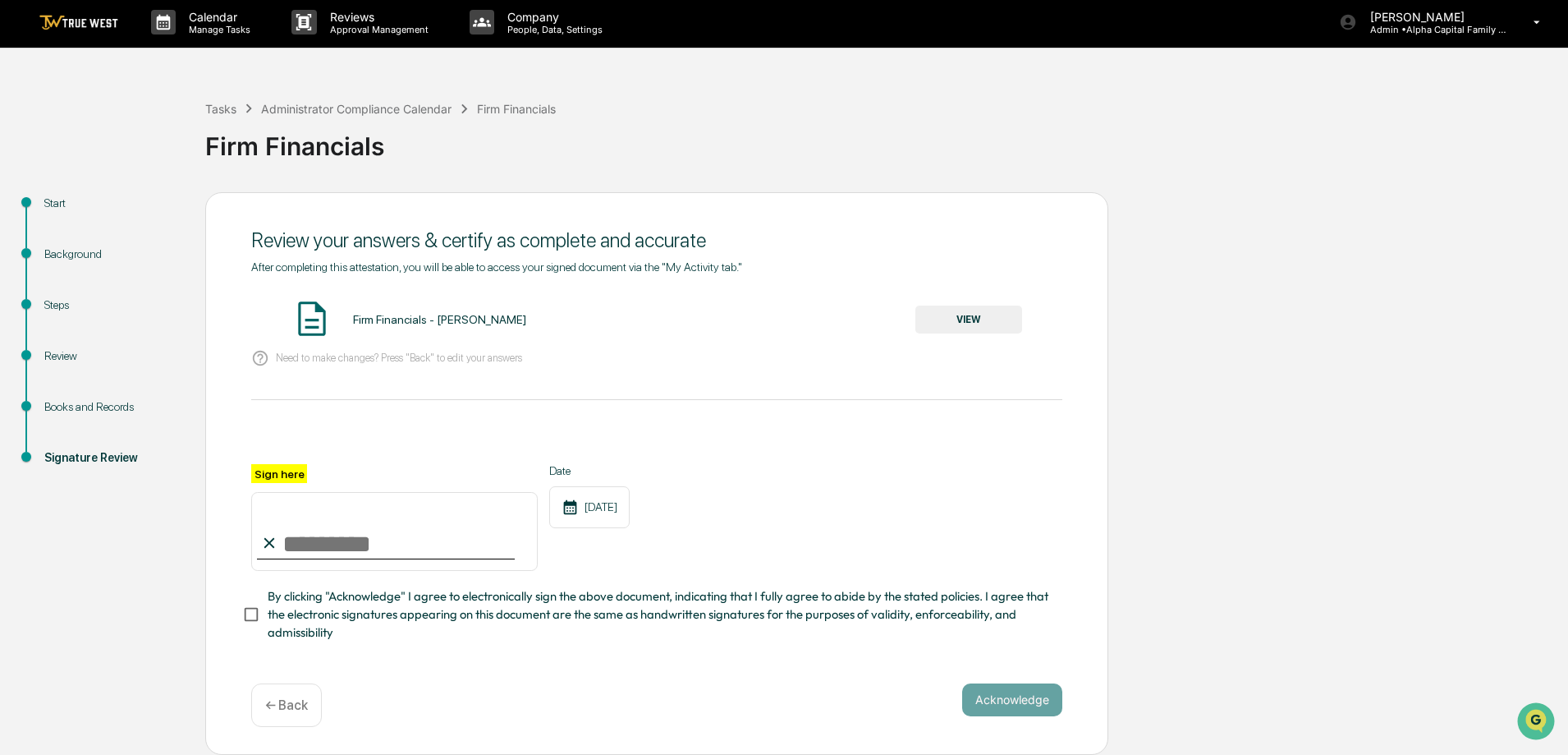
click at [987, 311] on button "VIEW" at bounding box center [969, 319] width 107 height 28
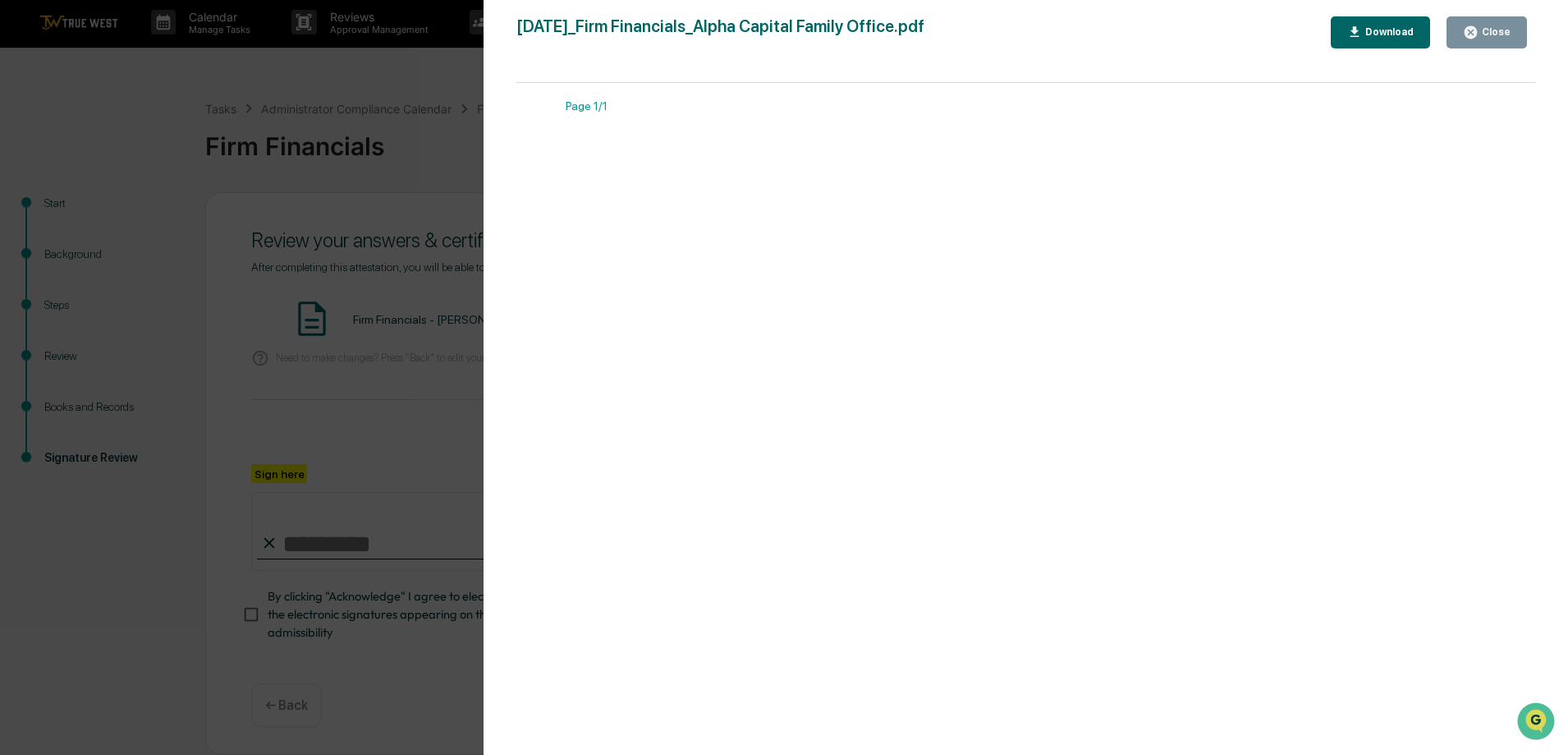
click at [1471, 37] on icon "button" at bounding box center [1471, 33] width 12 height 12
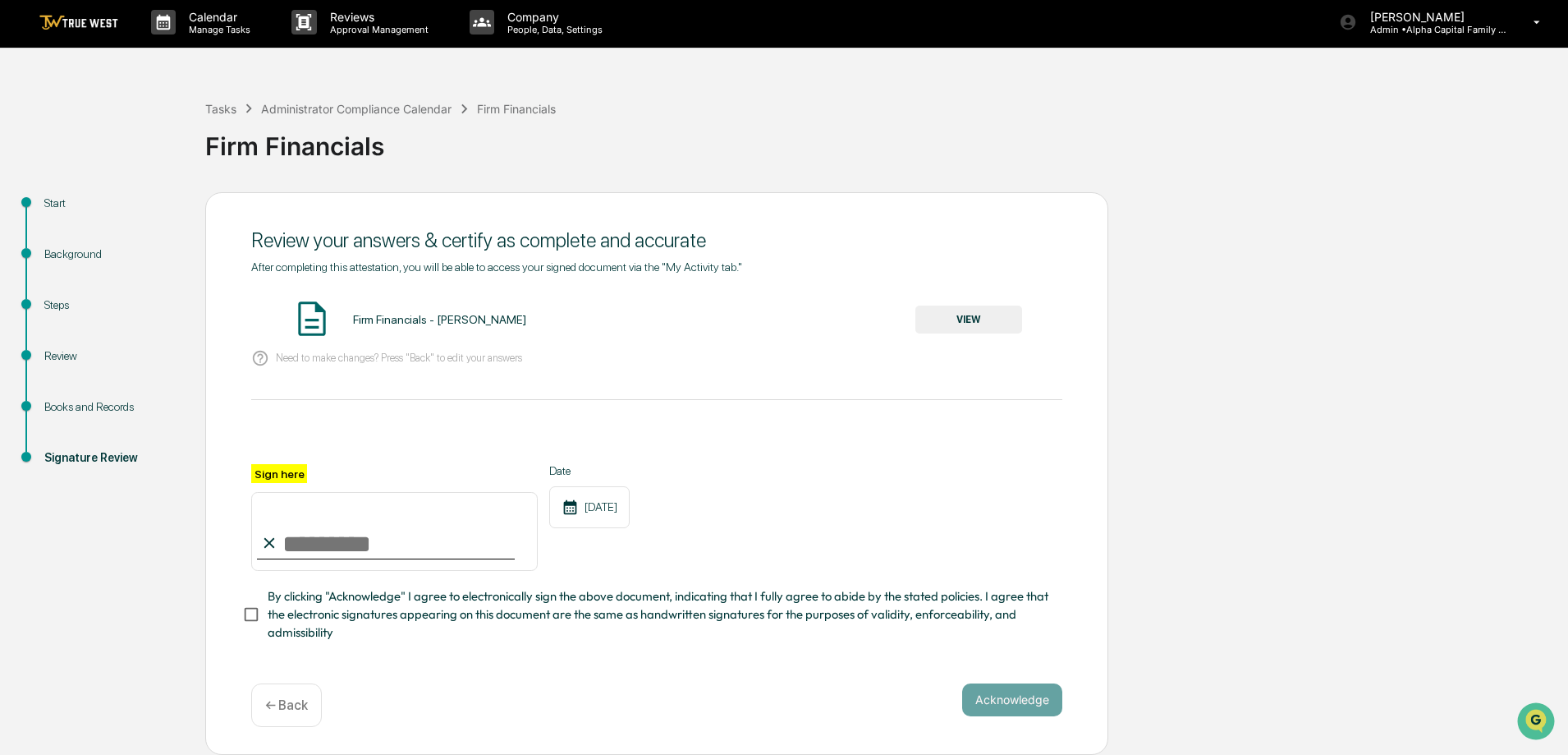
click at [382, 535] on input "Sign here" at bounding box center [394, 532] width 287 height 79
type input "**********"
click at [1001, 705] on button "Acknowledge" at bounding box center [1012, 700] width 101 height 33
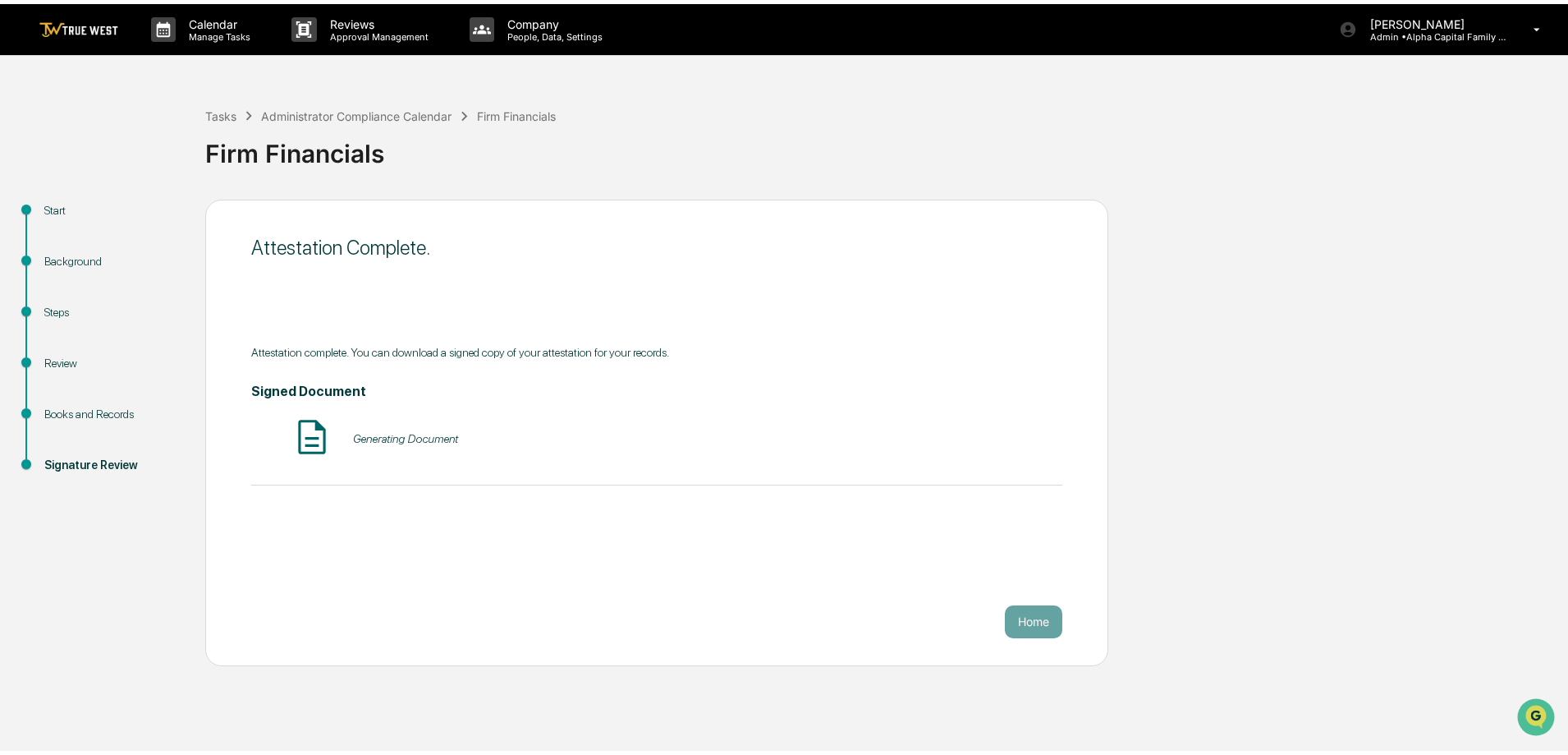
scroll to position [0, 0]
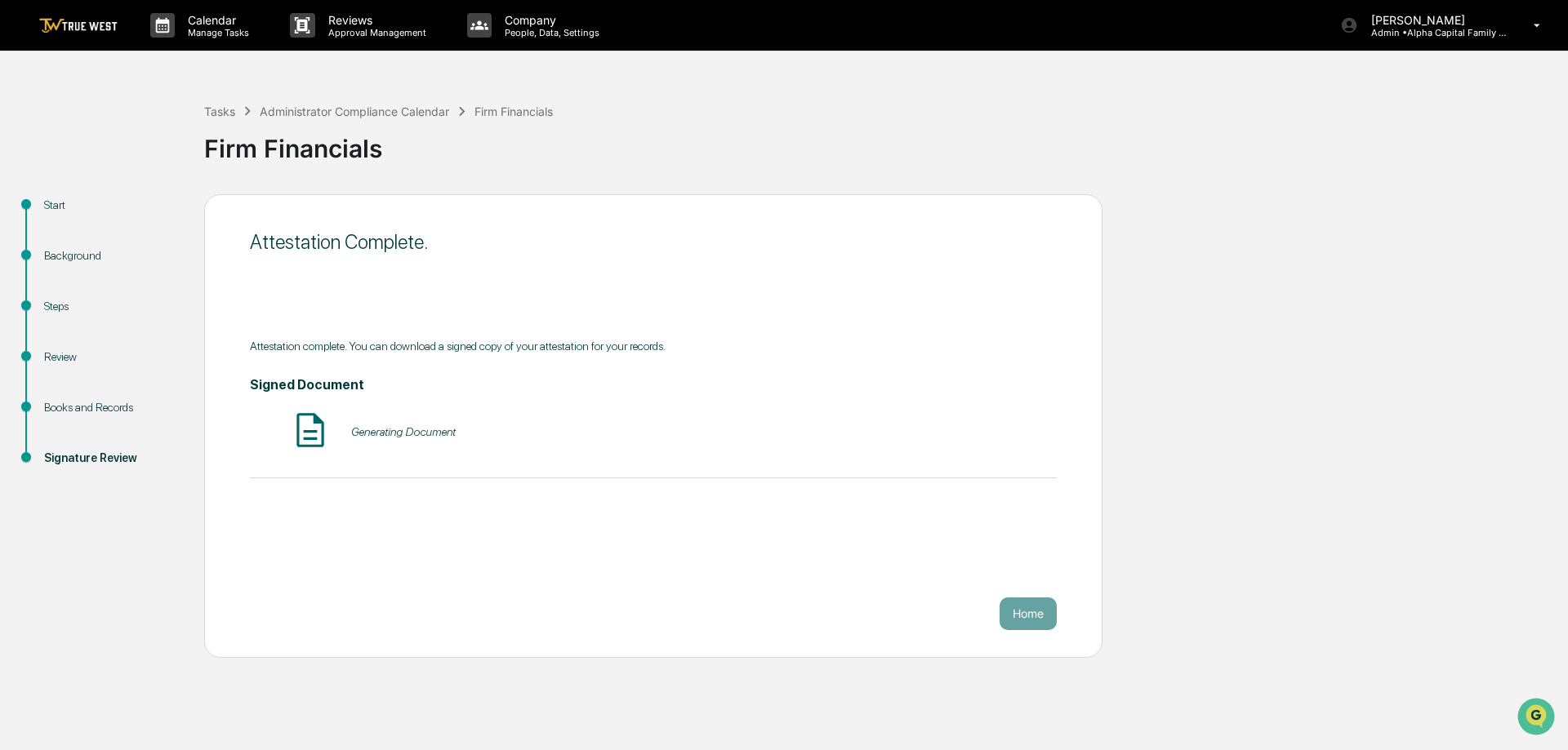
click at [1422, 427] on div "Start Background Steps Review Books and Records Signature Review Attestation Co…" at bounding box center [783, 426] width 1551 height 463
click at [1559, 396] on div "Tasks Administrator Compliance Calendar Firm Financials Firm Financials Start B…" at bounding box center [784, 368] width 1568 height 580
click at [305, 112] on div "Administrator Compliance Calendar" at bounding box center [354, 111] width 189 height 14
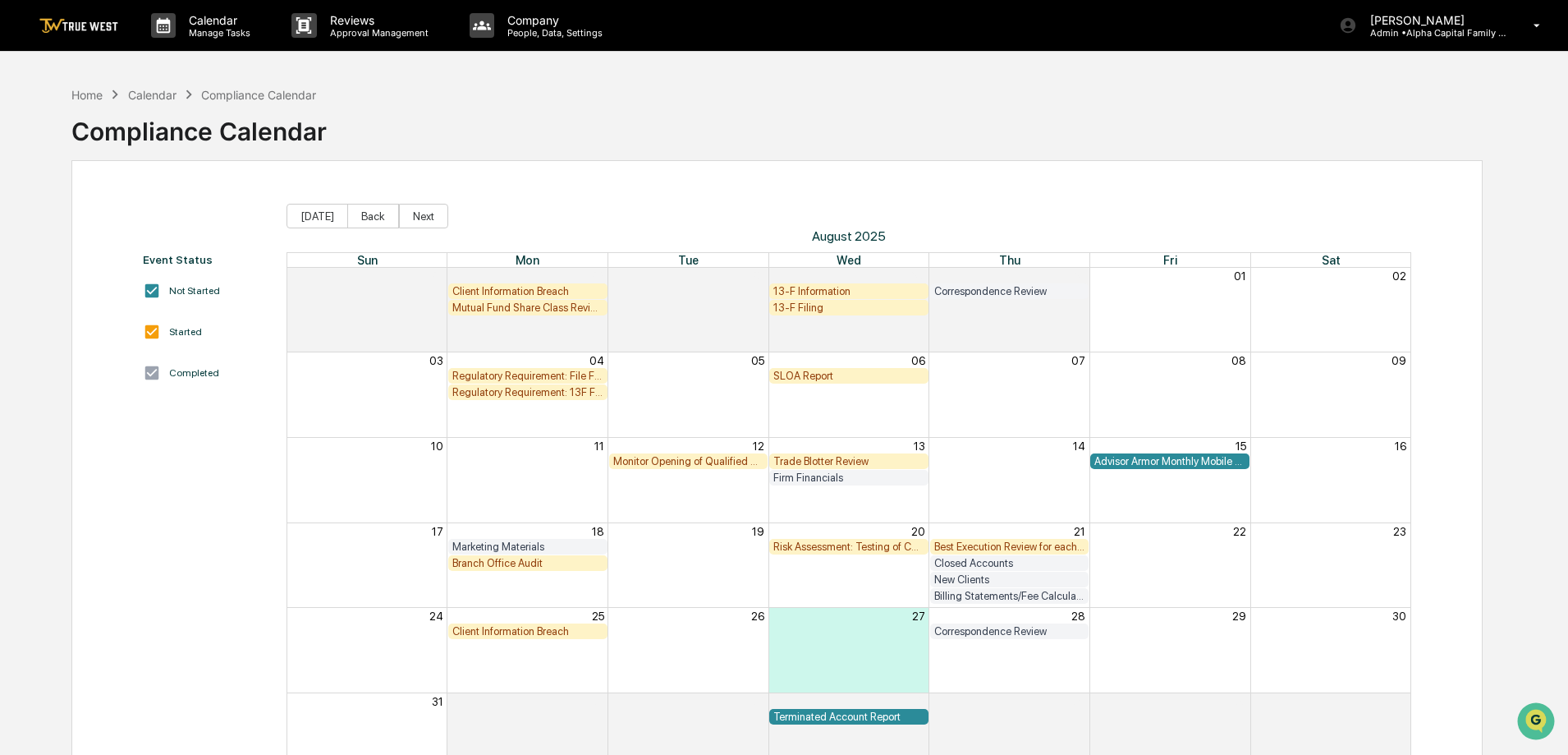
click at [848, 458] on div "Trade Blotter Review" at bounding box center [849, 461] width 151 height 12
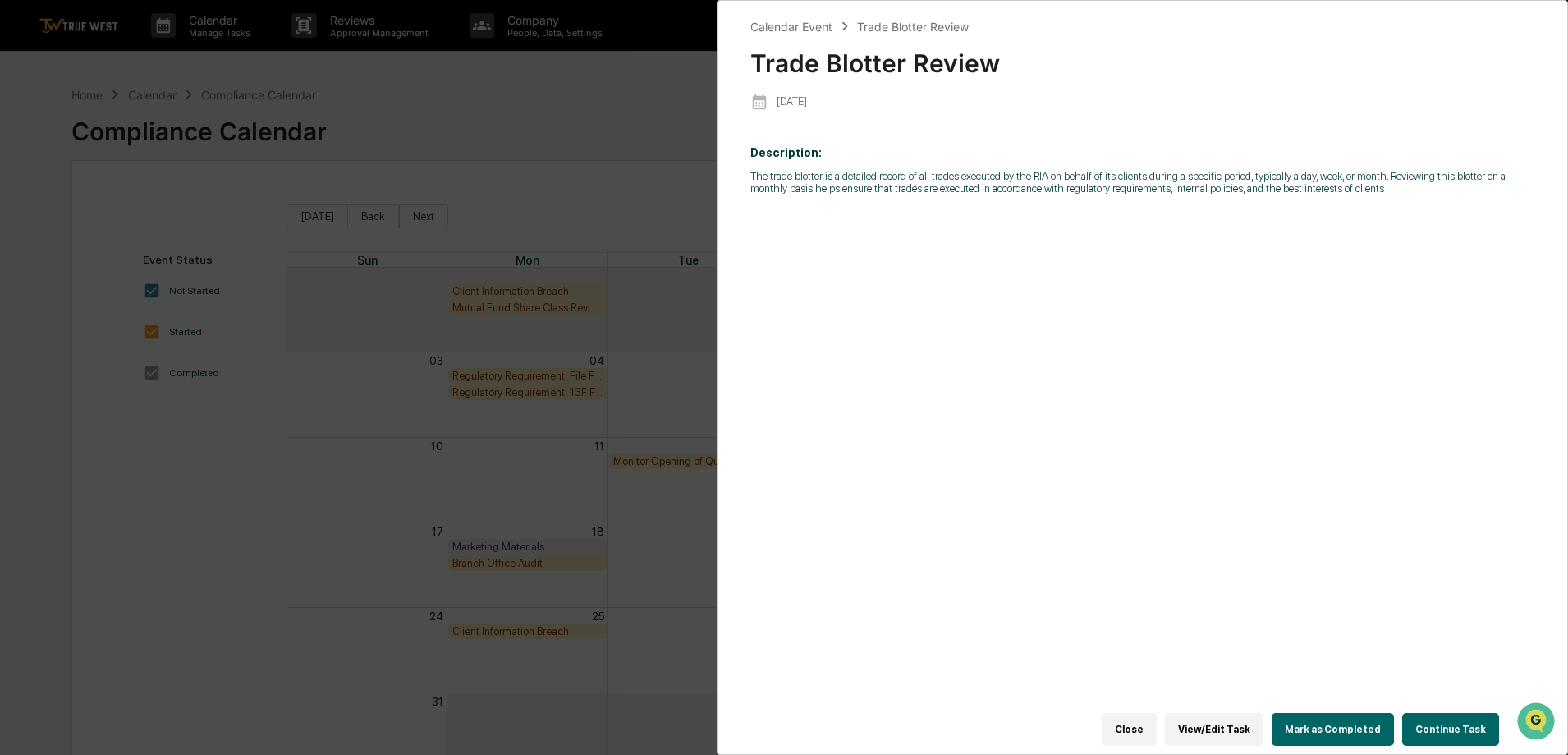
click at [1437, 727] on button "Continue Task" at bounding box center [1451, 729] width 97 height 33
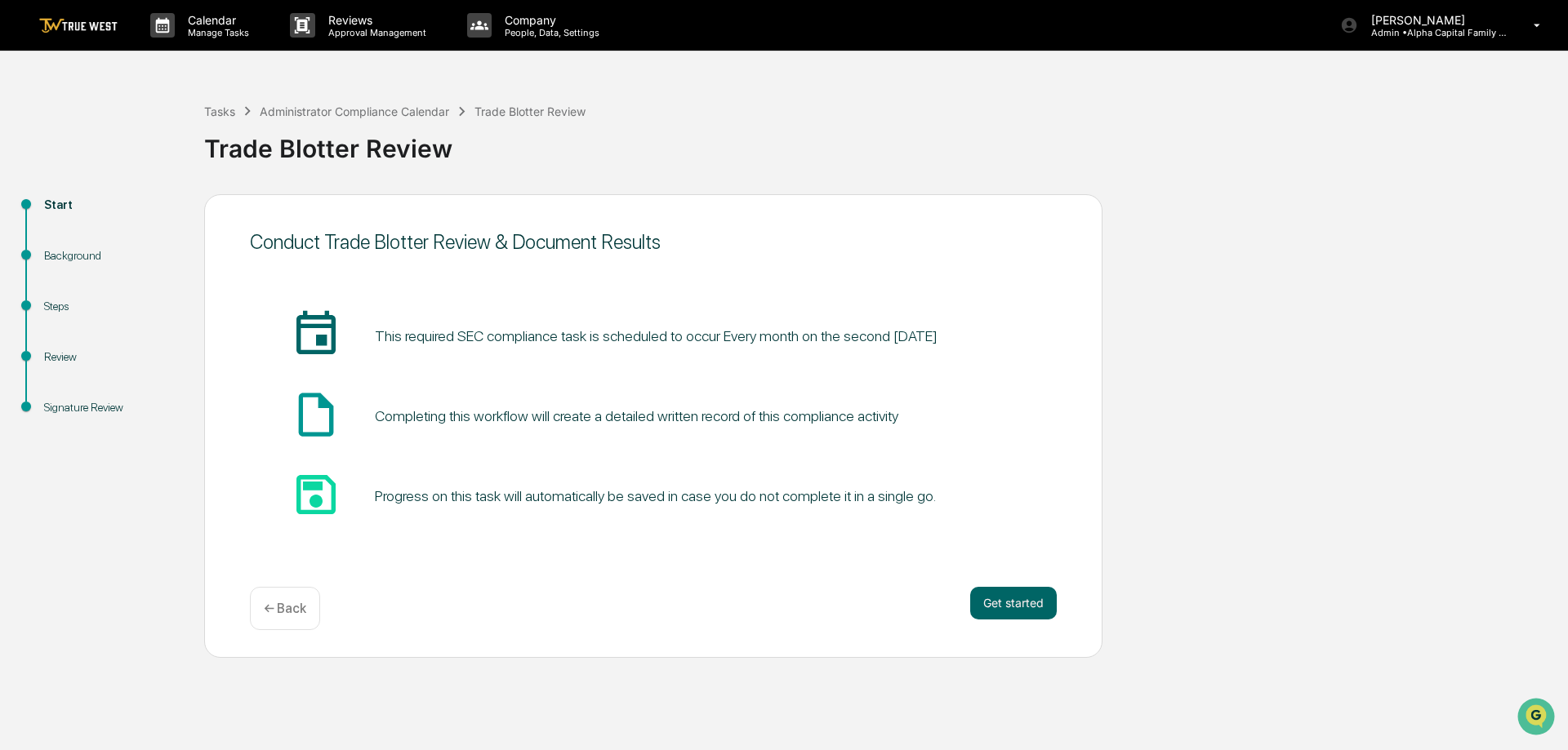
click at [1152, 387] on div "Start Background Steps Review Signature Review Conduct Trade Blotter Review & D…" at bounding box center [783, 426] width 1551 height 463
click at [1049, 611] on button "Get started" at bounding box center [1013, 602] width 87 height 33
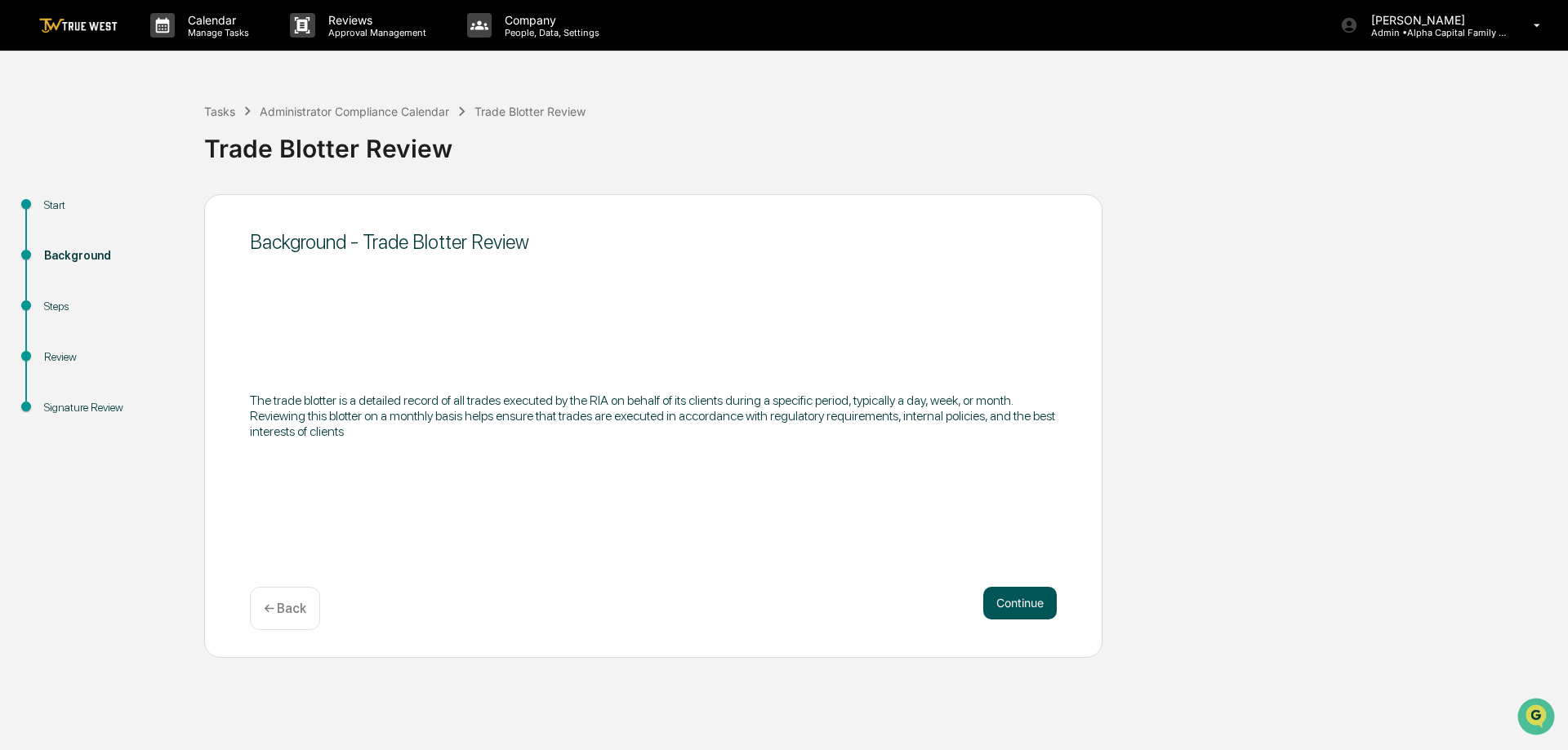
click at [1034, 593] on button "Continue" at bounding box center [1019, 602] width 73 height 33
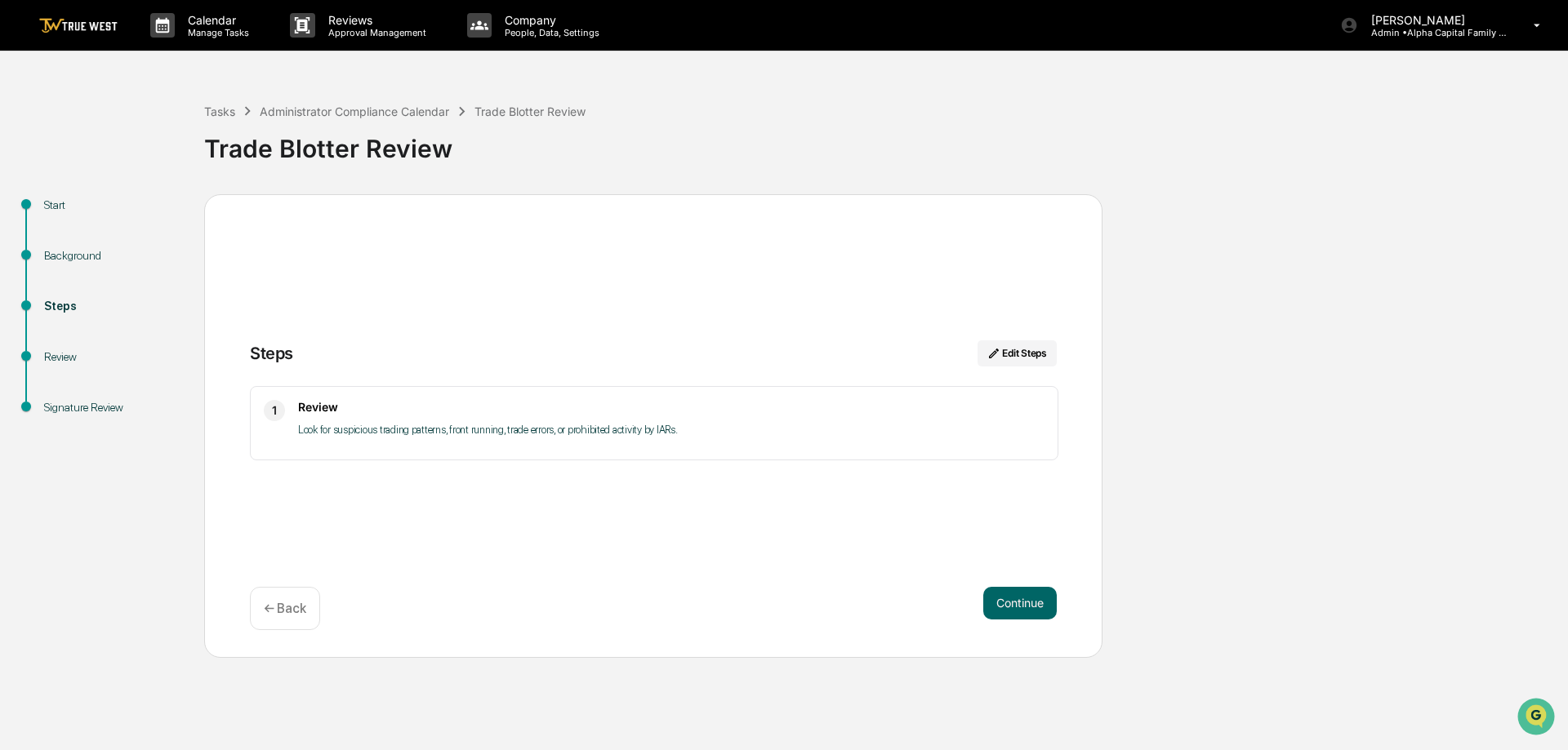
click at [1034, 593] on button "Continue" at bounding box center [1019, 602] width 73 height 33
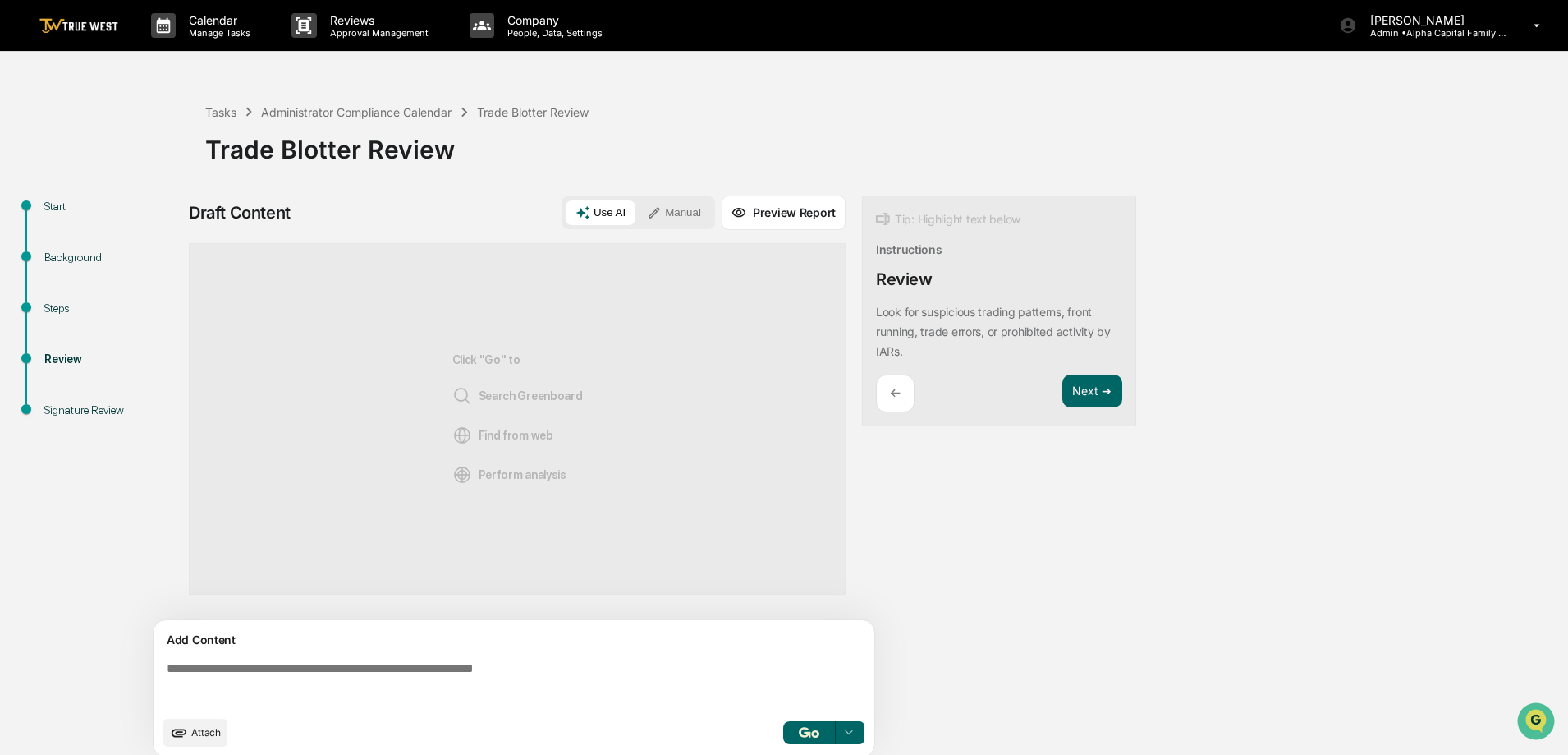
click at [692, 218] on button "Manual" at bounding box center [674, 213] width 74 height 25
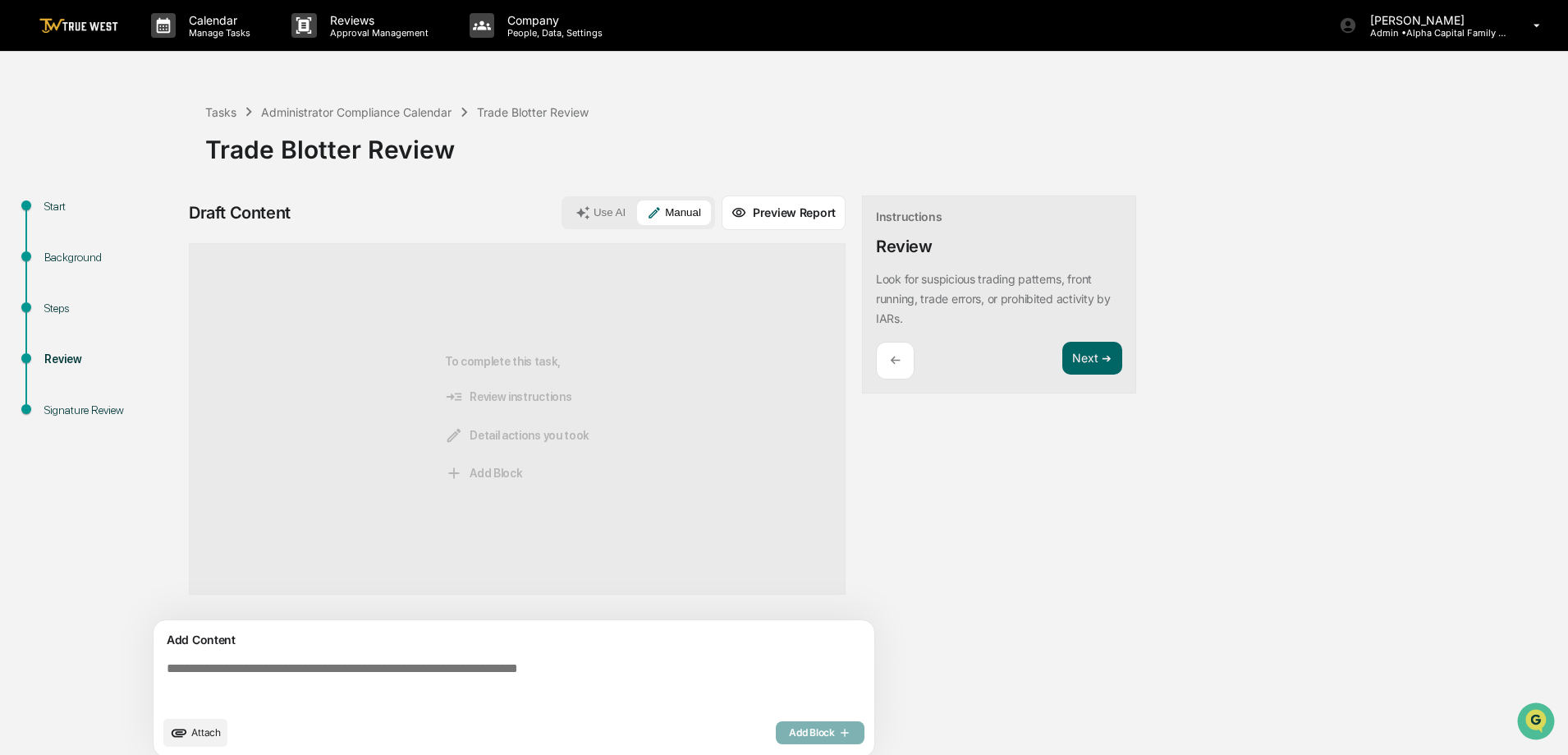
click at [491, 687] on textarea at bounding box center [517, 684] width 715 height 59
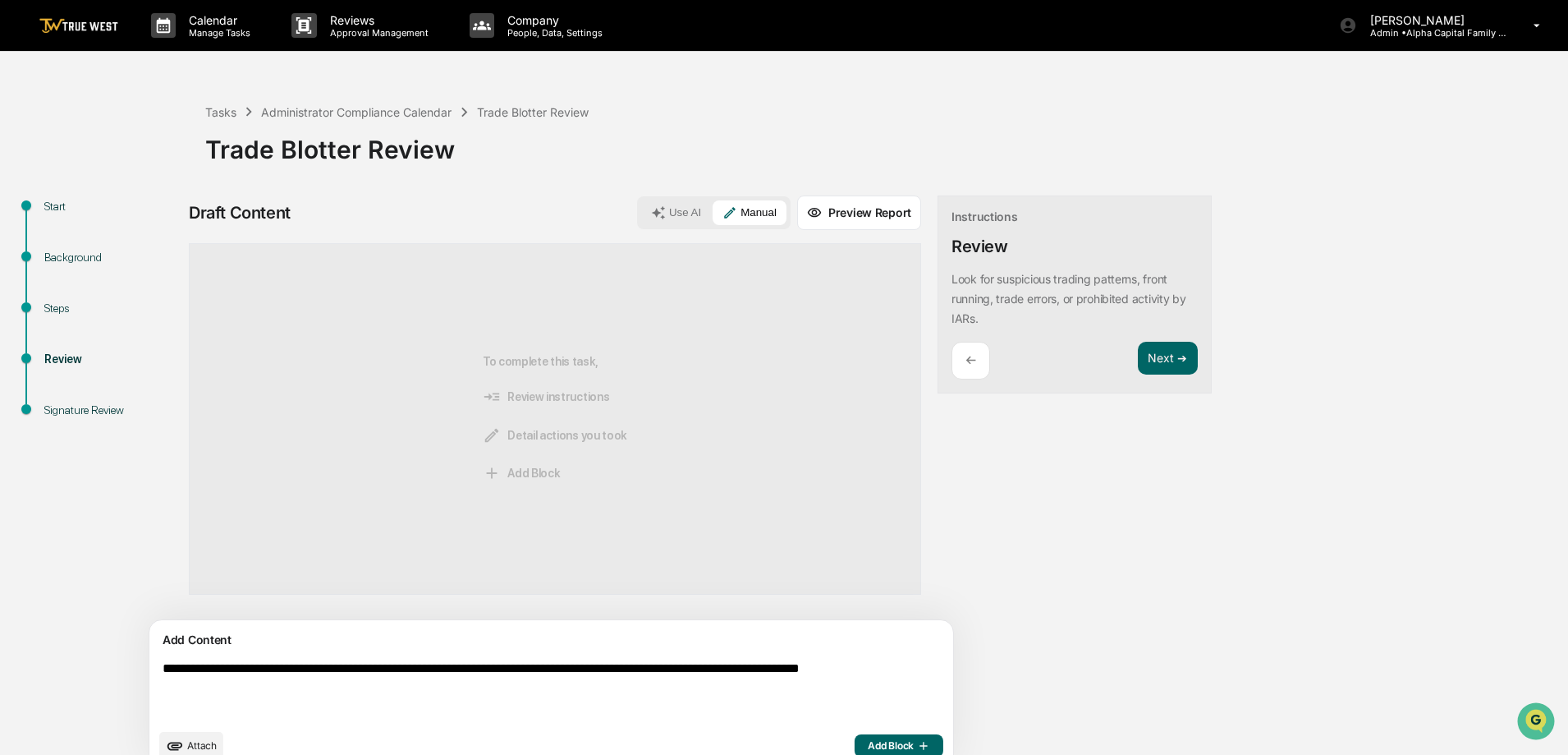
type textarea "**********"
click at [914, 743] on icon "button" at bounding box center [922, 745] width 16 height 13
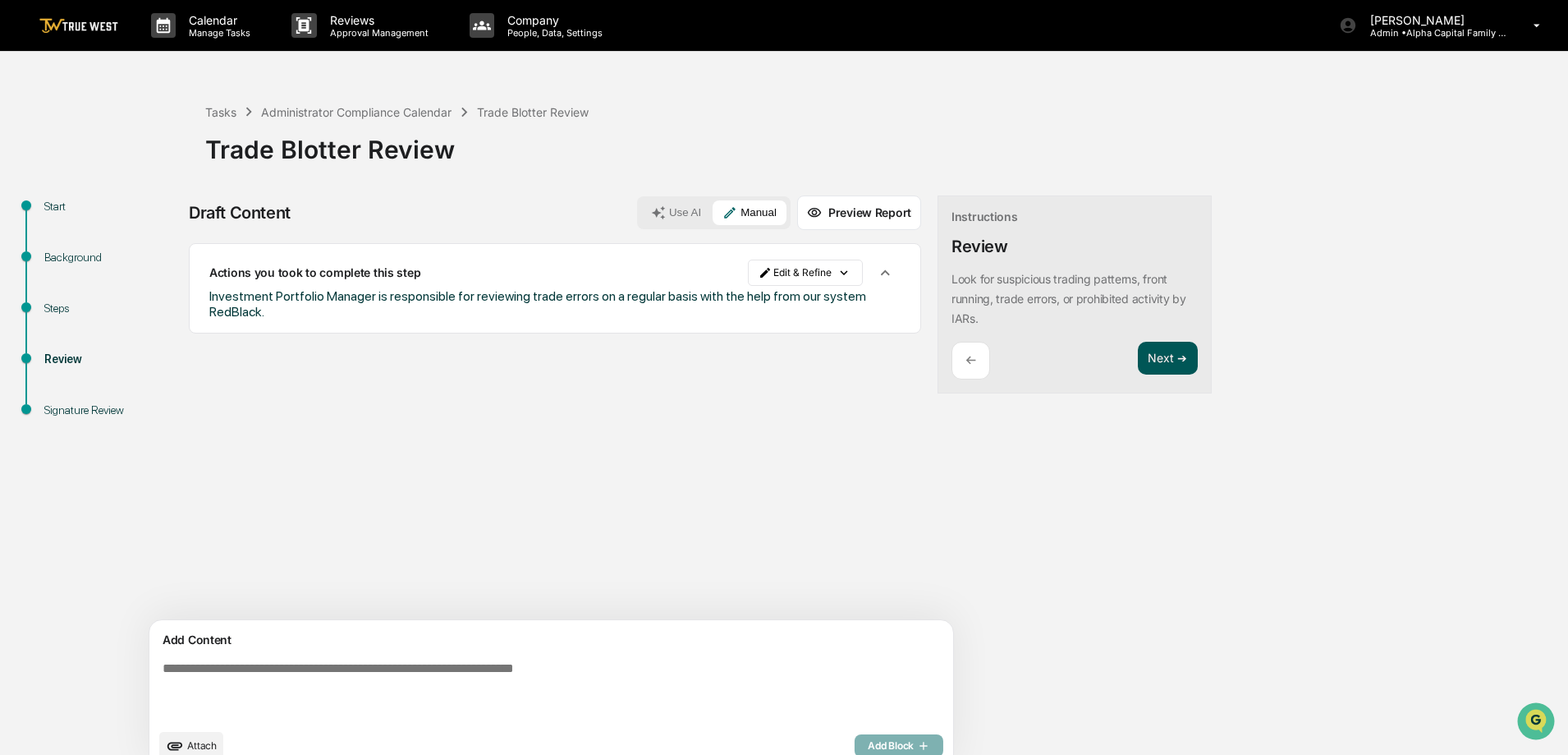
click at [1138, 346] on button "Next ➔" at bounding box center [1168, 359] width 60 height 34
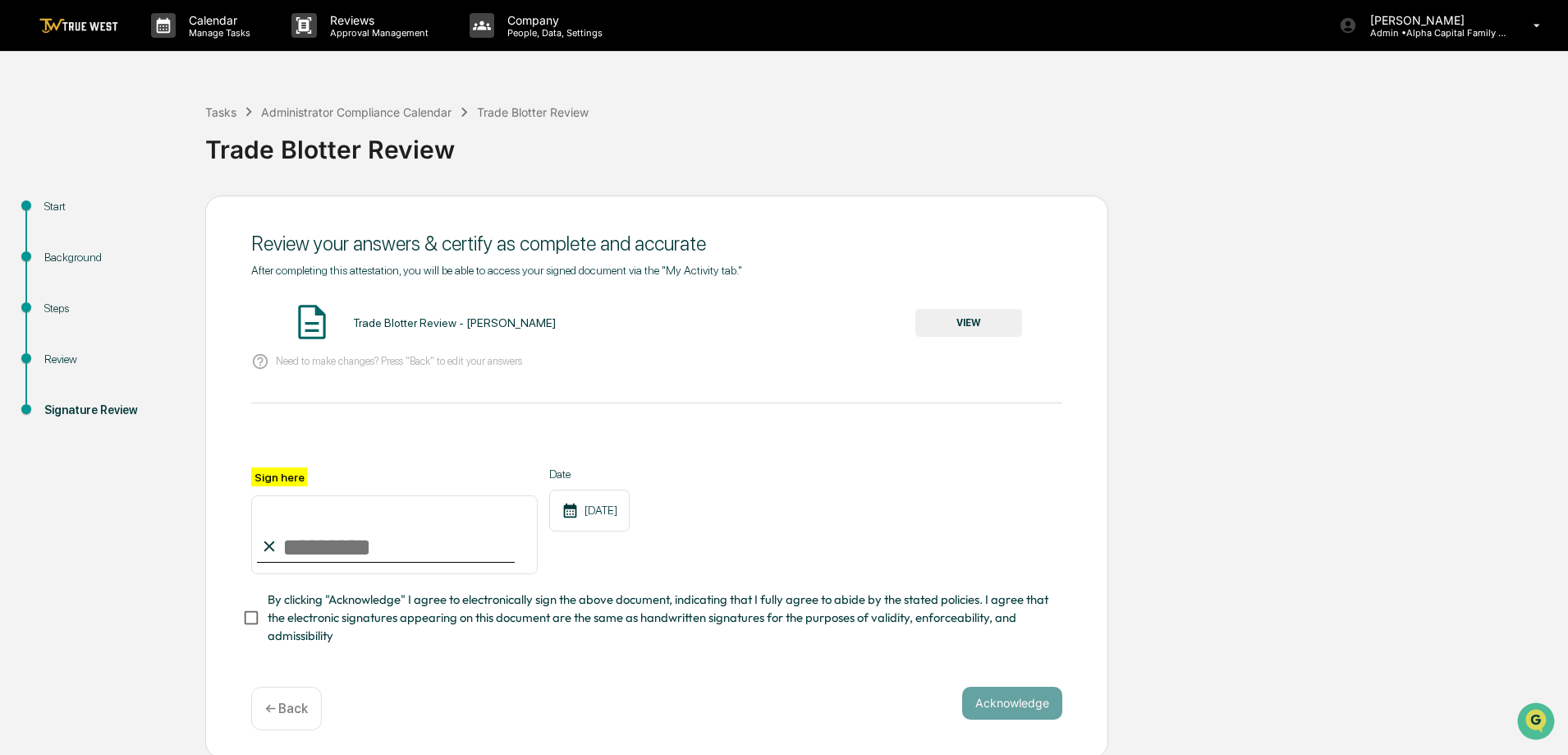
click at [933, 324] on button "VIEW" at bounding box center [969, 322] width 107 height 28
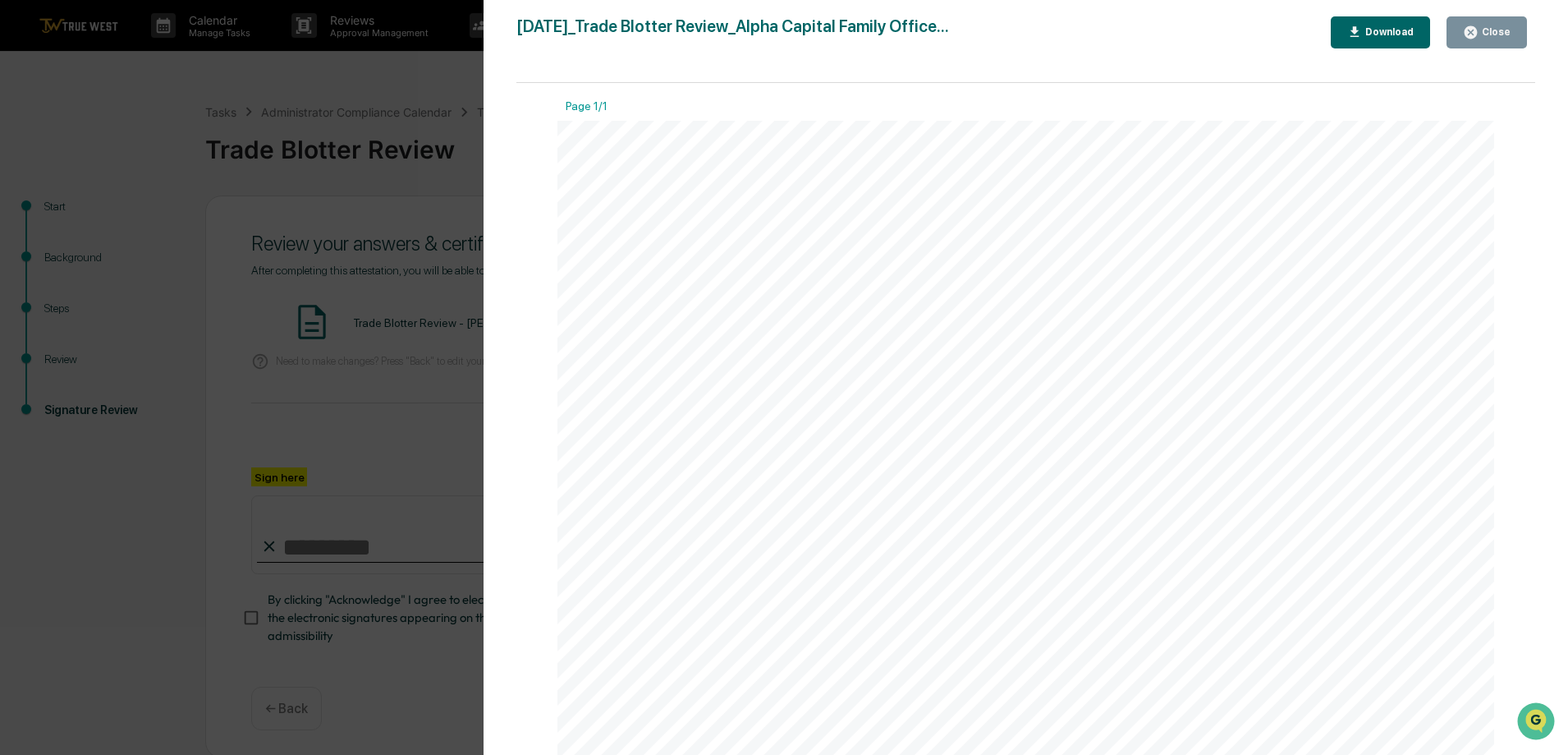
click at [1483, 35] on div "Close" at bounding box center [1495, 32] width 32 height 12
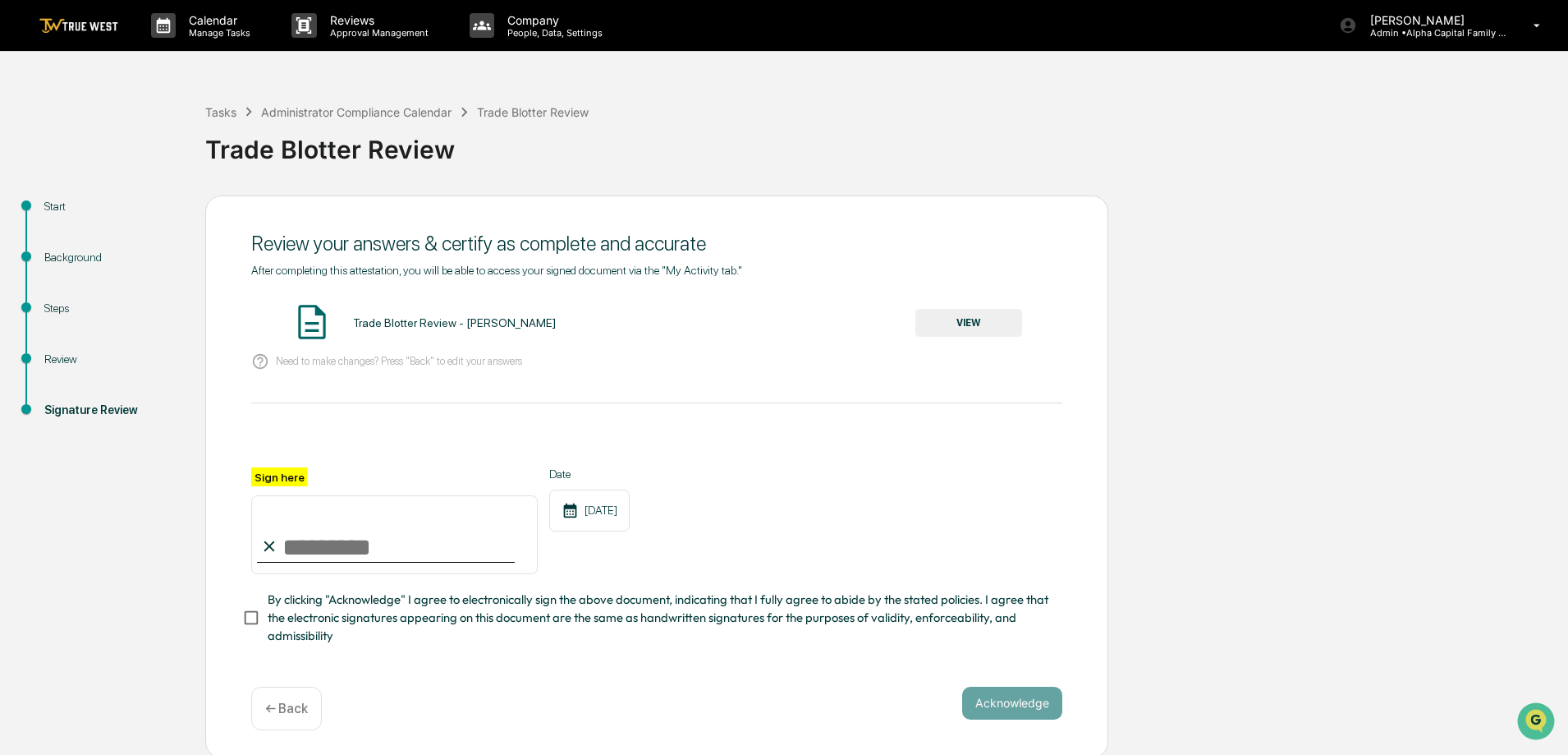
click at [322, 554] on input "Sign here" at bounding box center [394, 534] width 287 height 79
drag, startPoint x: 321, startPoint y: 551, endPoint x: 345, endPoint y: 577, distance: 35.4
click at [321, 551] on input "Sign here" at bounding box center [394, 534] width 287 height 79
type input "**********"
click at [969, 699] on button "Acknowledge" at bounding box center [1012, 702] width 101 height 33
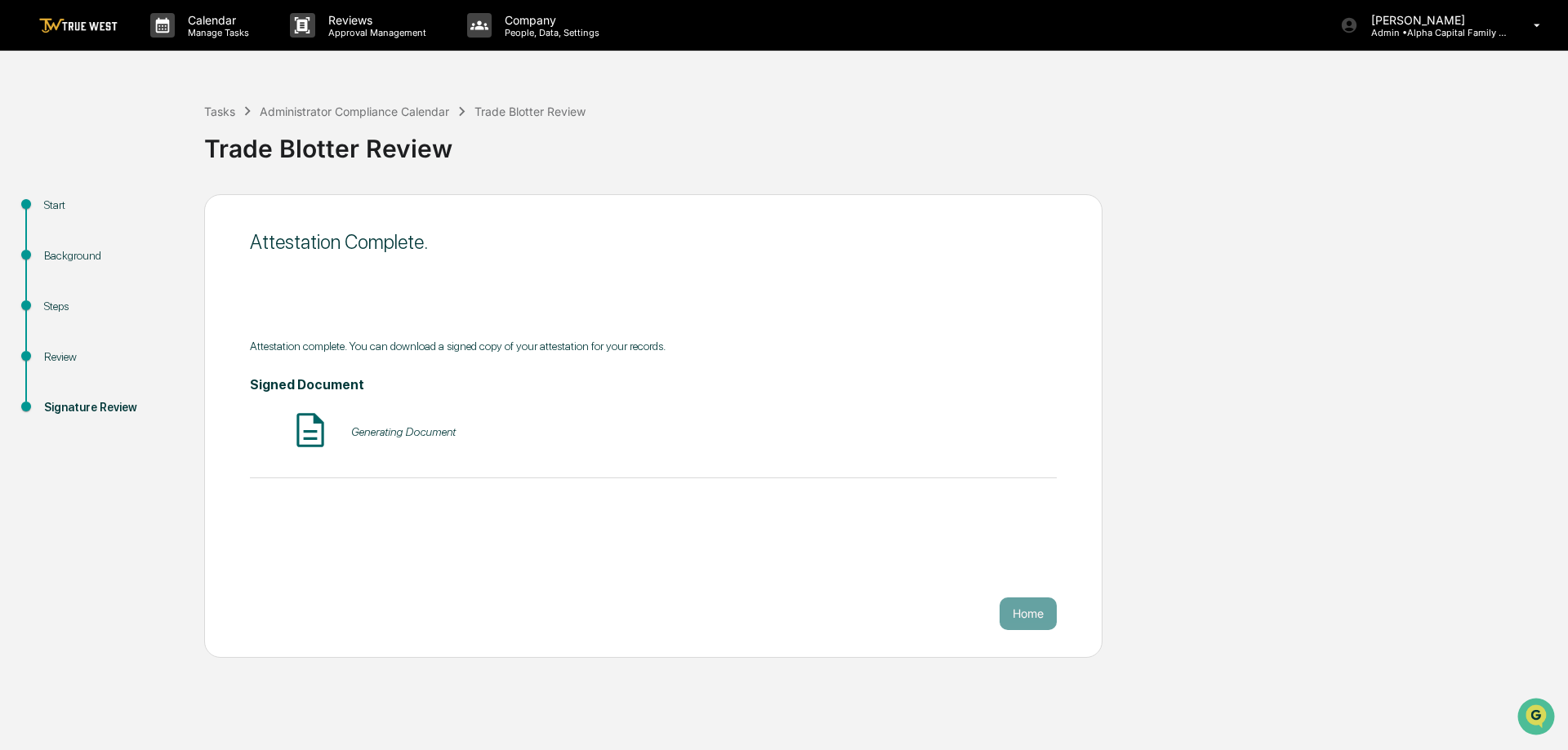
click at [1246, 466] on div "Start Background Steps Review Signature Review Attestation Complete. Attestatio…" at bounding box center [783, 426] width 1551 height 463
click at [1037, 601] on button "Home" at bounding box center [1027, 613] width 58 height 33
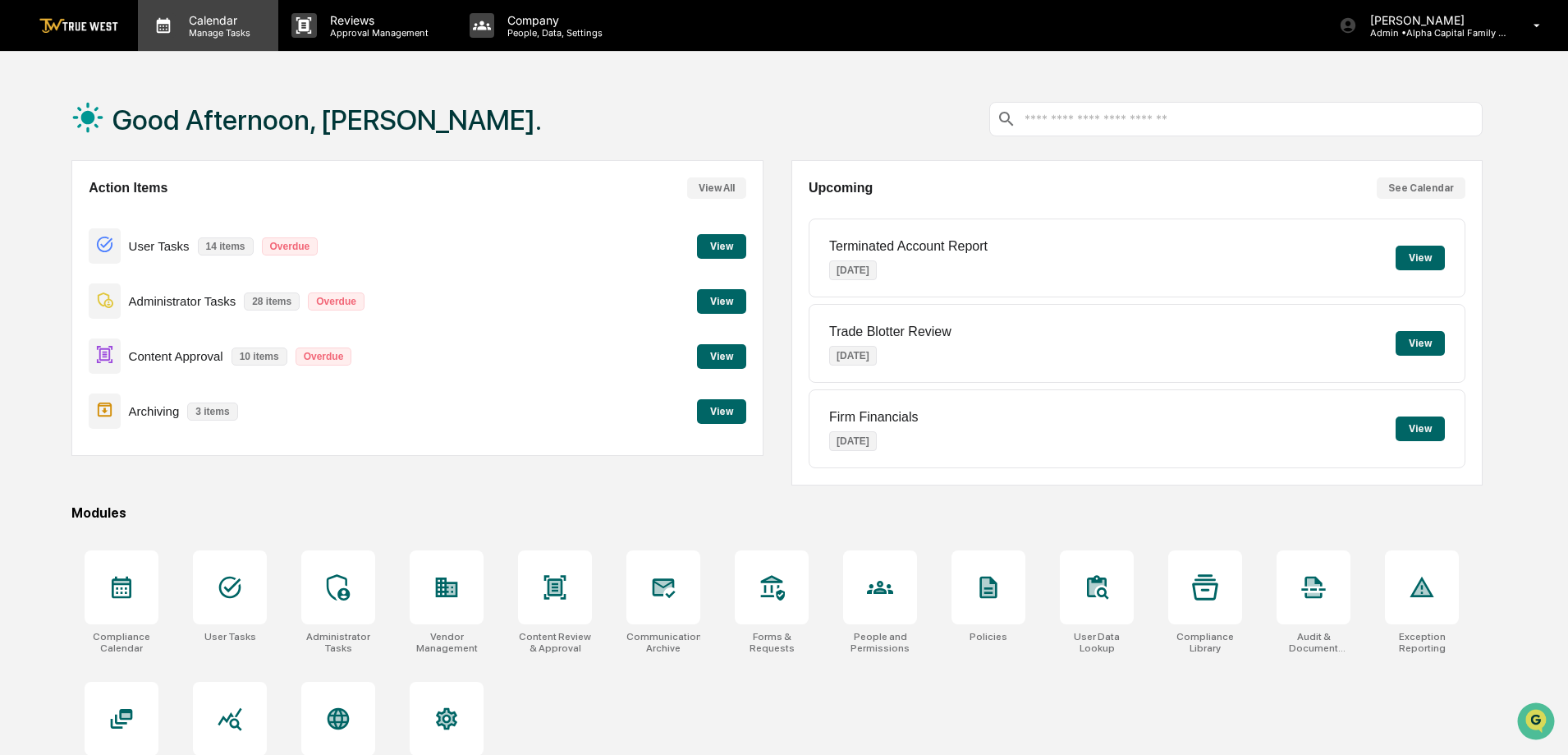
click at [197, 22] on p "Calendar" at bounding box center [216, 20] width 83 height 14
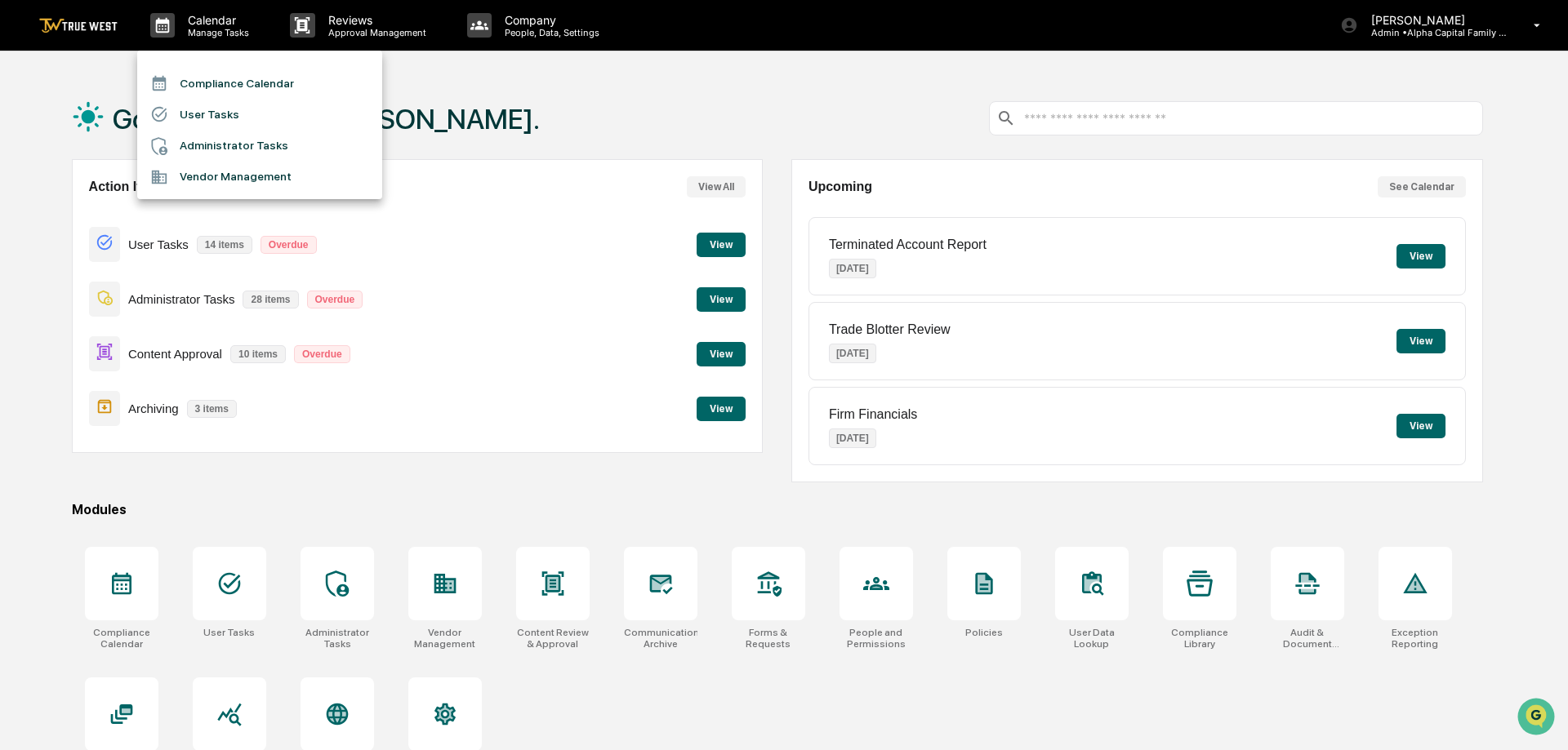
click at [204, 89] on li "Compliance Calendar" at bounding box center [259, 83] width 245 height 31
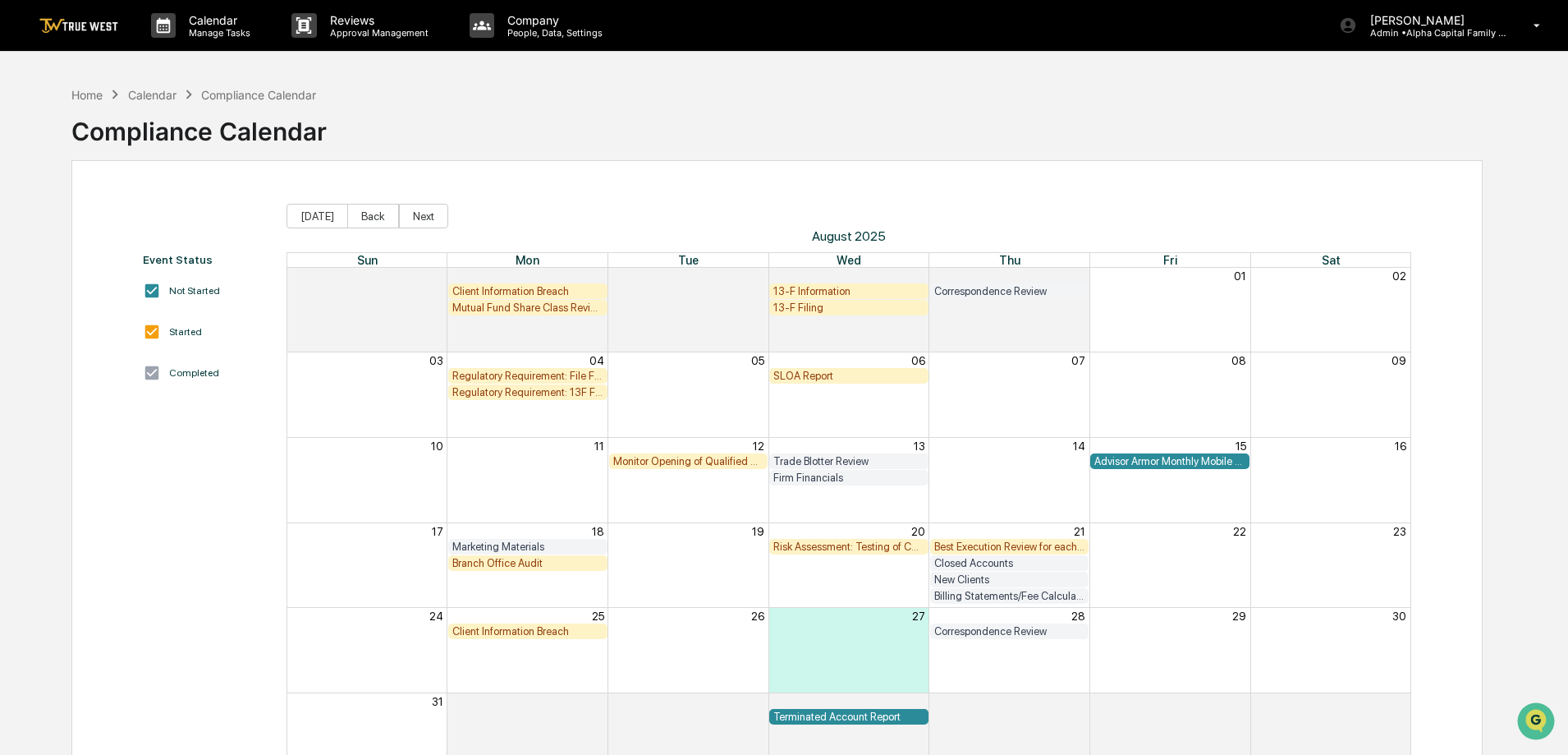
click at [665, 463] on div "Monitor Opening of Qualified Accounts" at bounding box center [689, 461] width 151 height 12
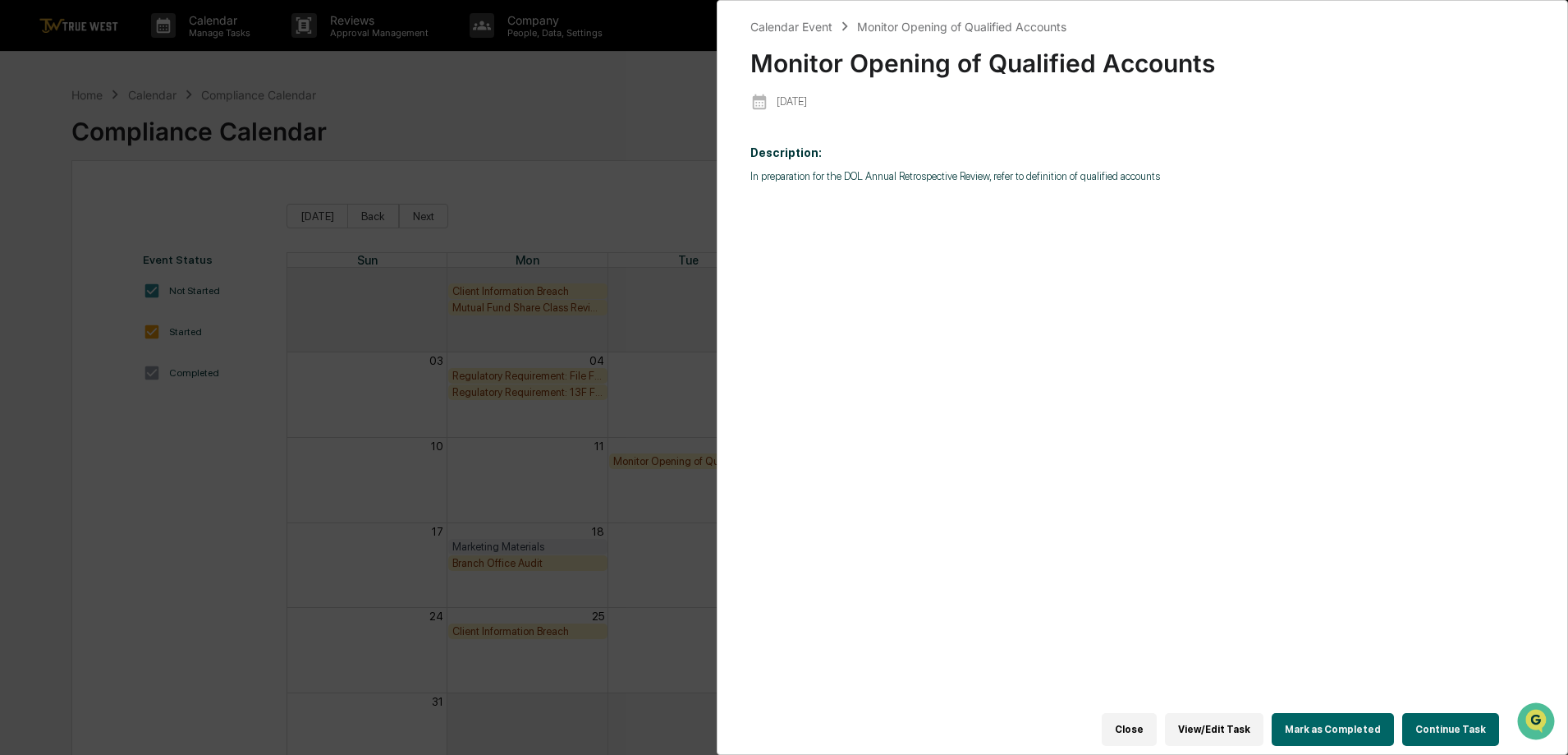
click at [1462, 722] on button "Continue Task" at bounding box center [1451, 729] width 97 height 33
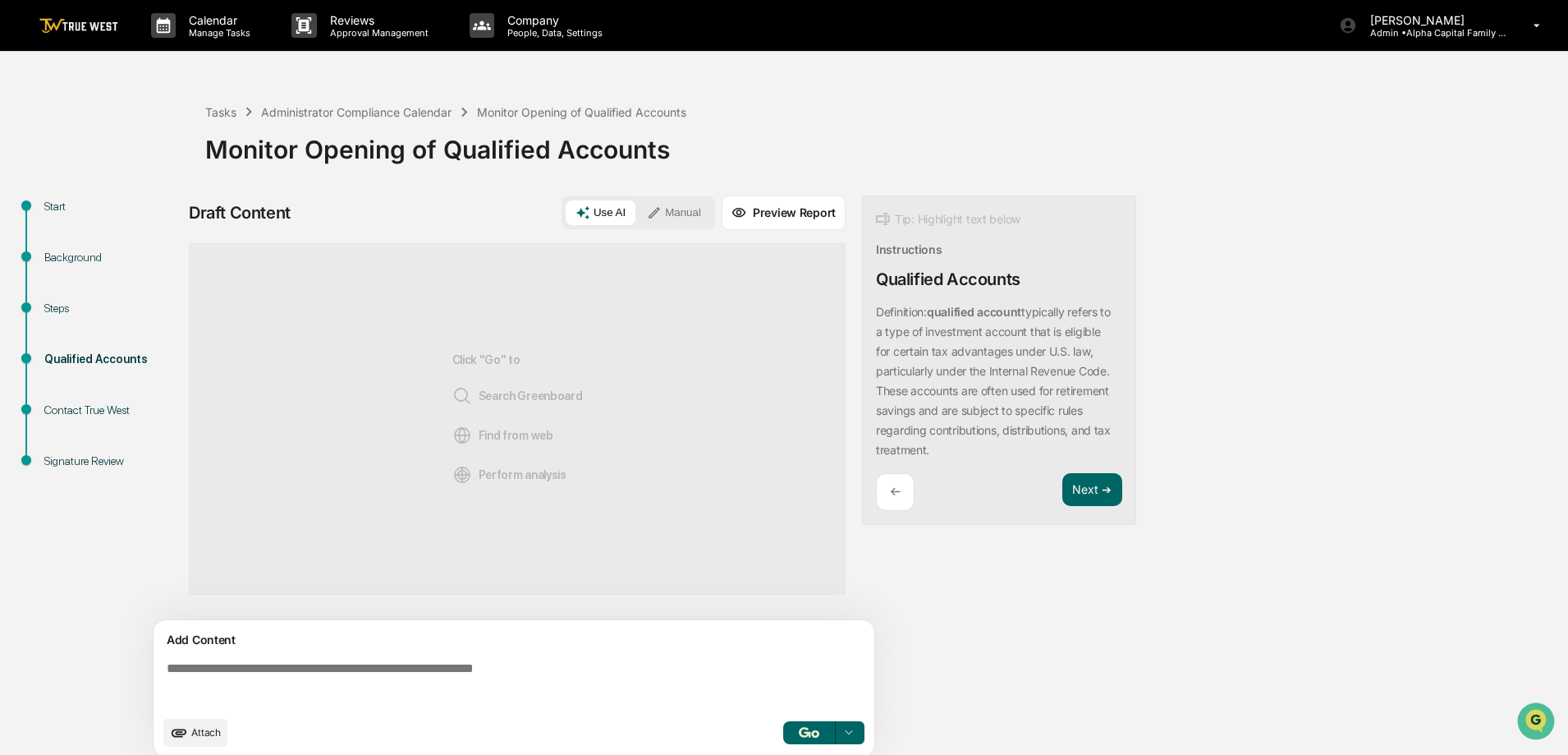
click at [43, 303] on div "Steps" at bounding box center [111, 328] width 161 height 51
click at [59, 313] on div "Steps" at bounding box center [111, 308] width 134 height 17
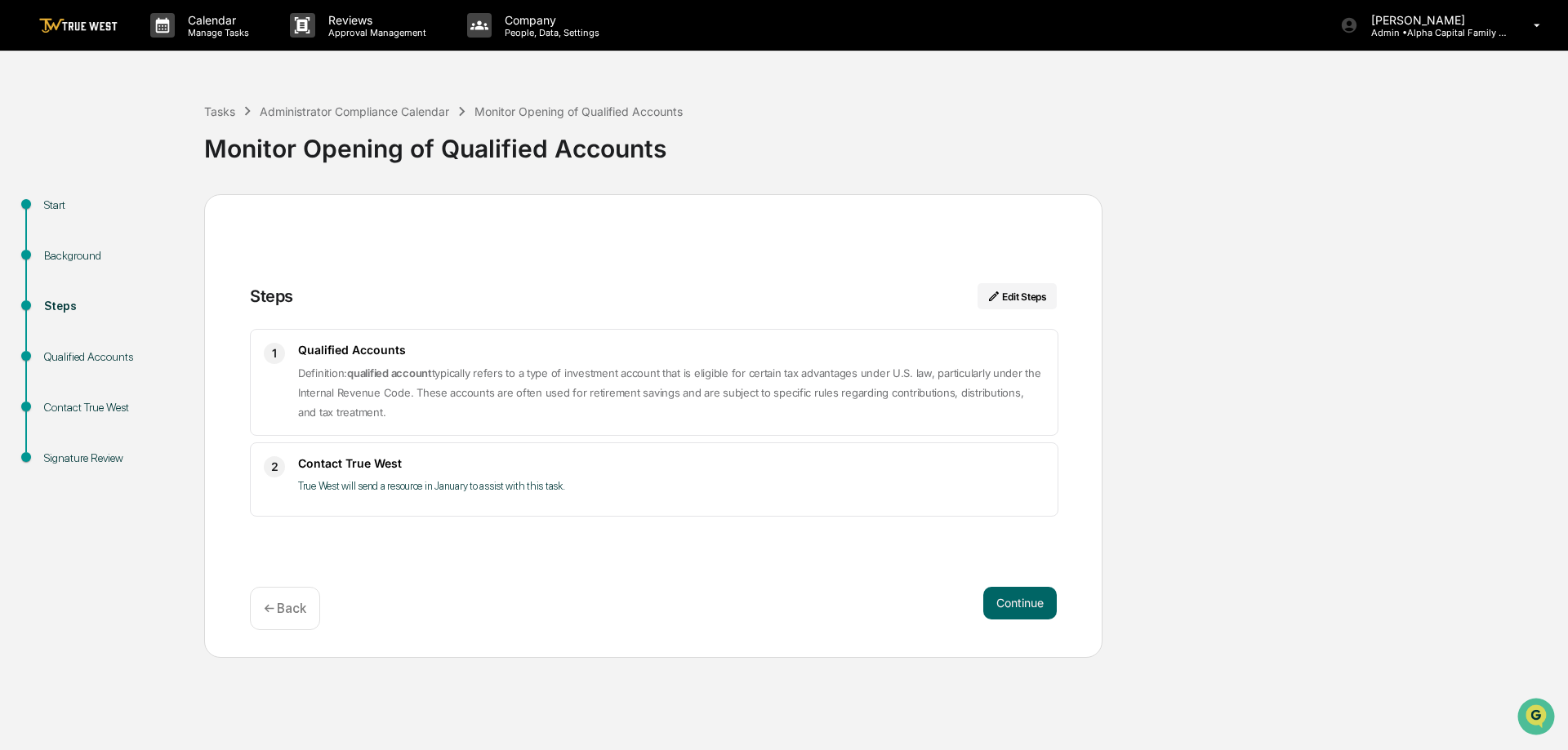
click at [84, 359] on div "Qualified Accounts" at bounding box center [111, 356] width 134 height 17
click at [988, 582] on div "Steps Edit Steps 1 Qualified Accounts Definition: qualified account typically r…" at bounding box center [653, 426] width 898 height 463
click at [988, 604] on button "Continue" at bounding box center [1019, 602] width 73 height 33
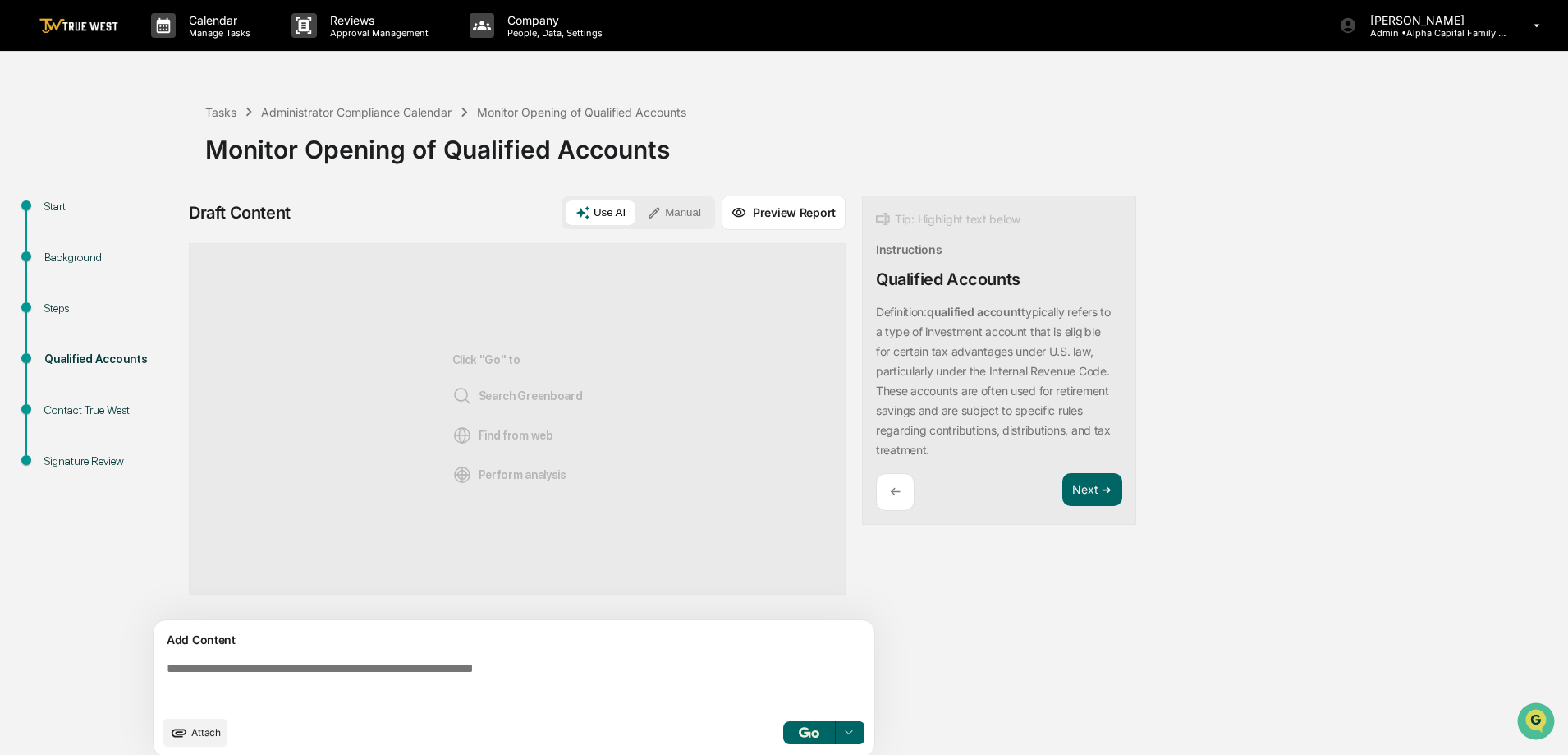
click at [96, 407] on div "Contact True West" at bounding box center [111, 410] width 134 height 17
click at [48, 313] on div "Steps" at bounding box center [111, 308] width 134 height 17
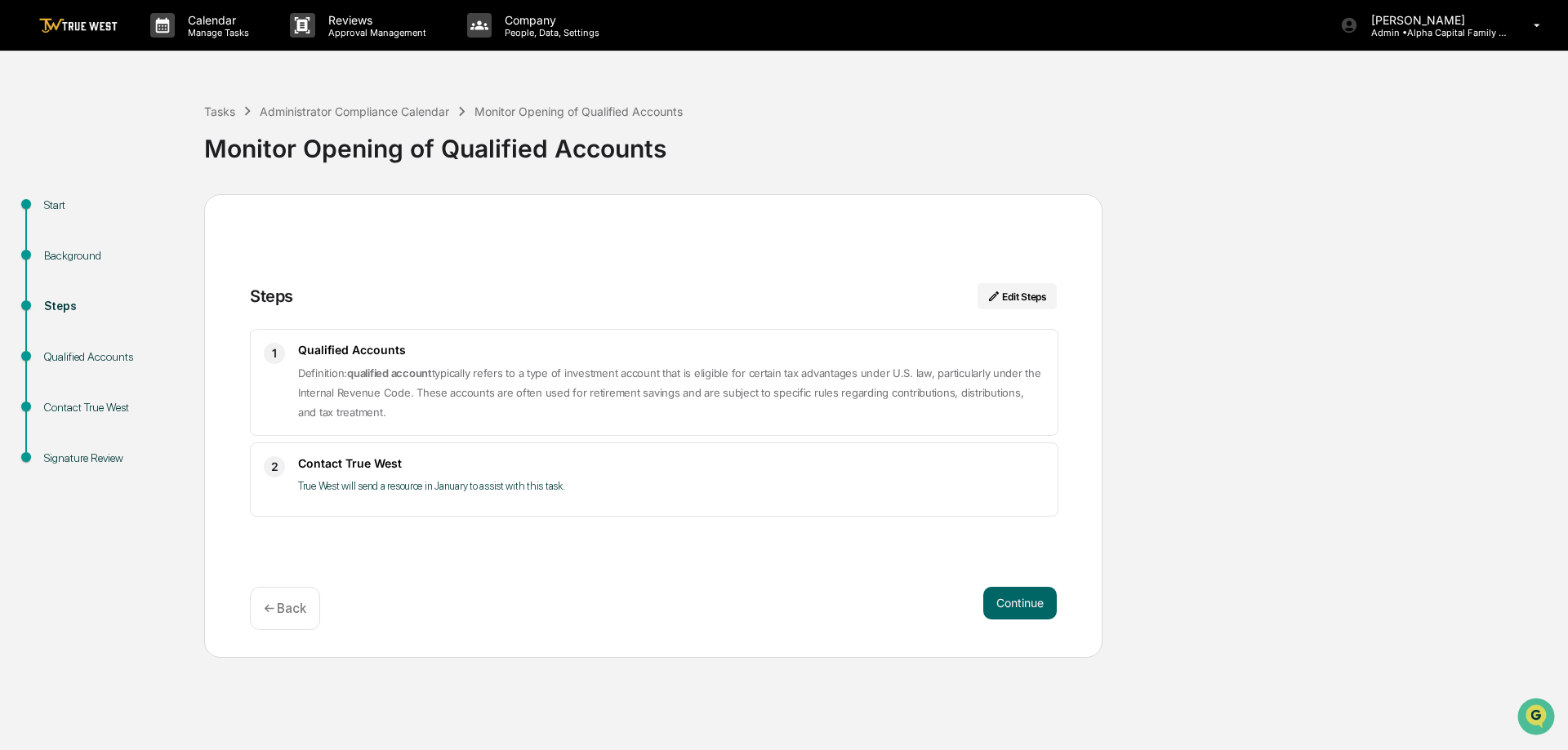
click at [715, 569] on div "Steps Edit Steps 1 Qualified Accounts Definition: qualified account typically r…" at bounding box center [653, 426] width 898 height 463
click at [1339, 464] on div "Start Background Steps Qualified Accounts Contact True West Signature Review St…" at bounding box center [783, 426] width 1551 height 463
click at [1112, 419] on div "Start Background Steps Qualified Accounts Contact True West Signature Review St…" at bounding box center [783, 426] width 1551 height 463
click at [1342, 270] on div "Start Background Steps Qualified Accounts Contact True West Signature Review St…" at bounding box center [783, 426] width 1551 height 463
click at [301, 111] on div "Administrator Compliance Calendar" at bounding box center [354, 111] width 189 height 14
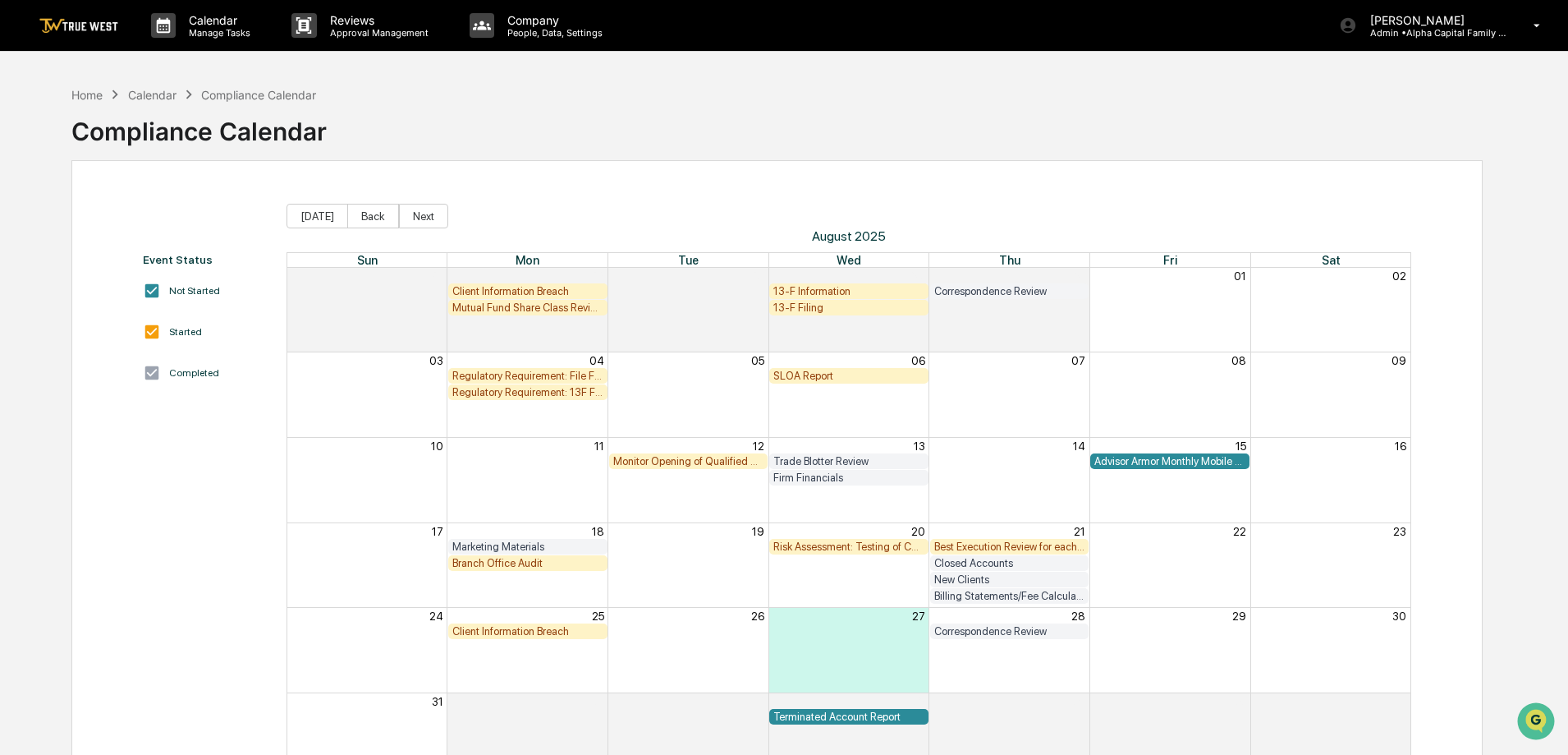
click at [800, 377] on div "SLOA Report" at bounding box center [849, 376] width 151 height 12
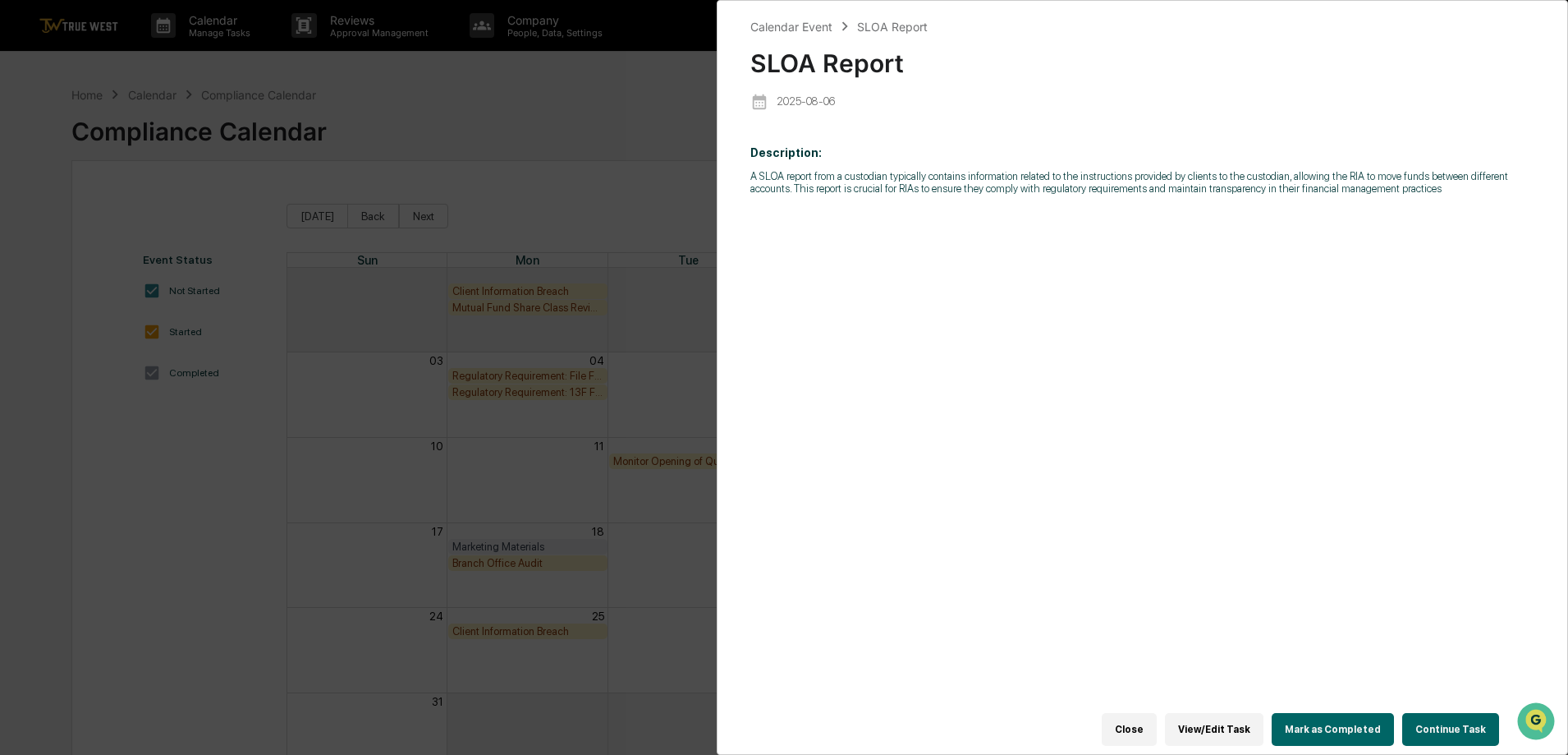
click at [1448, 727] on button "Continue Task" at bounding box center [1451, 729] width 97 height 33
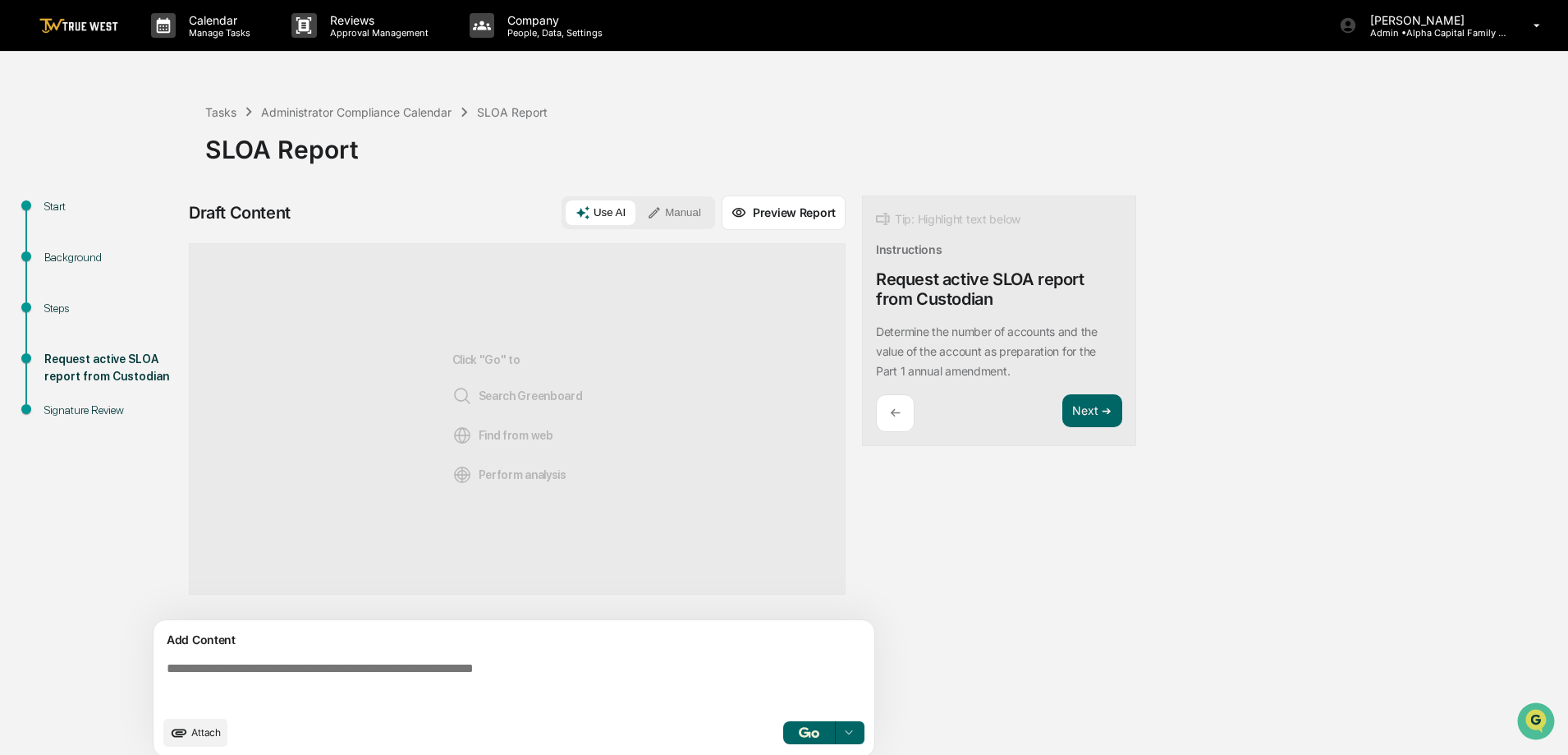
click at [57, 307] on div "Steps" at bounding box center [111, 308] width 134 height 17
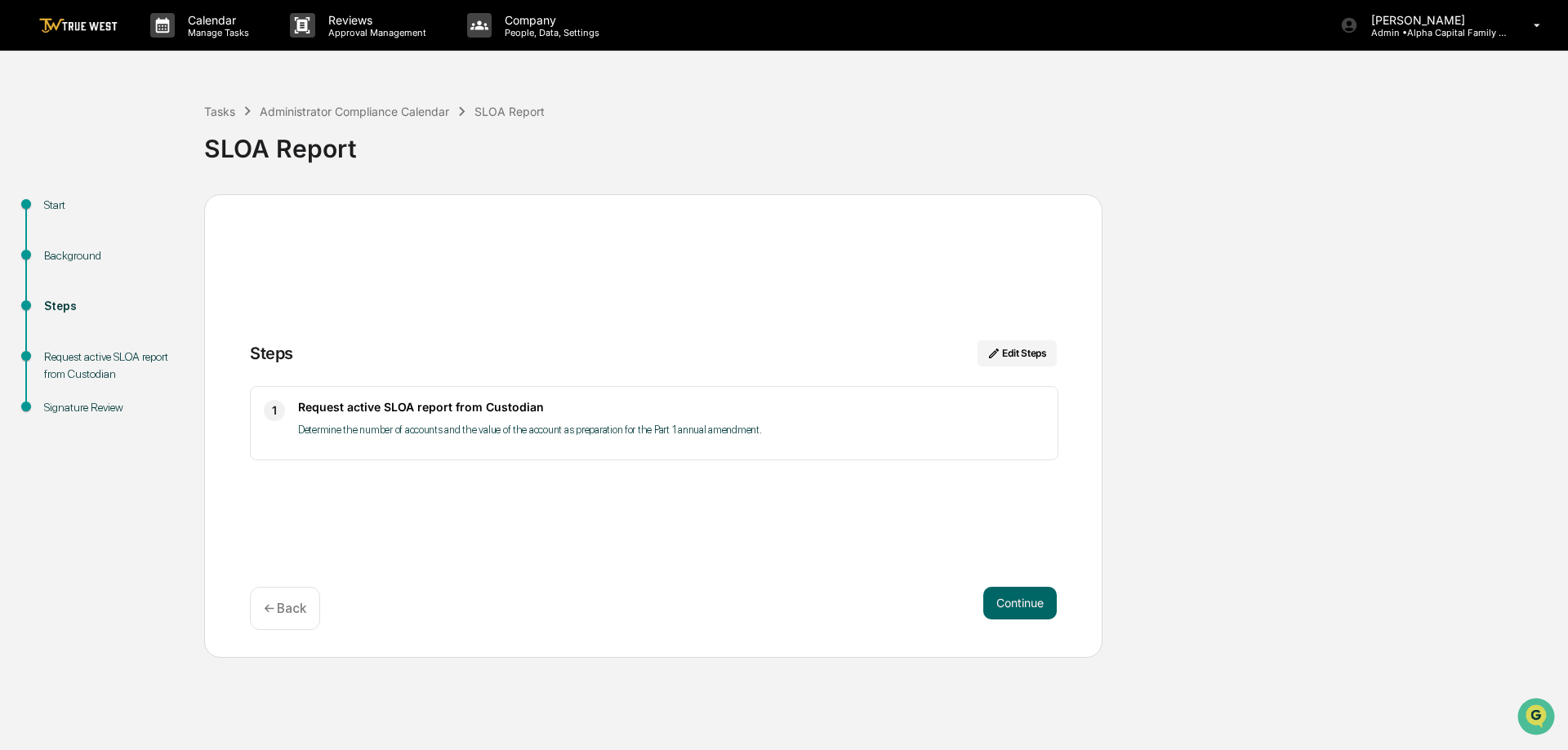
click at [91, 359] on div "Request active SLOA report from Custodian" at bounding box center [111, 365] width 134 height 34
click at [1016, 580] on div "Steps Edit Steps 1 Request active SLOA report from Custodian Determine the numb…" at bounding box center [653, 426] width 898 height 463
click at [1026, 608] on button "Continue" at bounding box center [1019, 602] width 73 height 33
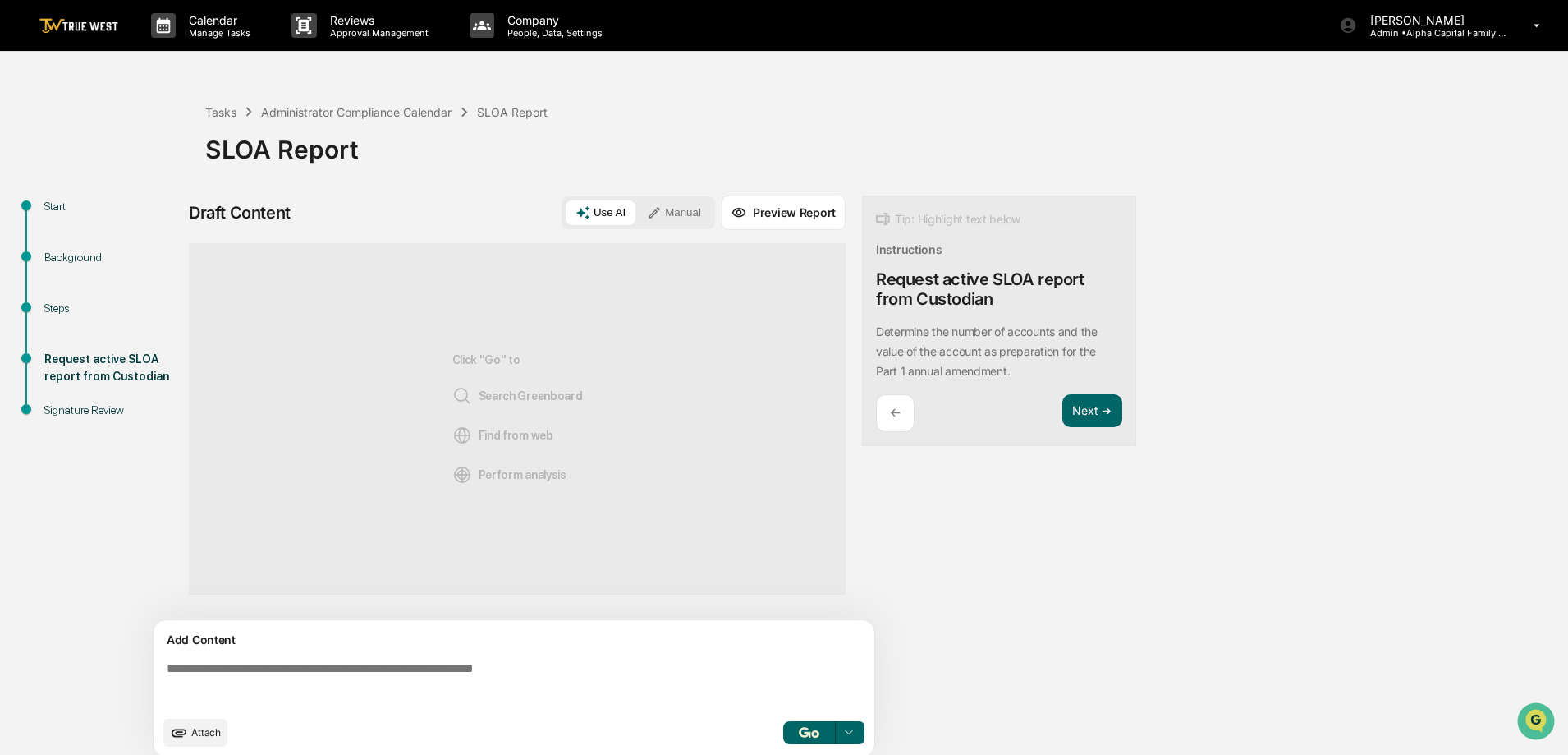
click at [1325, 613] on div "Start Background Steps Request active SLOA report from Custodian Signature Revi…" at bounding box center [784, 482] width 1552 height 572
click at [687, 216] on button "Manual" at bounding box center [674, 213] width 74 height 25
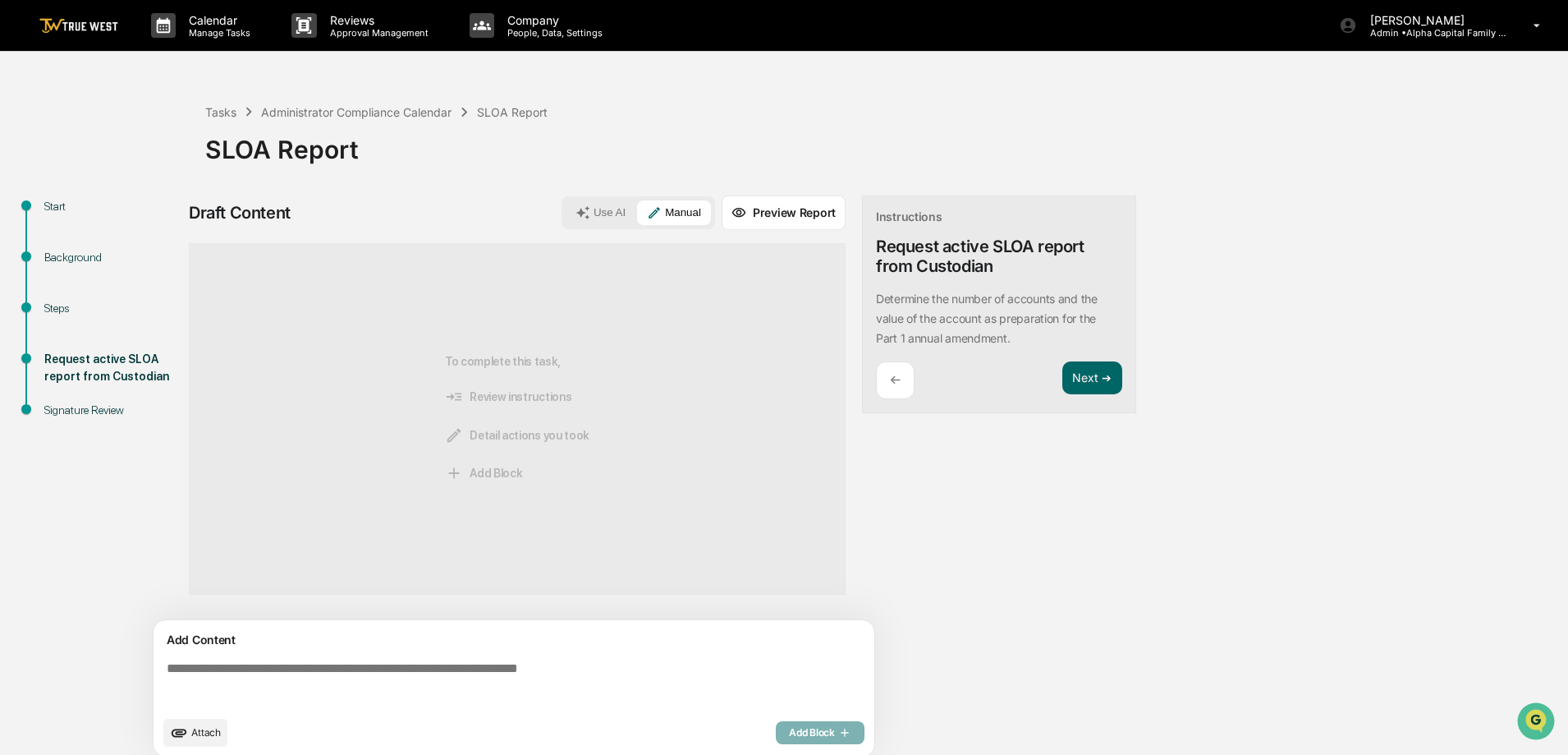
click at [1117, 624] on div "Start Background Steps Request active SLOA report from Custodian Signature Revi…" at bounding box center [784, 482] width 1552 height 572
click at [920, 551] on div "Draft Content Use AI Manual Preview Report Sources To complete this task, Revie…" at bounding box center [648, 482] width 919 height 572
click at [203, 727] on span "Attach" at bounding box center [206, 733] width 29 height 12
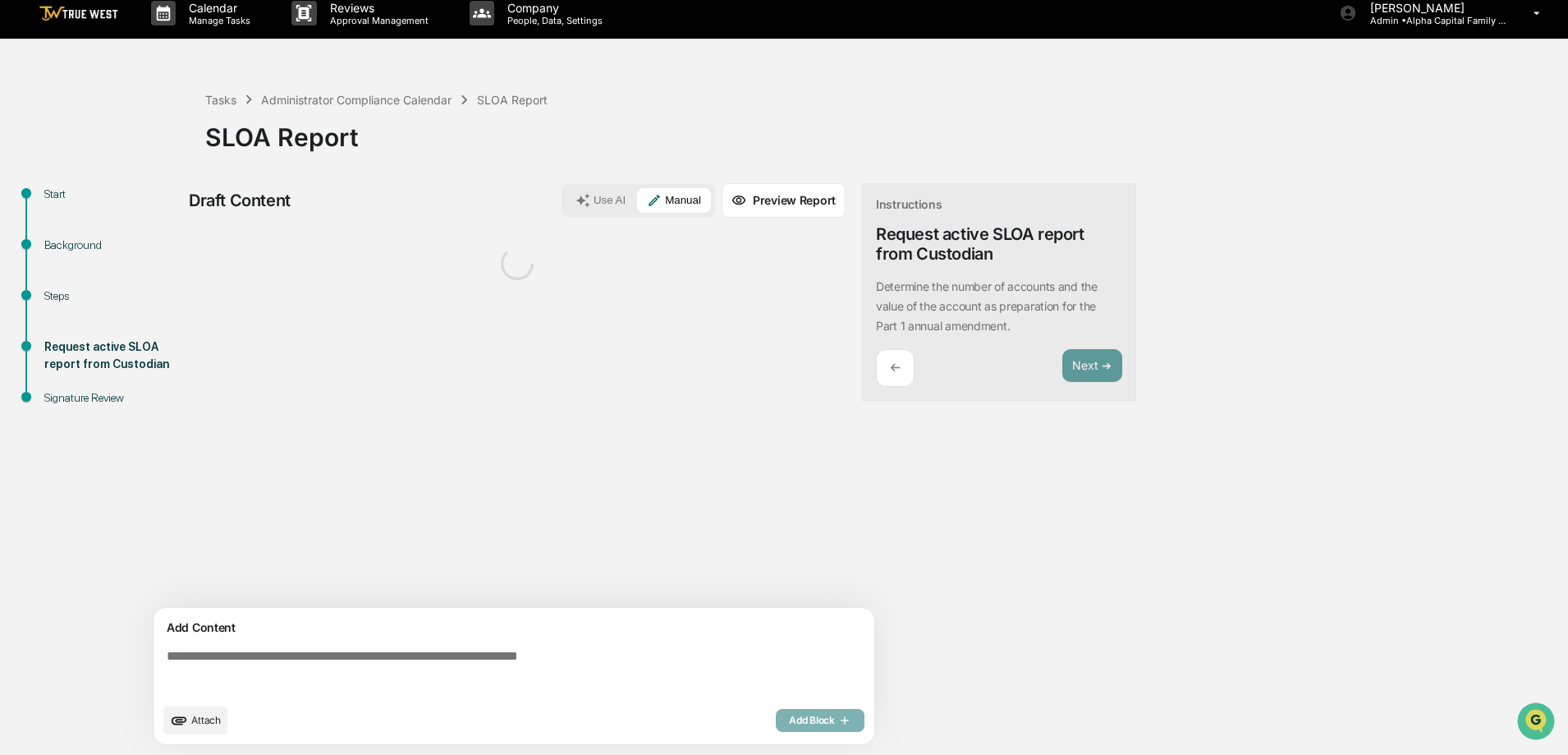
click at [638, 678] on textarea at bounding box center [517, 672] width 715 height 59
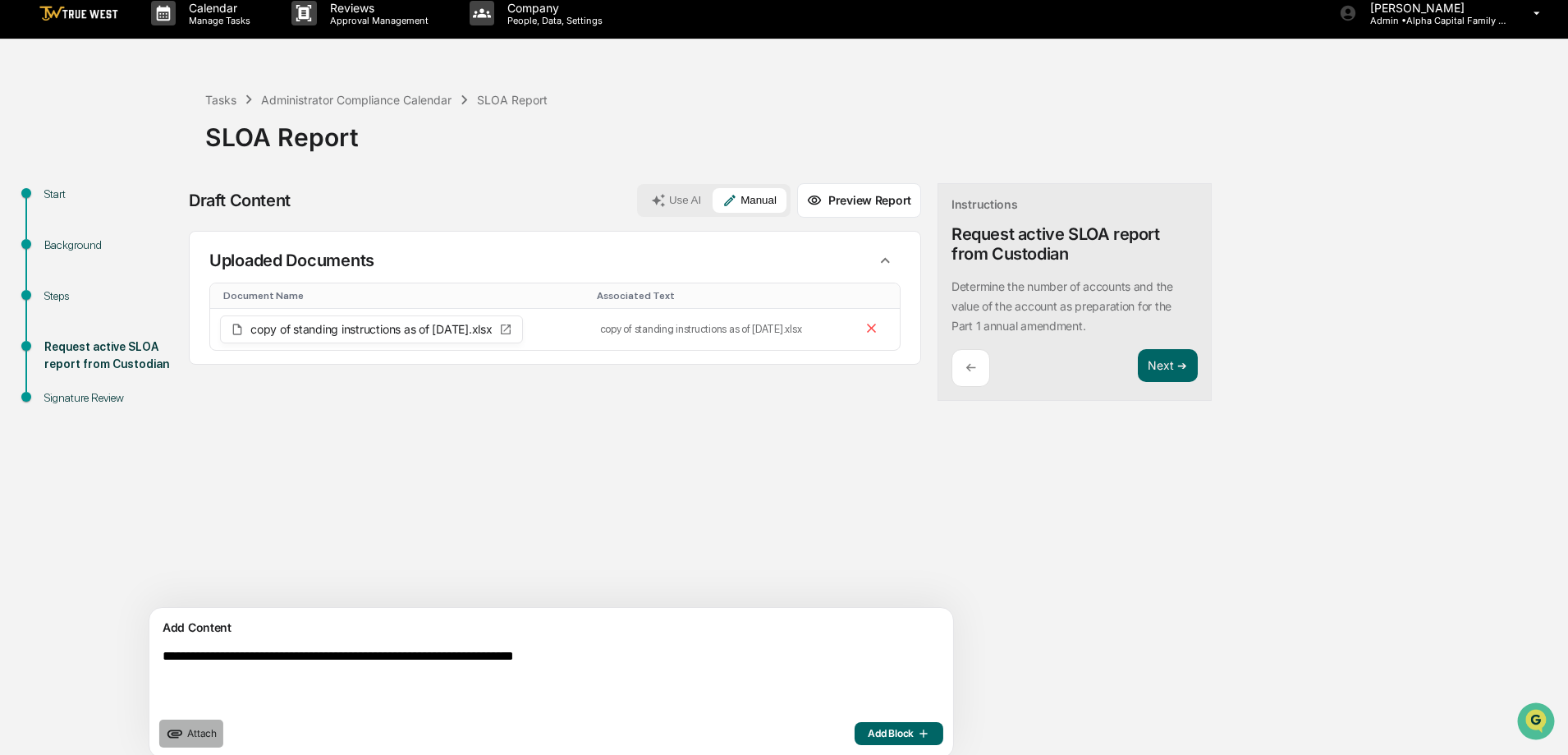
click at [178, 740] on icon "upload document" at bounding box center [174, 734] width 18 height 18
click at [646, 646] on textarea "**********" at bounding box center [513, 678] width 715 height 72
type textarea "**********"
click at [868, 735] on span "Add Block" at bounding box center [899, 734] width 62 height 13
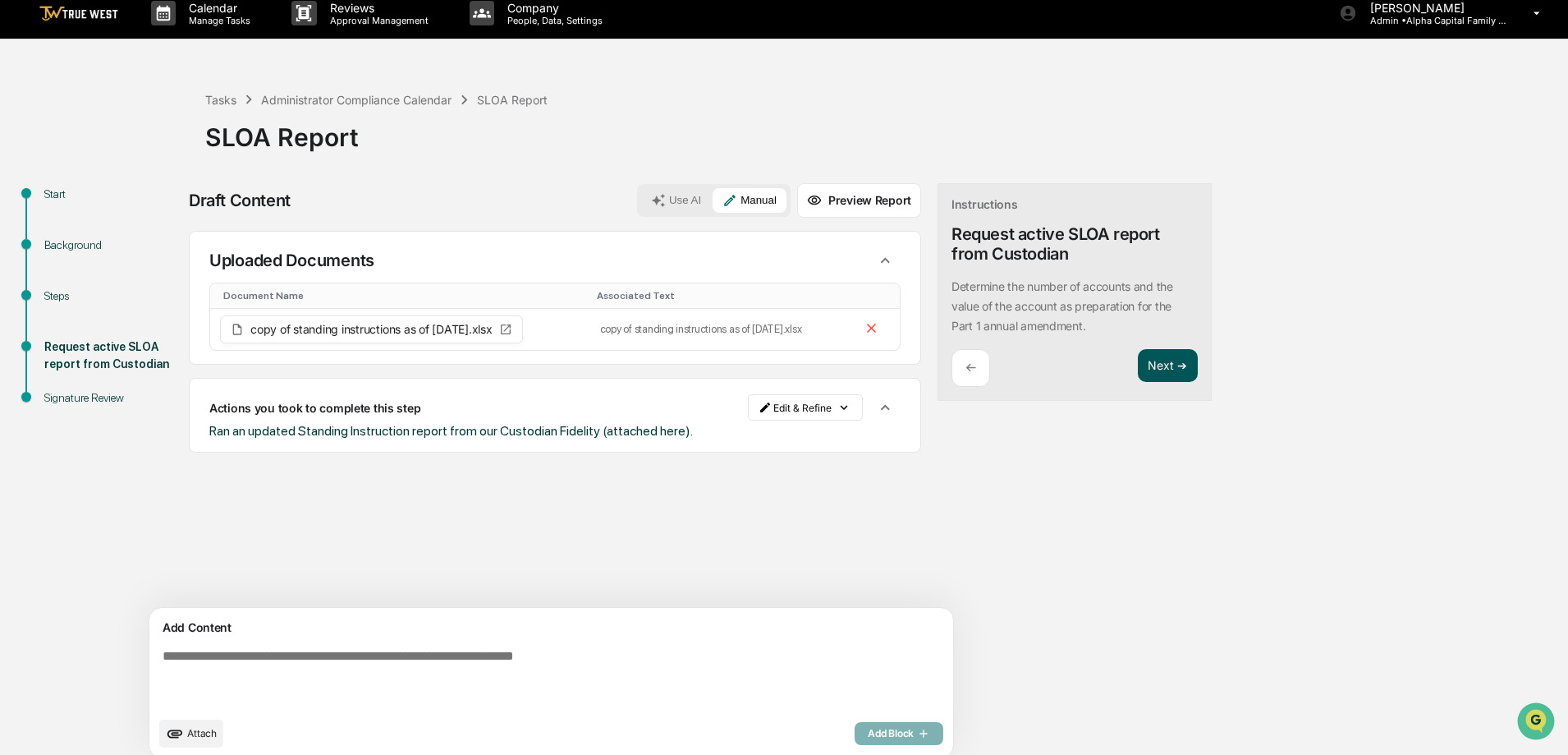
click at [1138, 369] on button "Next ➔" at bounding box center [1168, 366] width 60 height 34
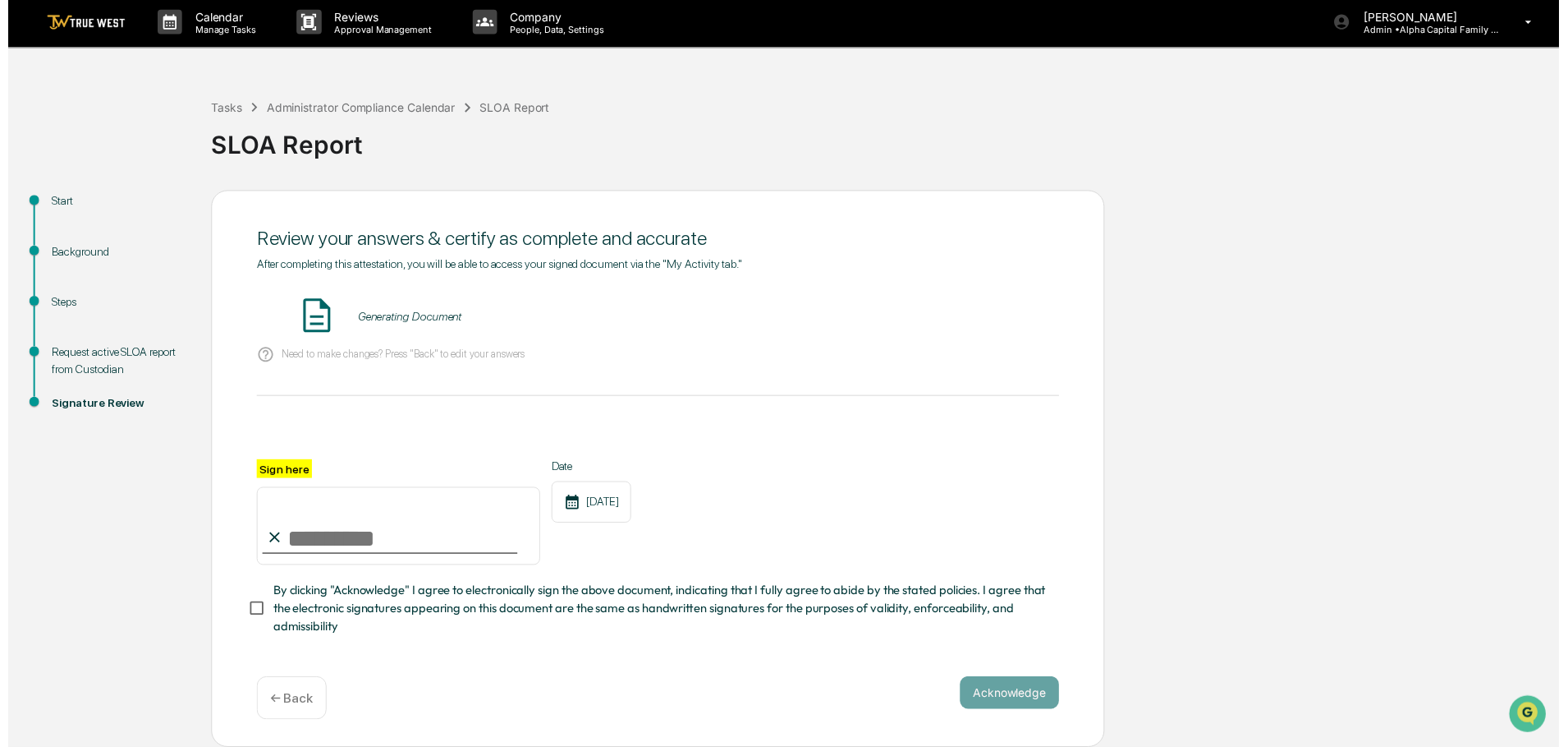
scroll to position [8, 0]
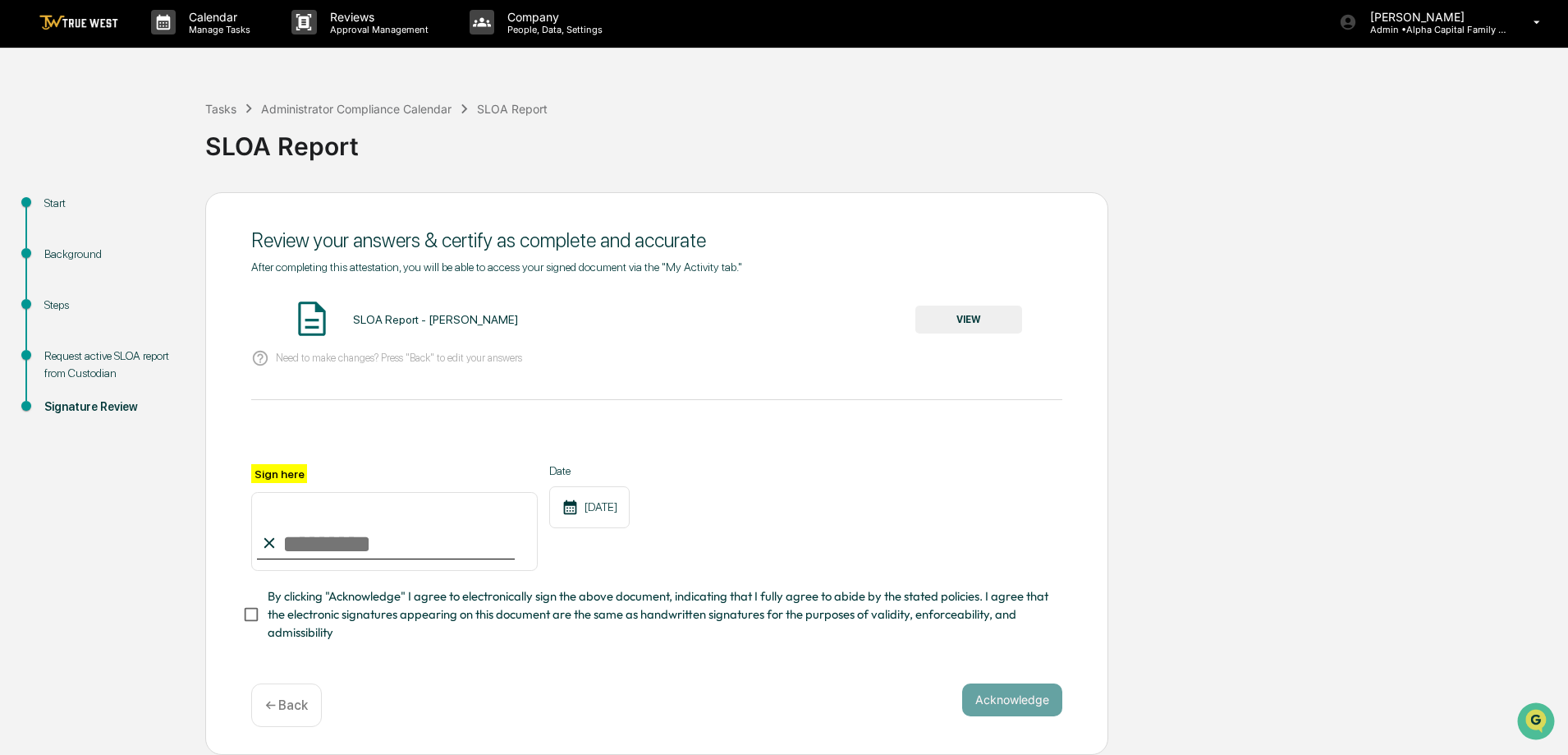
click at [1370, 373] on div "Start Background Steps Request active SLOA report from Custodian Signature Revi…" at bounding box center [784, 474] width 1552 height 563
click at [962, 316] on button "VIEW" at bounding box center [969, 319] width 107 height 28
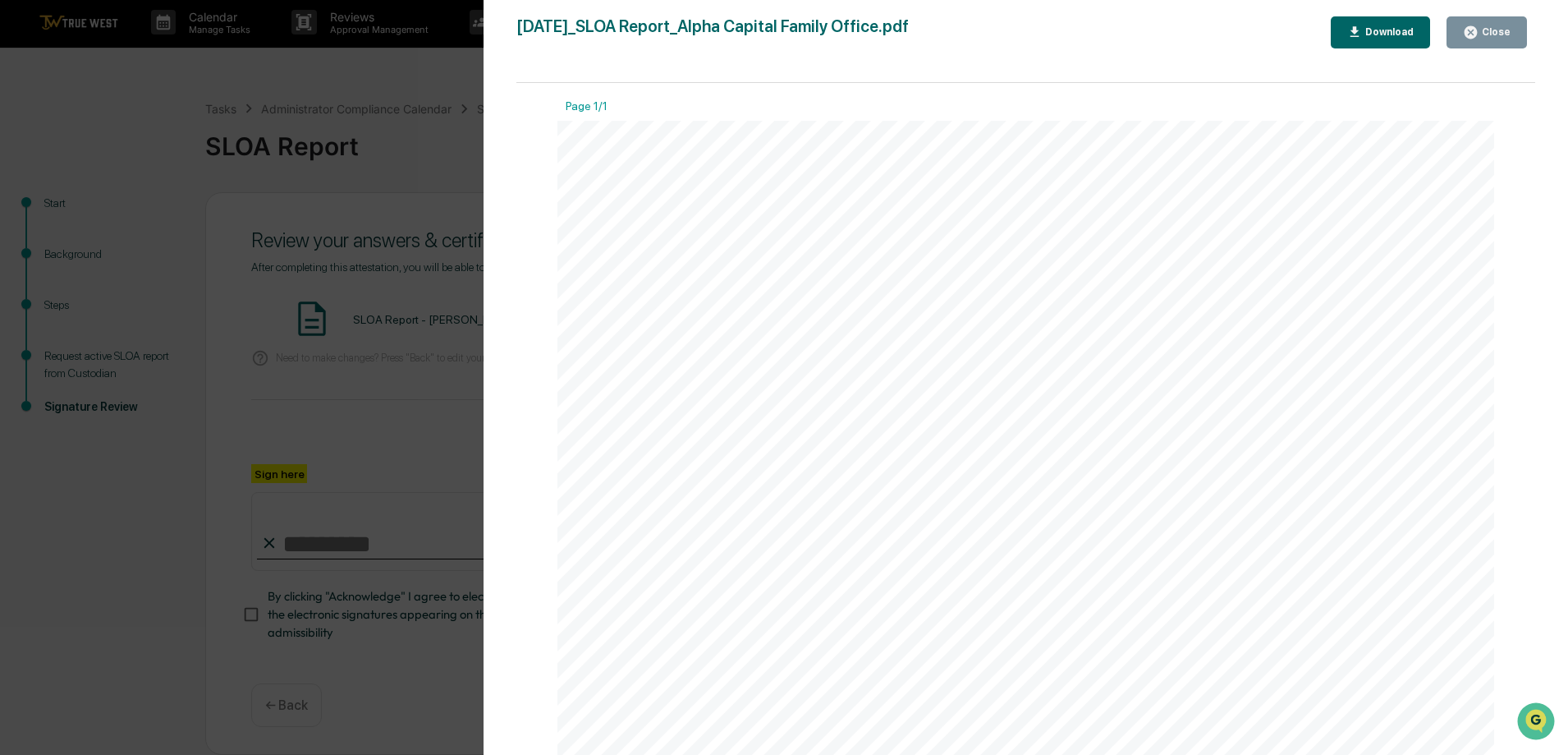
click at [1506, 20] on button "Close" at bounding box center [1487, 32] width 80 height 32
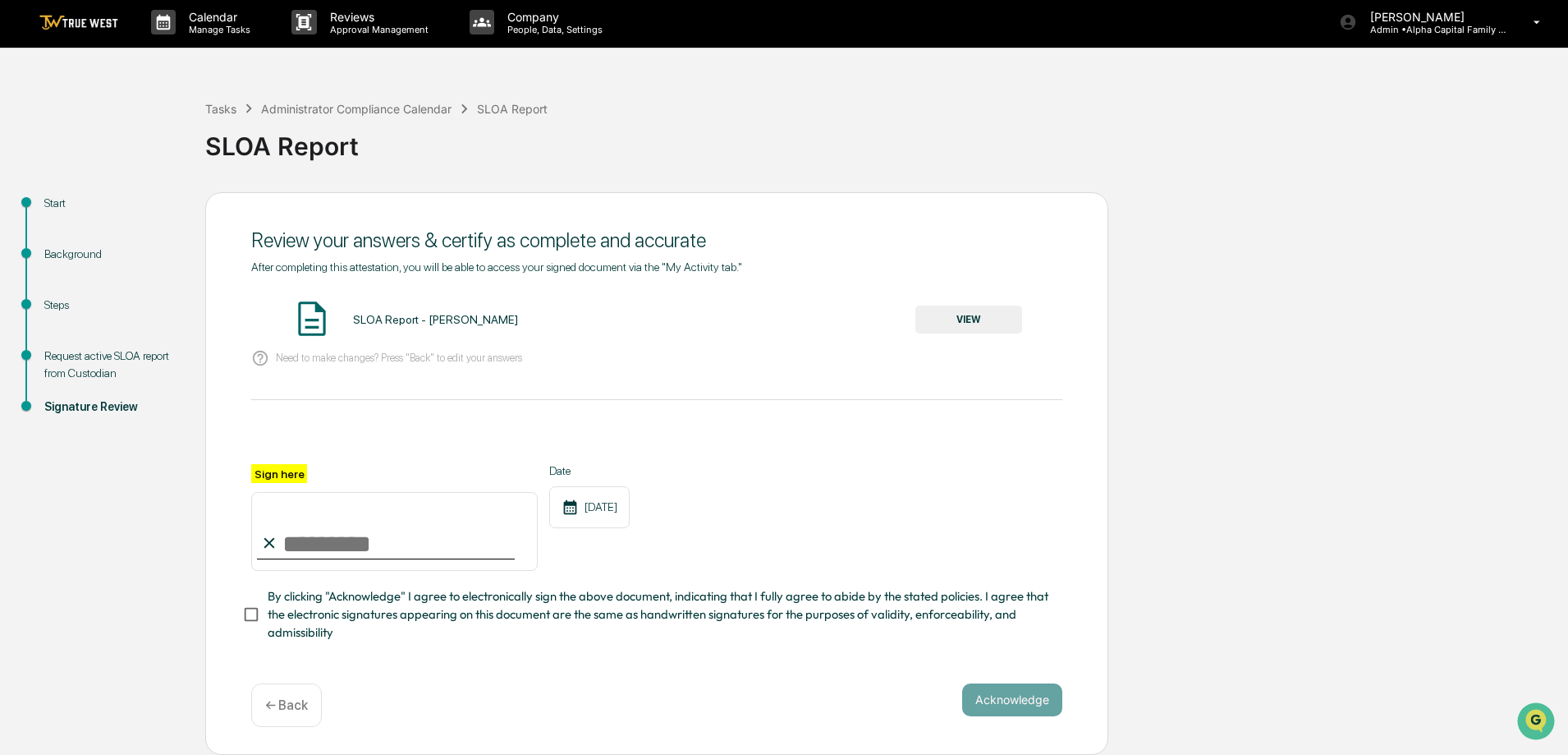
click at [392, 536] on input "Sign here" at bounding box center [394, 532] width 287 height 79
type input "**********"
click at [1044, 691] on button "Acknowledge" at bounding box center [1012, 700] width 101 height 33
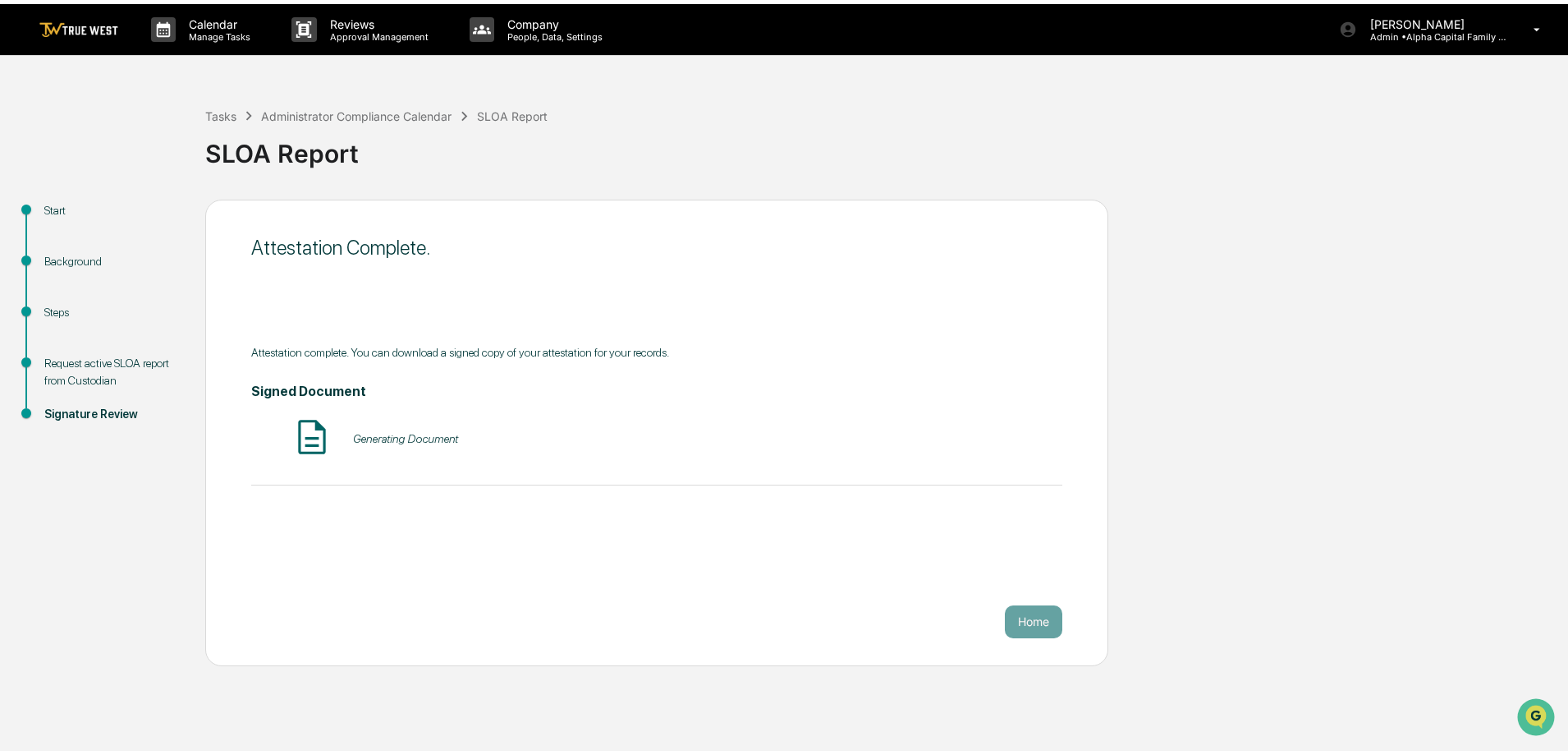
scroll to position [0, 0]
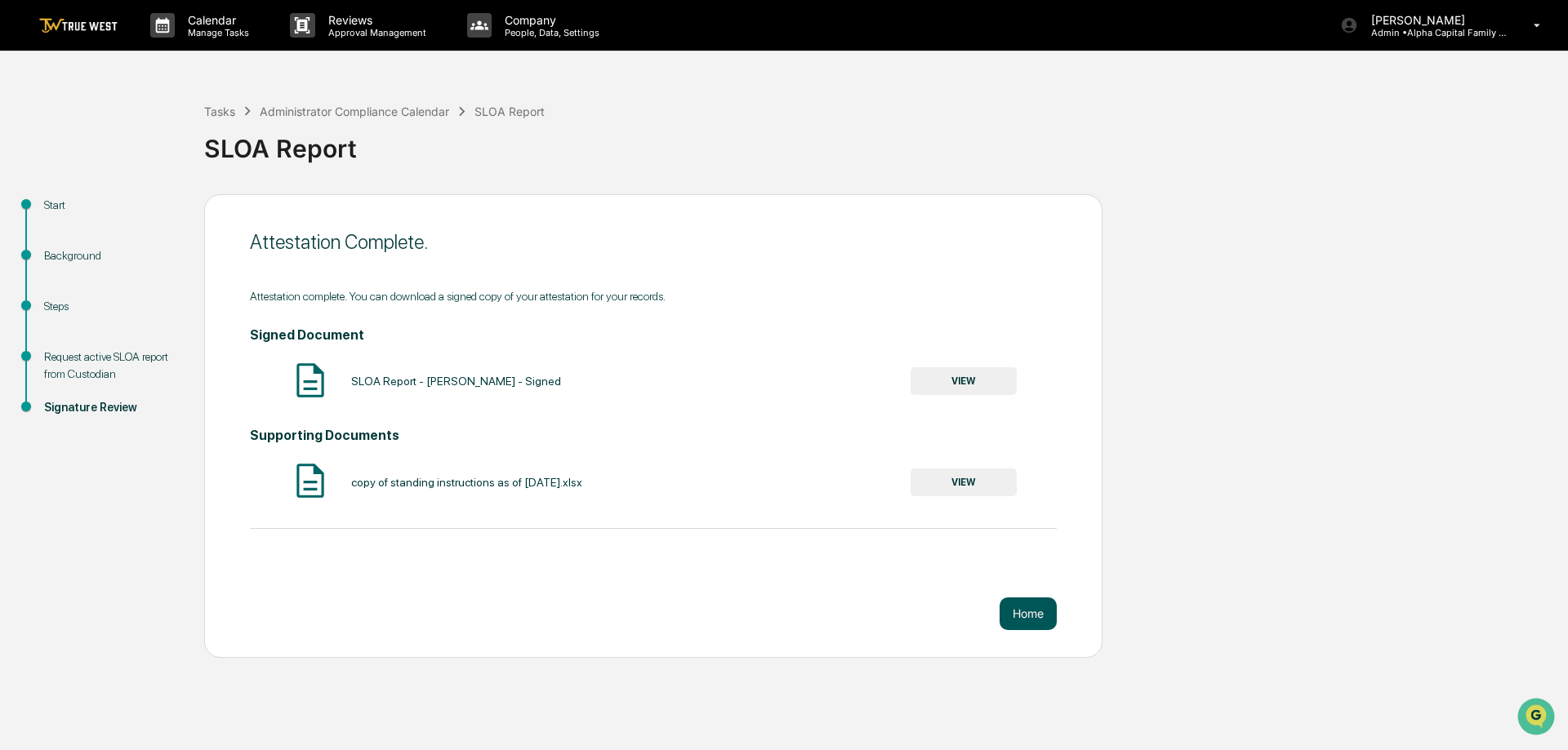
click at [1035, 619] on button "Home" at bounding box center [1027, 613] width 58 height 33
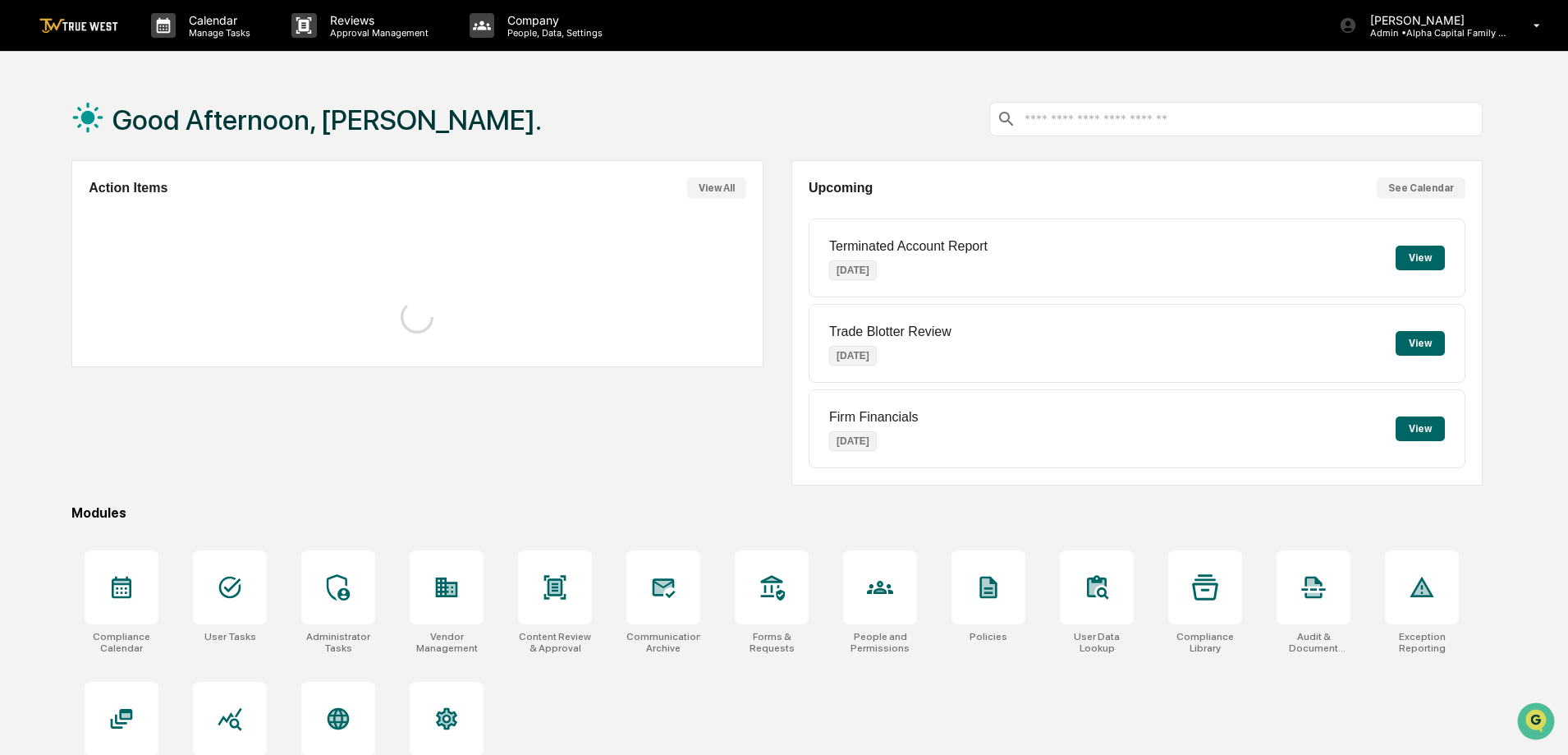
click at [593, 132] on div "Good Afternoon, [PERSON_NAME]." at bounding box center [777, 119] width 1411 height 82
